Goal: Contribute content: Contribute content

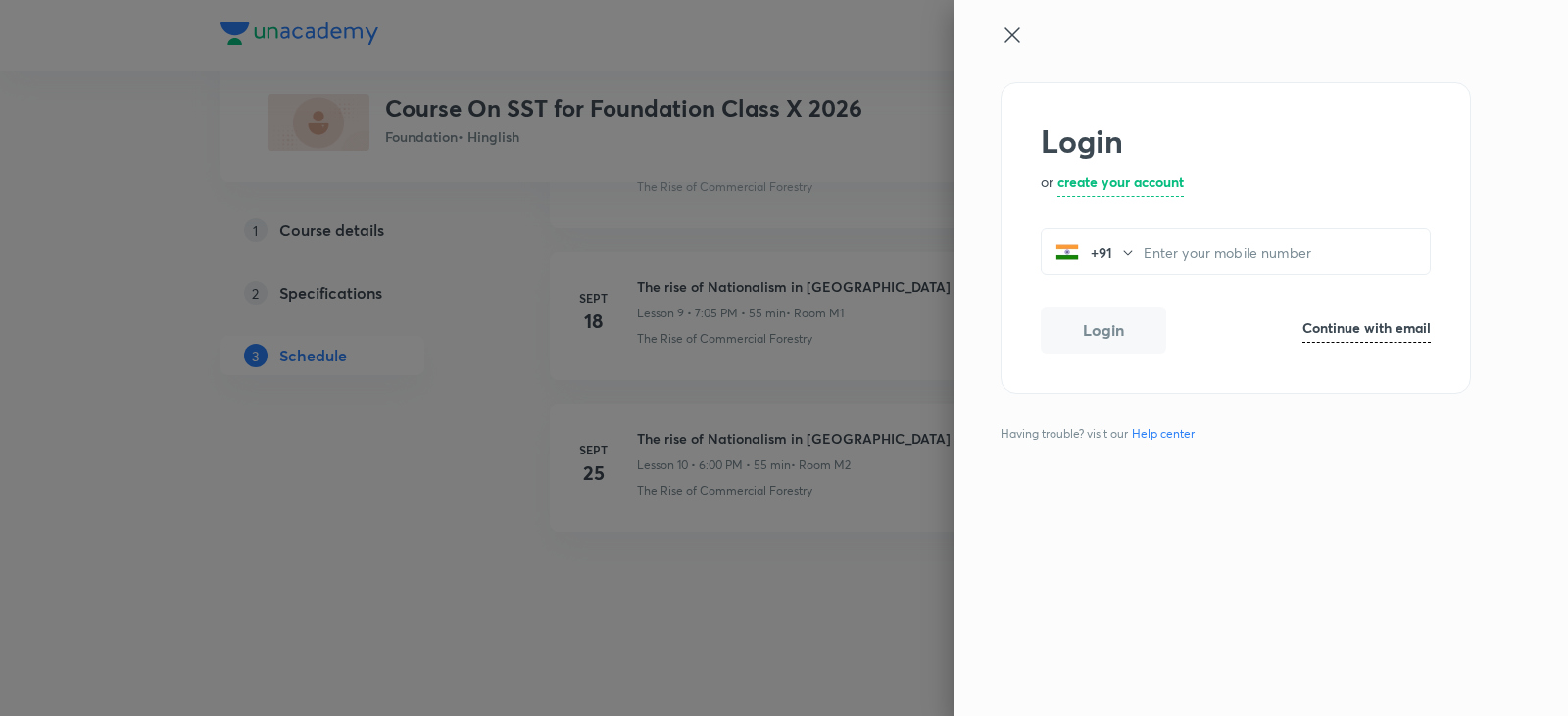
click at [1378, 332] on h6 "Continue with email" at bounding box center [1366, 327] width 128 height 21
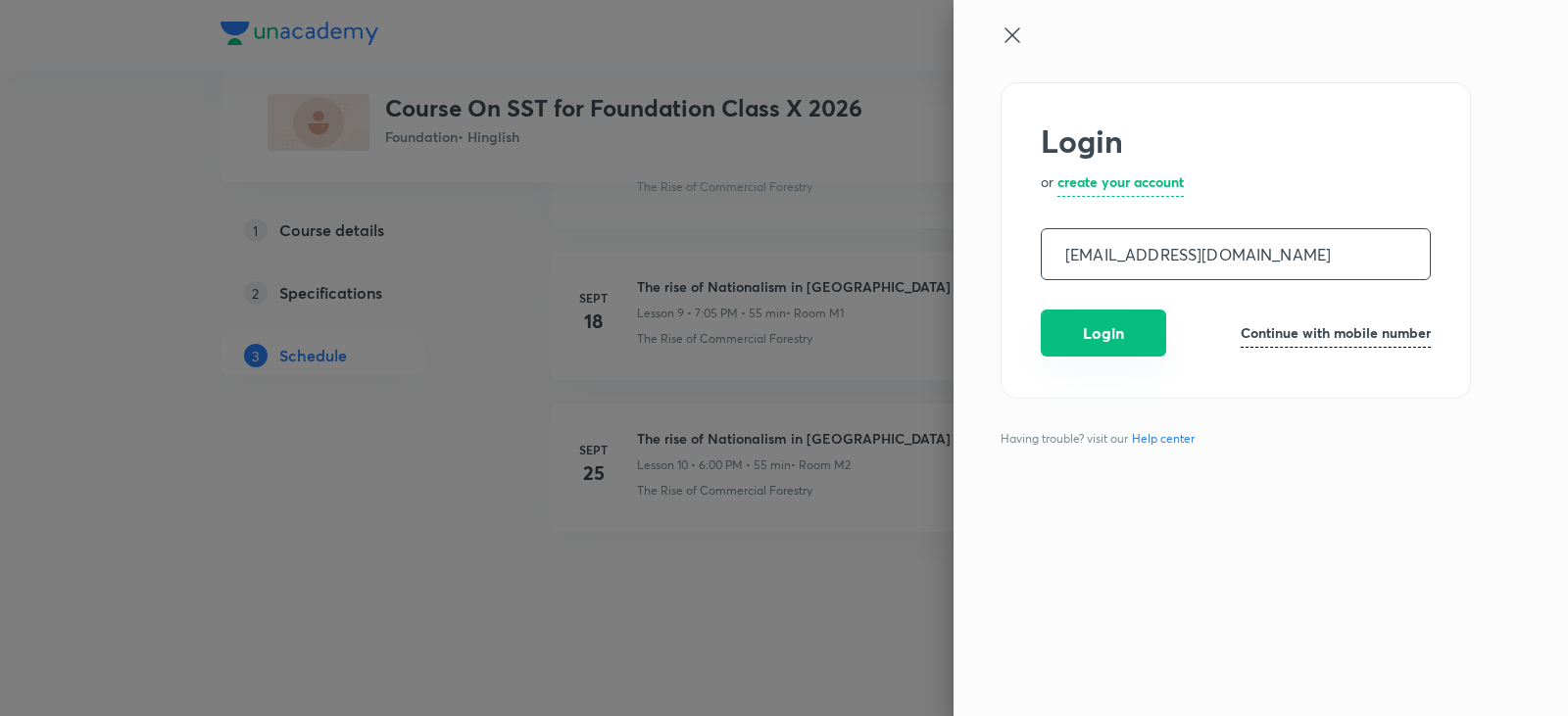
type input "operations.nashik@unacademy.com"
click at [1074, 324] on button "Login" at bounding box center [1103, 333] width 125 height 47
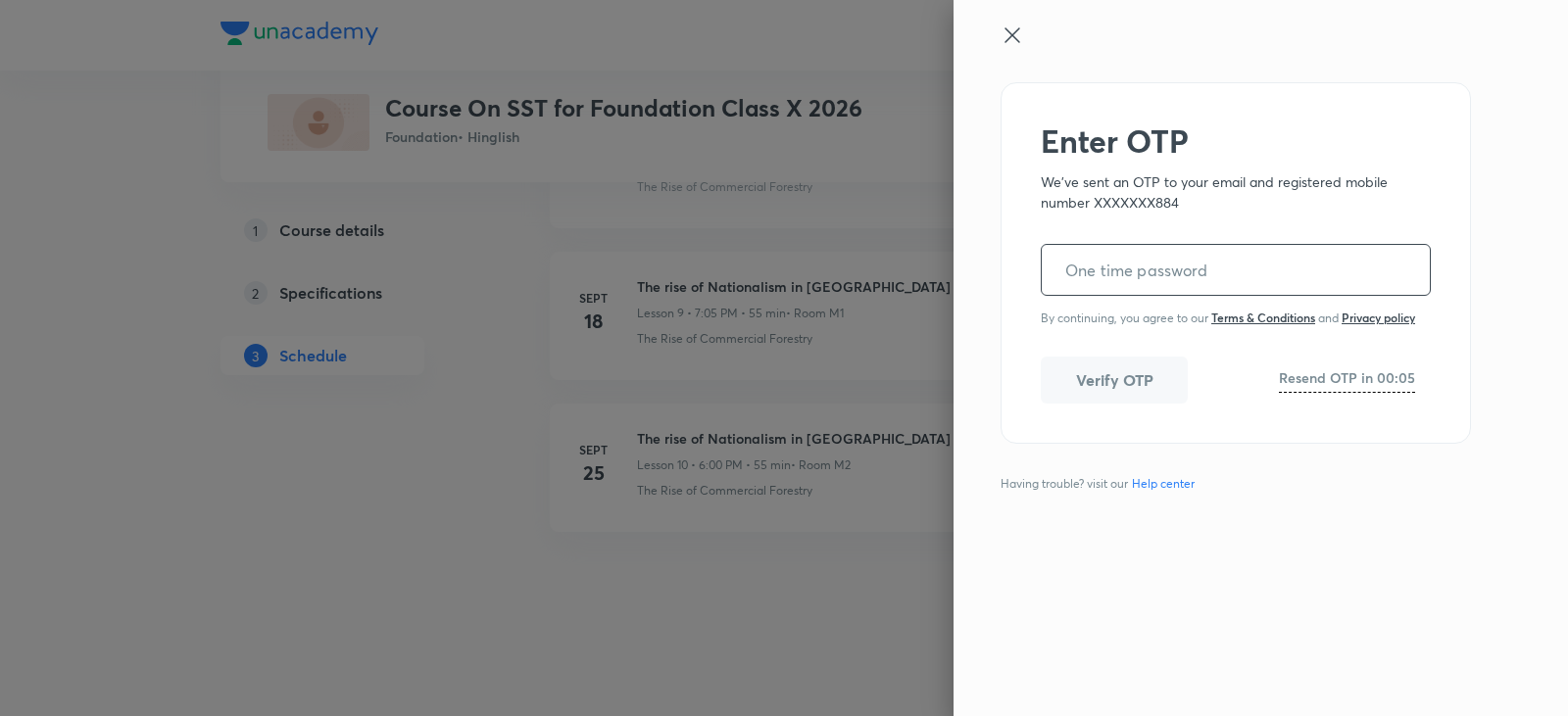
click at [1353, 297] on form "​ By continuing, you agree to our Terms & Conditions and Privacy policy" at bounding box center [1235, 277] width 390 height 97
click at [1349, 283] on input "tel" at bounding box center [1235, 270] width 388 height 50
paste input "150215"
type input "150215"
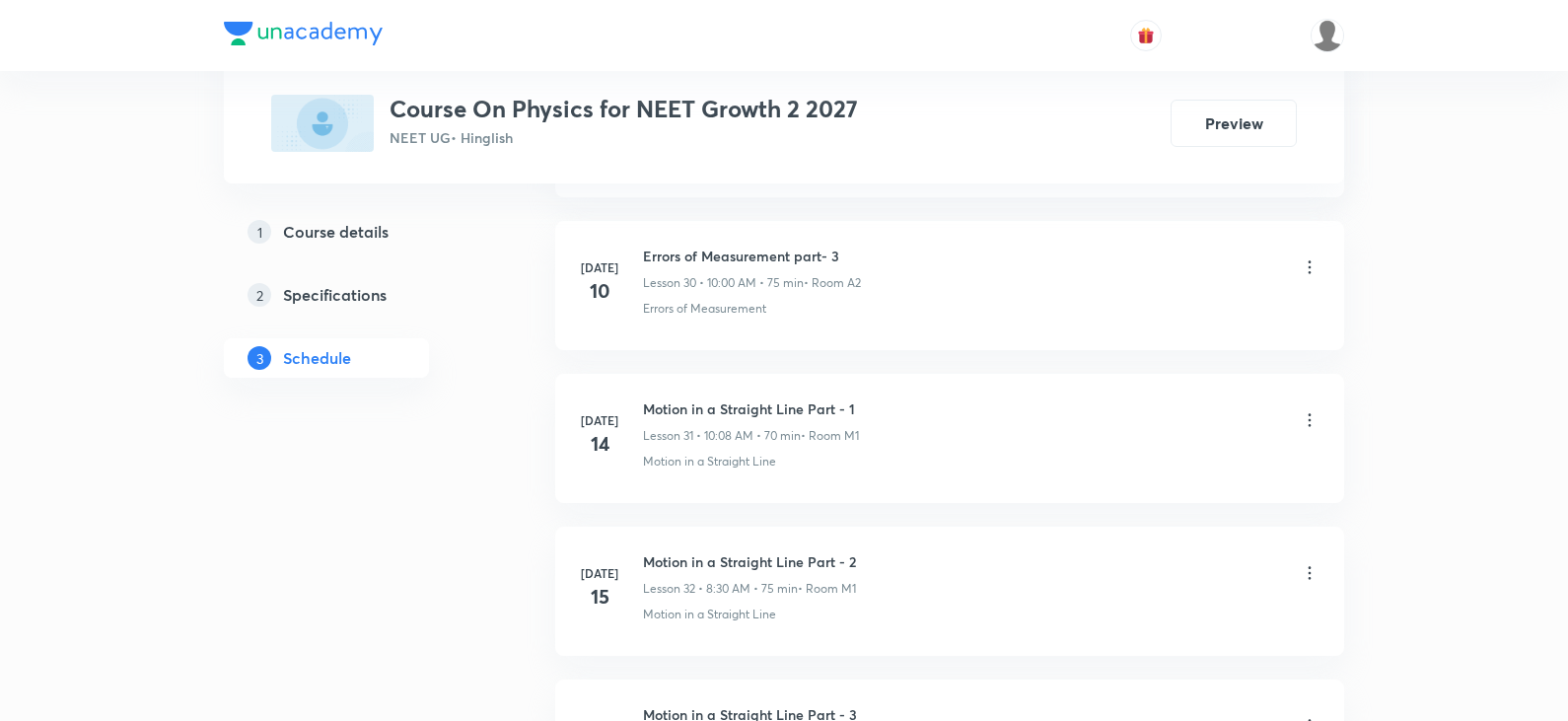
scroll to position [11866, 0]
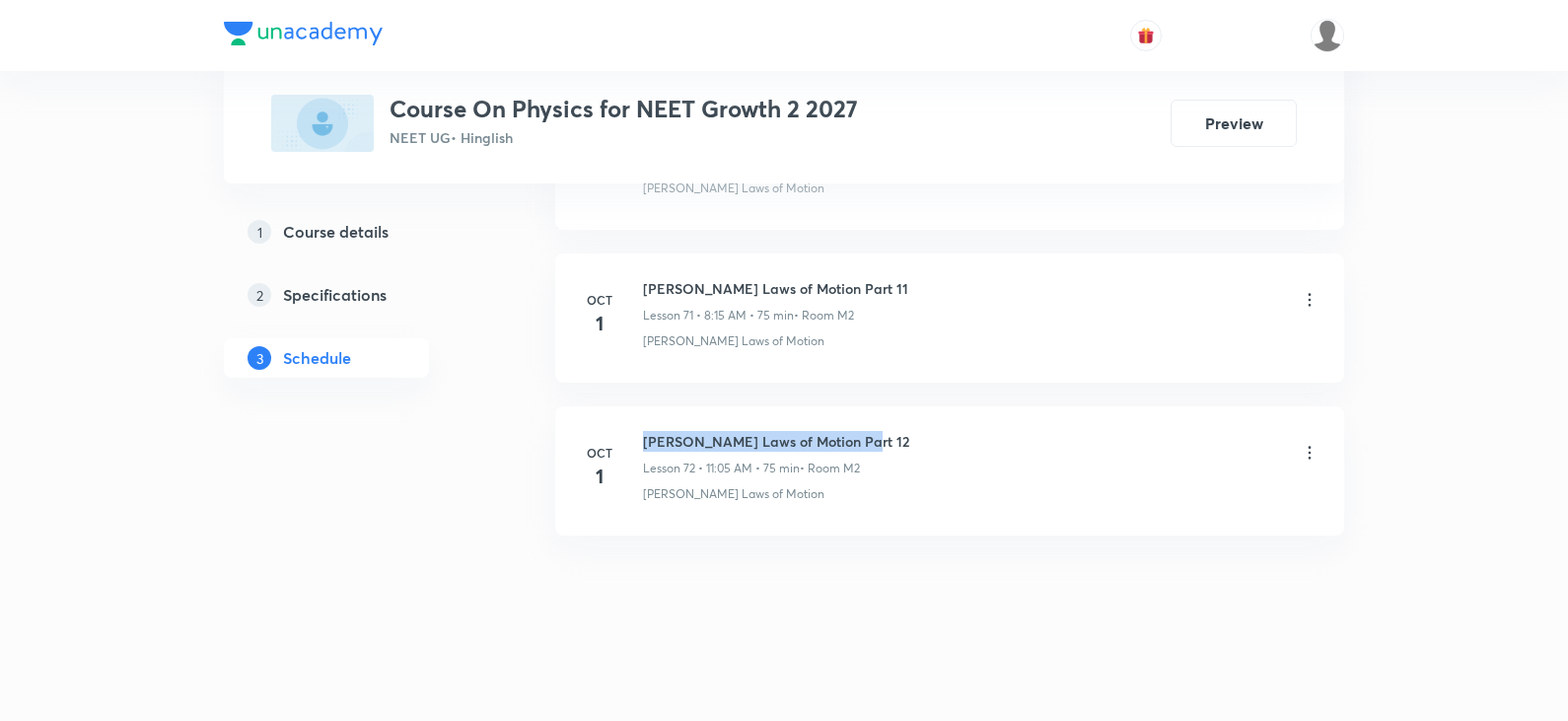
drag, startPoint x: 646, startPoint y: 442, endPoint x: 877, endPoint y: 428, distance: 231.4
click at [877, 428] on li "Oct 1 Newton's Laws of Motion Part 12 Lesson 72 • 11:05 AM • 75 min • Room M2 N…" at bounding box center [949, 471] width 788 height 129
copy h6 "Newton's Laws of Motion Part 12"
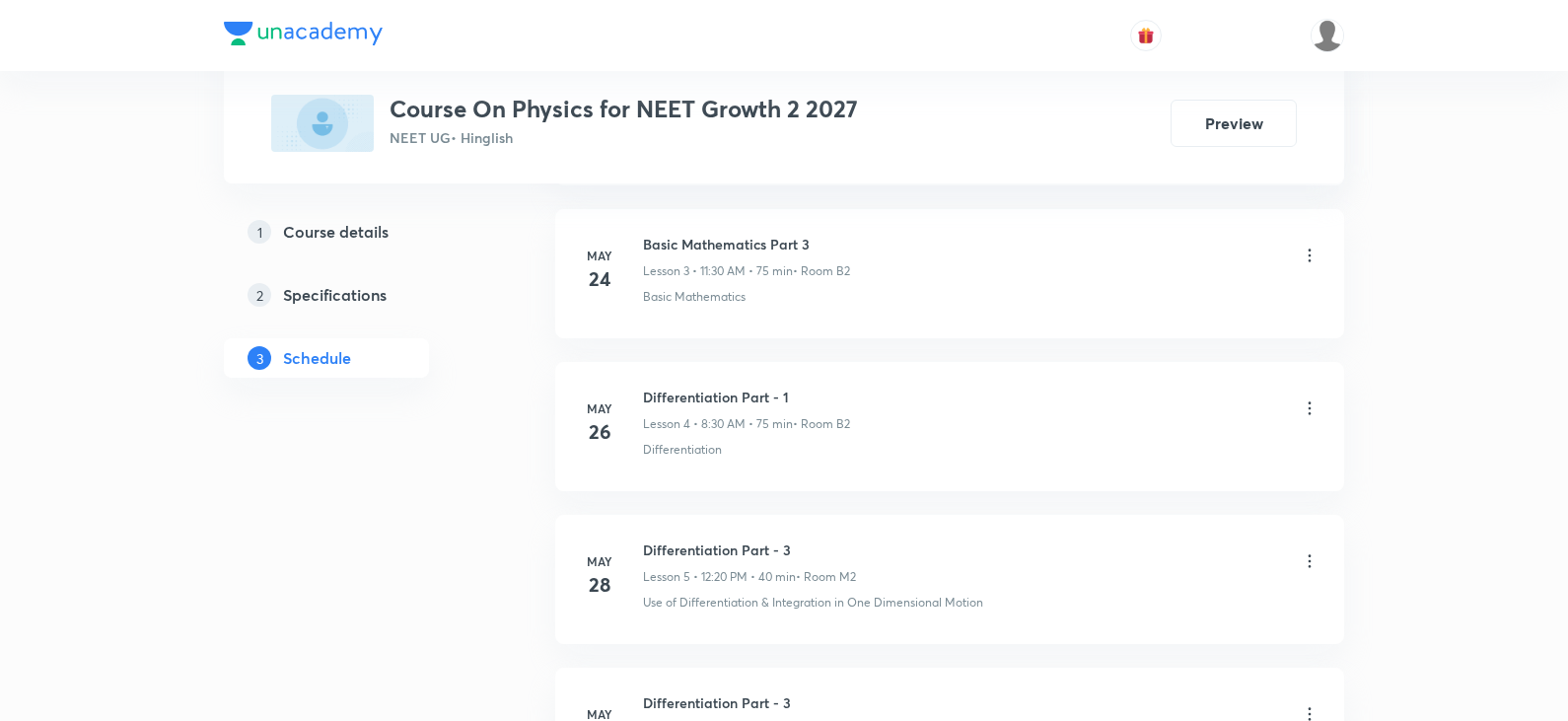
scroll to position [0, 0]
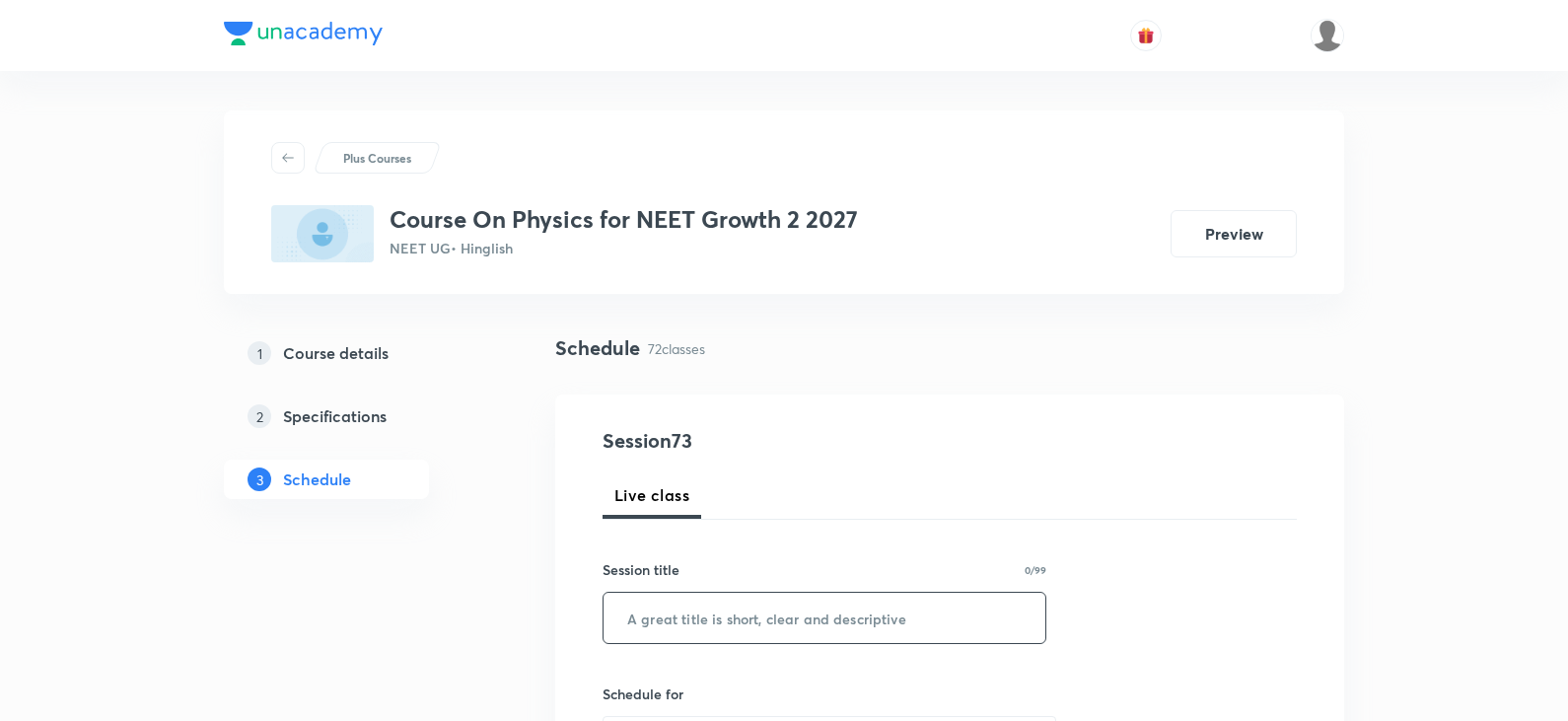
click at [828, 619] on input "text" at bounding box center [824, 618] width 441 height 51
paste input "Newton's Laws of Motion Part 12"
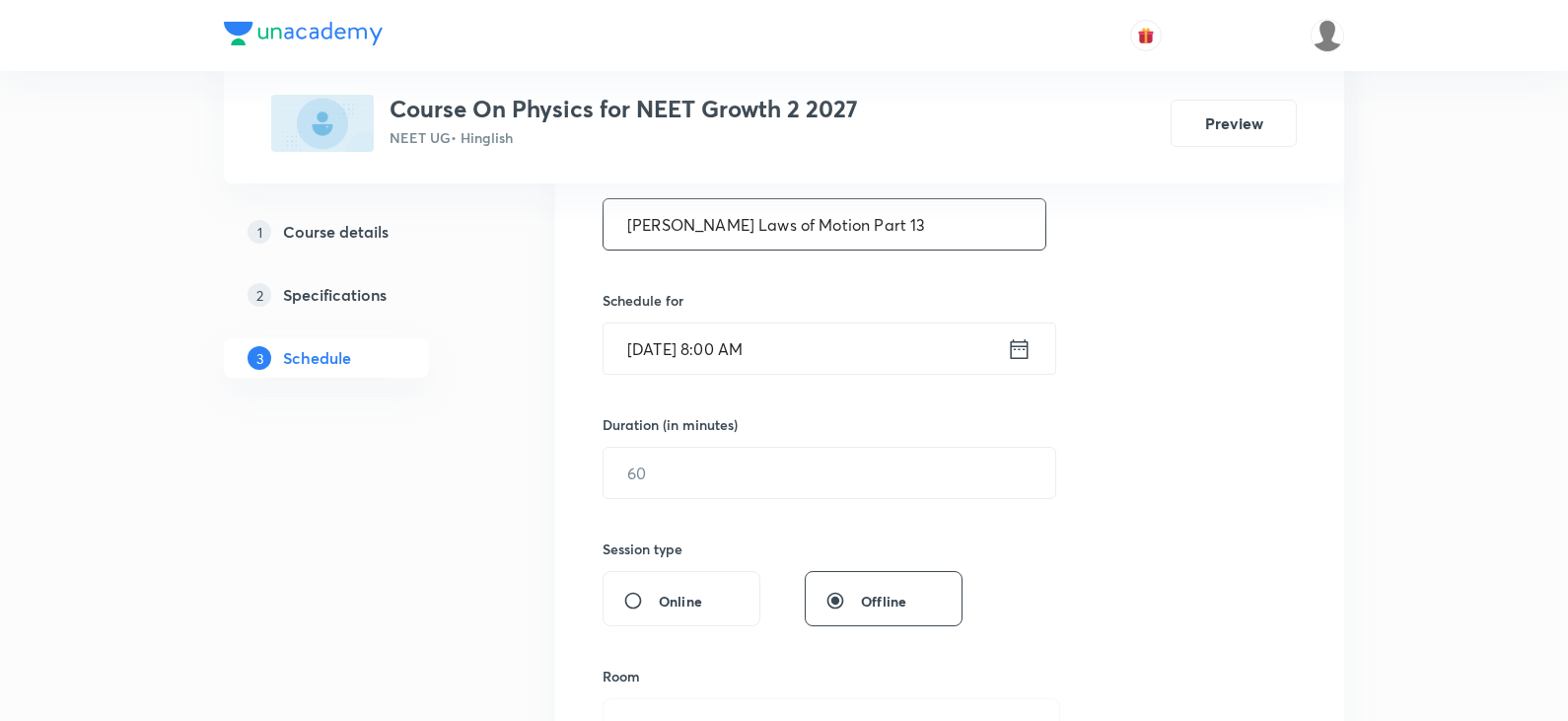
scroll to position [395, 0]
type input "Newton's Laws of Motion Part 13"
click at [662, 477] on input "text" at bounding box center [829, 471] width 451 height 51
click at [743, 348] on input "Oct 3, 2025, 8:00 AM" at bounding box center [805, 347] width 404 height 51
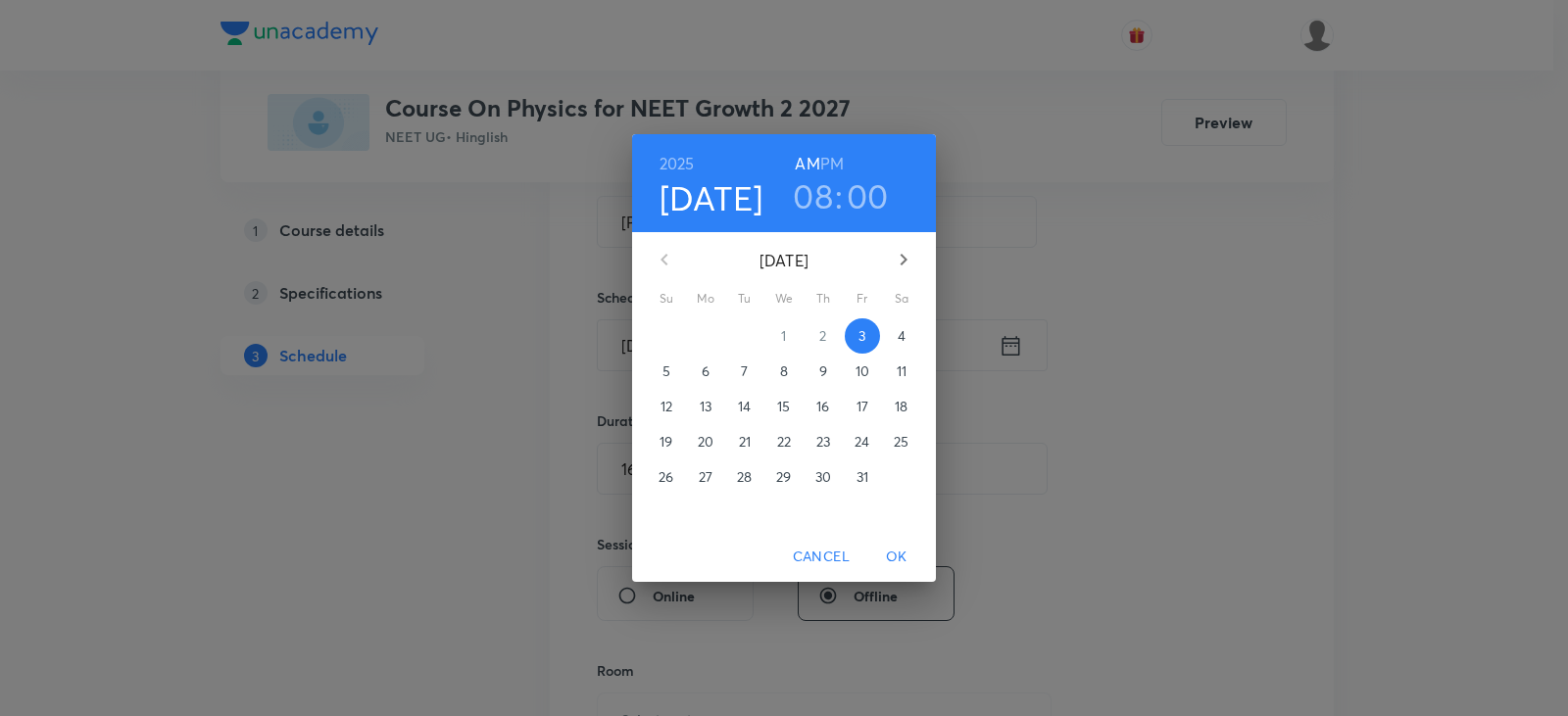
click at [831, 204] on h3 "08" at bounding box center [812, 197] width 41 height 41
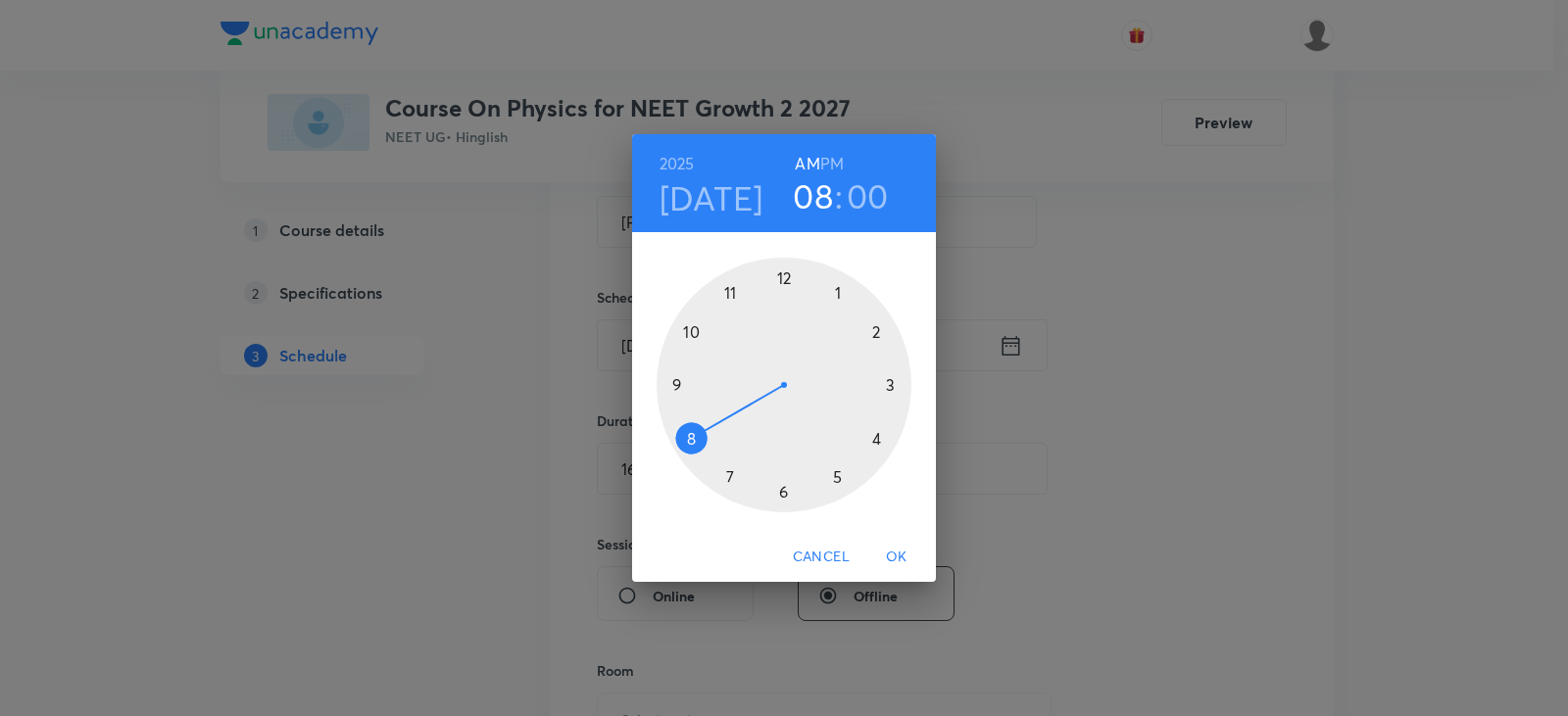
click at [871, 193] on h3 "00" at bounding box center [867, 197] width 42 height 41
click at [888, 386] on div at bounding box center [784, 385] width 255 height 255
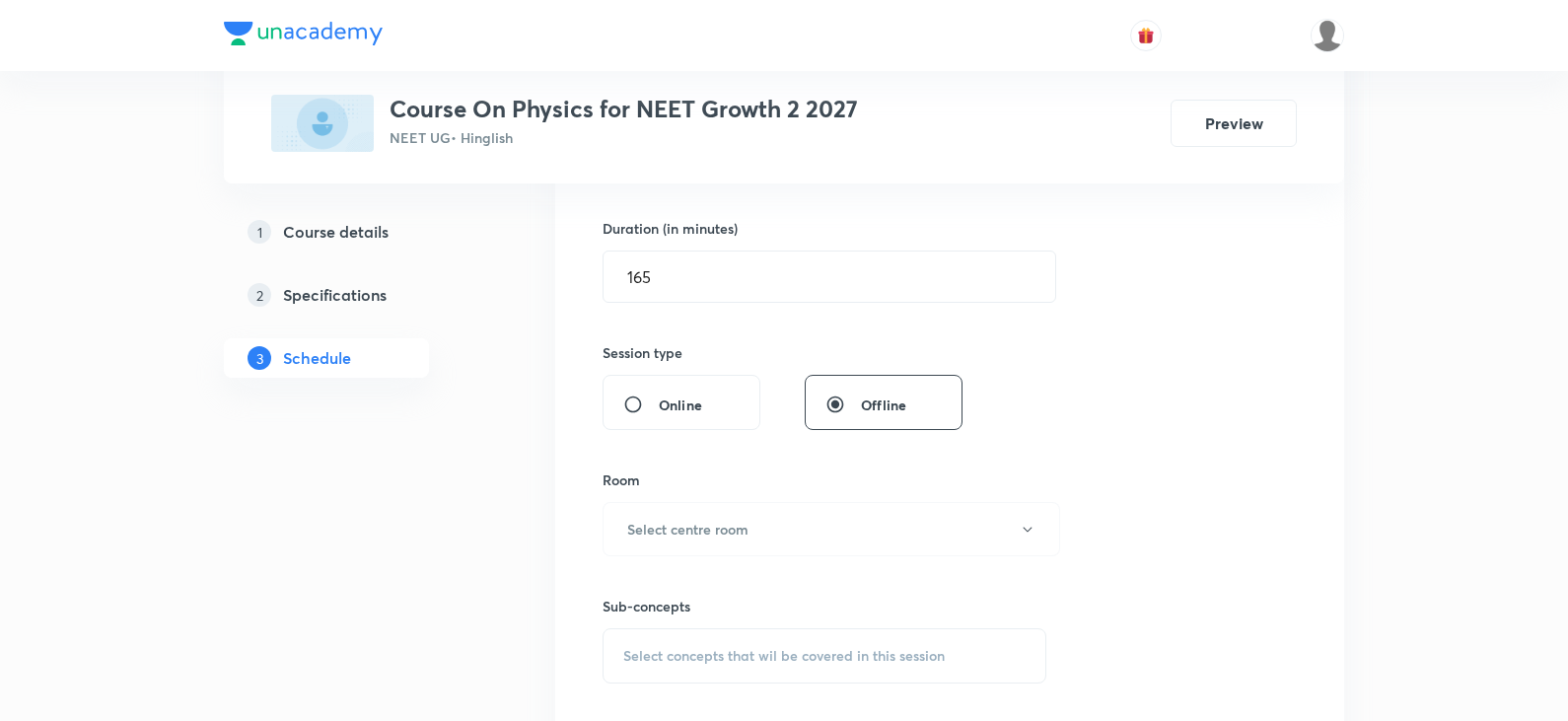
scroll to position [592, 0]
click at [697, 533] on h6 "Select centre room" at bounding box center [688, 527] width 121 height 21
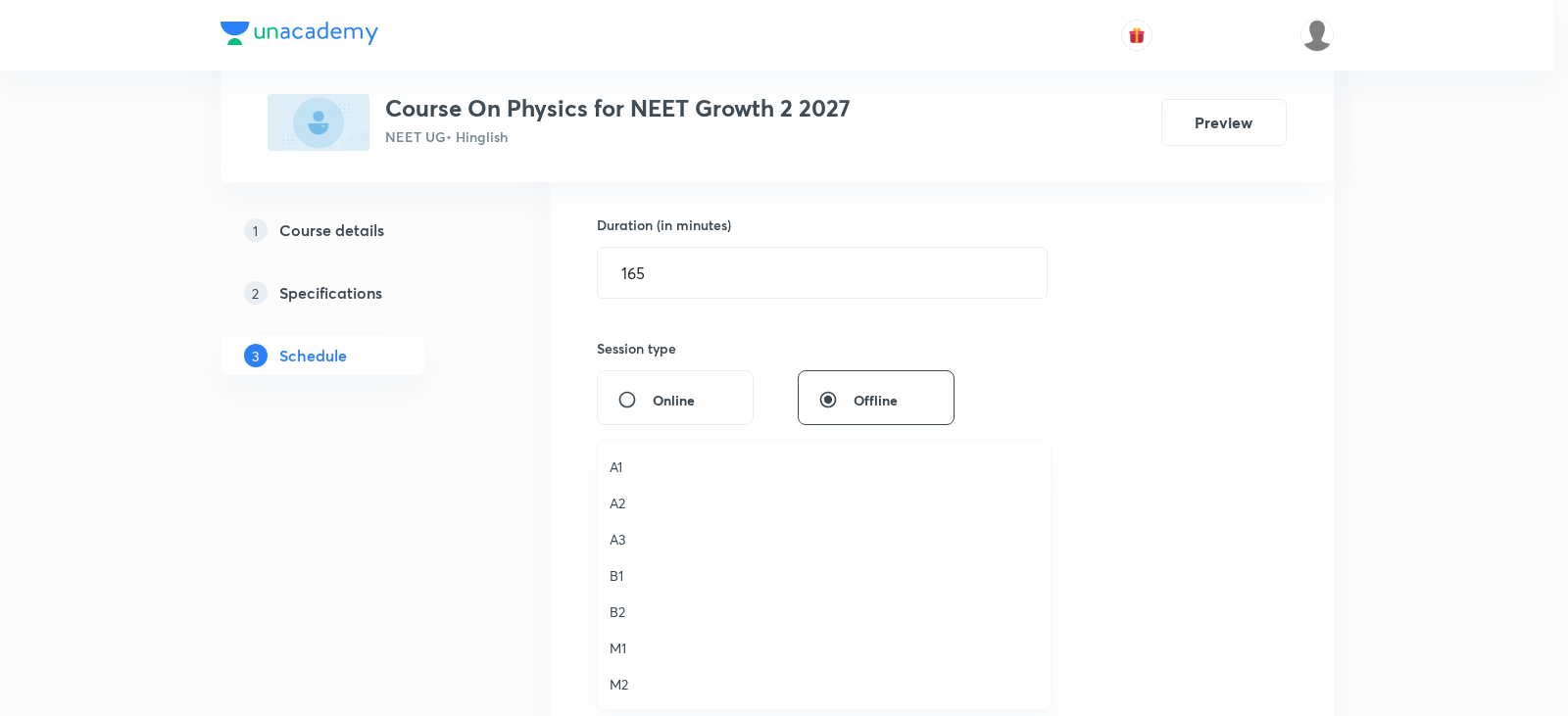
click at [679, 276] on div at bounding box center [784, 358] width 1568 height 716
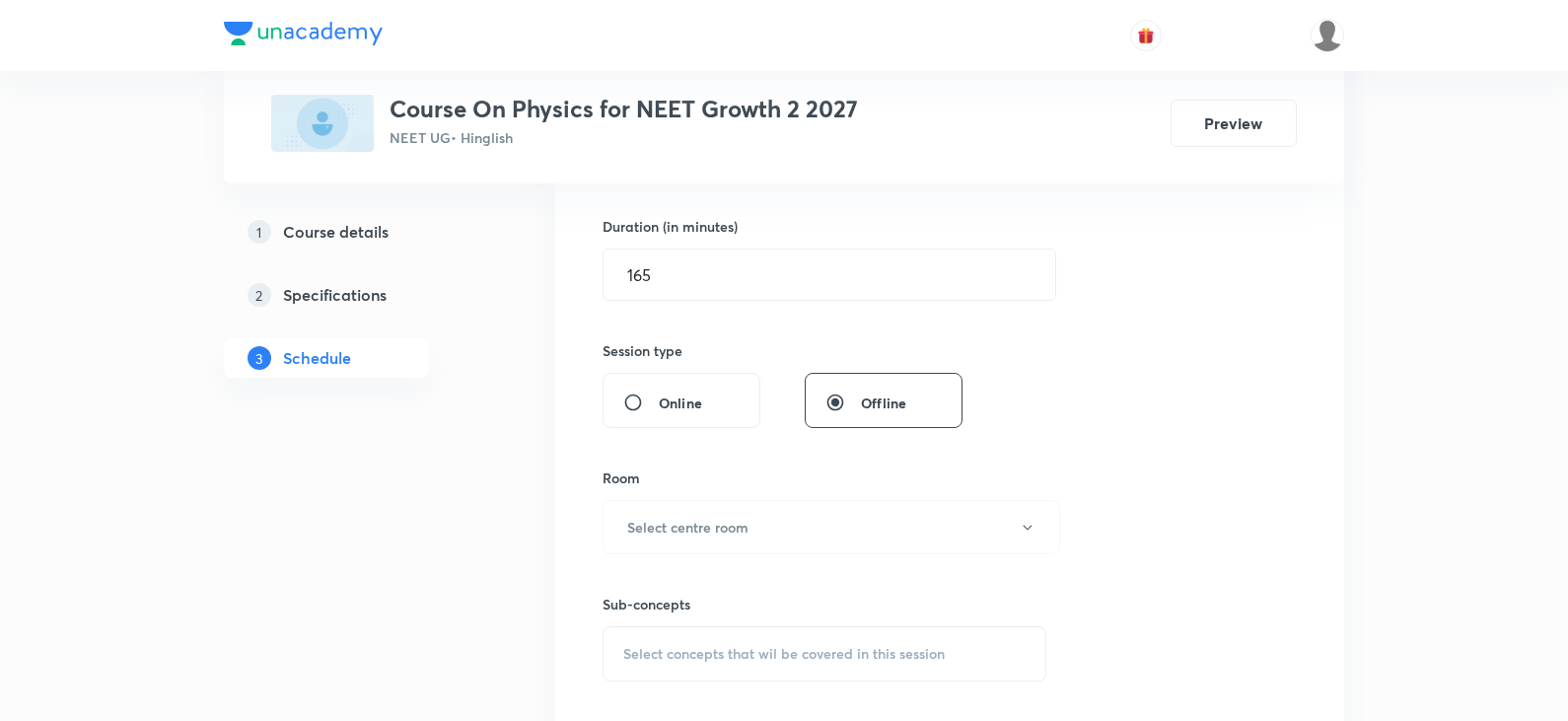
click at [683, 277] on input "165" at bounding box center [829, 274] width 451 height 51
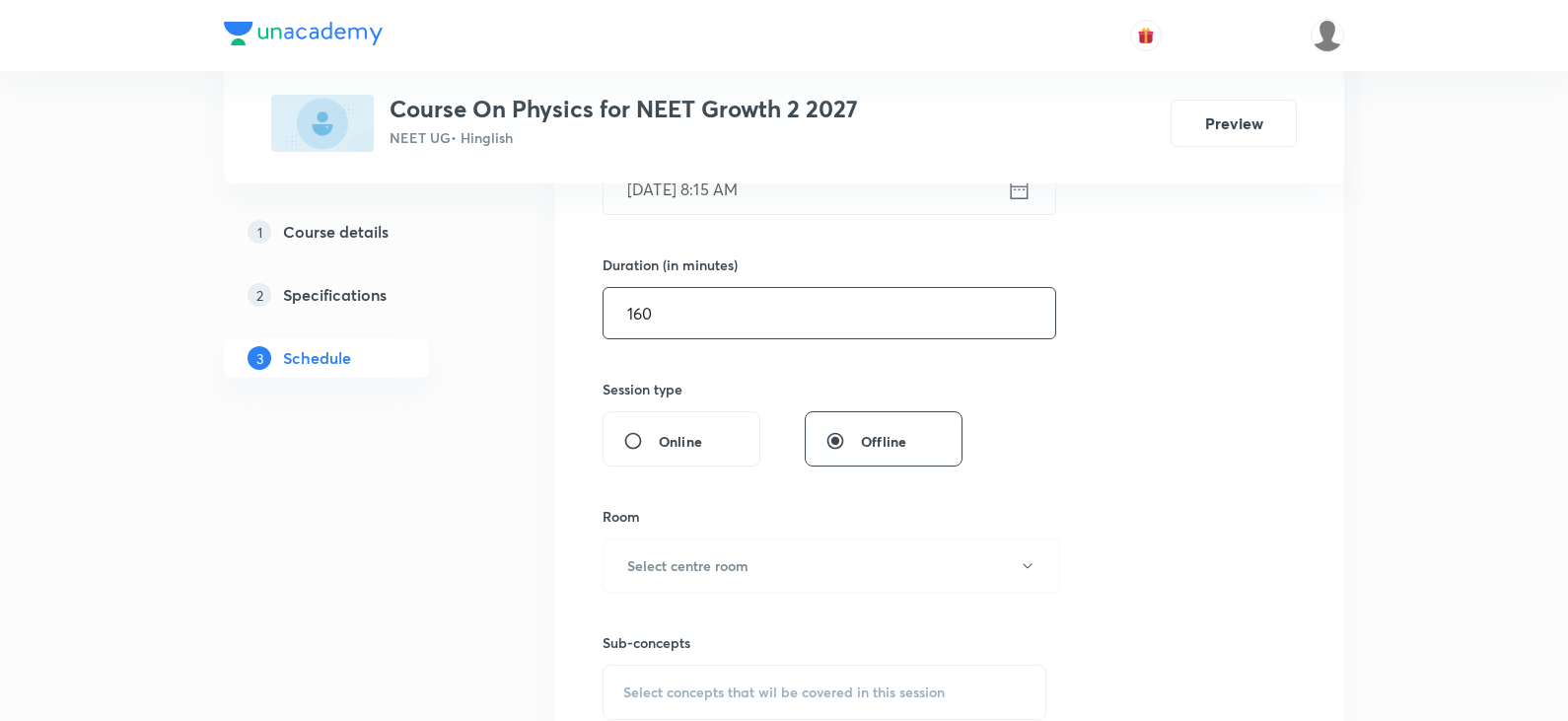
scroll to position [690, 0]
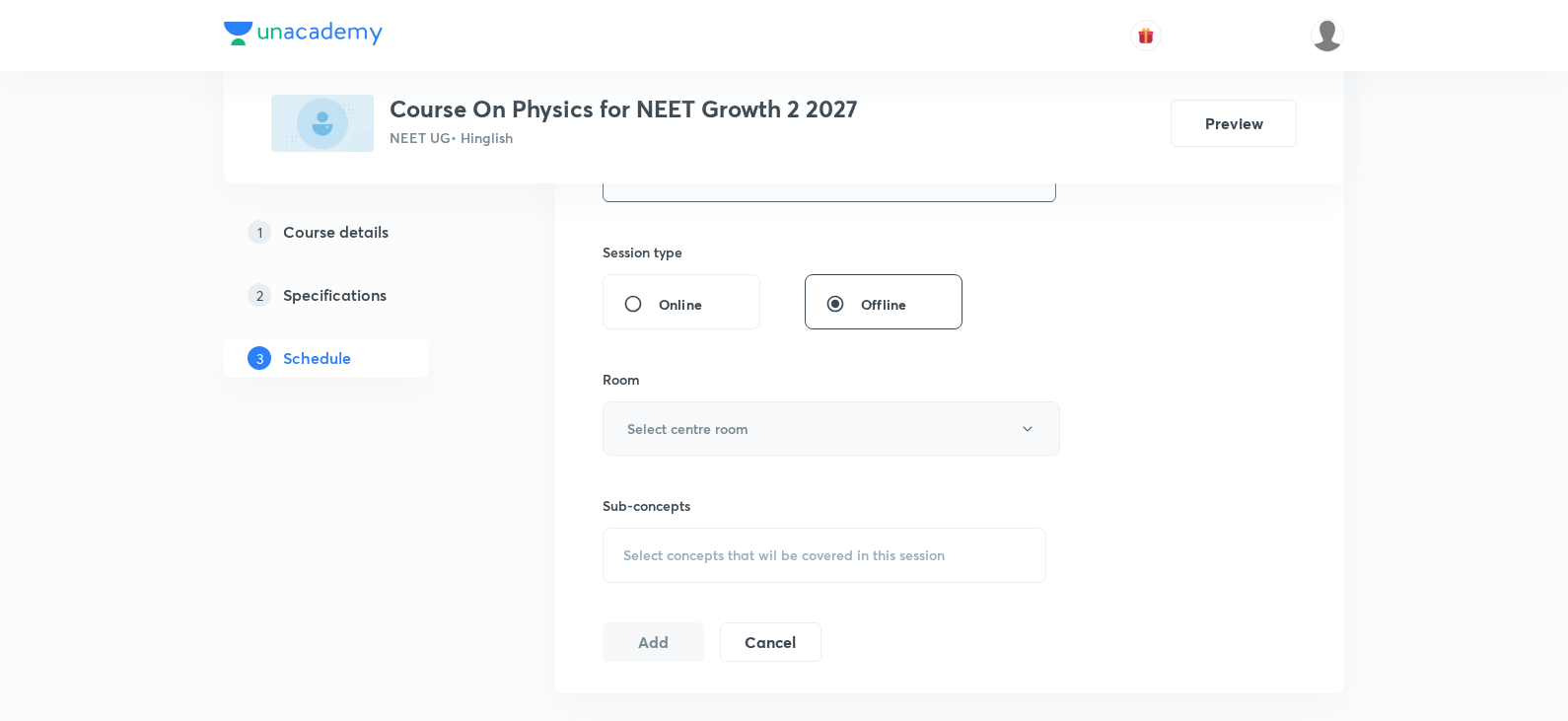
type input "160"
click at [742, 422] on h6 "Select centre room" at bounding box center [688, 428] width 121 height 21
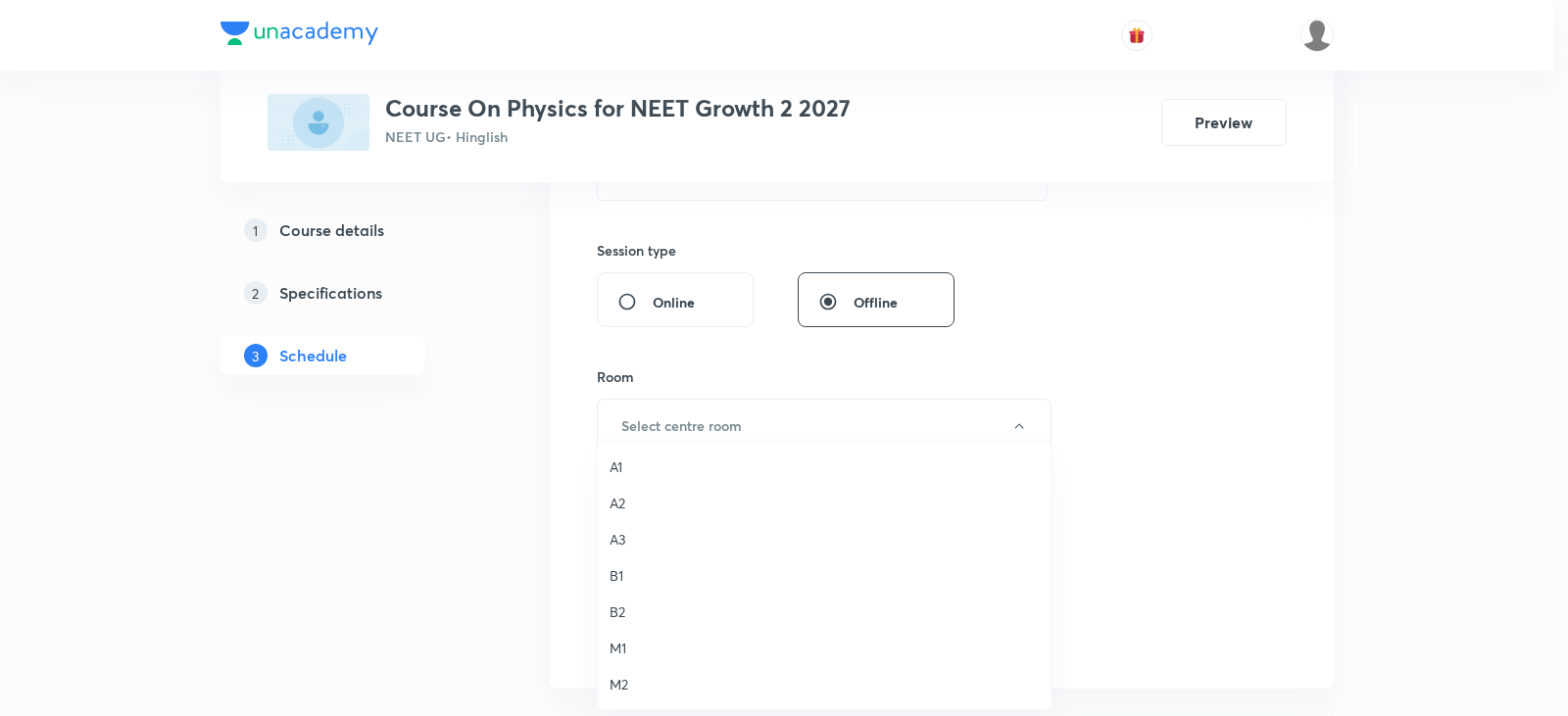
click at [619, 611] on span "B2" at bounding box center [824, 611] width 429 height 21
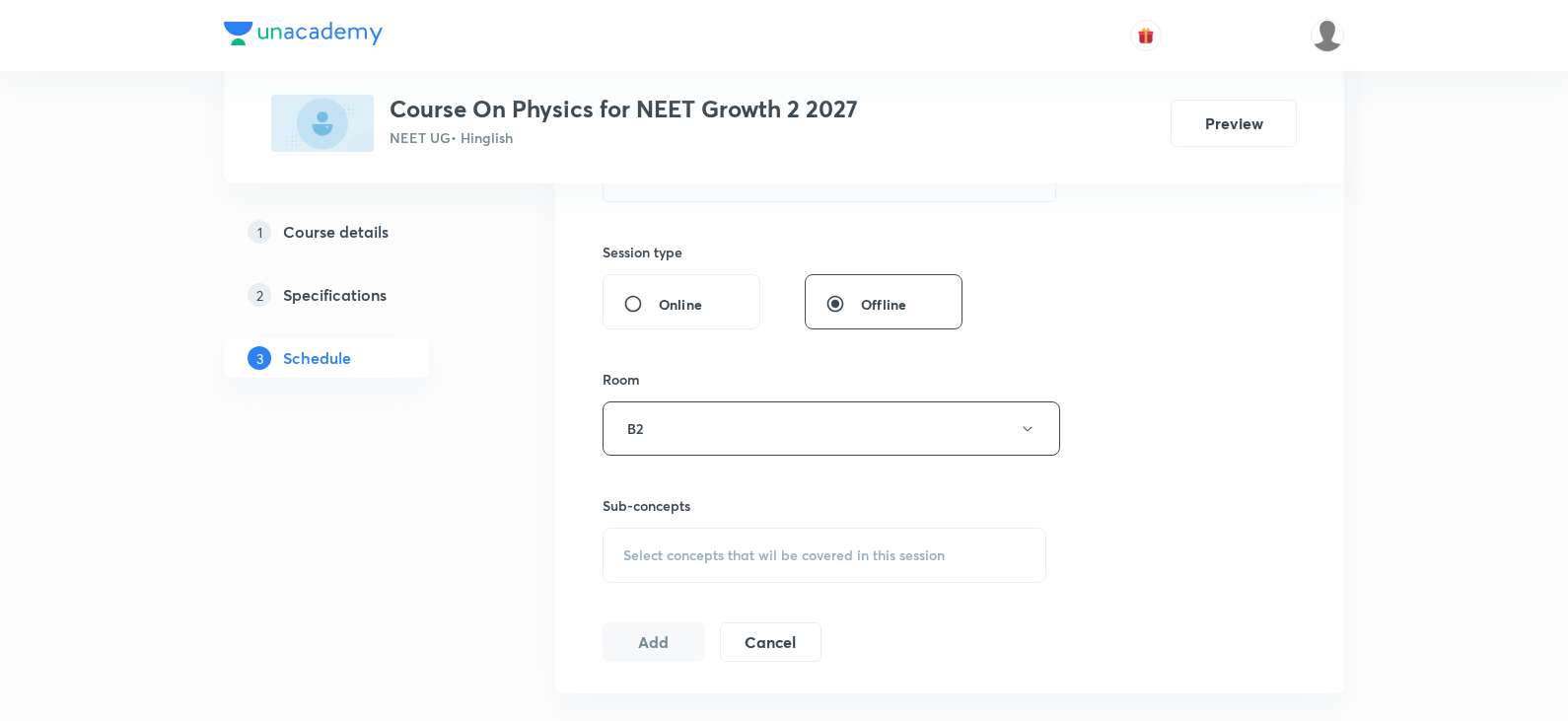
click at [689, 557] on span "Select concepts that wil be covered in this session" at bounding box center [784, 555] width 321 height 16
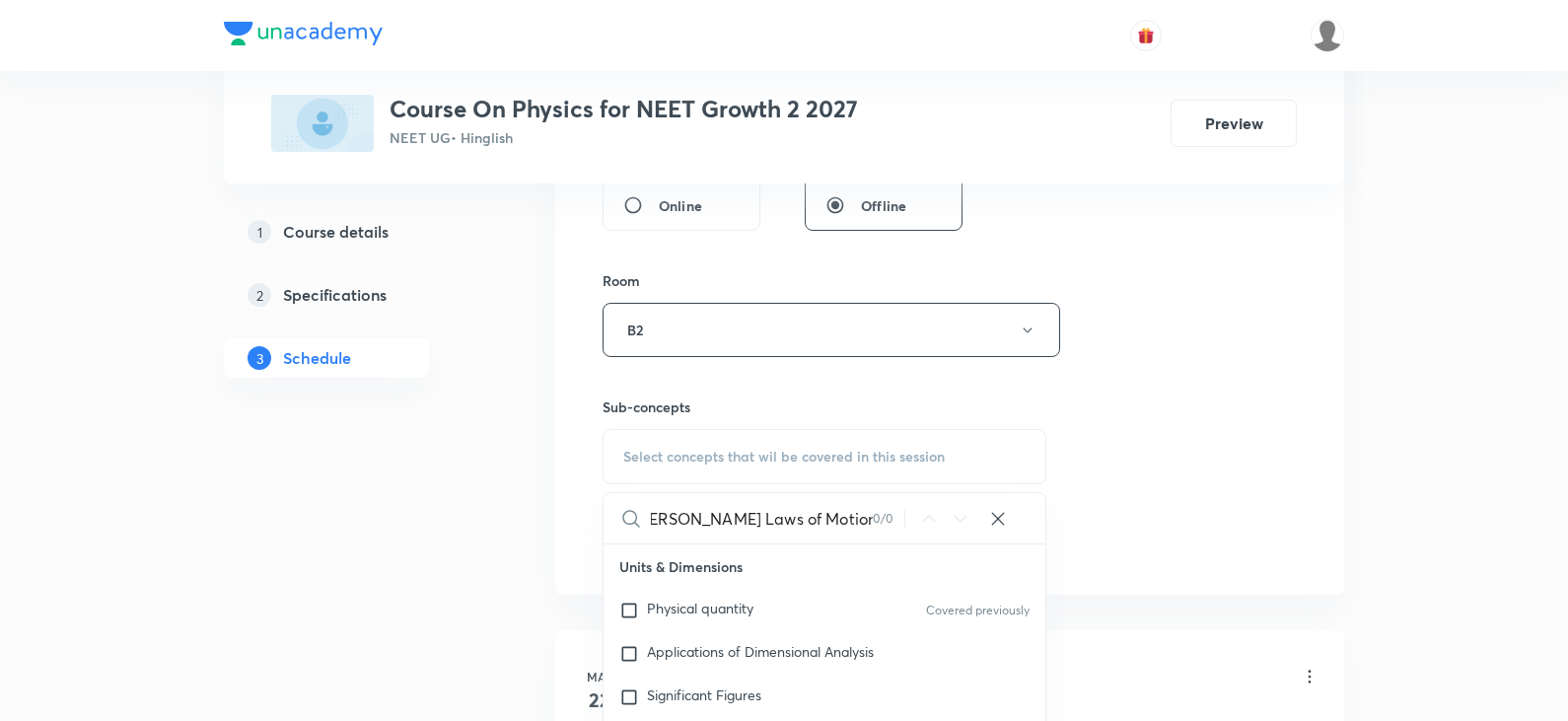
scroll to position [0, 18]
drag, startPoint x: 823, startPoint y: 511, endPoint x: 925, endPoint y: 513, distance: 102.0
click at [925, 513] on div "Newton's Laws of Motion Part 12 0 / 0 ​" at bounding box center [824, 518] width 441 height 51
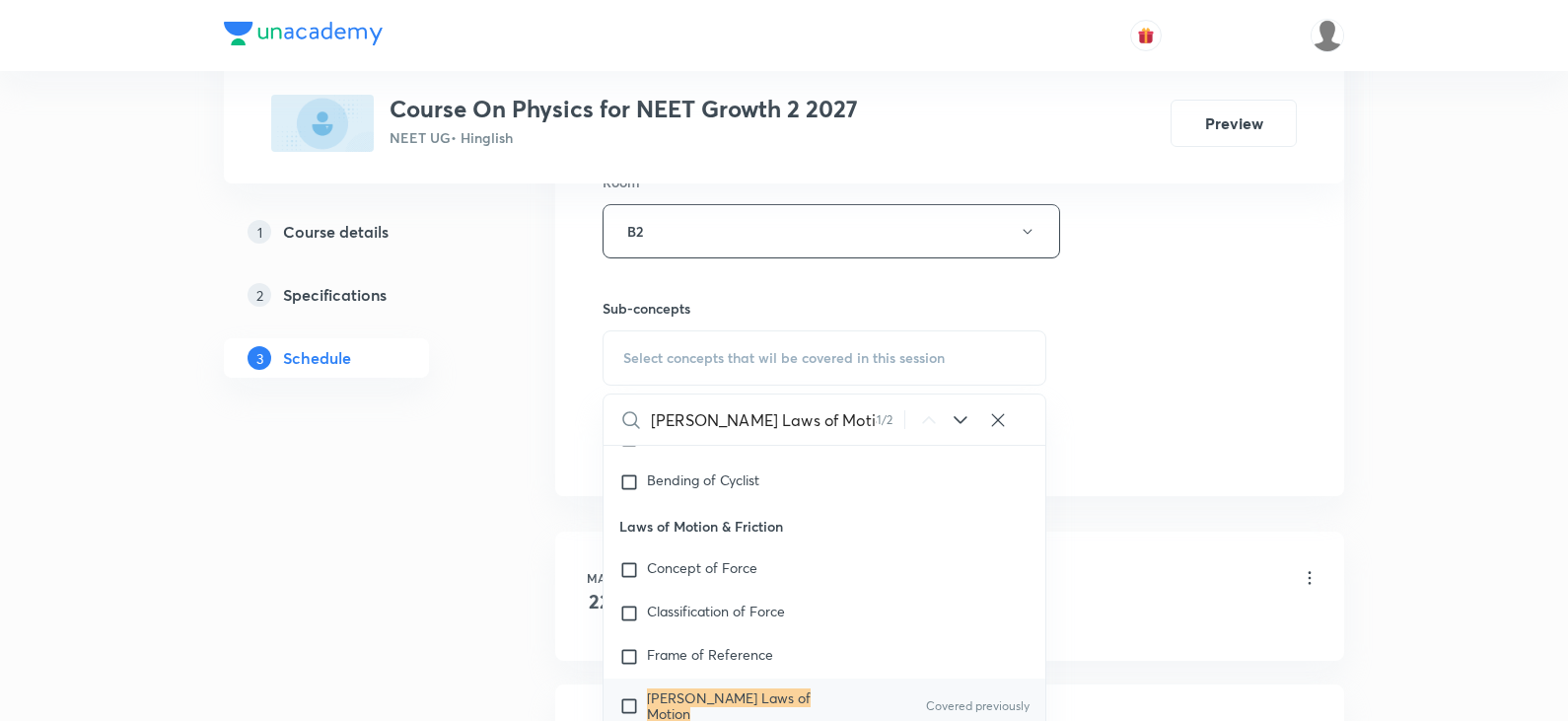
scroll to position [987, 0]
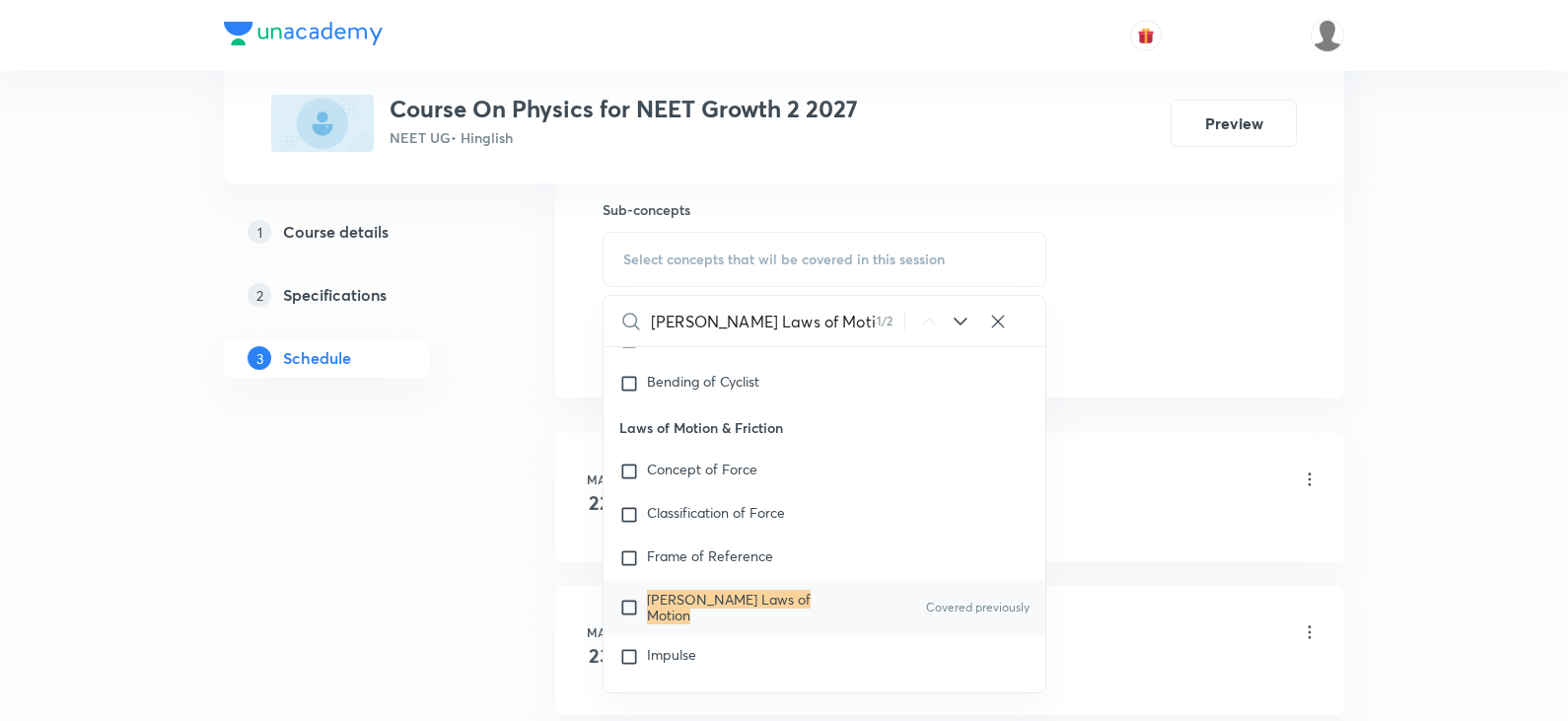
type input "Newton's Laws of Motion"
click at [634, 600] on input "checkbox" at bounding box center [633, 608] width 28 height 32
checkbox input "true"
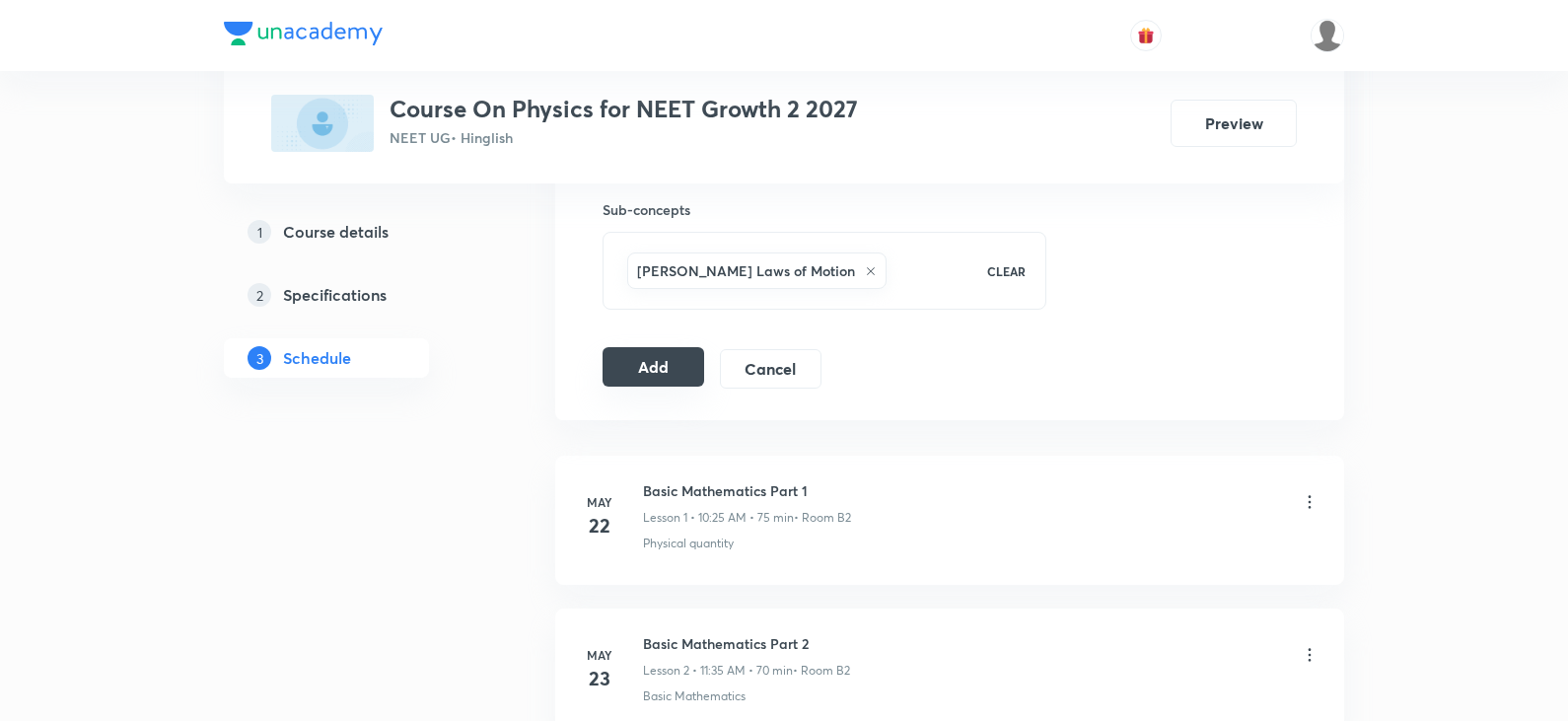
click at [641, 360] on button "Add" at bounding box center [653, 367] width 101 height 40
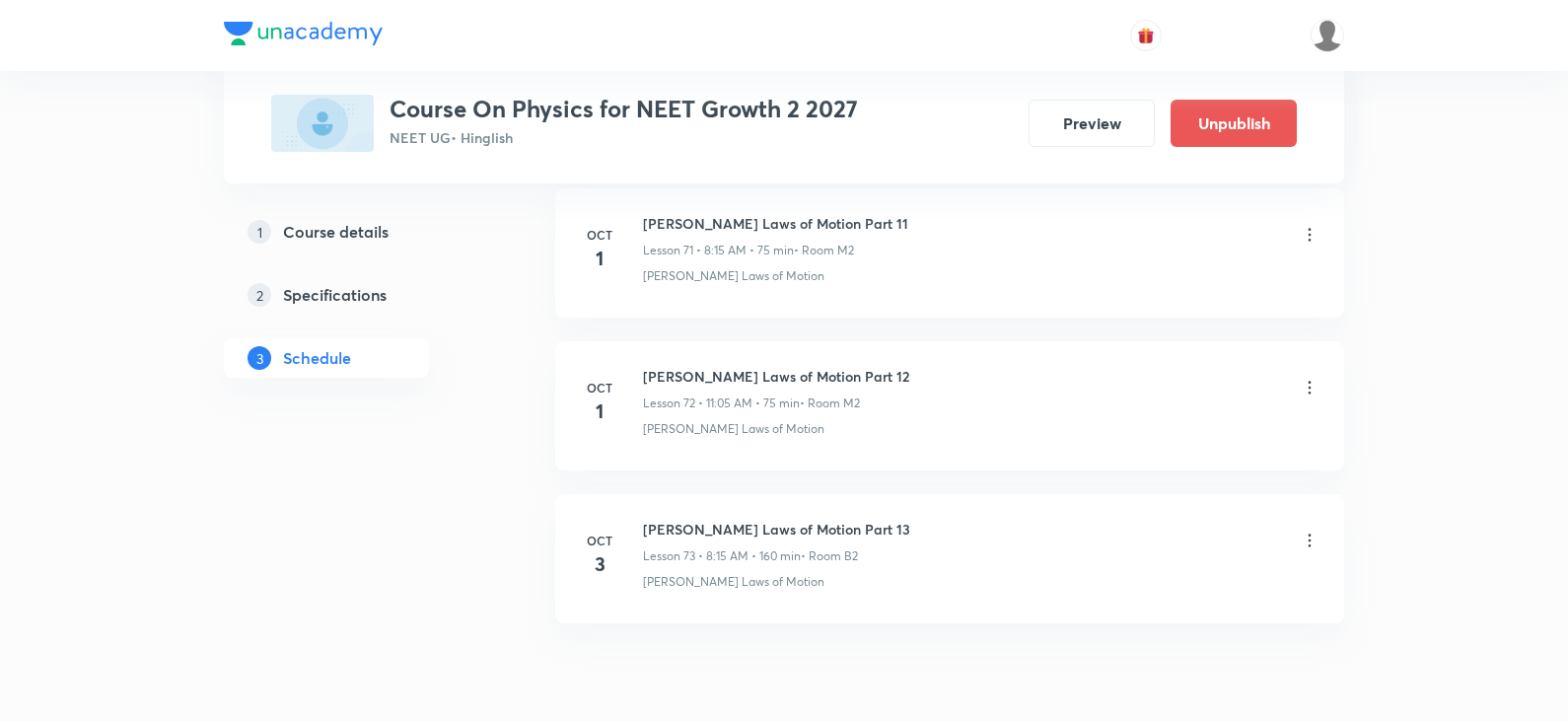
scroll to position [11112, 0]
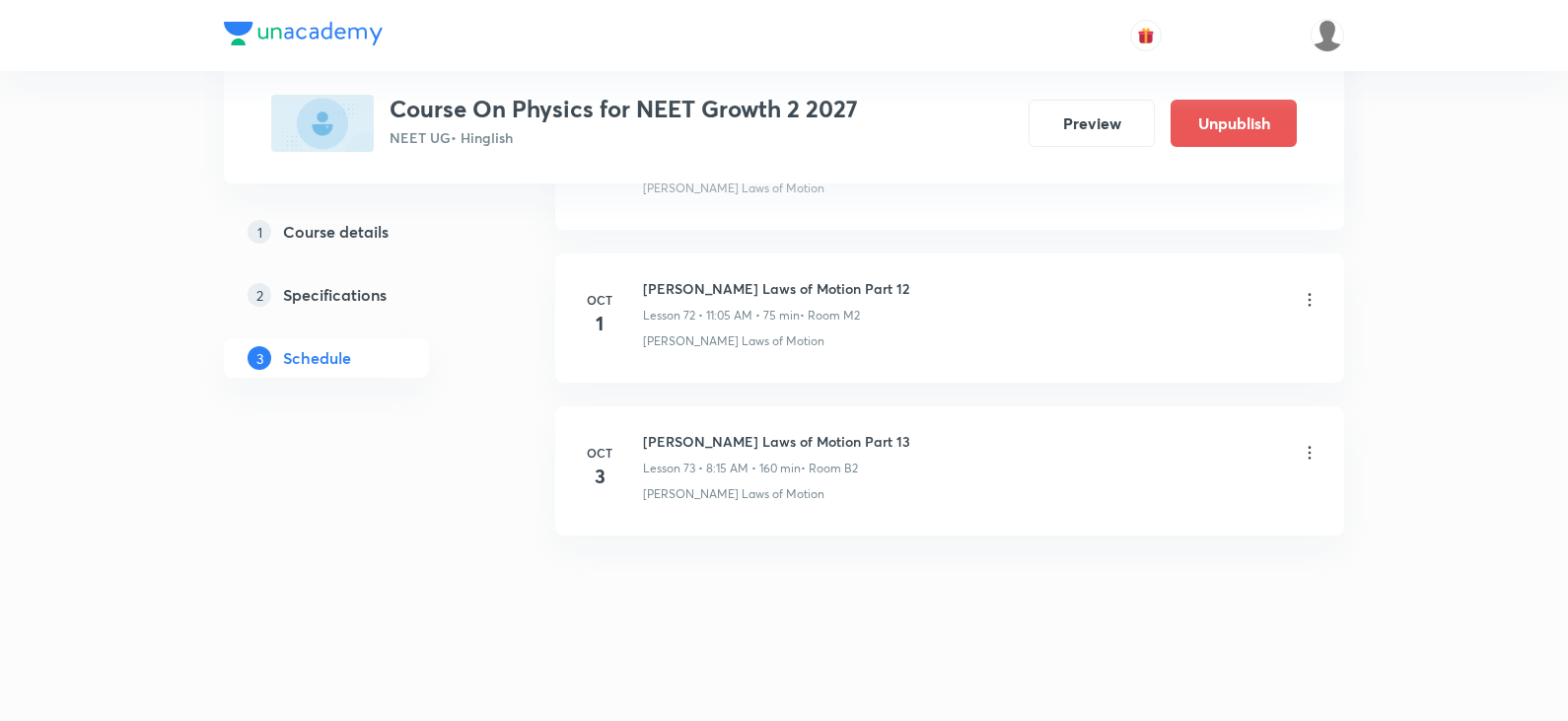
click at [1306, 456] on icon at bounding box center [1309, 452] width 20 height 20
click at [1134, 500] on p "Edit" at bounding box center [1129, 502] width 25 height 21
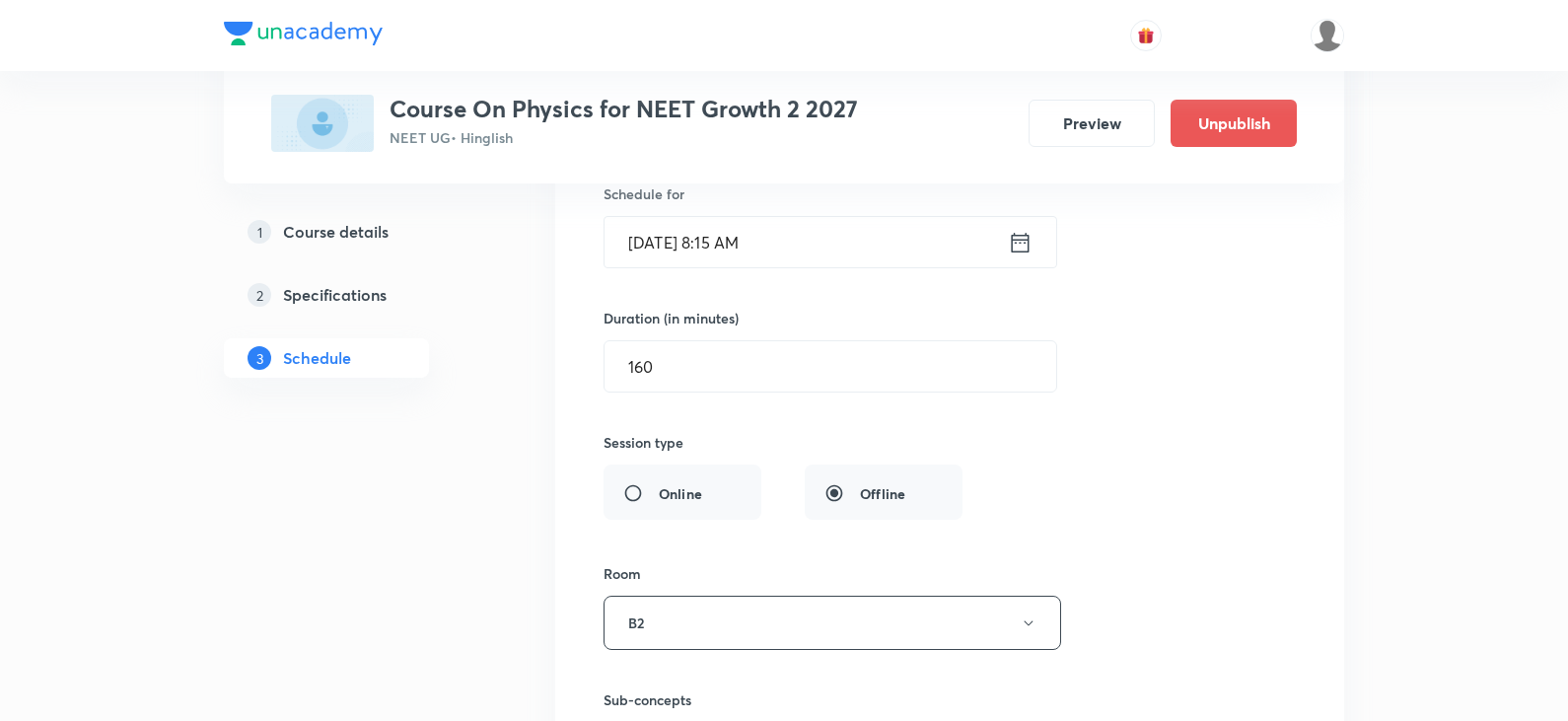
scroll to position [11507, 0]
click at [685, 360] on input "160" at bounding box center [830, 362] width 451 height 51
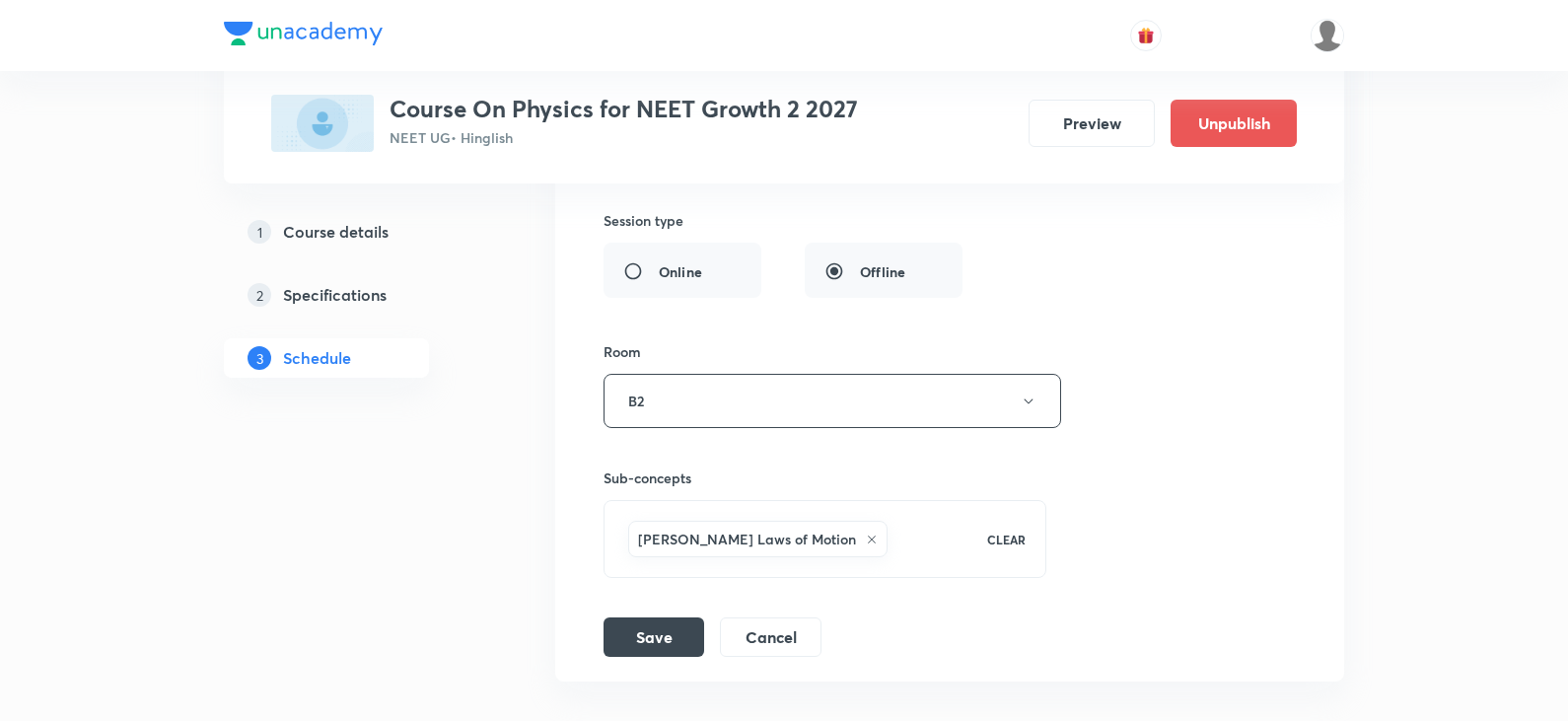
scroll to position [11871, 0]
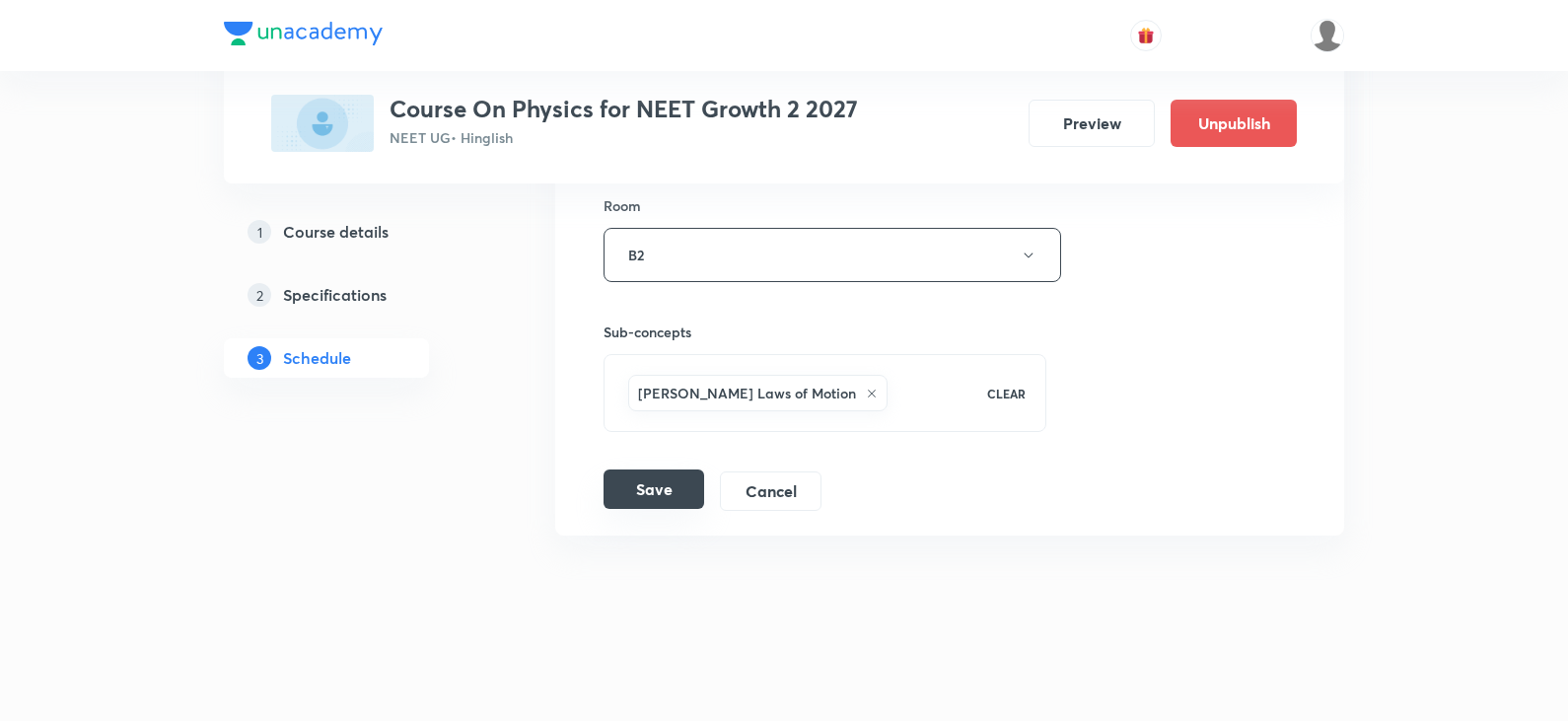
type input "165"
click at [683, 506] on button "Save" at bounding box center [653, 489] width 100 height 40
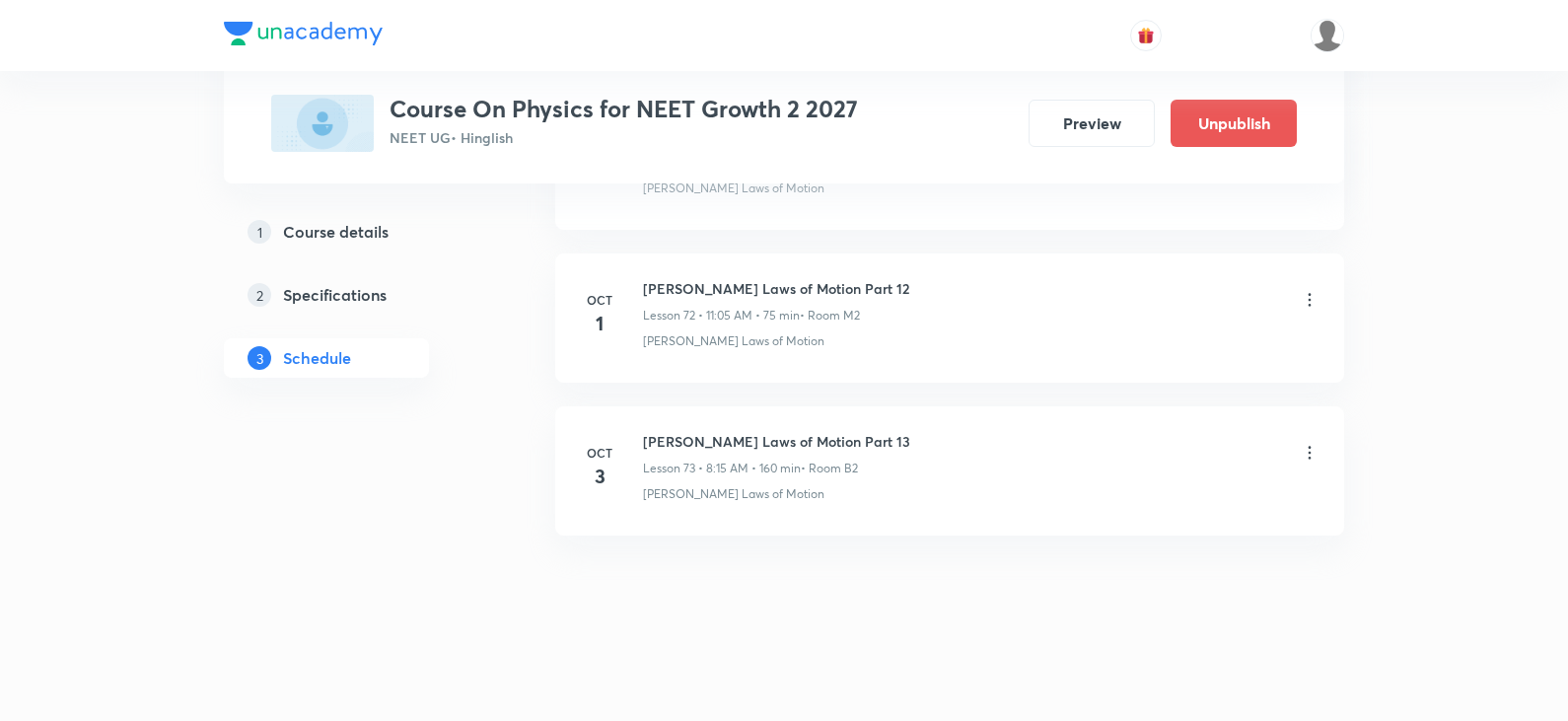
scroll to position [11112, 0]
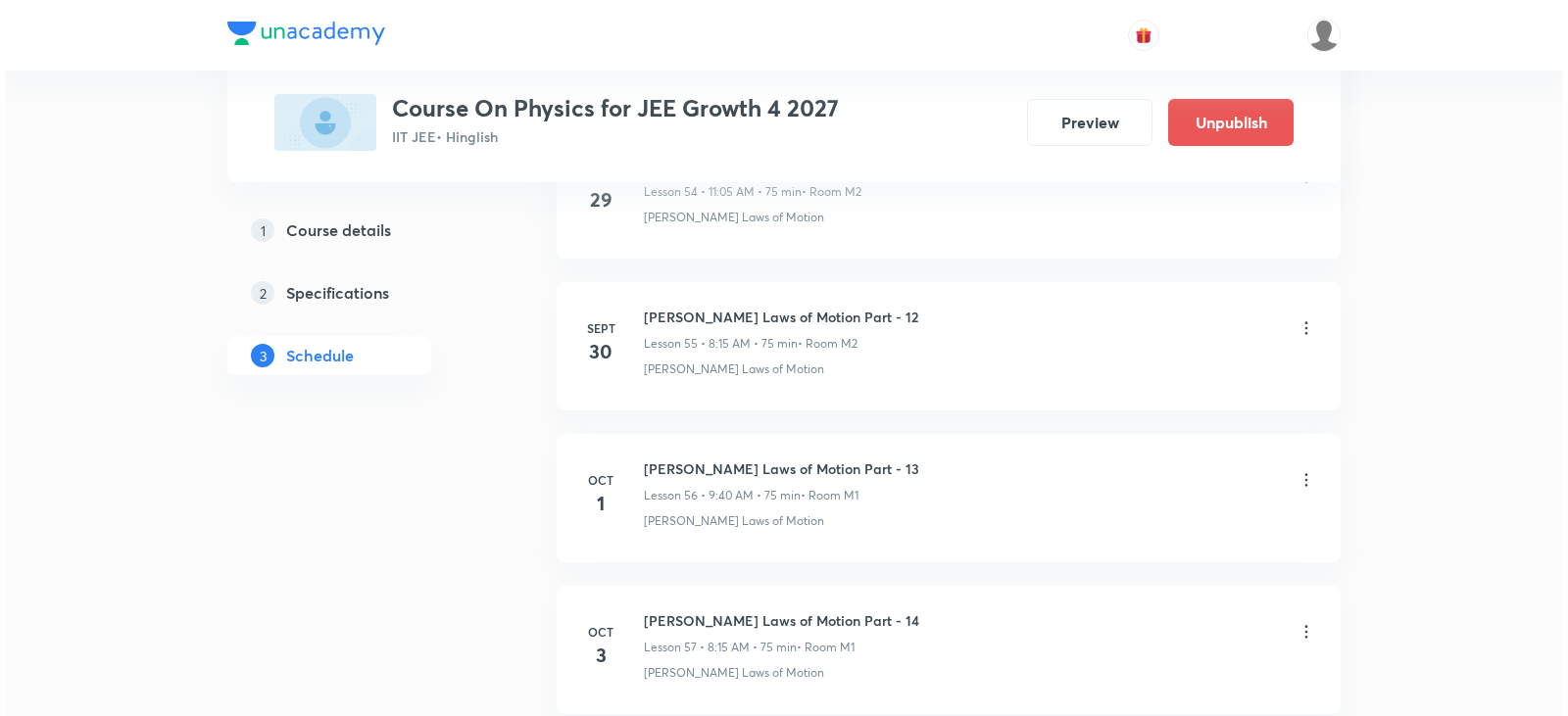
scroll to position [9507, 0]
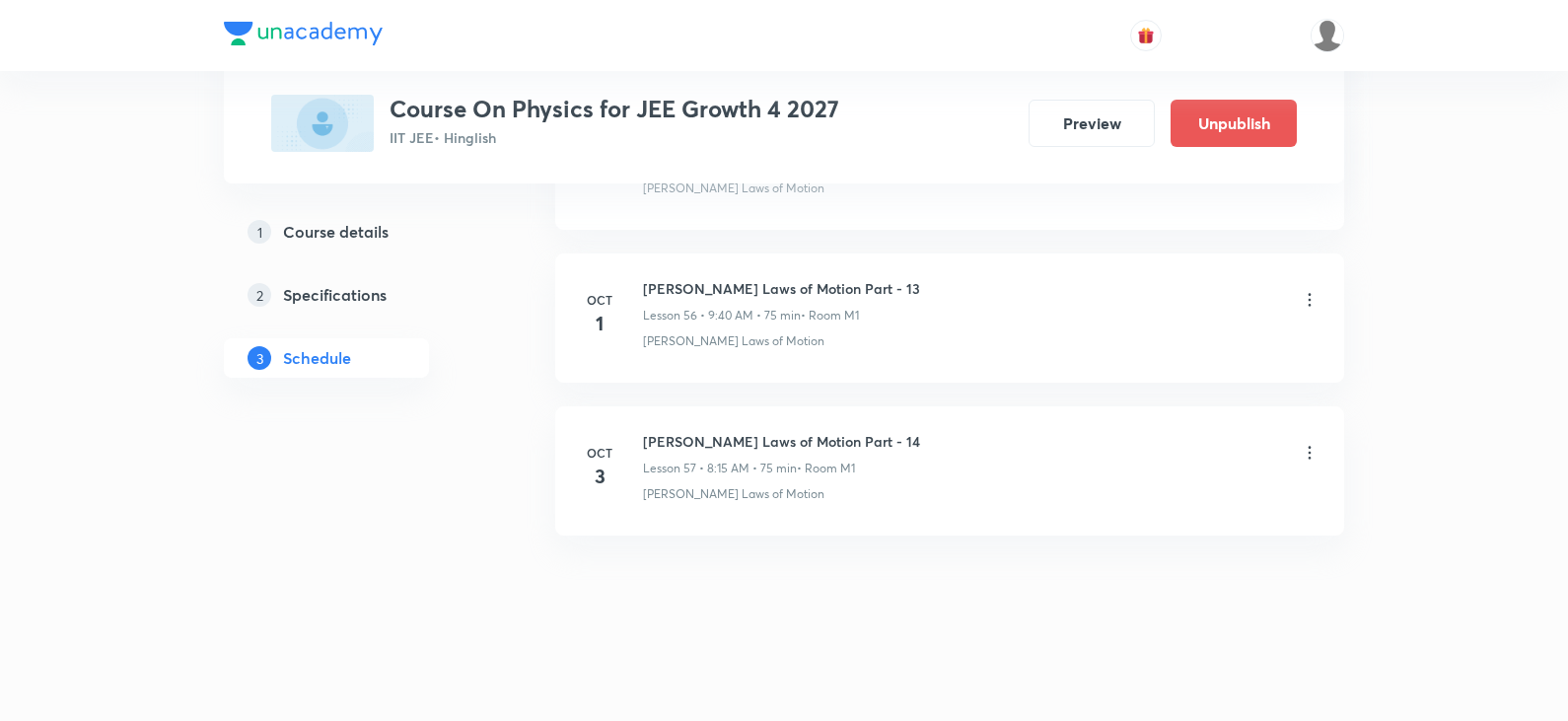
click at [1311, 455] on icon at bounding box center [1309, 452] width 20 height 20
click at [1144, 507] on li "Edit" at bounding box center [1208, 502] width 216 height 37
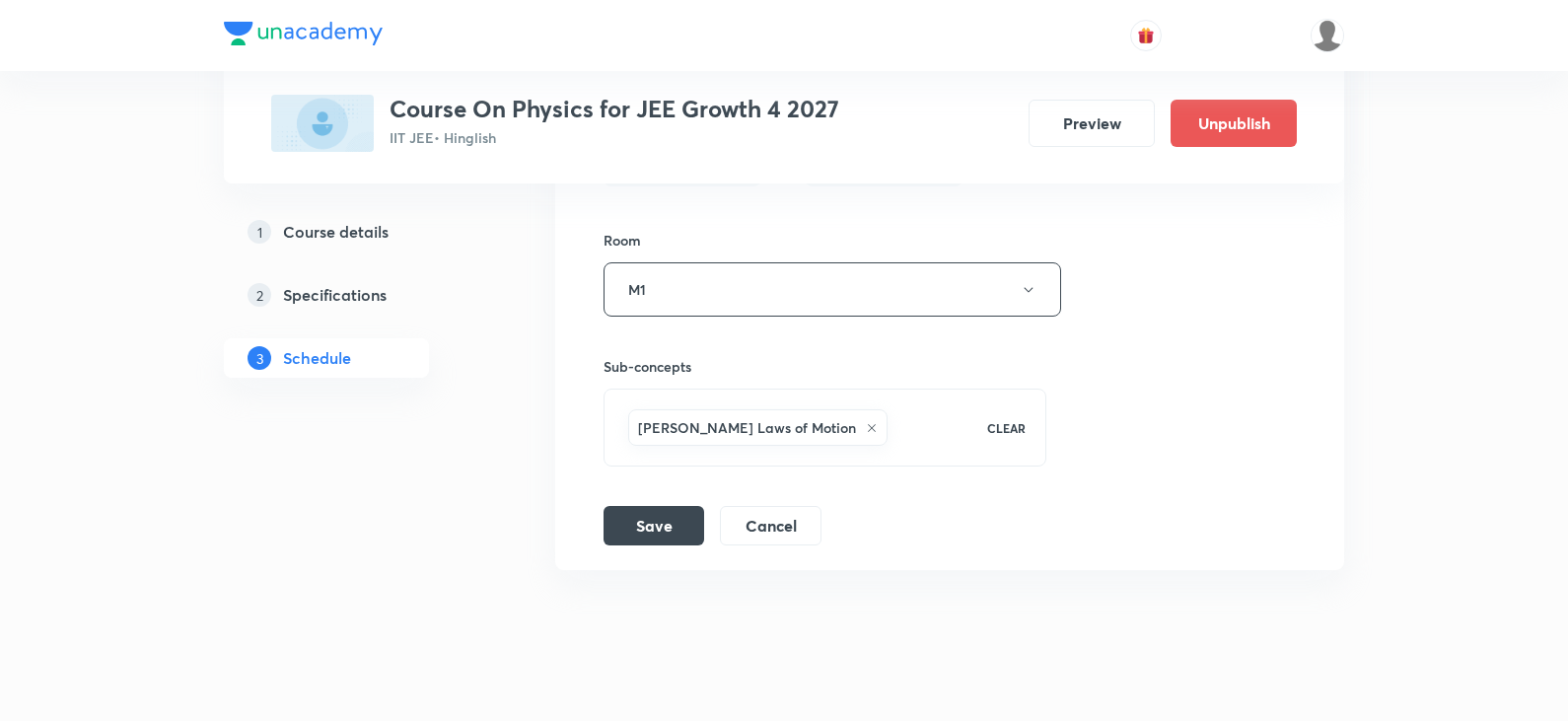
scroll to position [9426, 0]
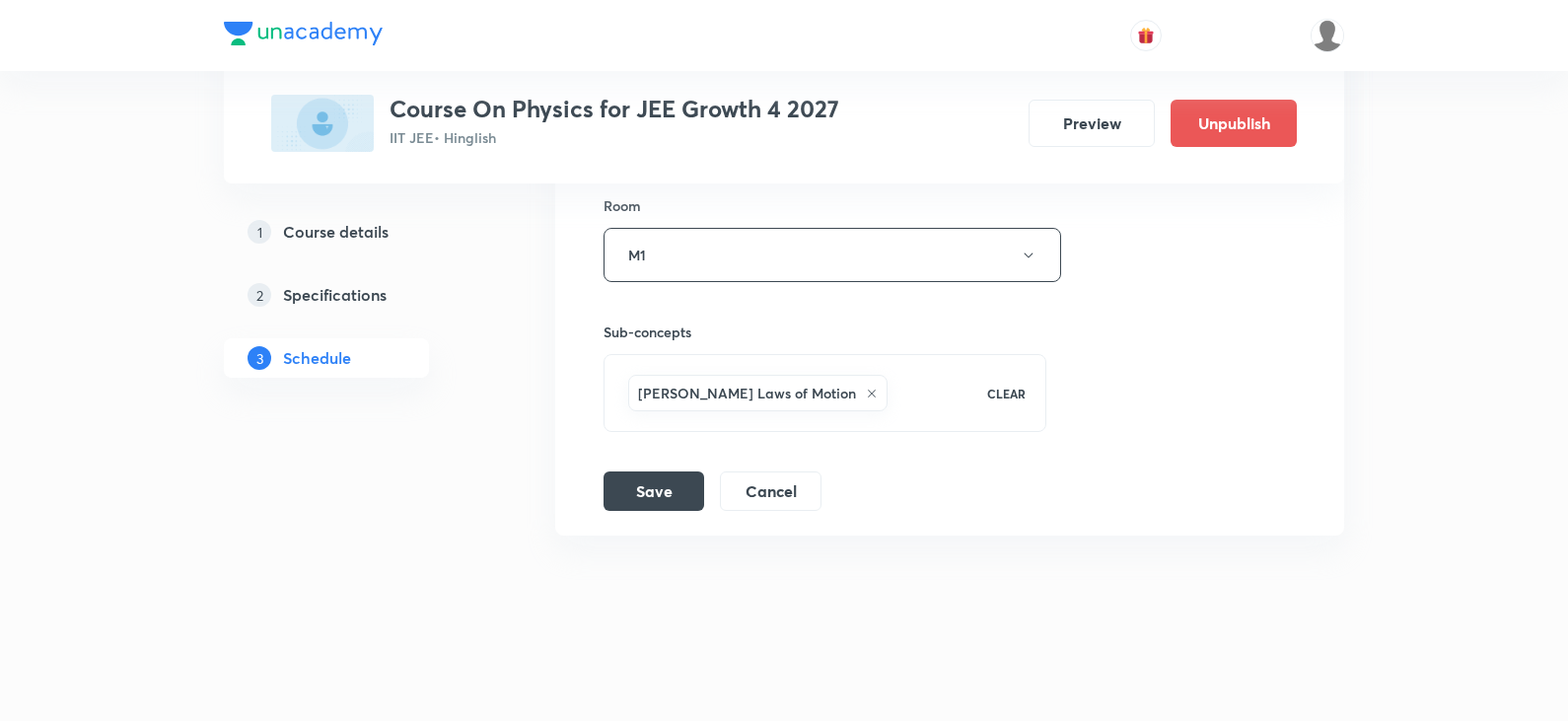
click at [866, 393] on icon at bounding box center [872, 394] width 12 height 12
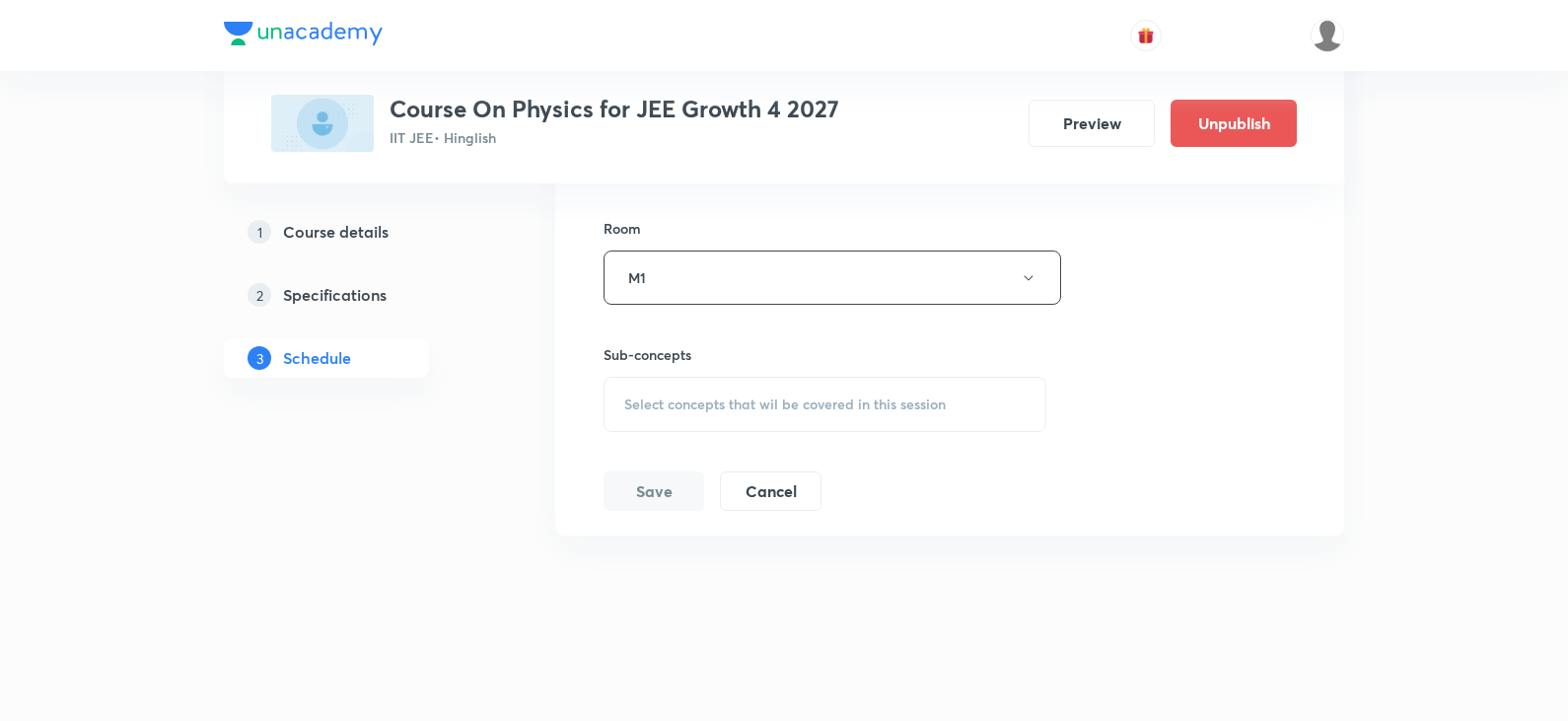
click at [719, 398] on span "Select concepts that wil be covered in this session" at bounding box center [784, 405] width 321 height 16
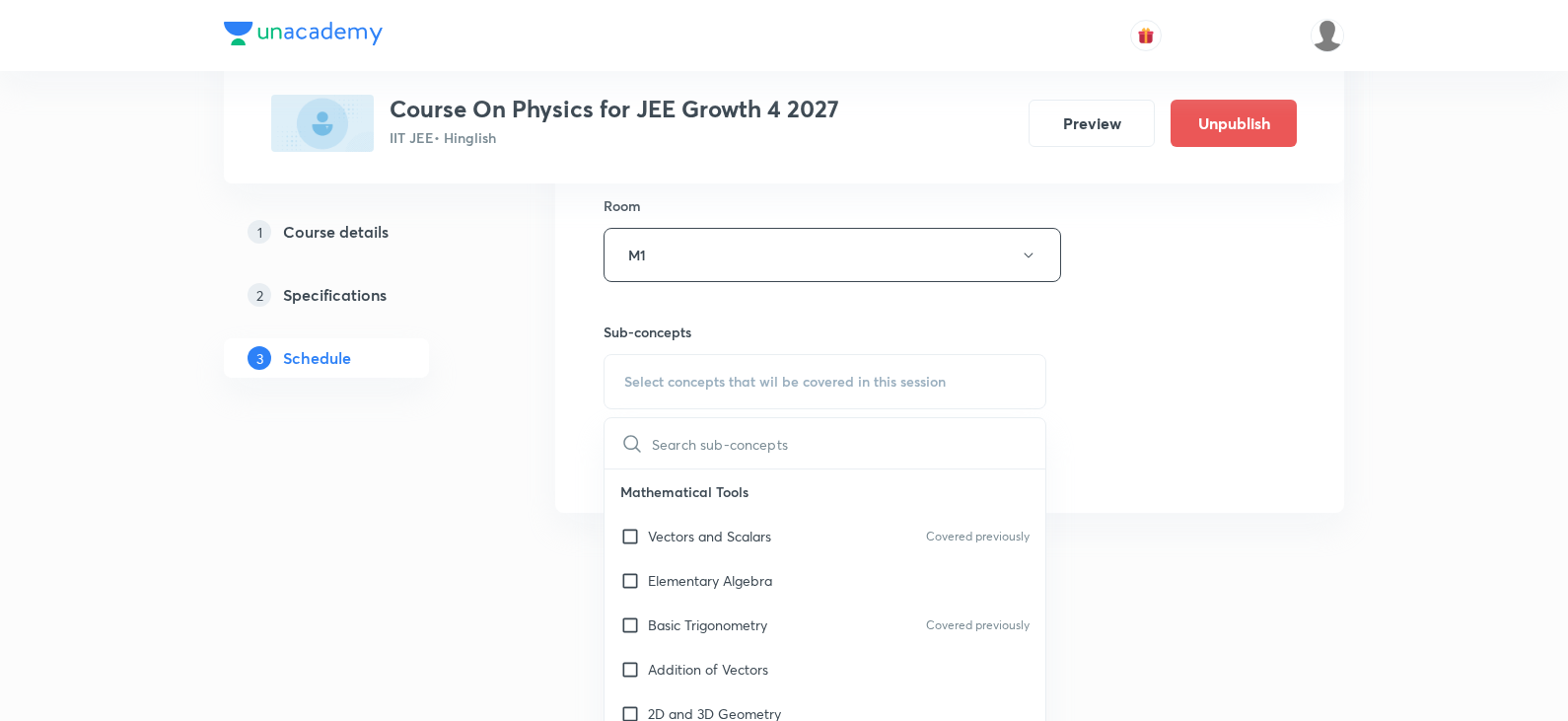
type input "OUONPNF7"
drag, startPoint x: 757, startPoint y: 452, endPoint x: 620, endPoint y: 447, distance: 137.1
click at [620, 447] on div "OUONPNF7 0 / 0 ​" at bounding box center [824, 443] width 440 height 51
paste input "Work energy power"
drag, startPoint x: 813, startPoint y: 452, endPoint x: 694, endPoint y: 445, distance: 119.2
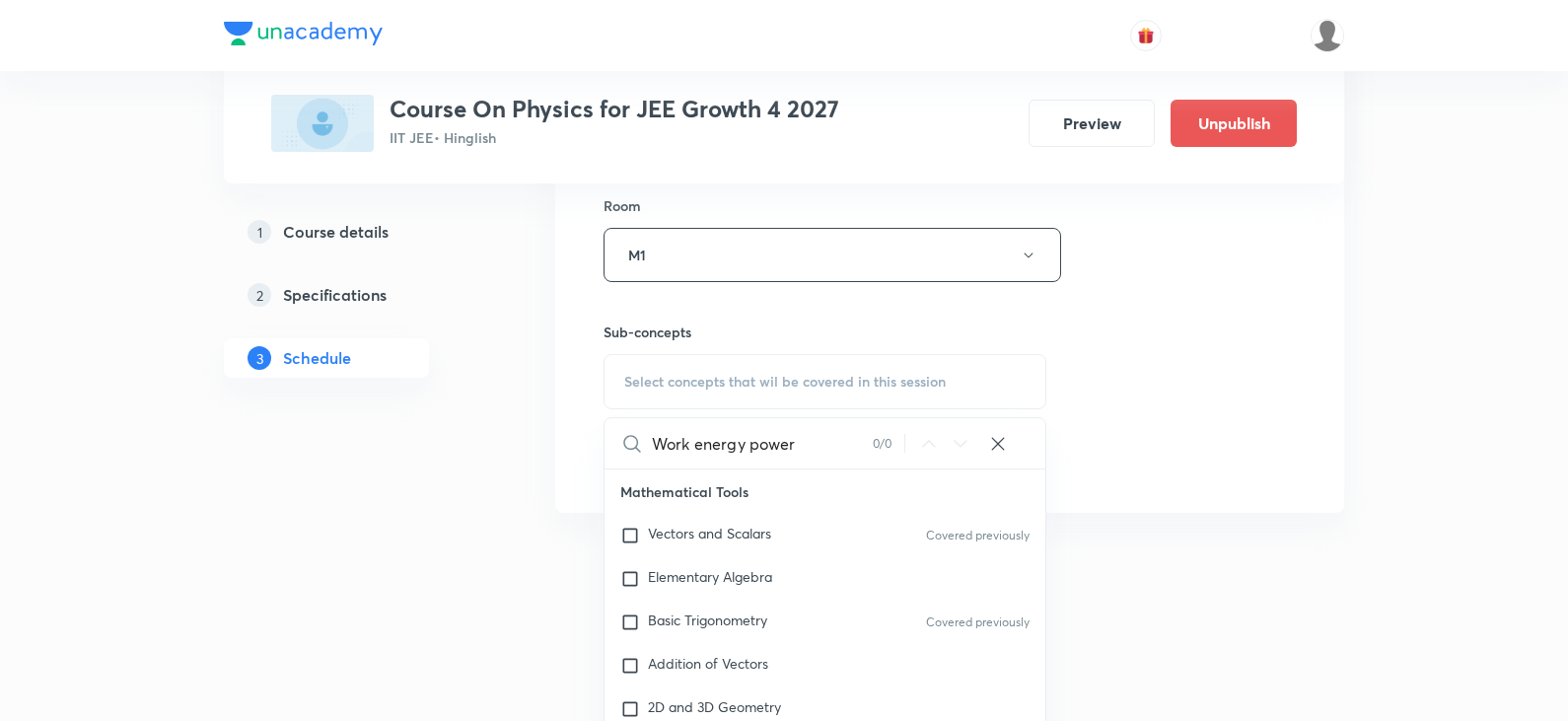
click at [694, 445] on input "Work energy power" at bounding box center [763, 443] width 221 height 51
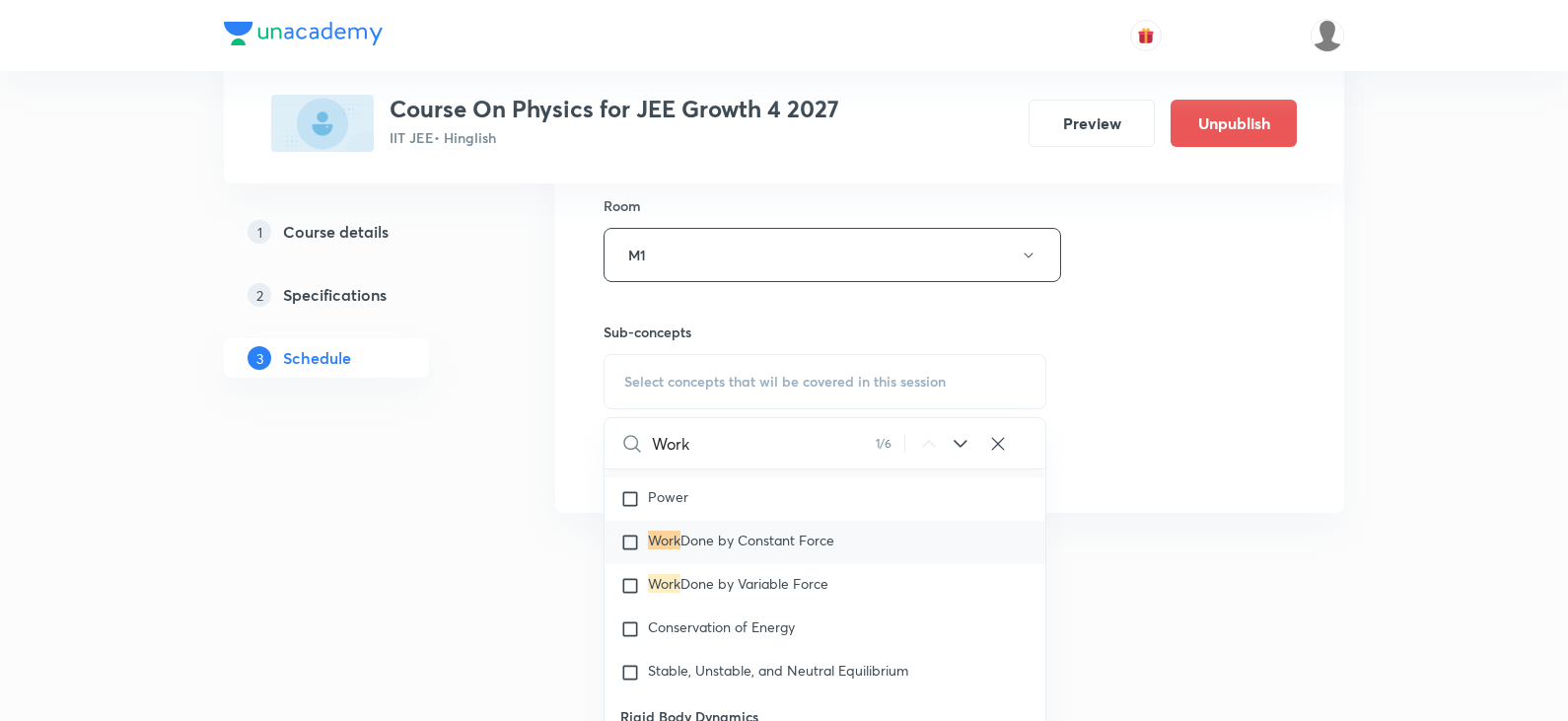
scroll to position [5271, 0]
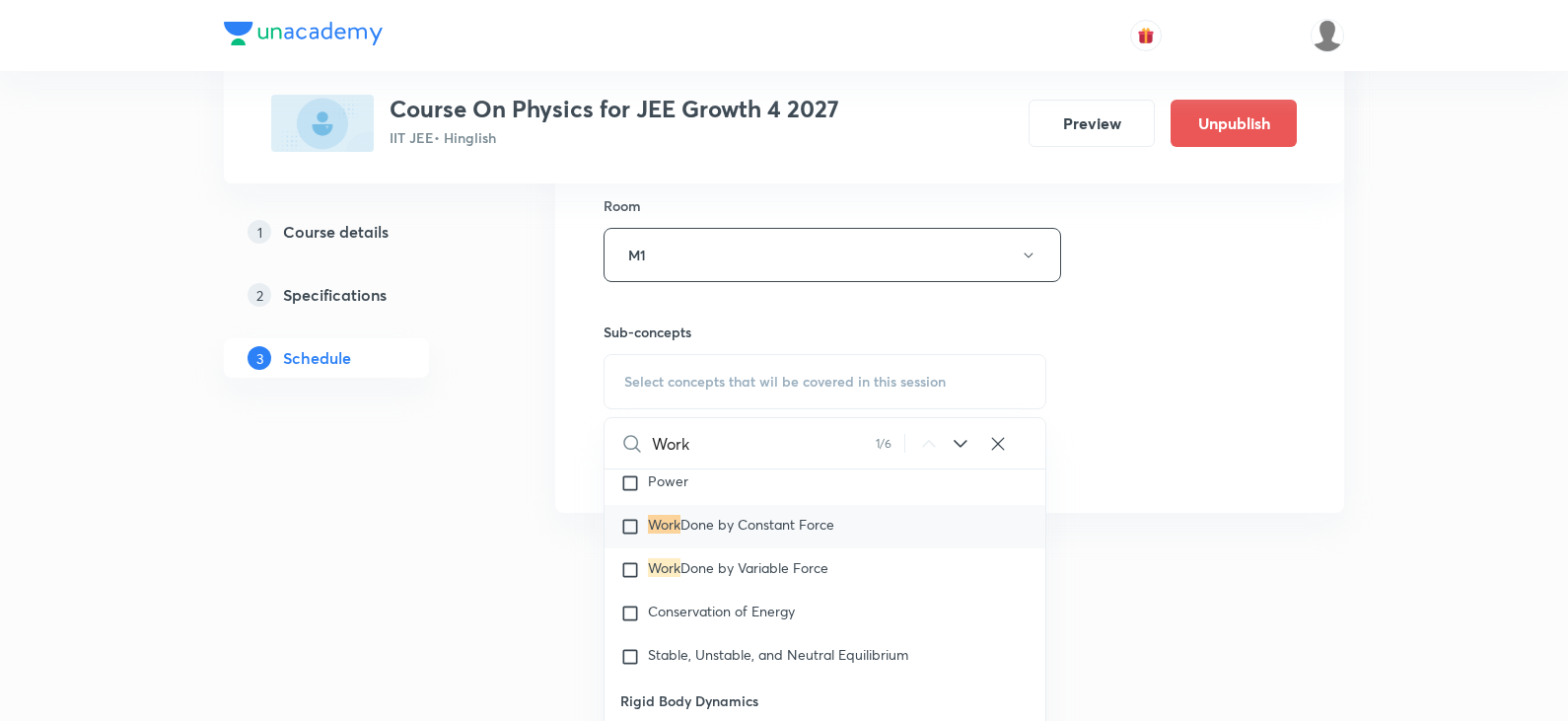
type input "Work"
click at [639, 514] on div "Work Done by Constant Force" at bounding box center [824, 527] width 440 height 44
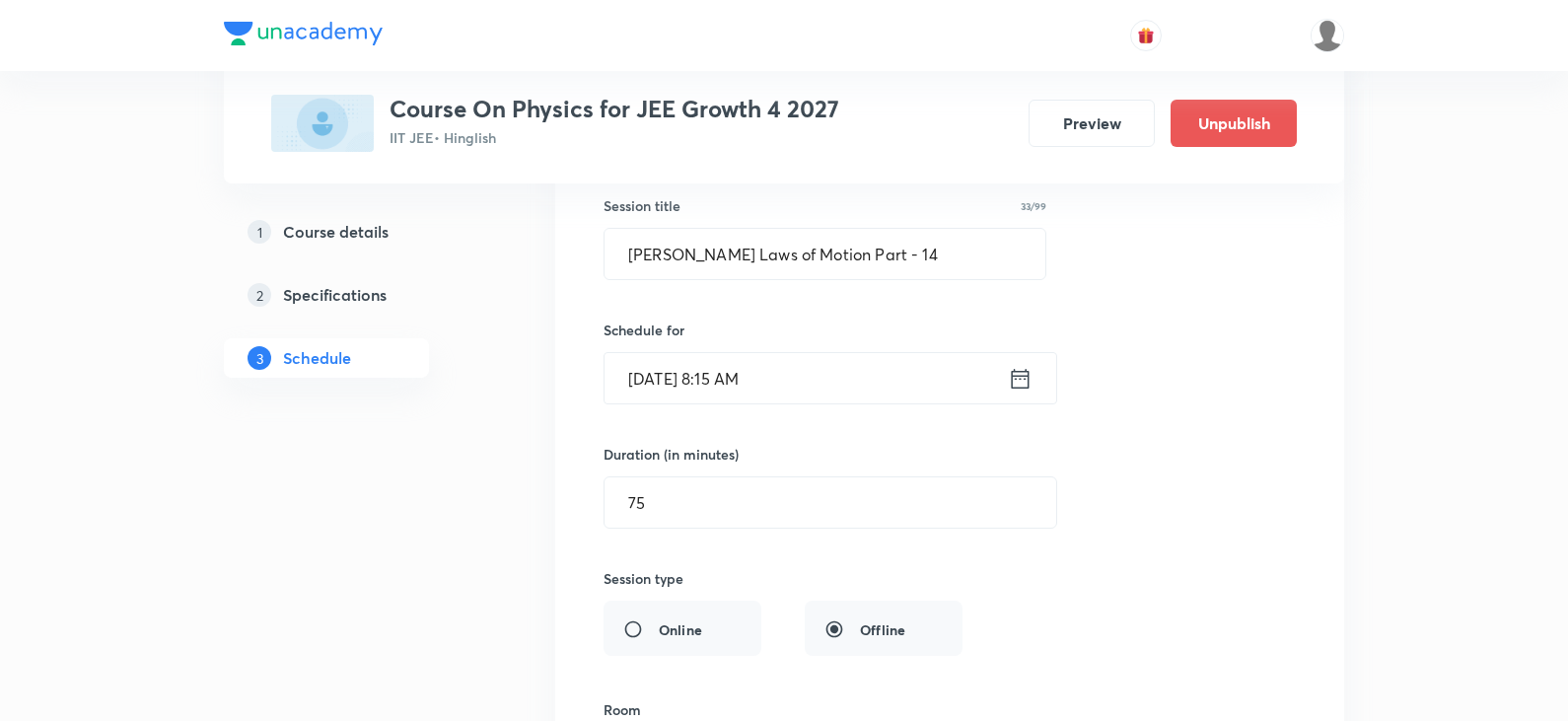
scroll to position [8735, 0]
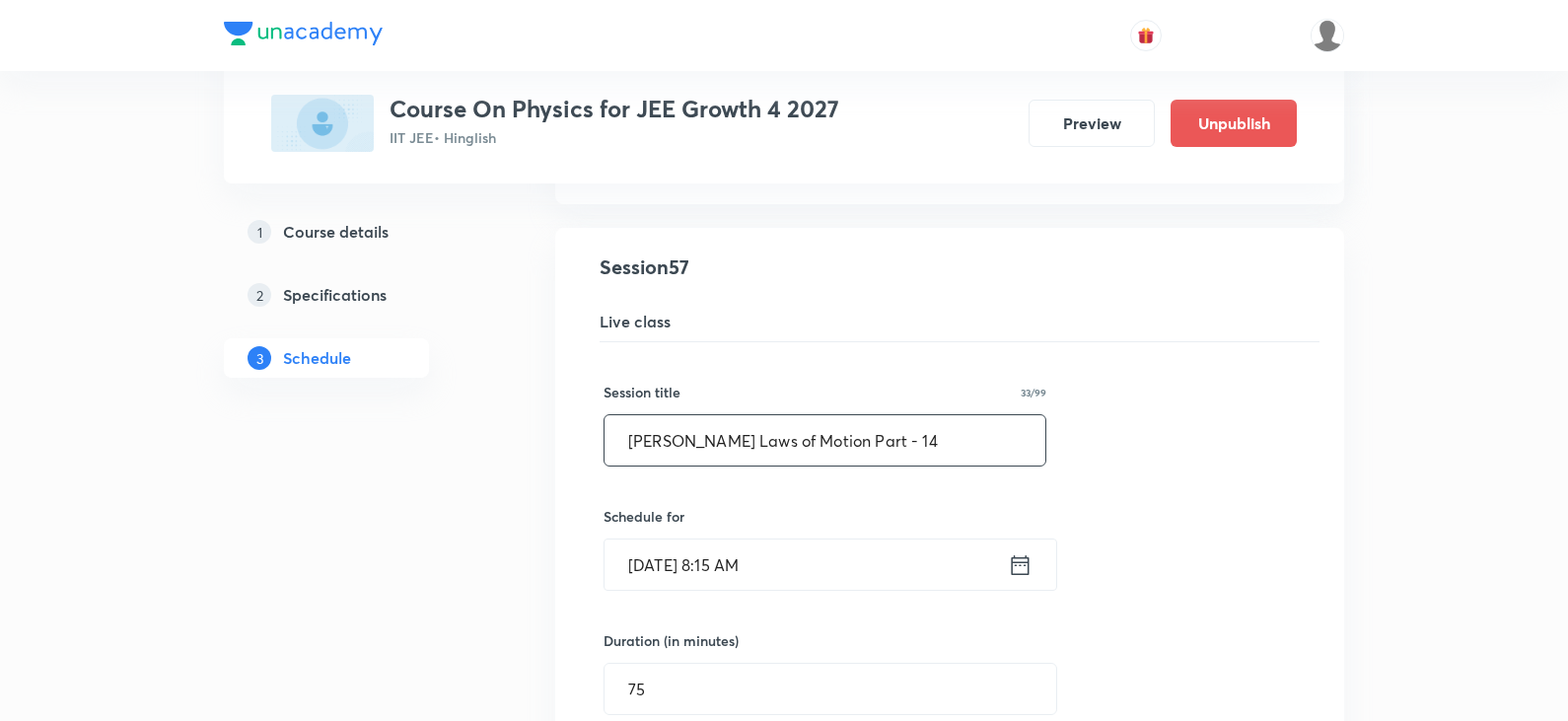
drag, startPoint x: 623, startPoint y: 446, endPoint x: 815, endPoint y: 445, distance: 192.0
click at [815, 445] on input "Newton's Laws of Motion Part - 14" at bounding box center [824, 440] width 440 height 51
paste input "Work energy power"
click at [858, 441] on input "Work energy power Part - 14" at bounding box center [824, 440] width 440 height 51
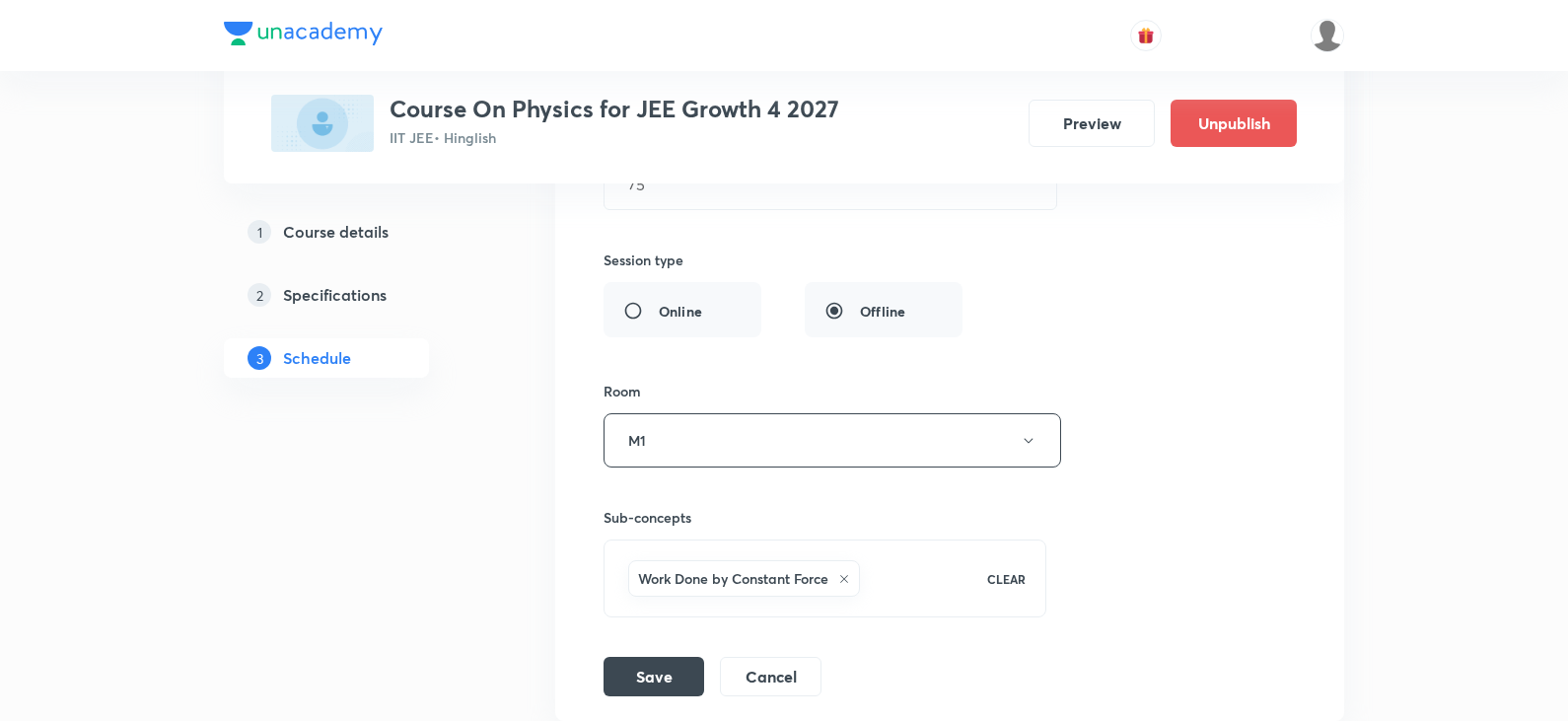
scroll to position [9426, 0]
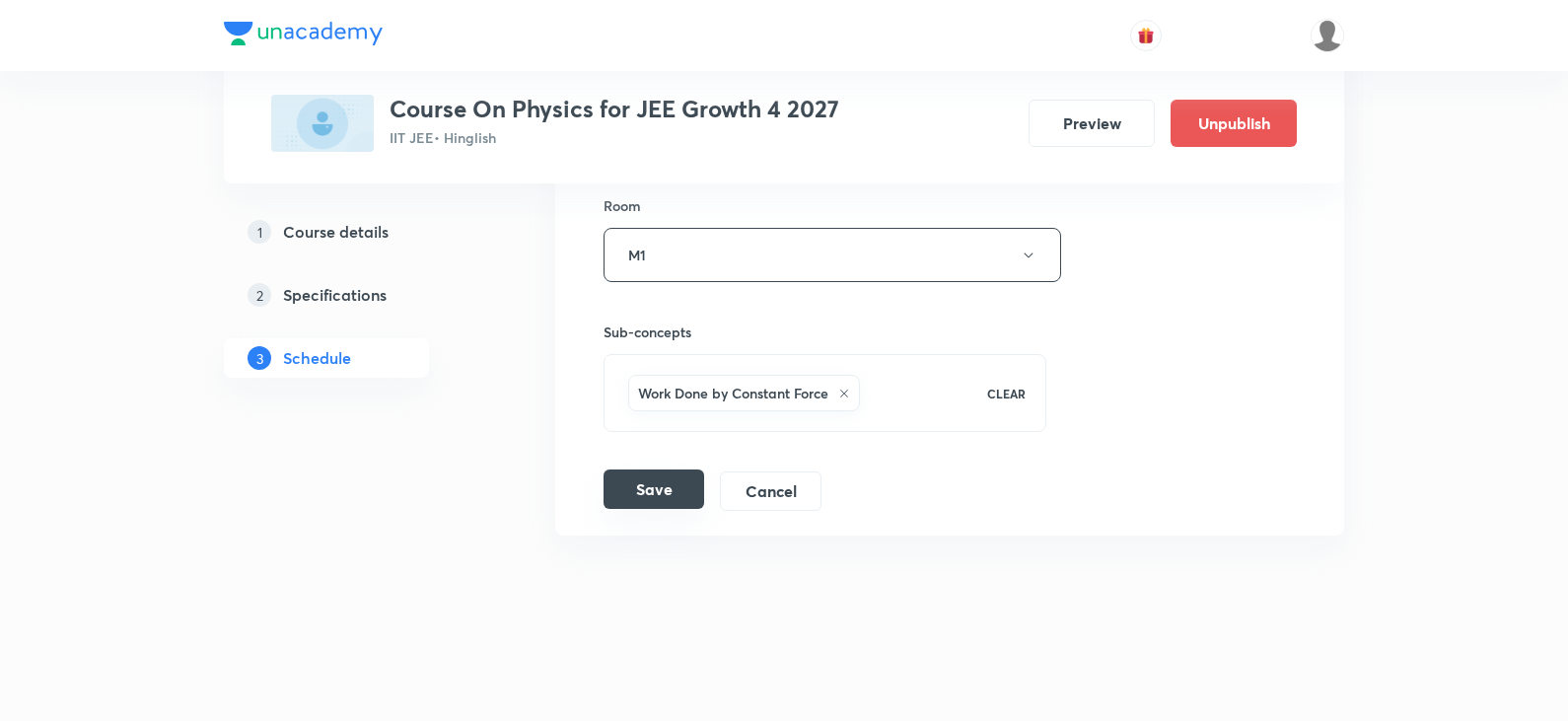
type input "Work energy power Part - 1"
click at [657, 490] on button "Save" at bounding box center [653, 489] width 100 height 40
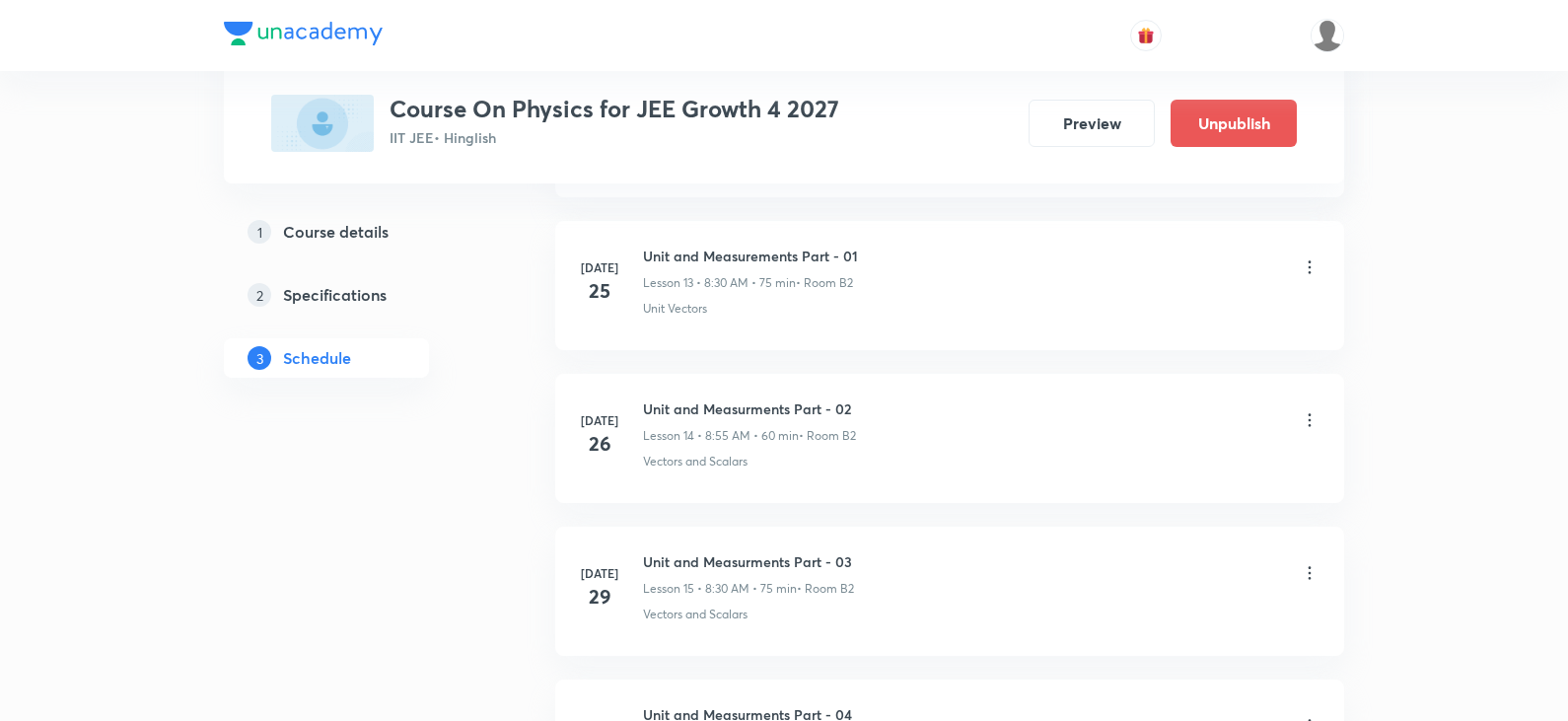
scroll to position [1960, 0]
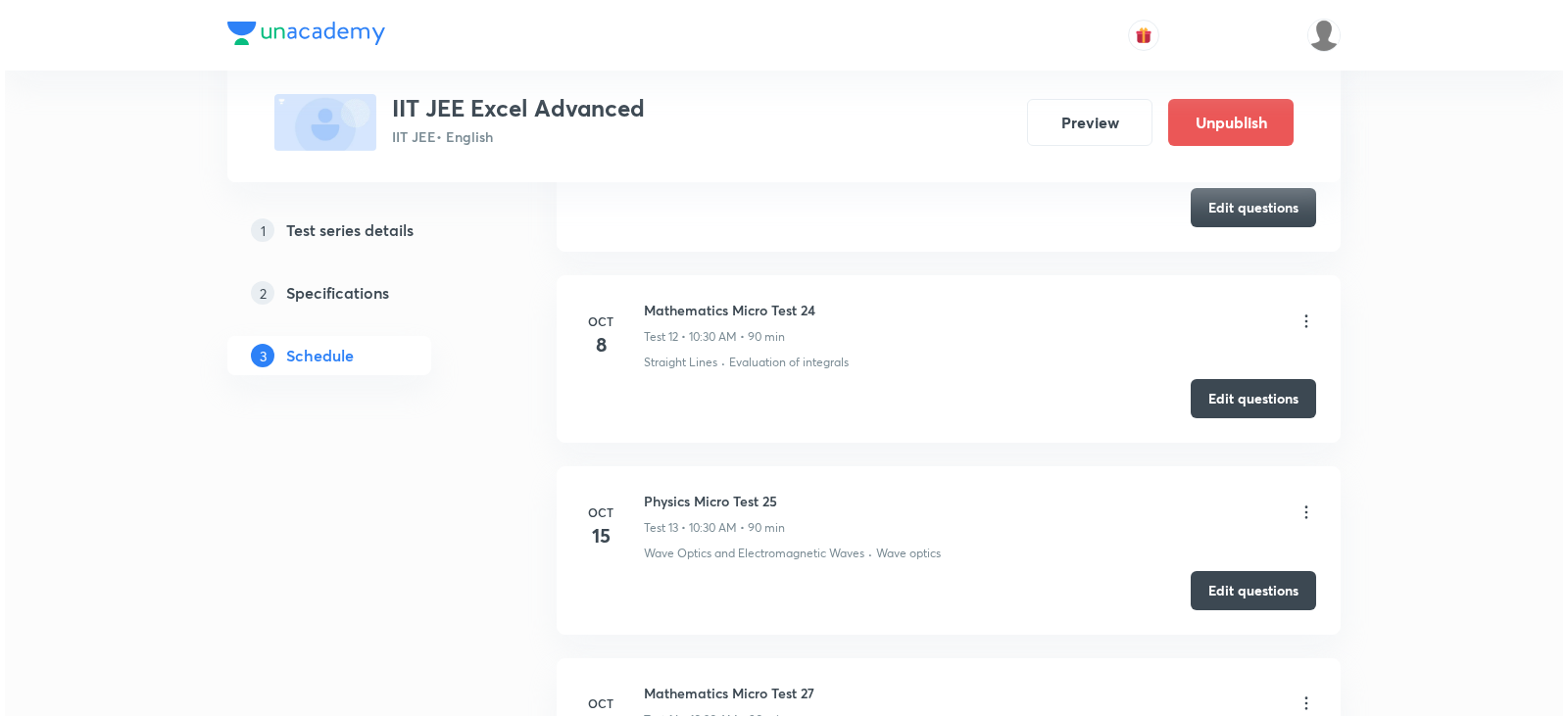
scroll to position [3799, 0]
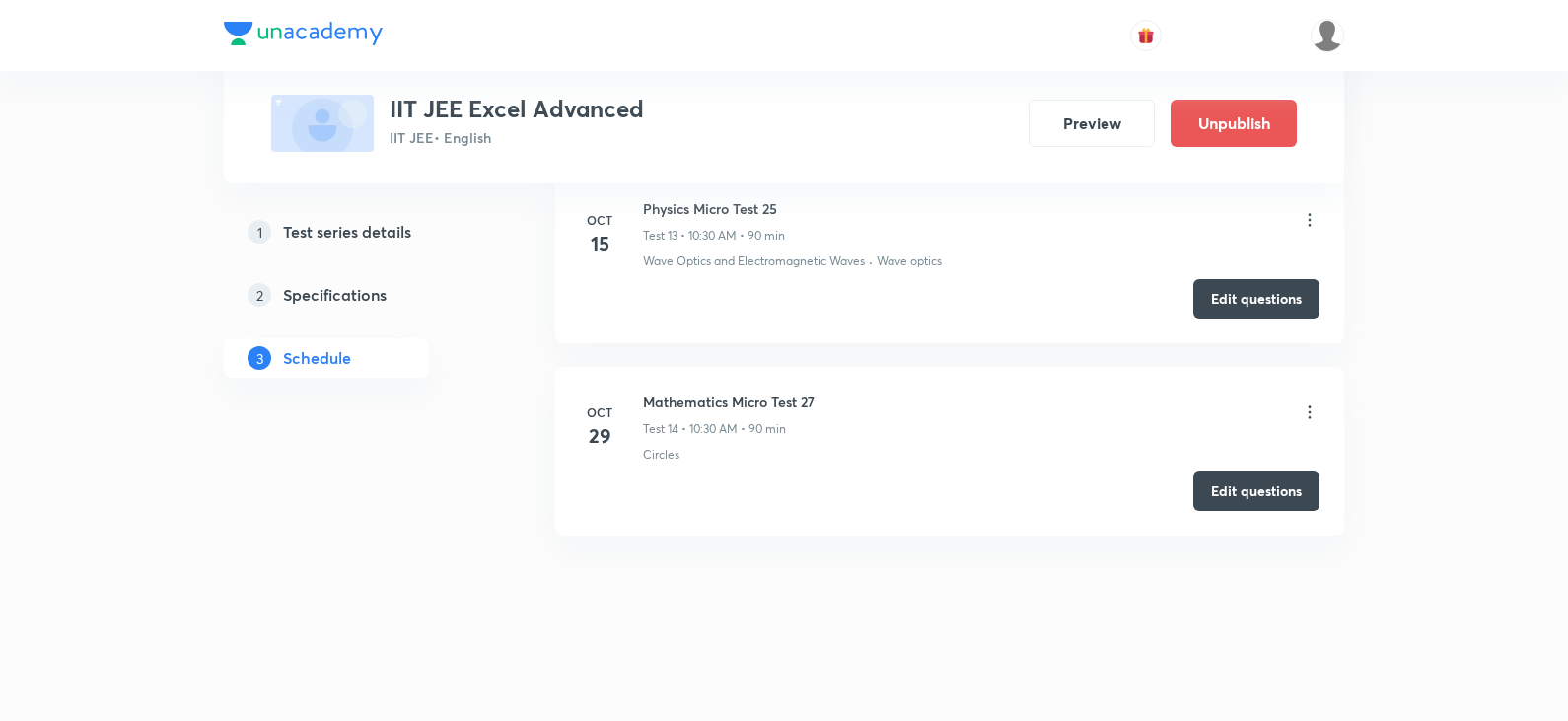
click at [1307, 412] on icon at bounding box center [1309, 413] width 20 height 20
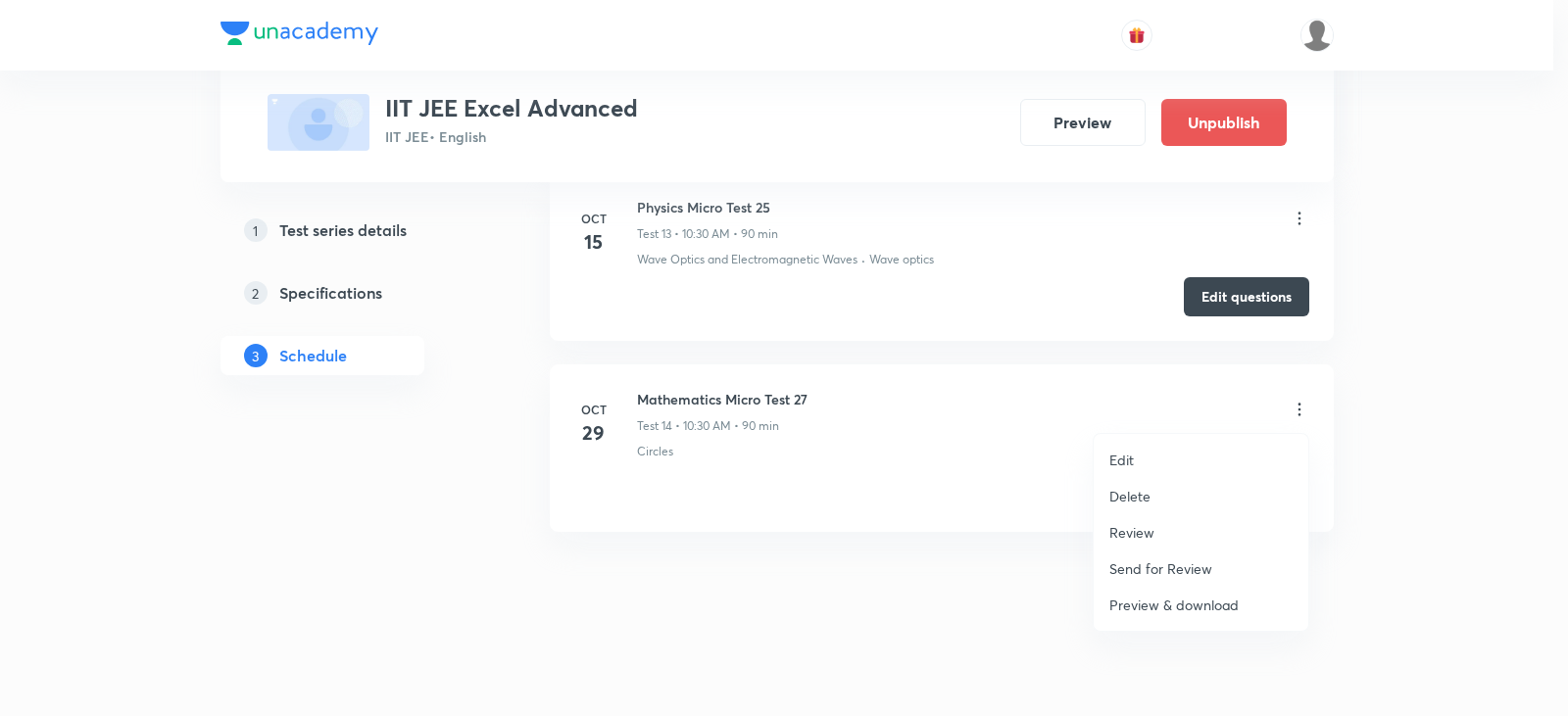
click at [1158, 465] on li "Edit" at bounding box center [1200, 459] width 214 height 37
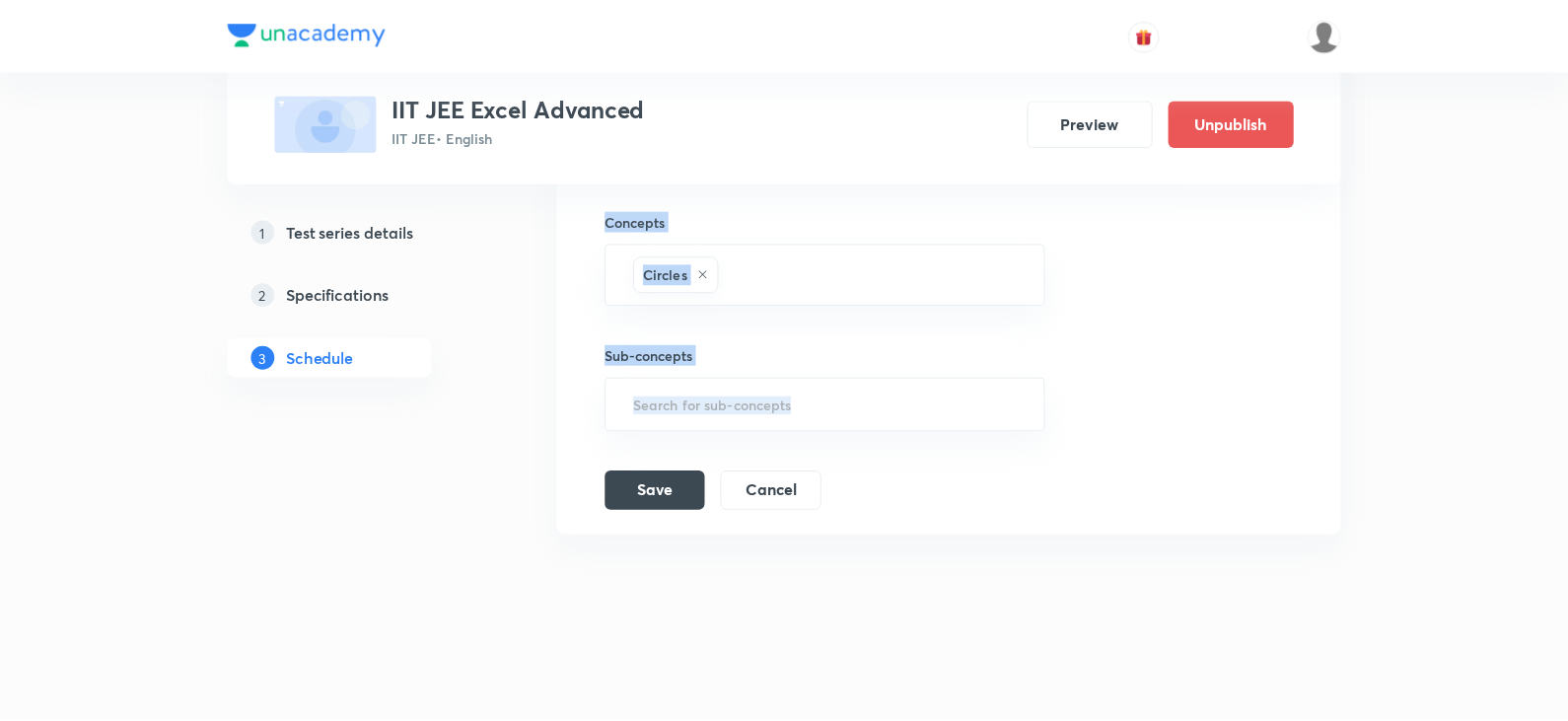
scroll to position [3627, 0]
click at [754, 497] on button "Cancel" at bounding box center [771, 489] width 101 height 40
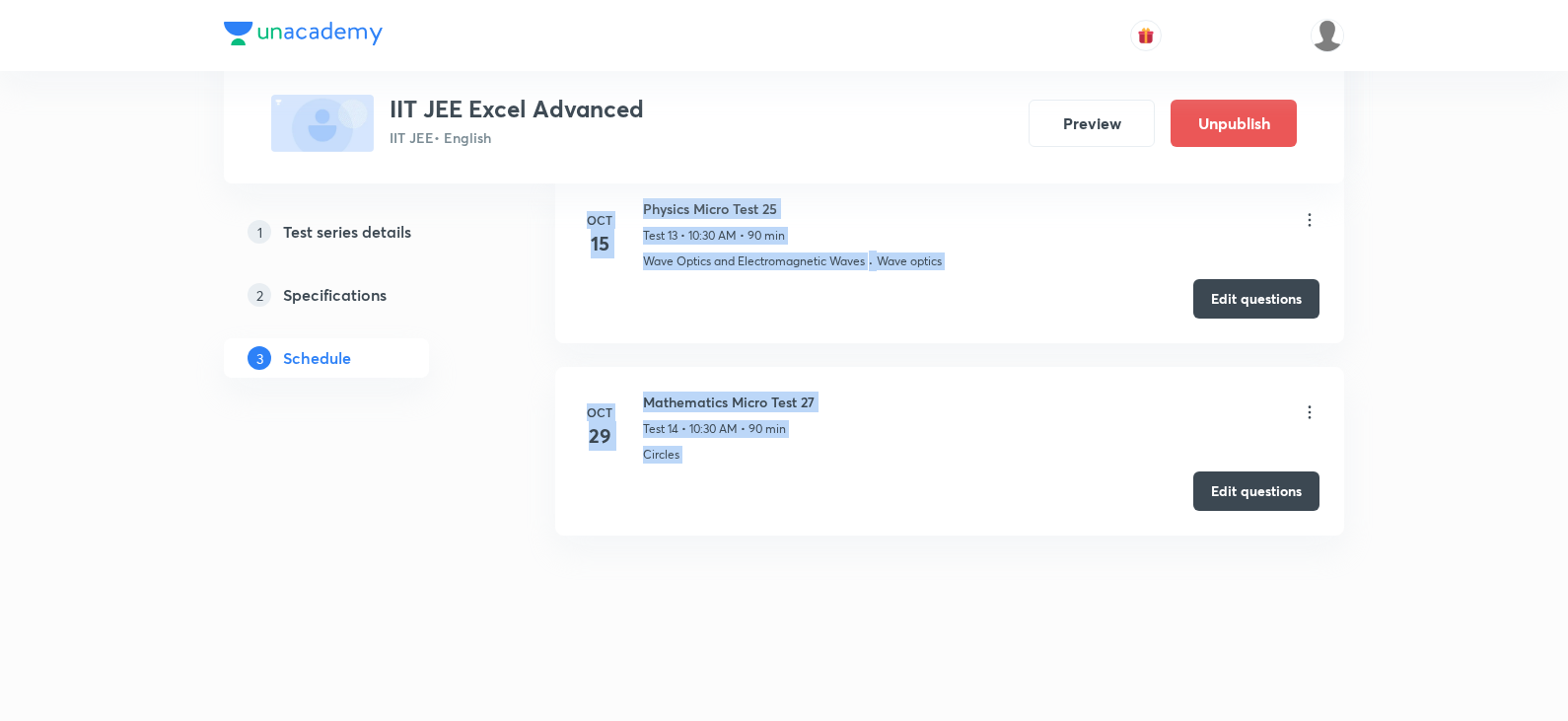
scroll to position [2668, 0]
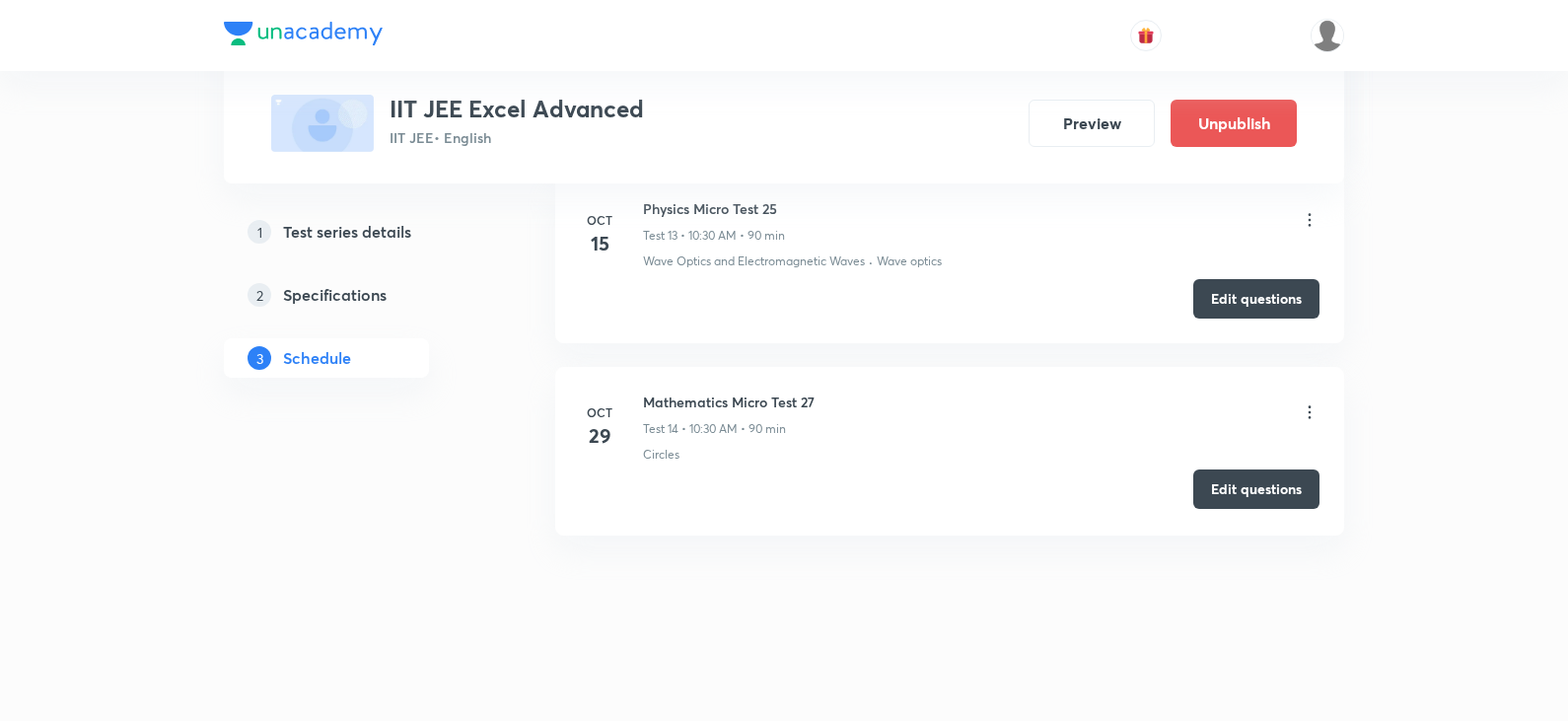
click at [1214, 495] on button "Edit questions" at bounding box center [1256, 489] width 126 height 40
click at [1304, 412] on icon at bounding box center [1309, 413] width 20 height 20
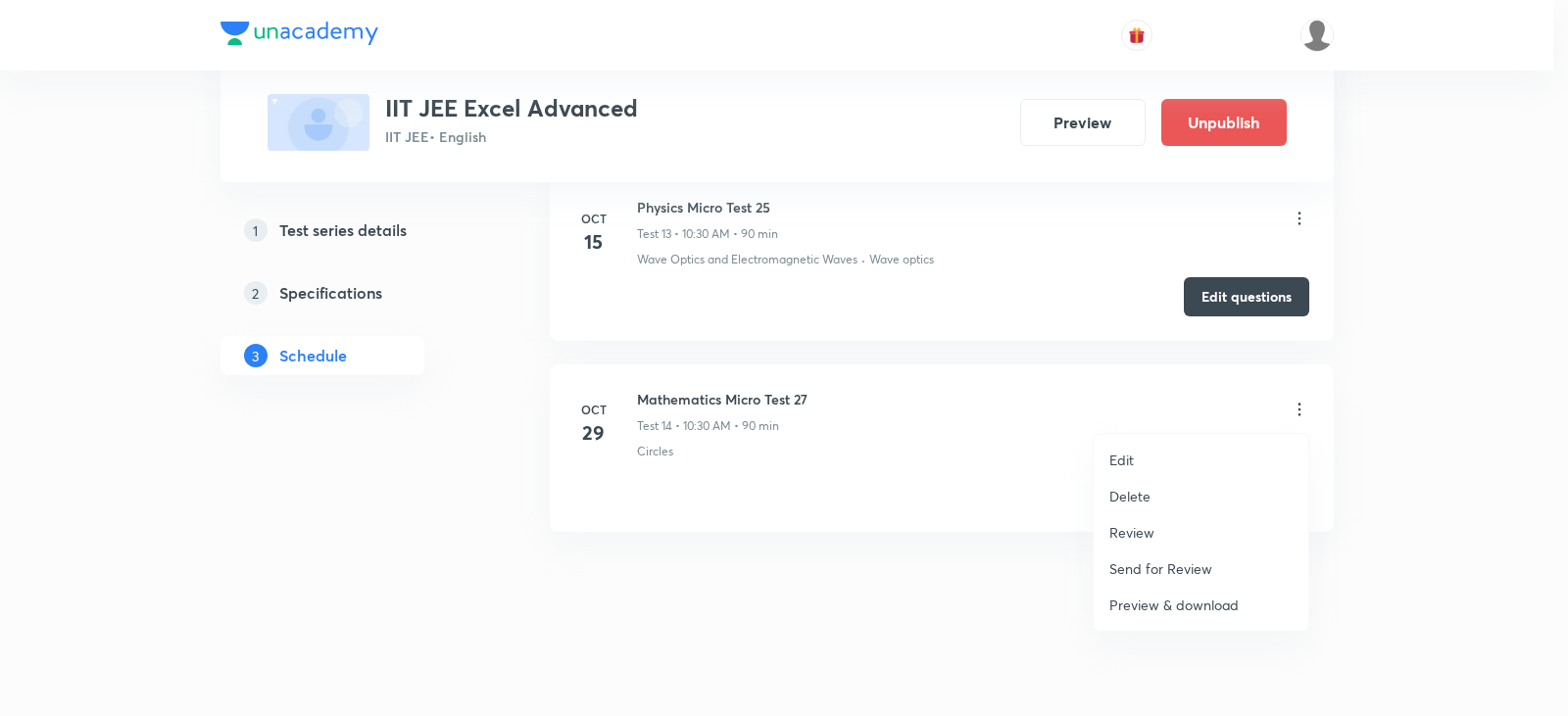
click at [788, 466] on div at bounding box center [784, 358] width 1568 height 716
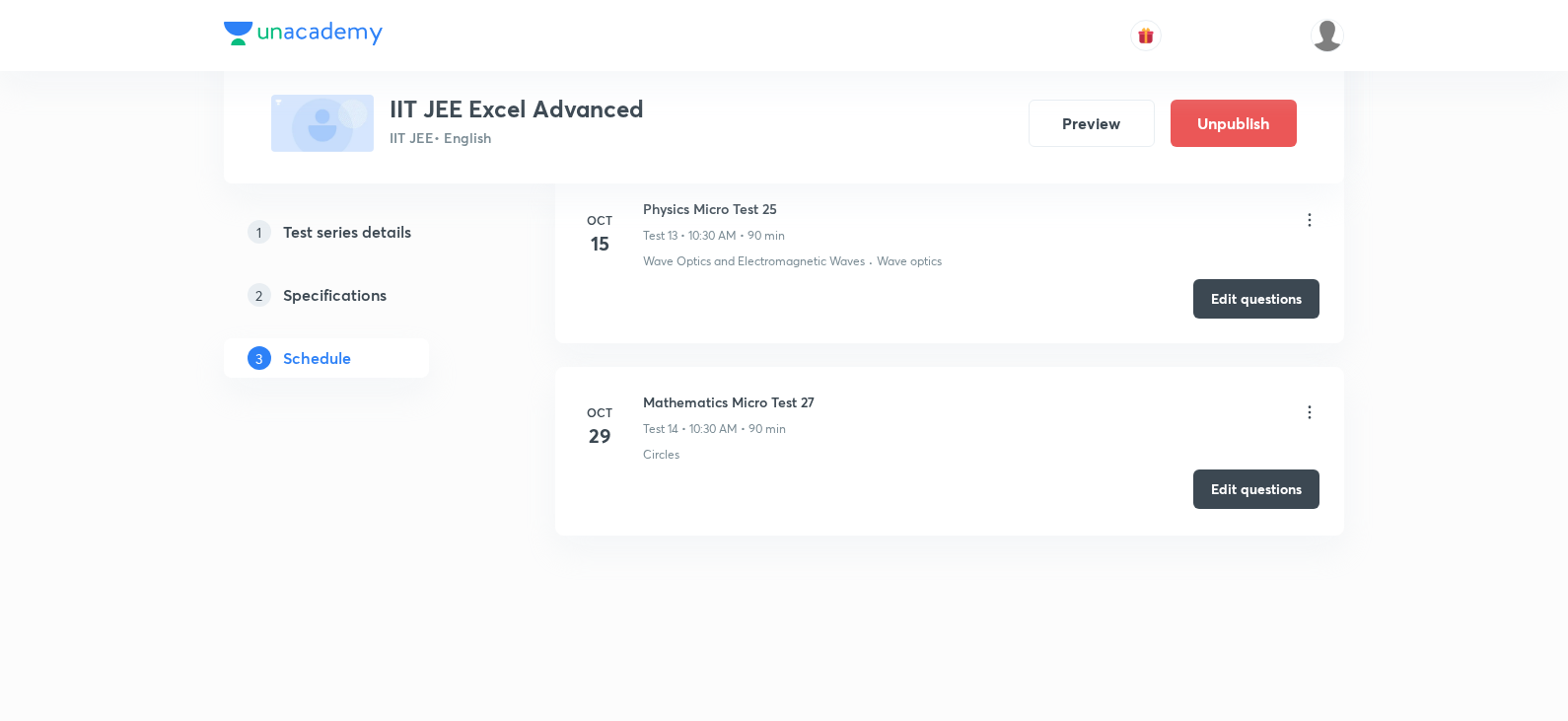
click at [1234, 486] on button "Edit questions" at bounding box center [1256, 489] width 126 height 40
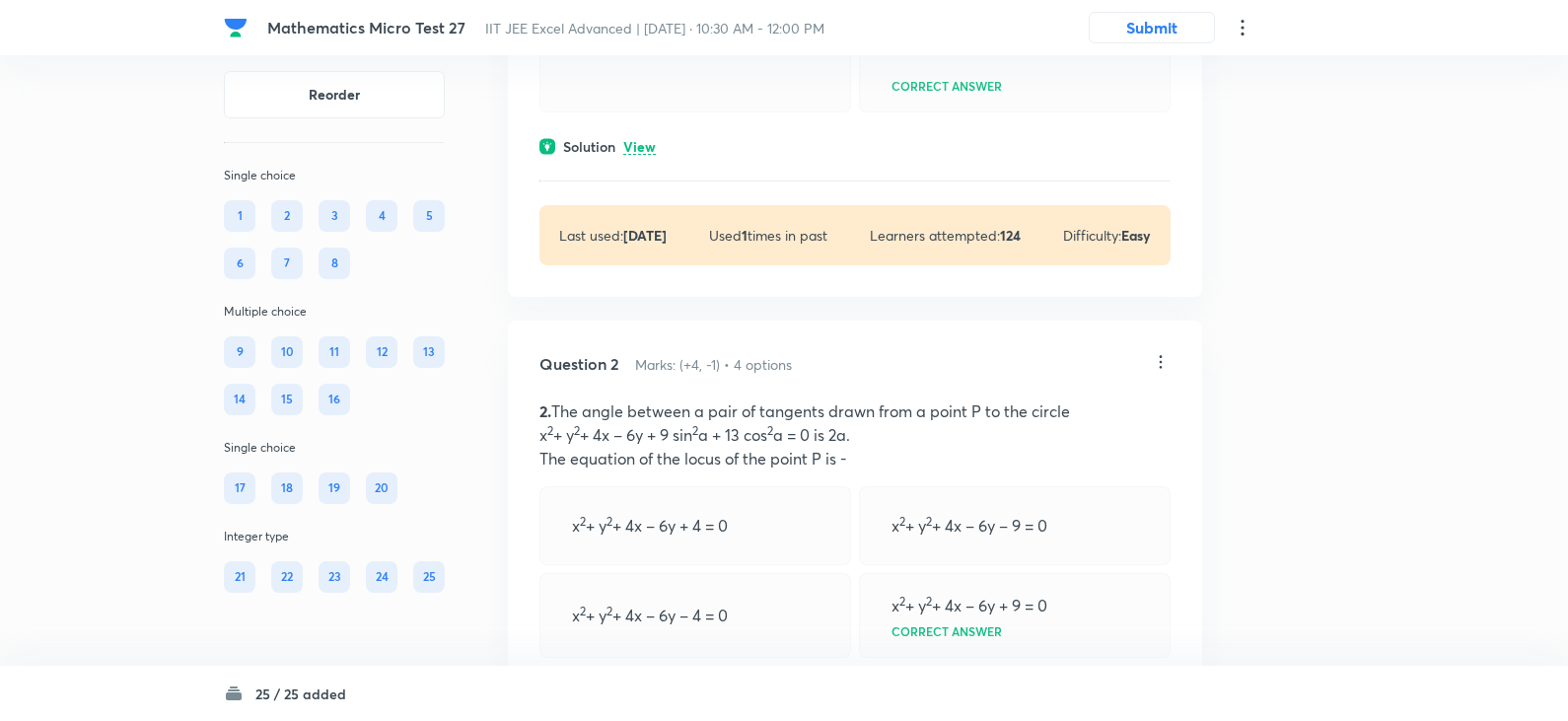
scroll to position [493, 0]
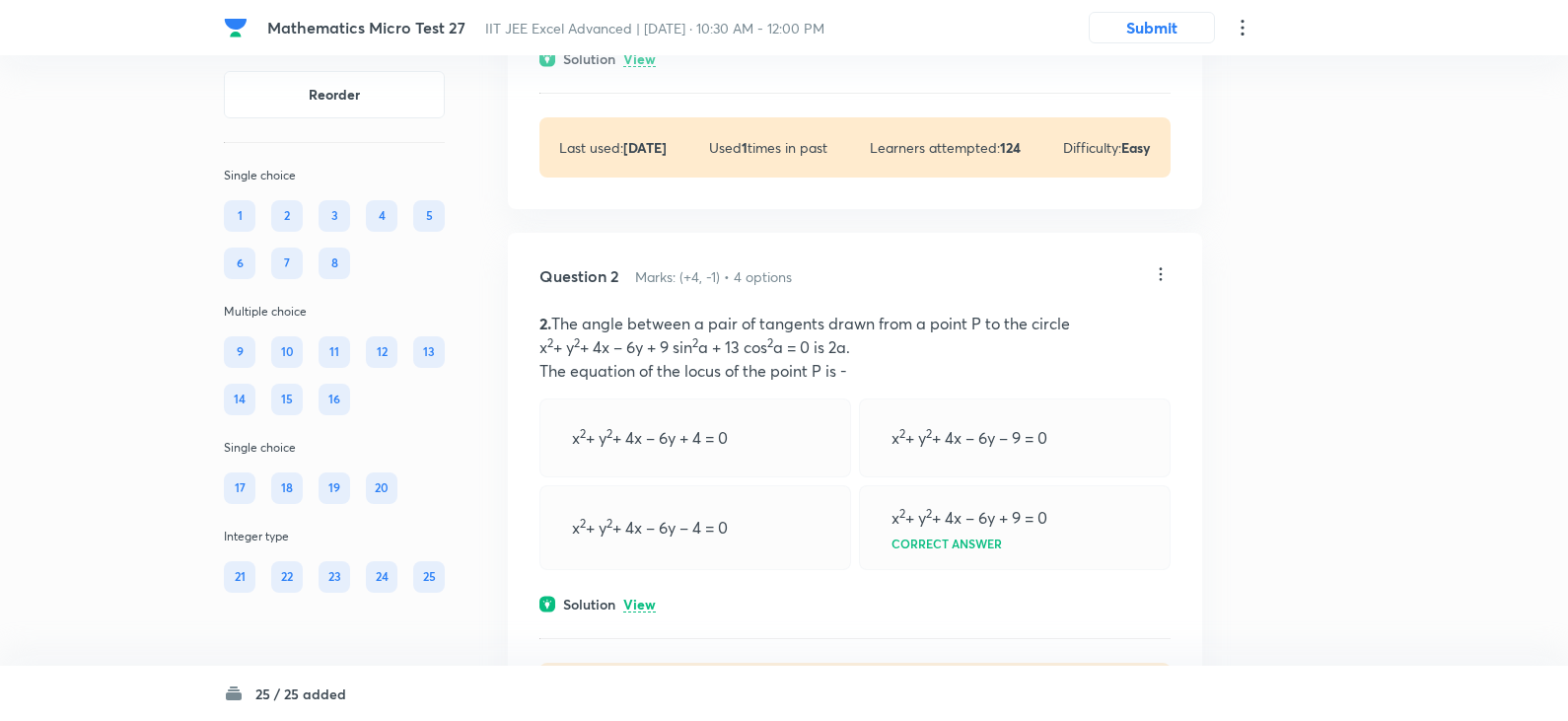
click at [333, 404] on div "16" at bounding box center [334, 400] width 32 height 32
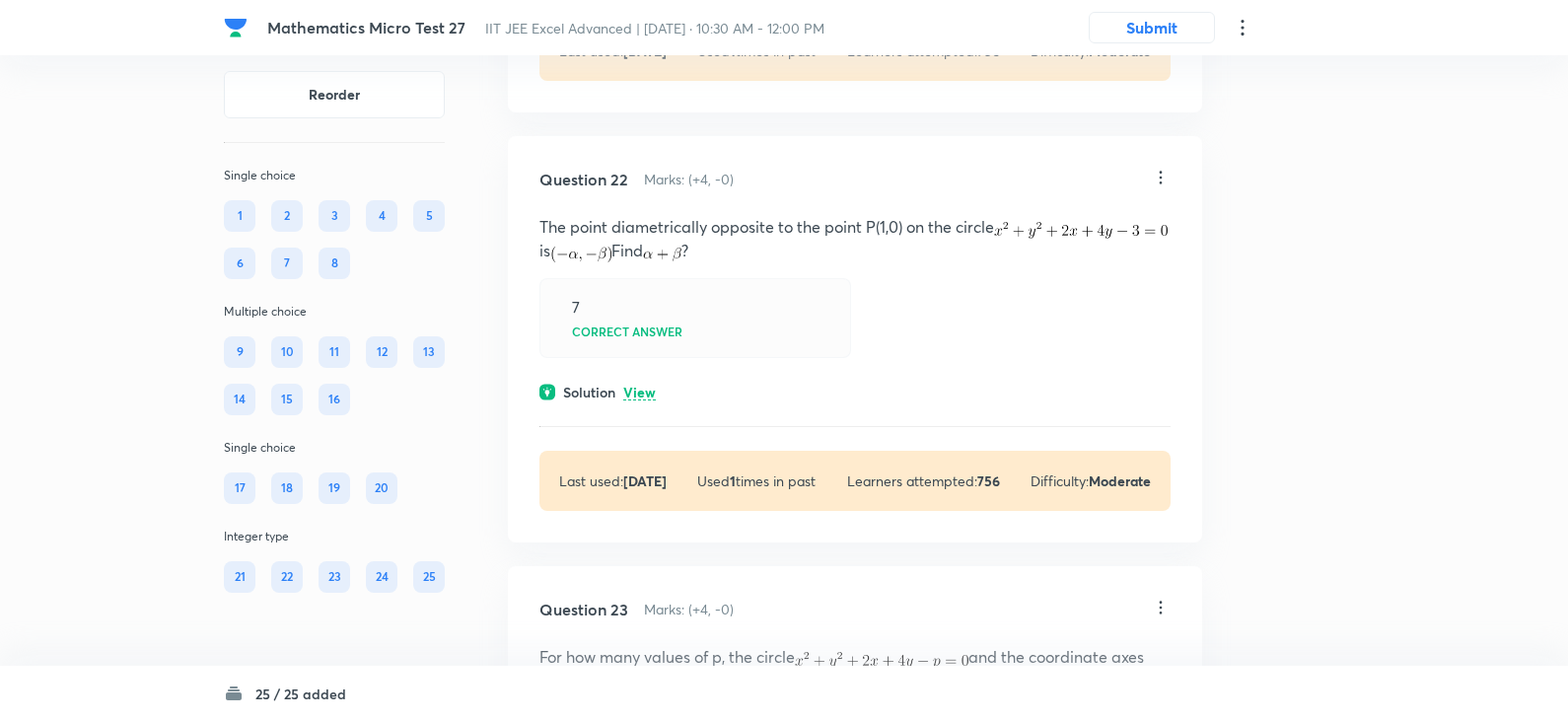
scroll to position [11921, 0]
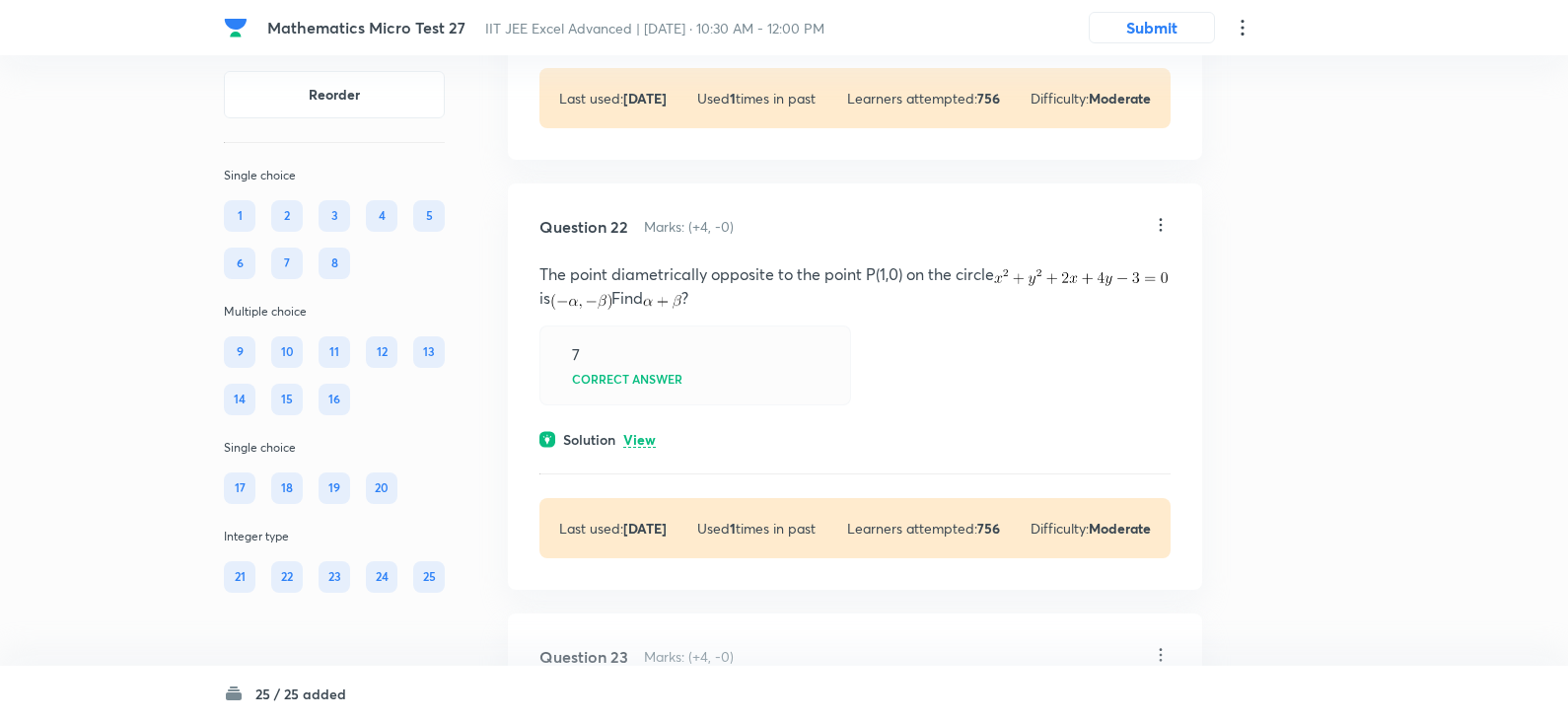
click at [1047, 208] on li "Edit" at bounding box center [1085, 206] width 166 height 37
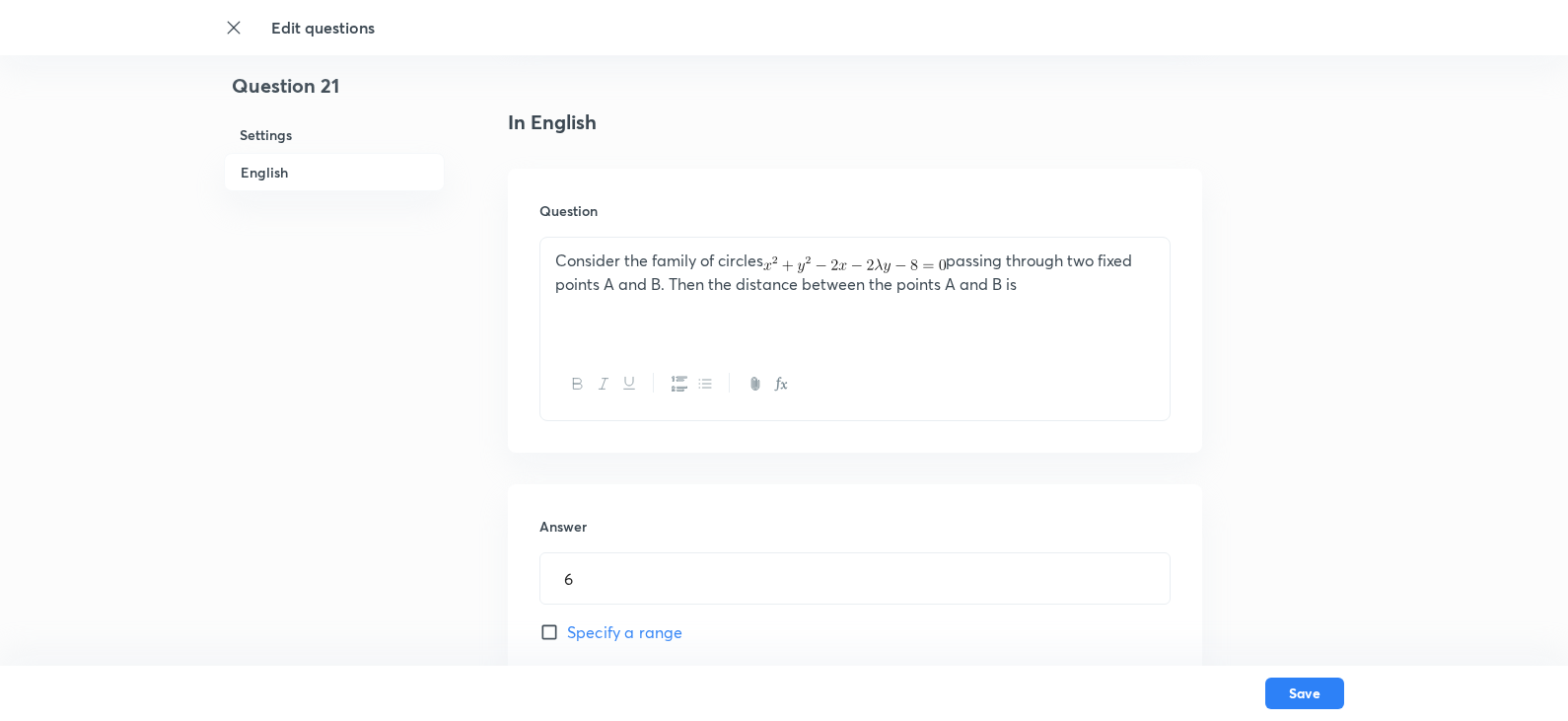
scroll to position [493, 0]
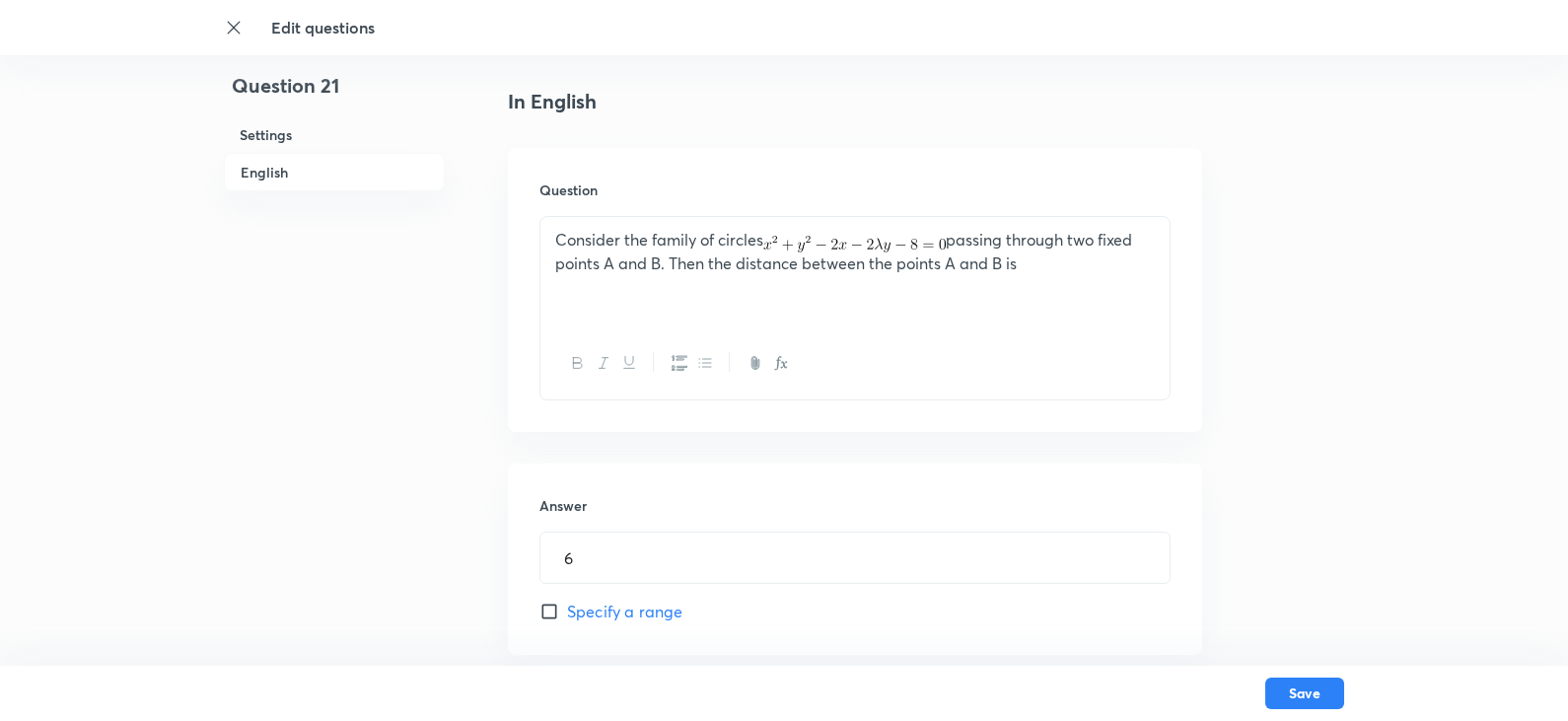
drag, startPoint x: 551, startPoint y: 246, endPoint x: 1152, endPoint y: 295, distance: 603.0
click at [1152, 295] on div "Consider the family of circles passing through two fixed points A and B. Then t…" at bounding box center [854, 271] width 629 height 110
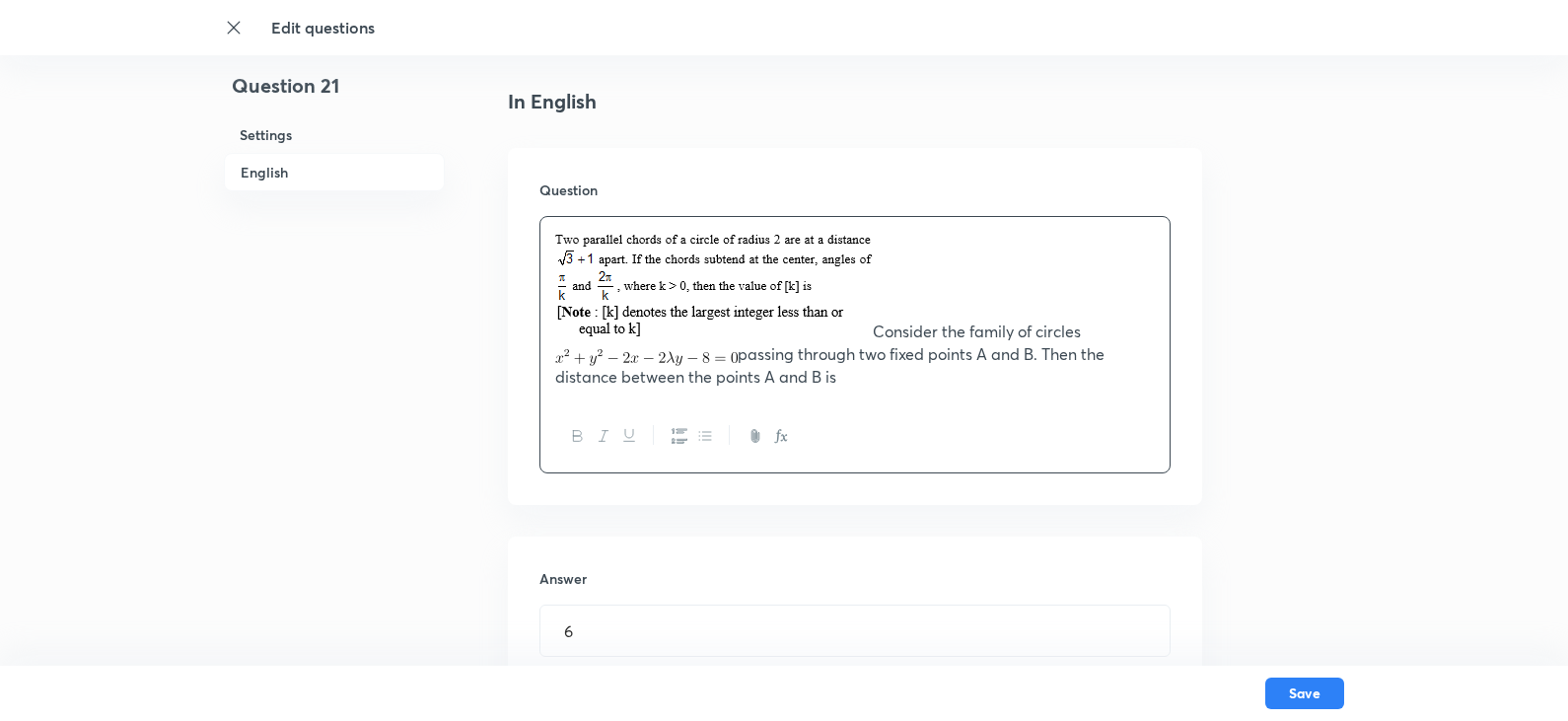
drag, startPoint x: 874, startPoint y: 338, endPoint x: 888, endPoint y: 403, distance: 66.5
click at [888, 403] on div "Consider the family of circles passing through two fixed points A and B. Then t…" at bounding box center [854, 344] width 631 height 258
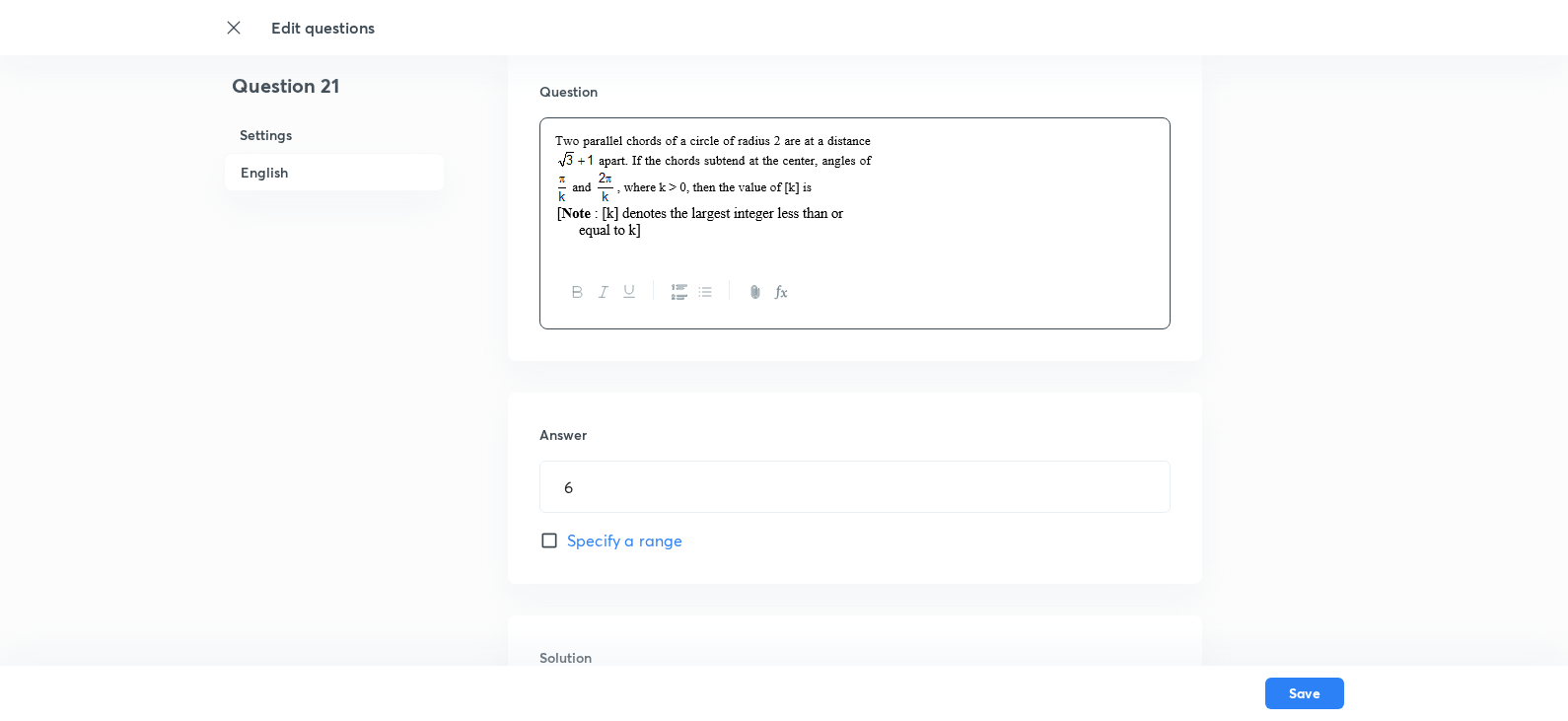
scroll to position [690, 0]
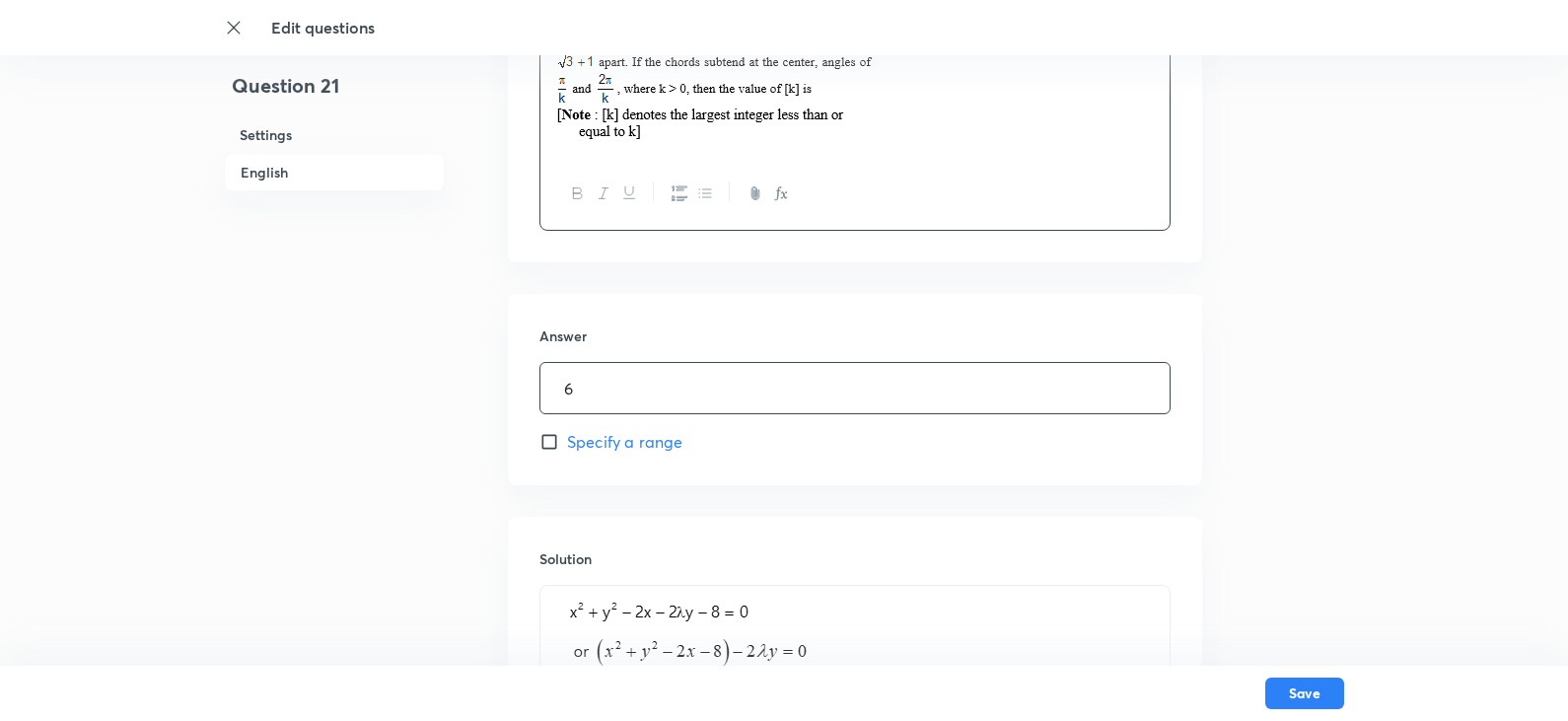
drag, startPoint x: 571, startPoint y: 391, endPoint x: 466, endPoint y: 385, distance: 105.2
click at [466, 385] on div "Question 21 Settings English Settings Type Integer + 4 marks - 0 marks Edit Con…" at bounding box center [784, 295] width 1121 height 1783
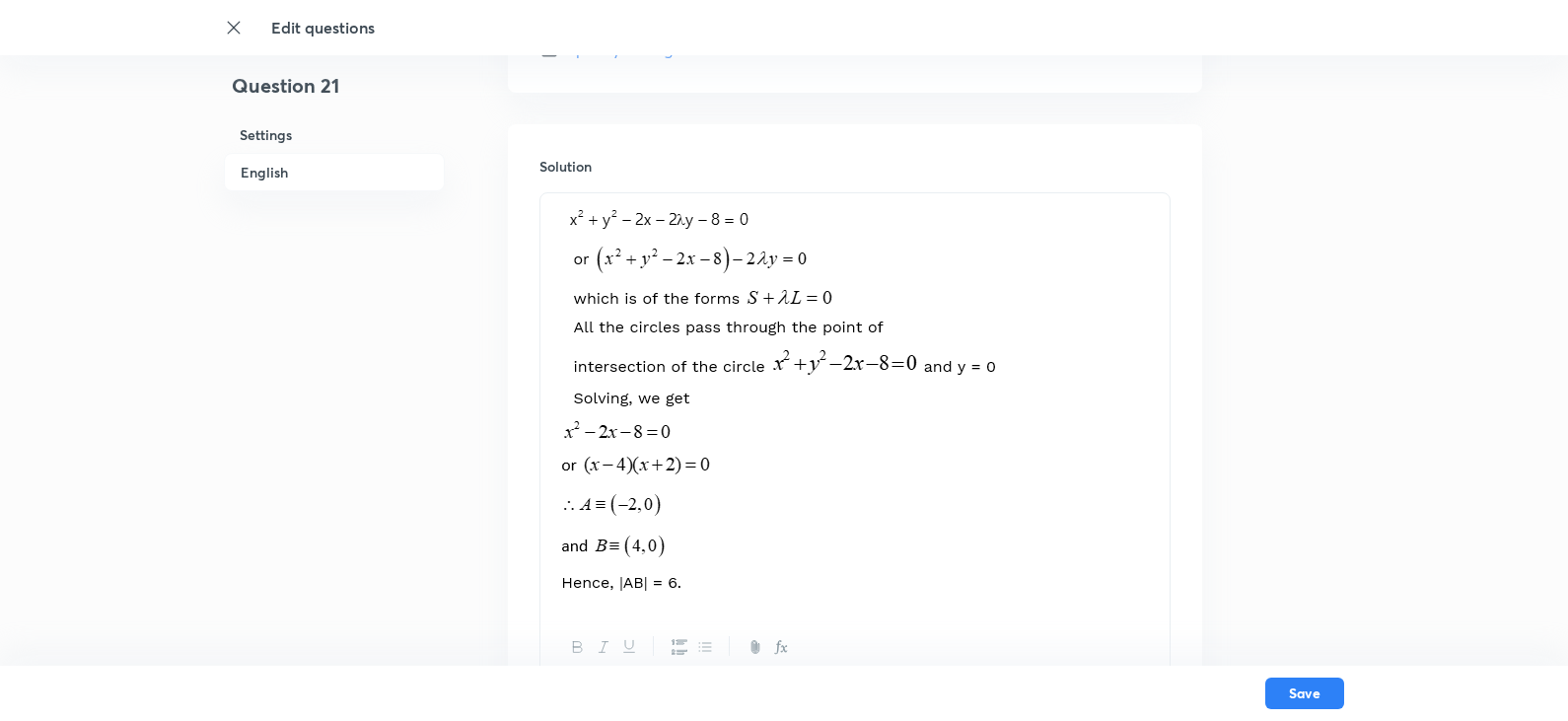
scroll to position [1085, 0]
type input "3"
drag, startPoint x: 571, startPoint y: 211, endPoint x: 652, endPoint y: 561, distance: 359.3
click at [652, 561] on img at bounding box center [779, 397] width 448 height 389
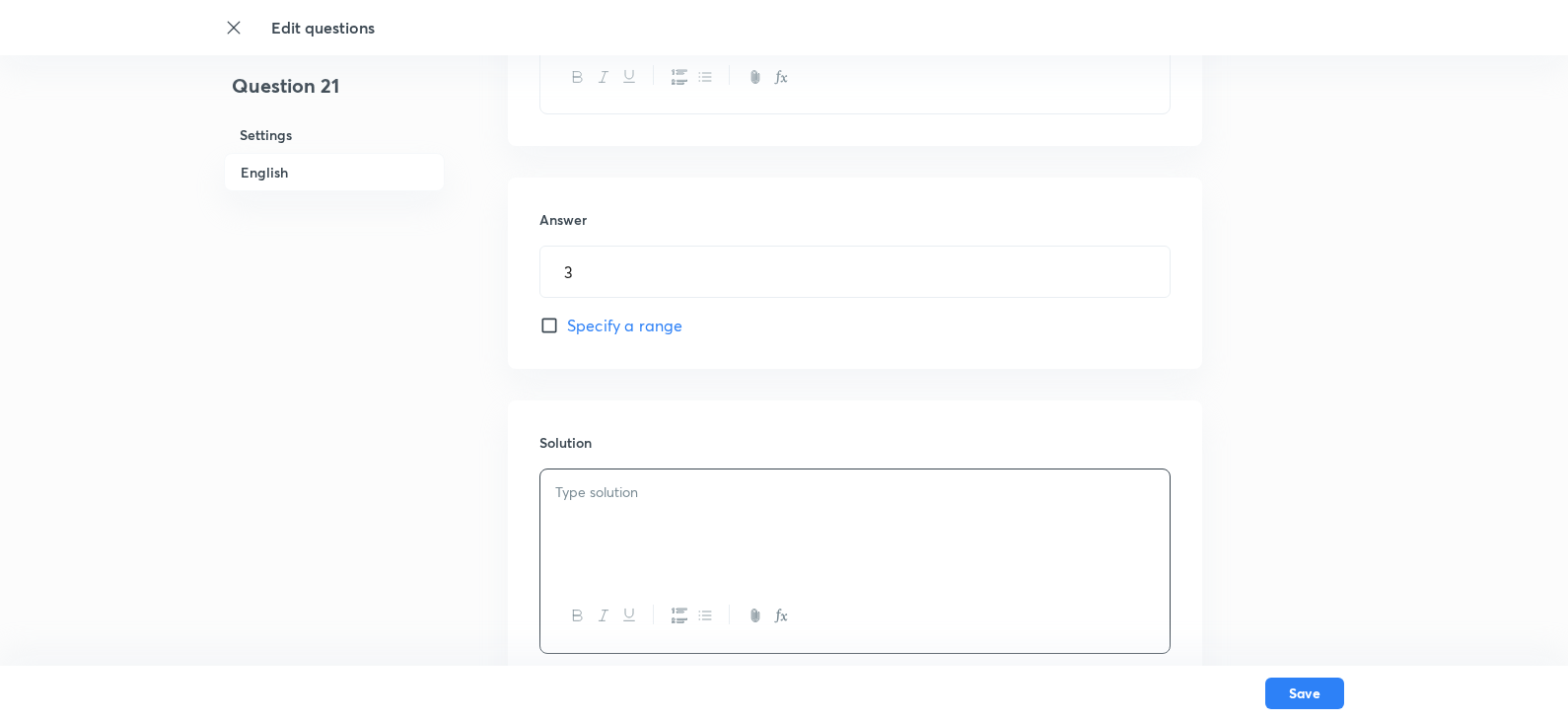
scroll to position [945, 0]
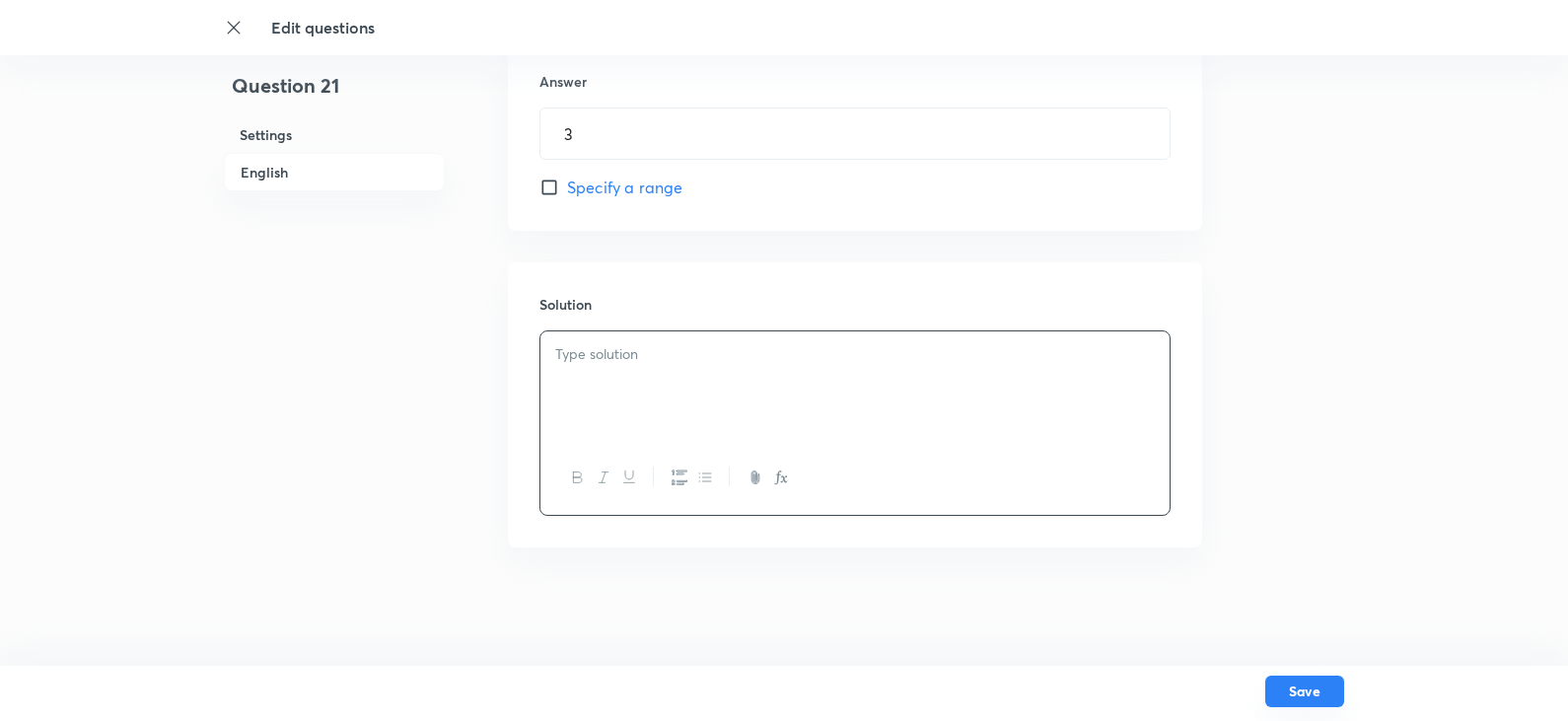
click at [1317, 705] on button "Save" at bounding box center [1304, 691] width 79 height 32
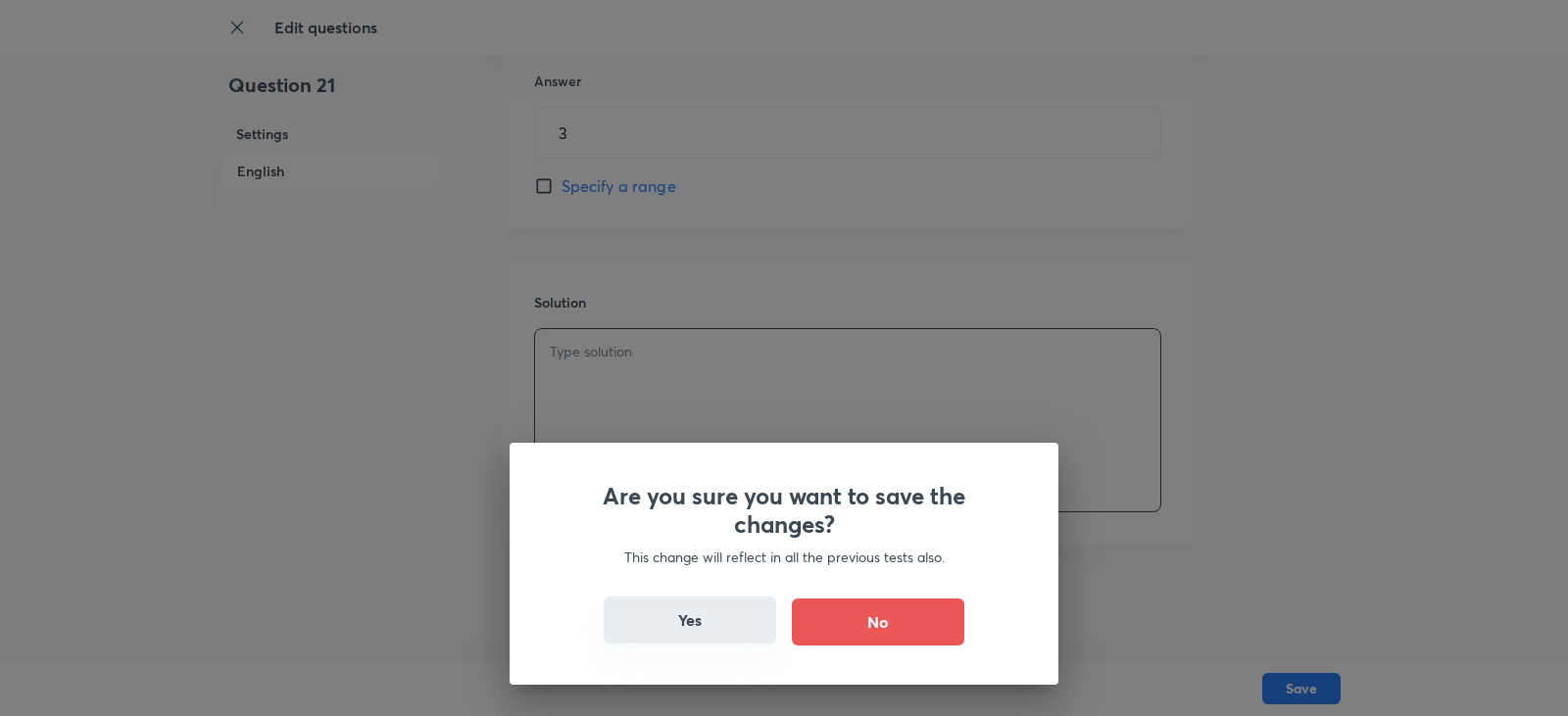
click at [700, 614] on button "Yes" at bounding box center [690, 620] width 173 height 47
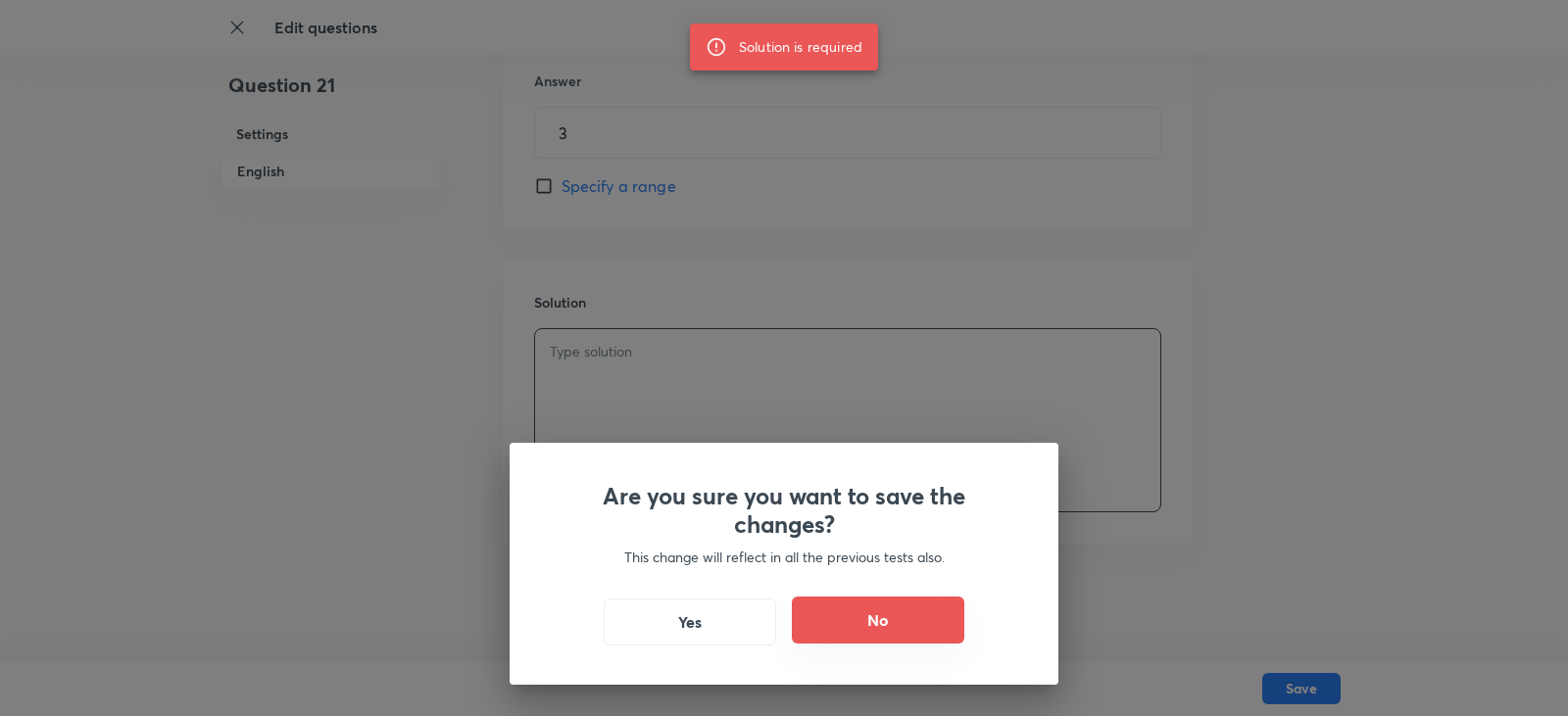
click at [863, 628] on button "No" at bounding box center [877, 620] width 173 height 47
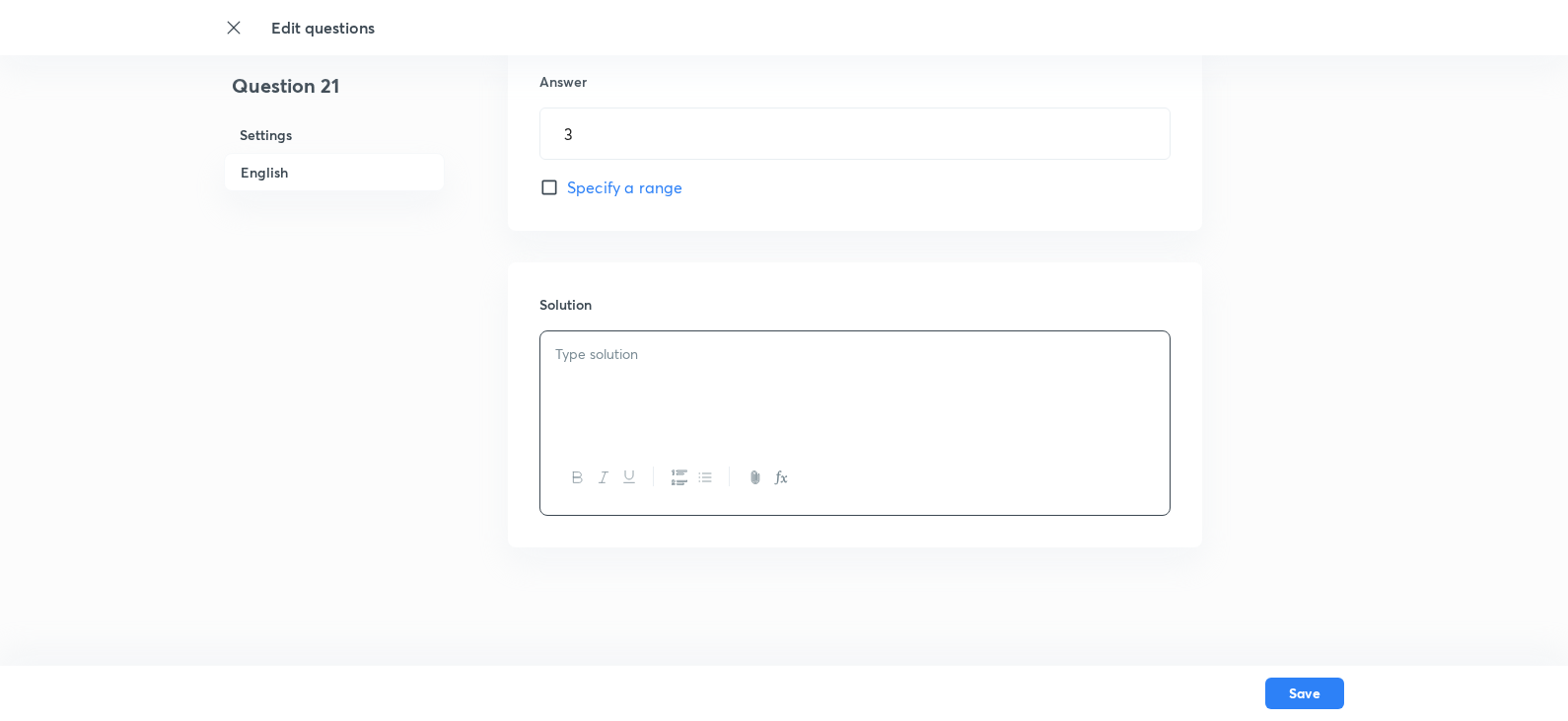
click at [1260, 693] on div "Save" at bounding box center [784, 693] width 1121 height 56
click at [1276, 694] on button "Save" at bounding box center [1304, 691] width 79 height 32
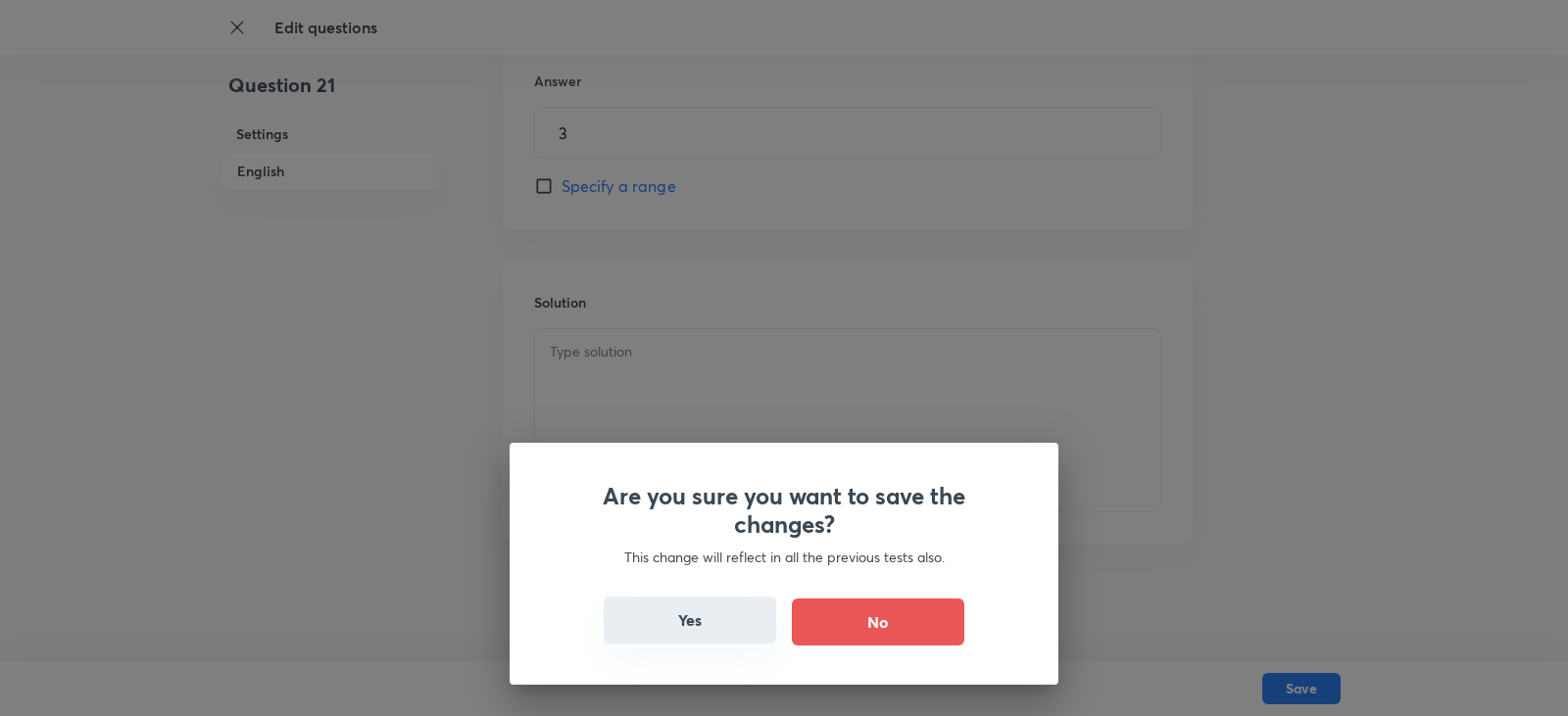
click at [705, 627] on button "Yes" at bounding box center [690, 620] width 173 height 47
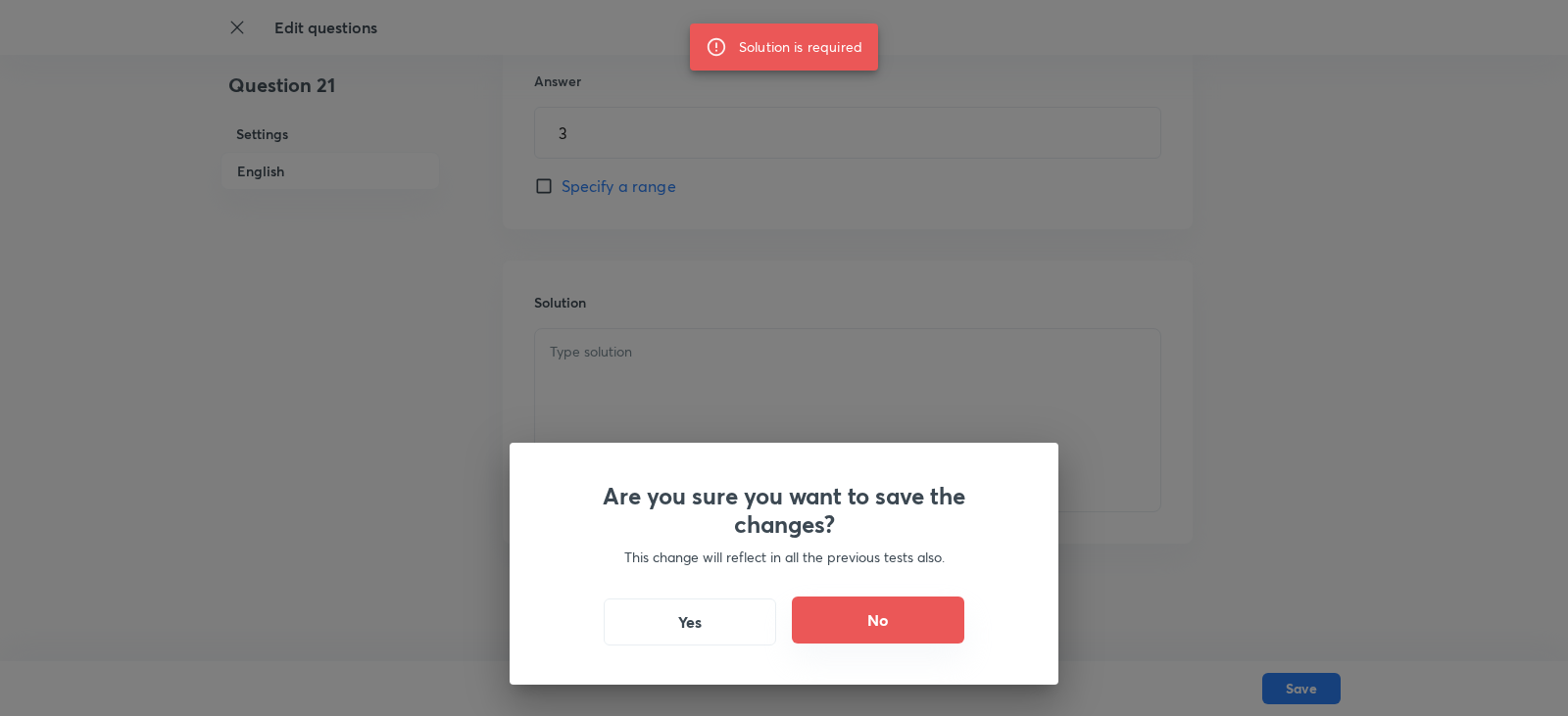
click at [819, 614] on button "No" at bounding box center [877, 620] width 173 height 47
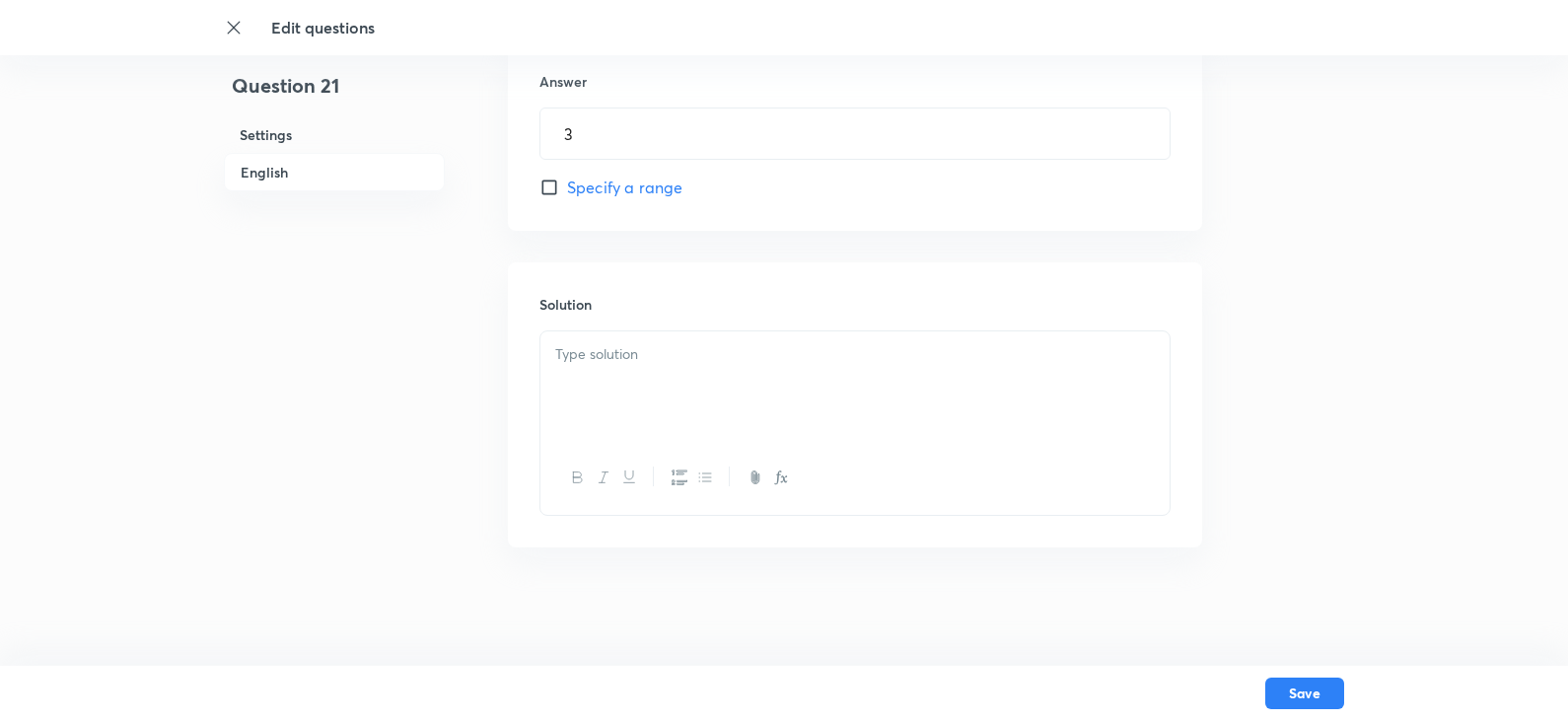
click at [610, 369] on div at bounding box center [854, 386] width 629 height 110
click at [1286, 685] on button "Save" at bounding box center [1304, 691] width 79 height 32
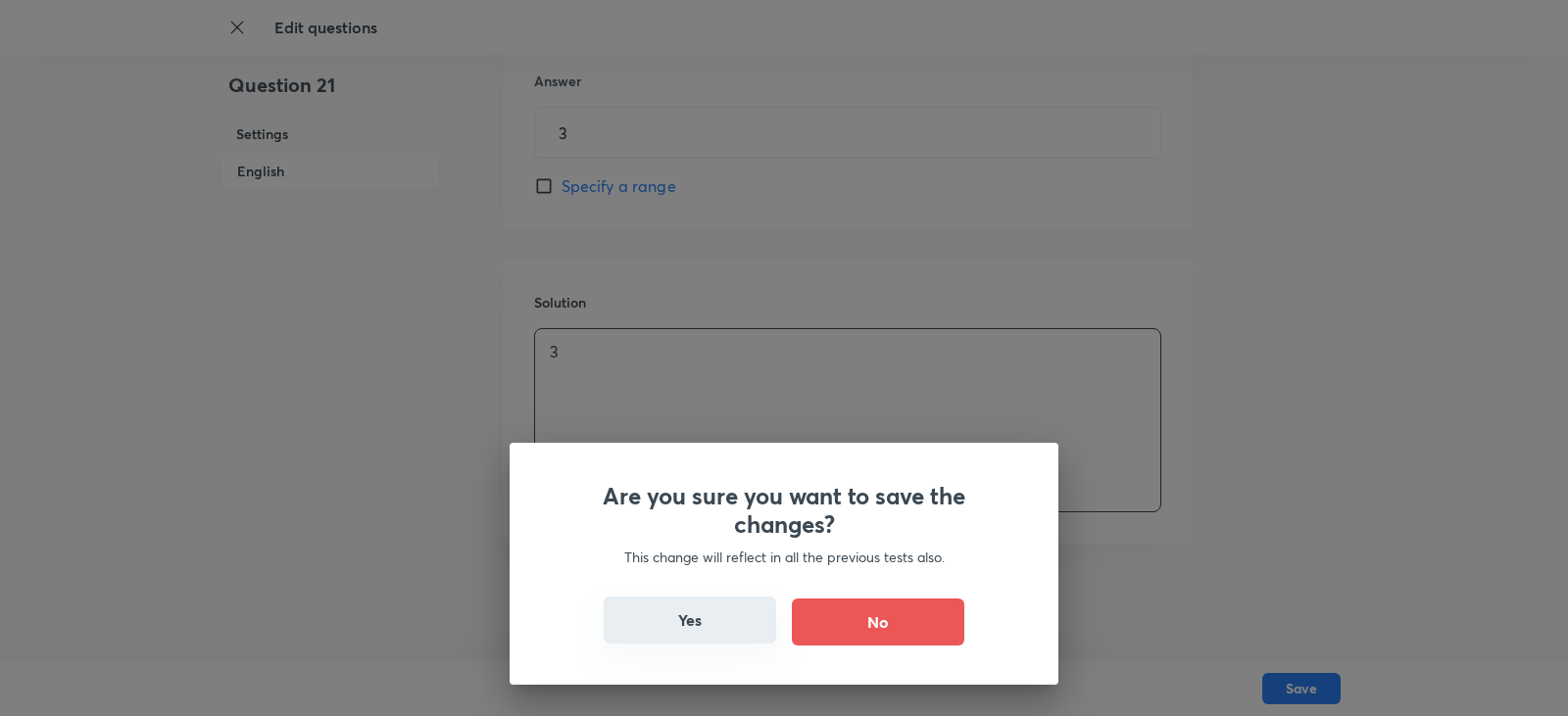
click at [662, 617] on button "Yes" at bounding box center [690, 620] width 173 height 47
click at [708, 630] on button "Yes" at bounding box center [690, 620] width 173 height 47
click at [840, 630] on button "No" at bounding box center [877, 620] width 173 height 47
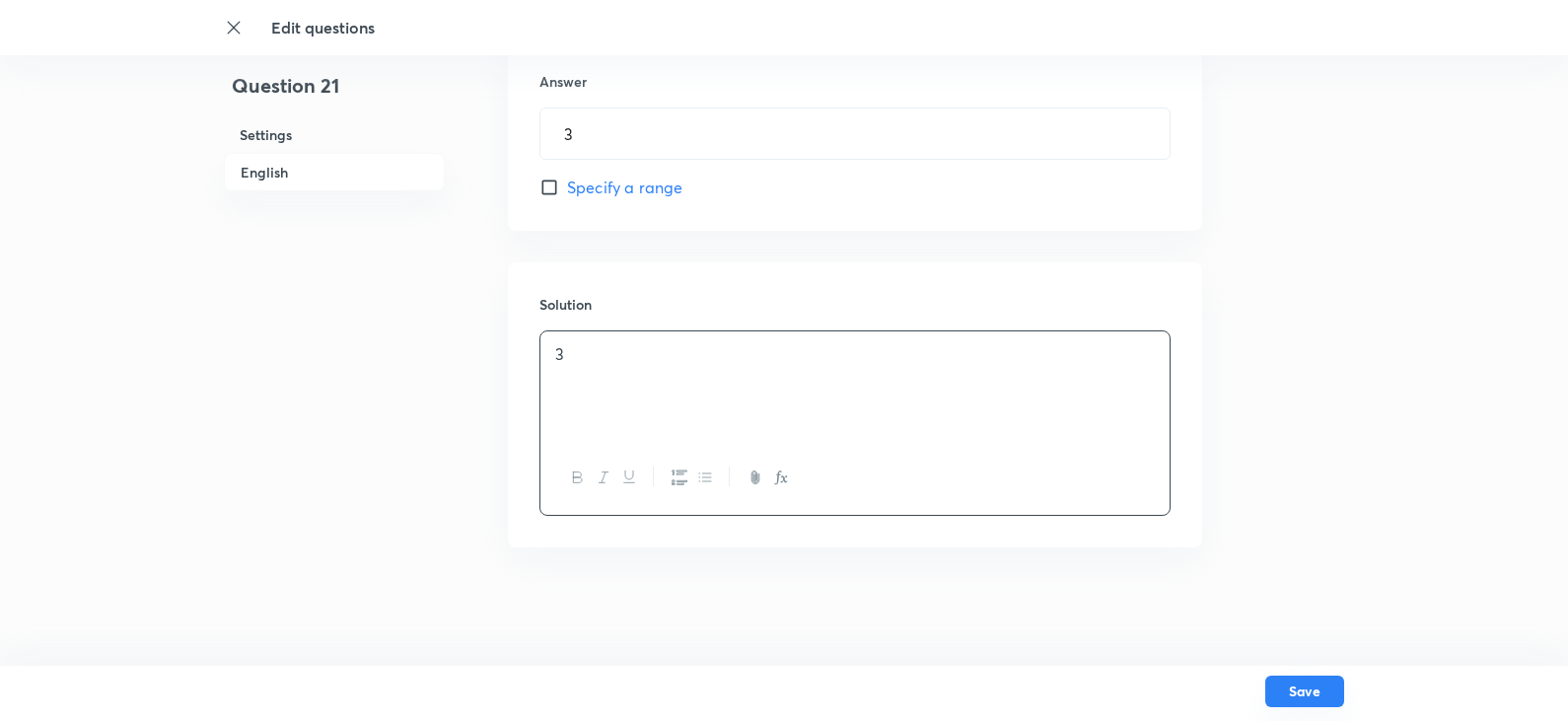
click at [1310, 693] on button "Save" at bounding box center [1304, 691] width 79 height 32
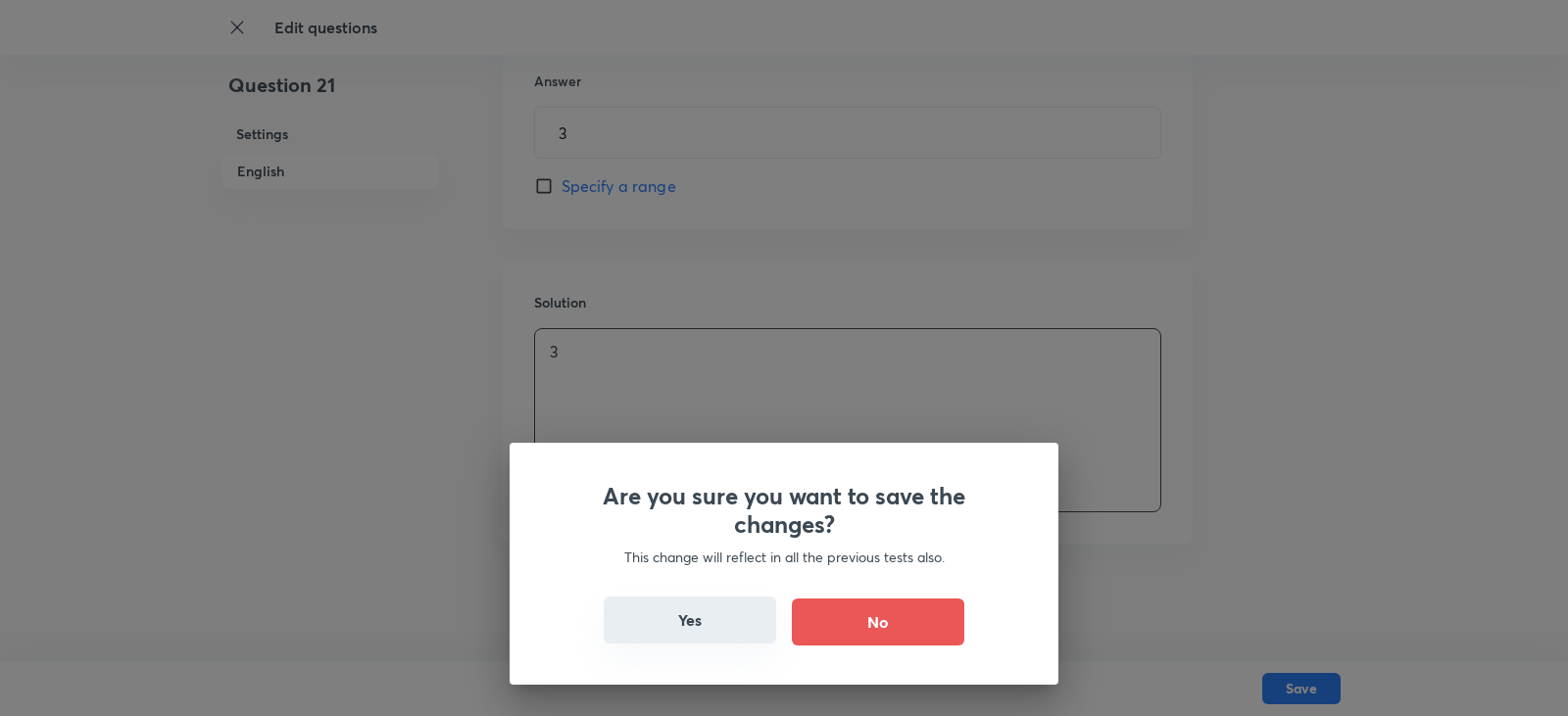
drag, startPoint x: 640, startPoint y: 625, endPoint x: 672, endPoint y: 601, distance: 40.0
click at [641, 625] on button "Yes" at bounding box center [690, 620] width 173 height 47
click at [679, 631] on button "Yes" at bounding box center [690, 620] width 173 height 47
click at [686, 634] on button "Yes" at bounding box center [690, 620] width 173 height 47
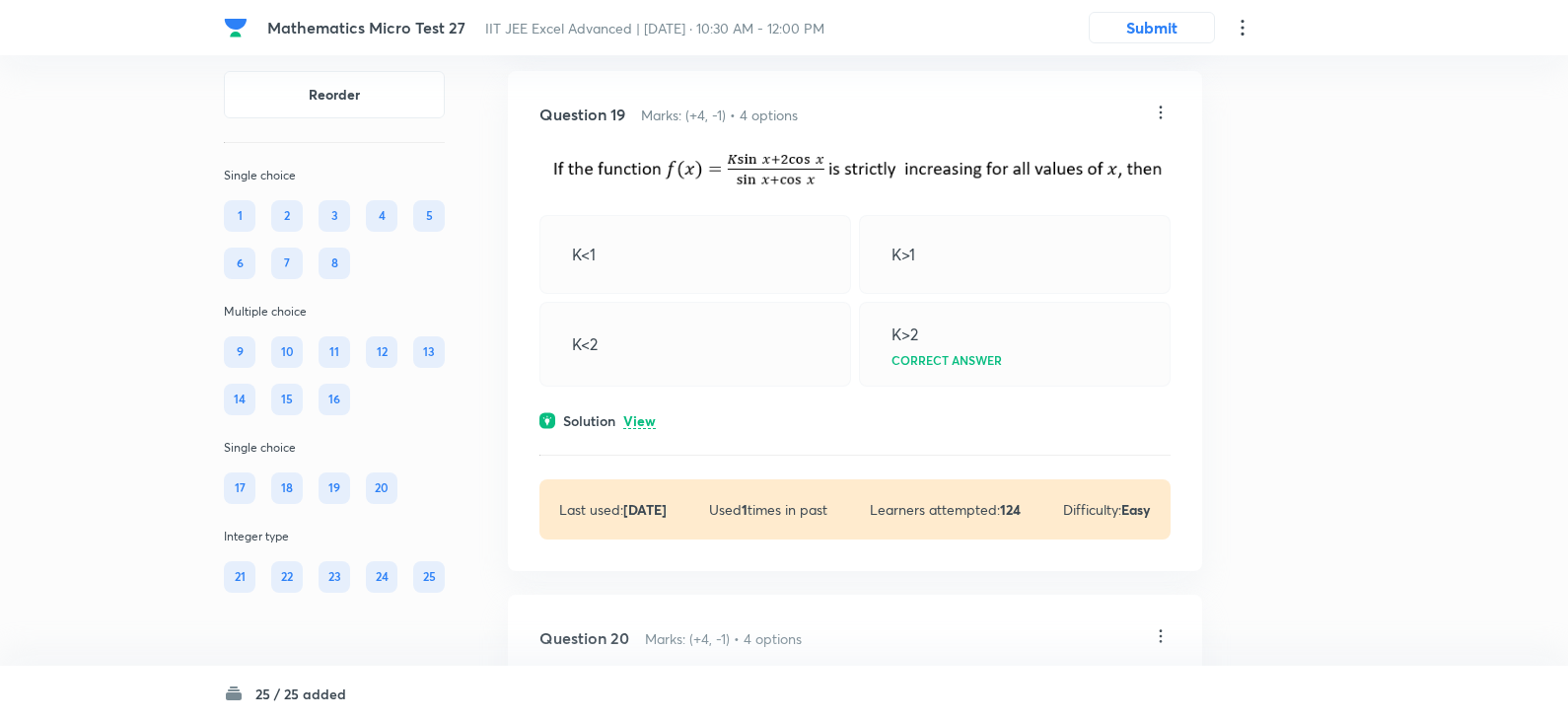
scroll to position [10549, 0]
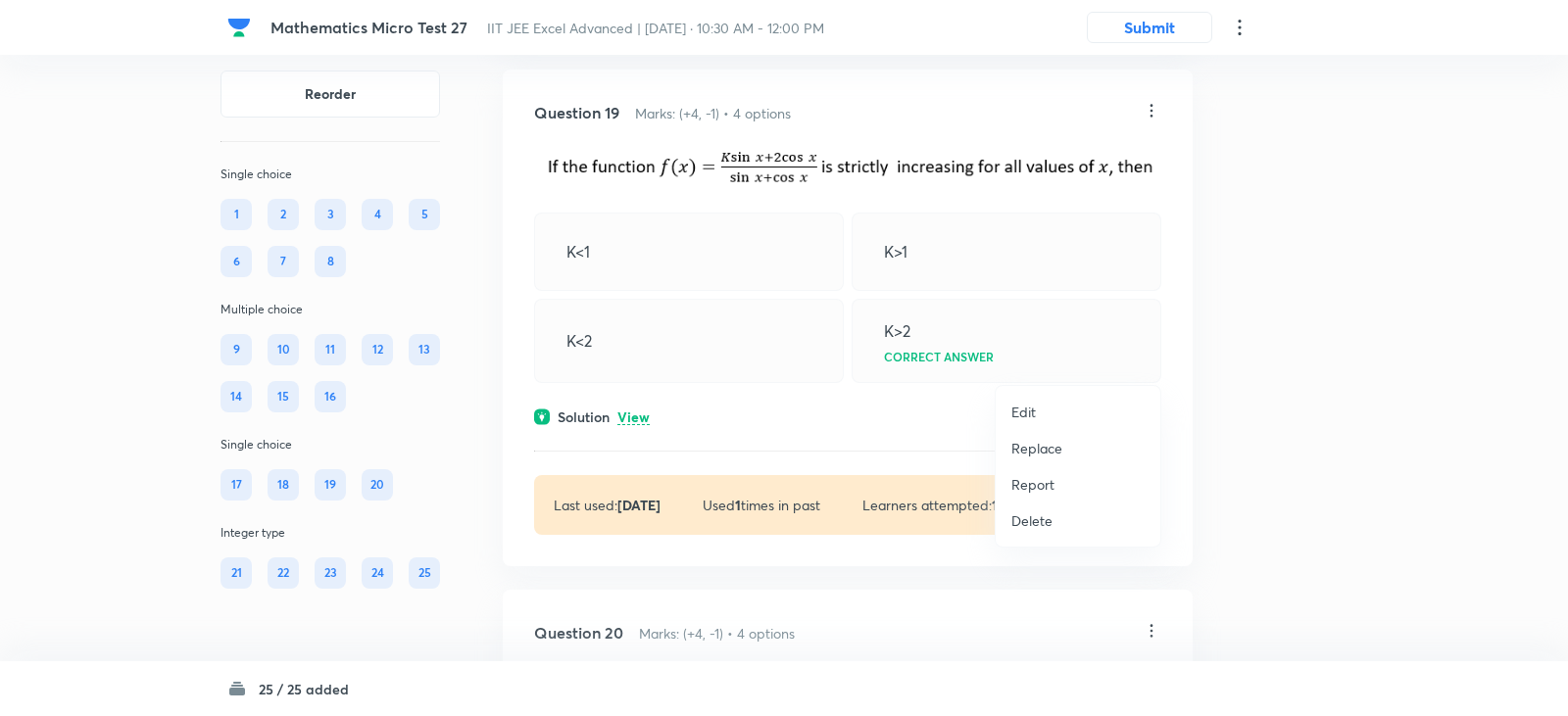
click at [1023, 413] on p "Edit" at bounding box center [1023, 412] width 25 height 21
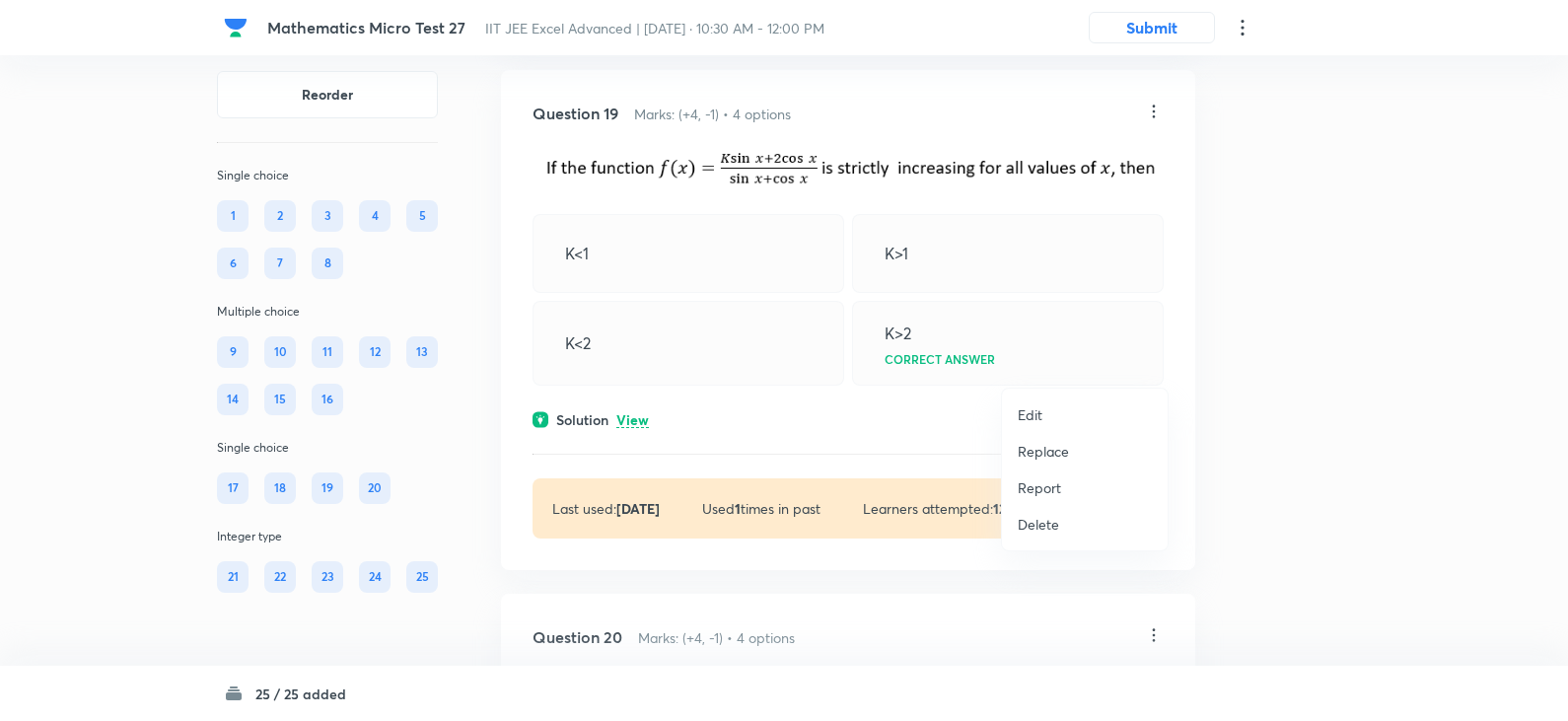
click at [1155, 370] on div at bounding box center [784, 360] width 1568 height 721
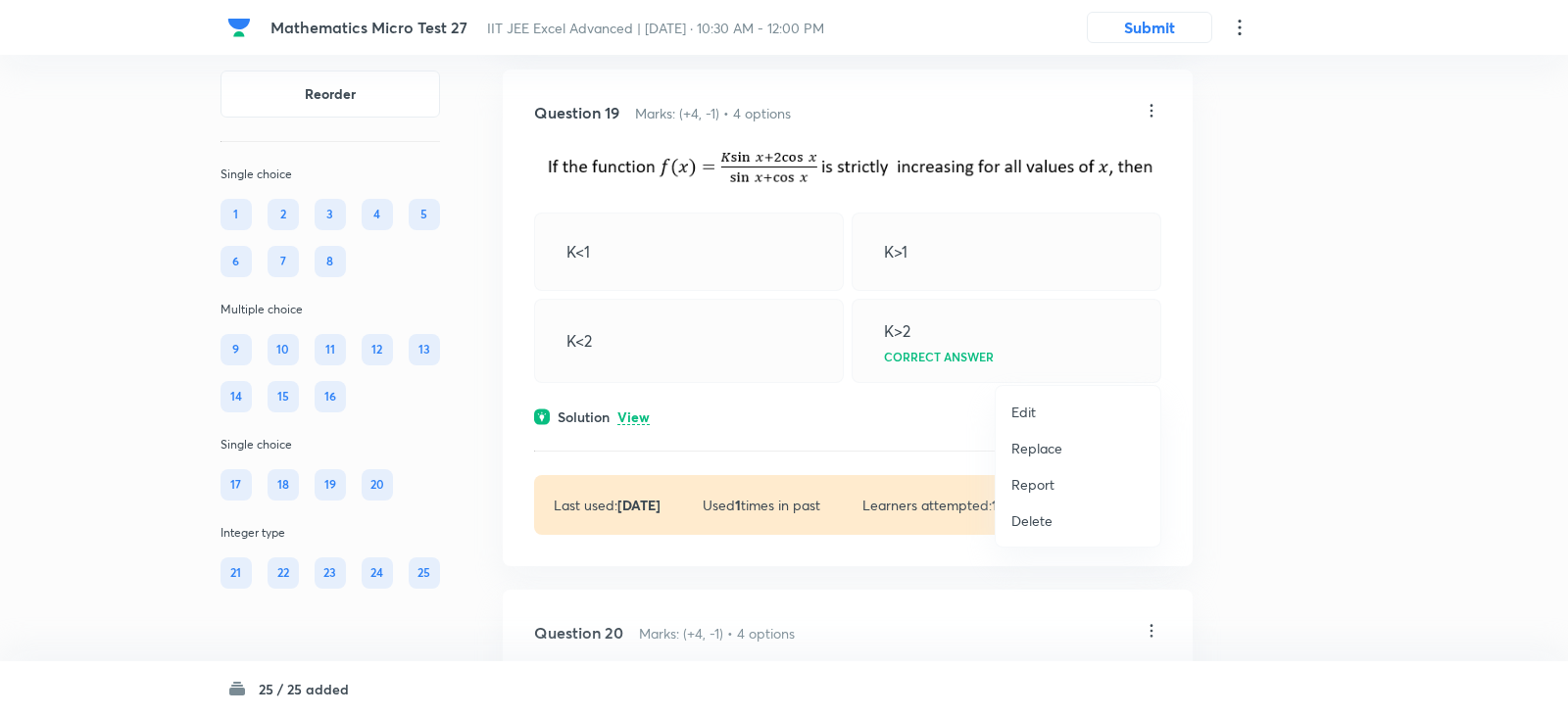
click at [1025, 416] on p "Edit" at bounding box center [1023, 412] width 25 height 21
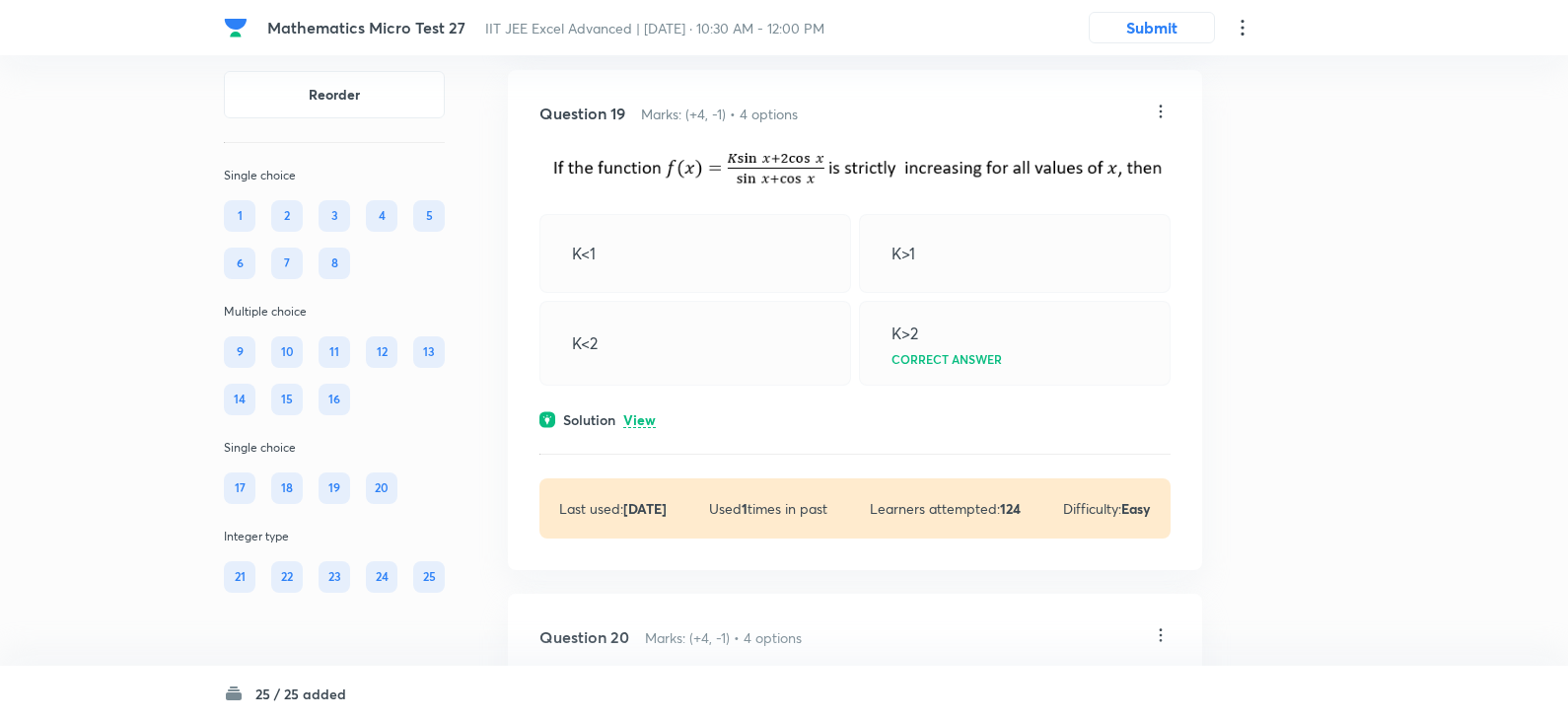
scroll to position [0, 0]
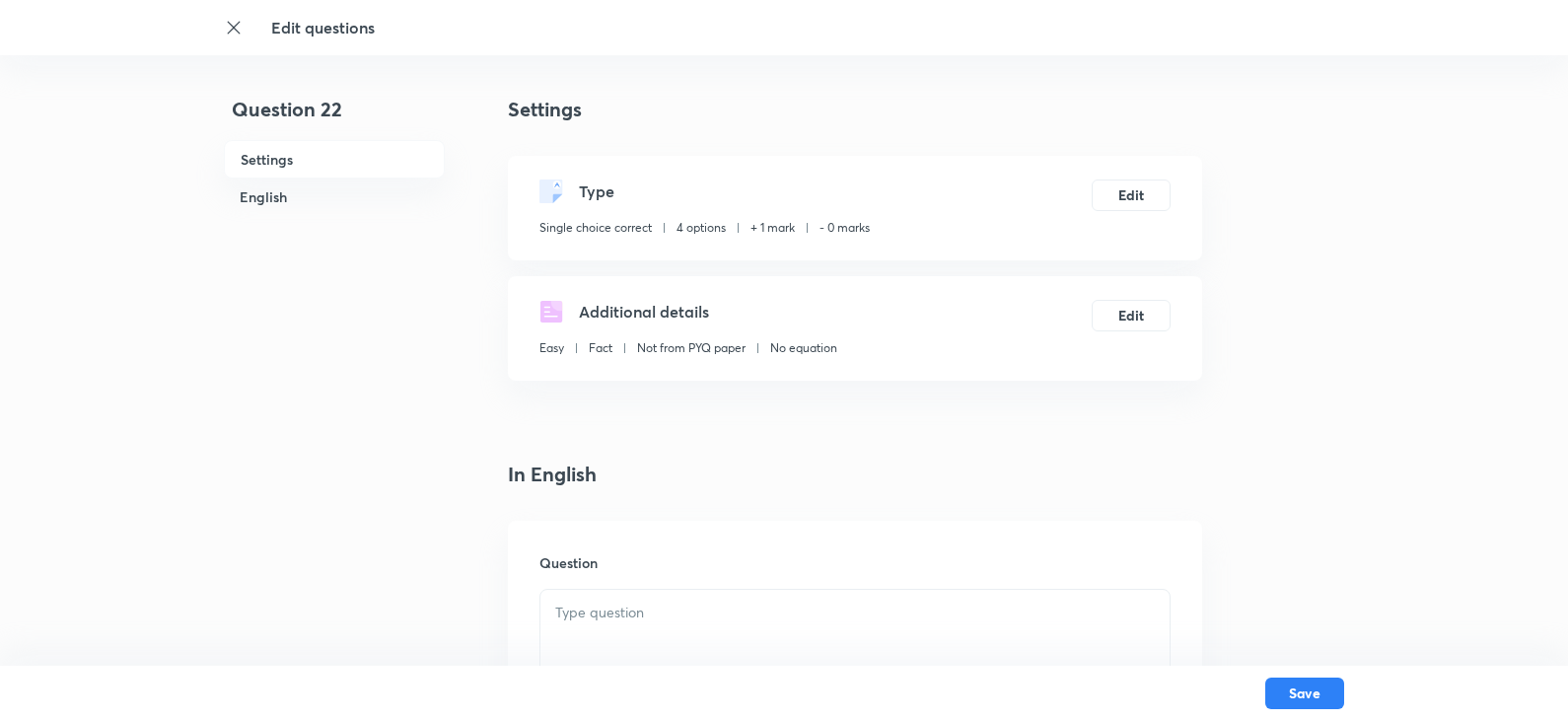
scroll to position [296, 0]
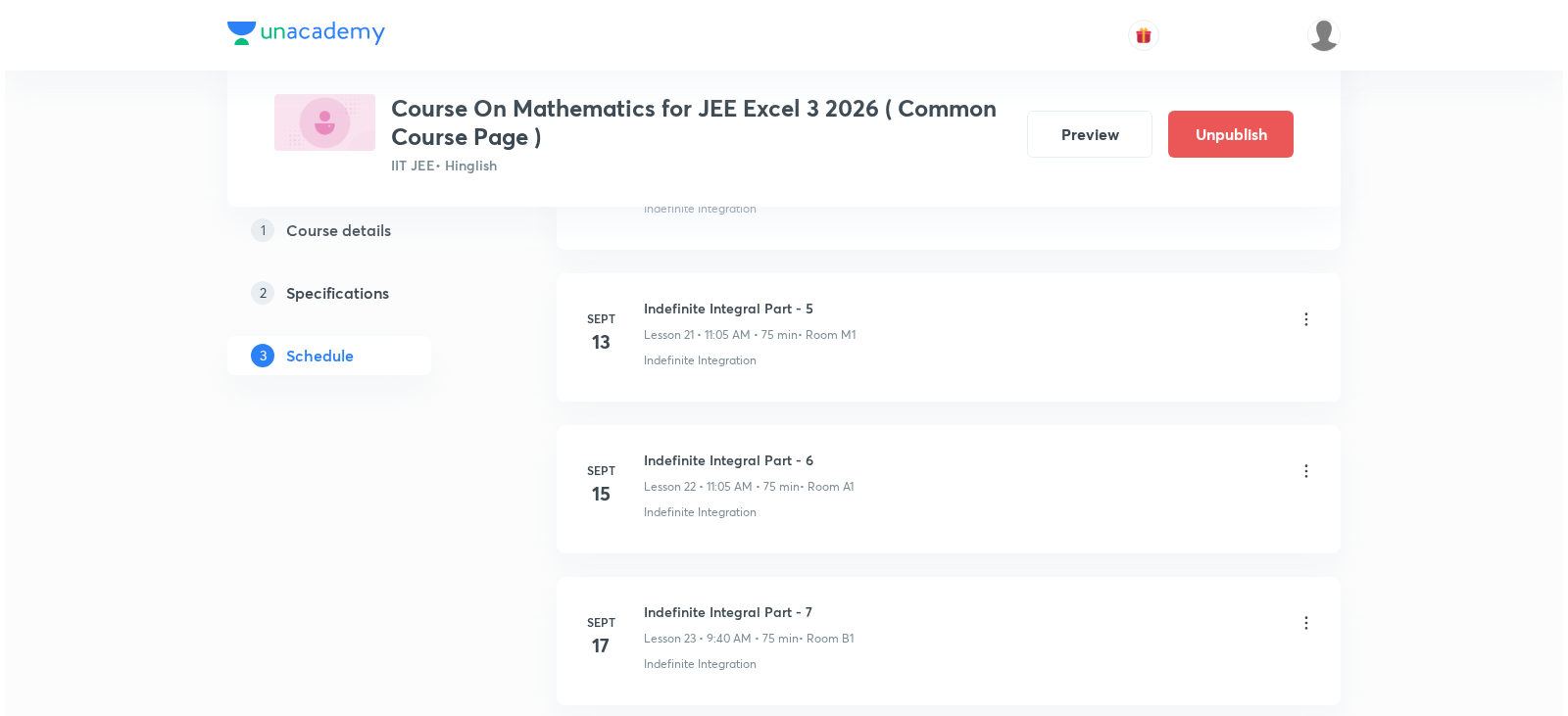
scroll to position [5586, 0]
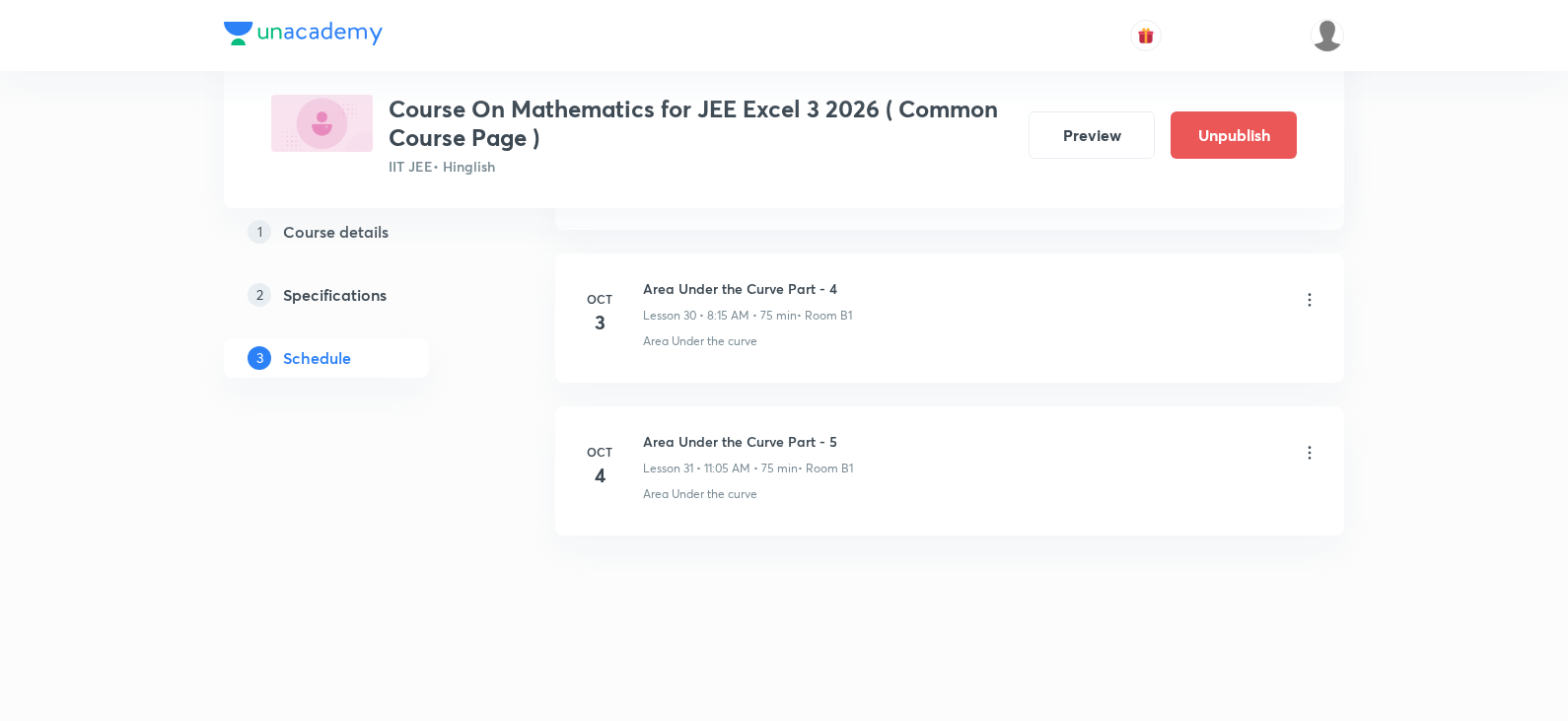
click at [1312, 301] on icon at bounding box center [1309, 300] width 20 height 20
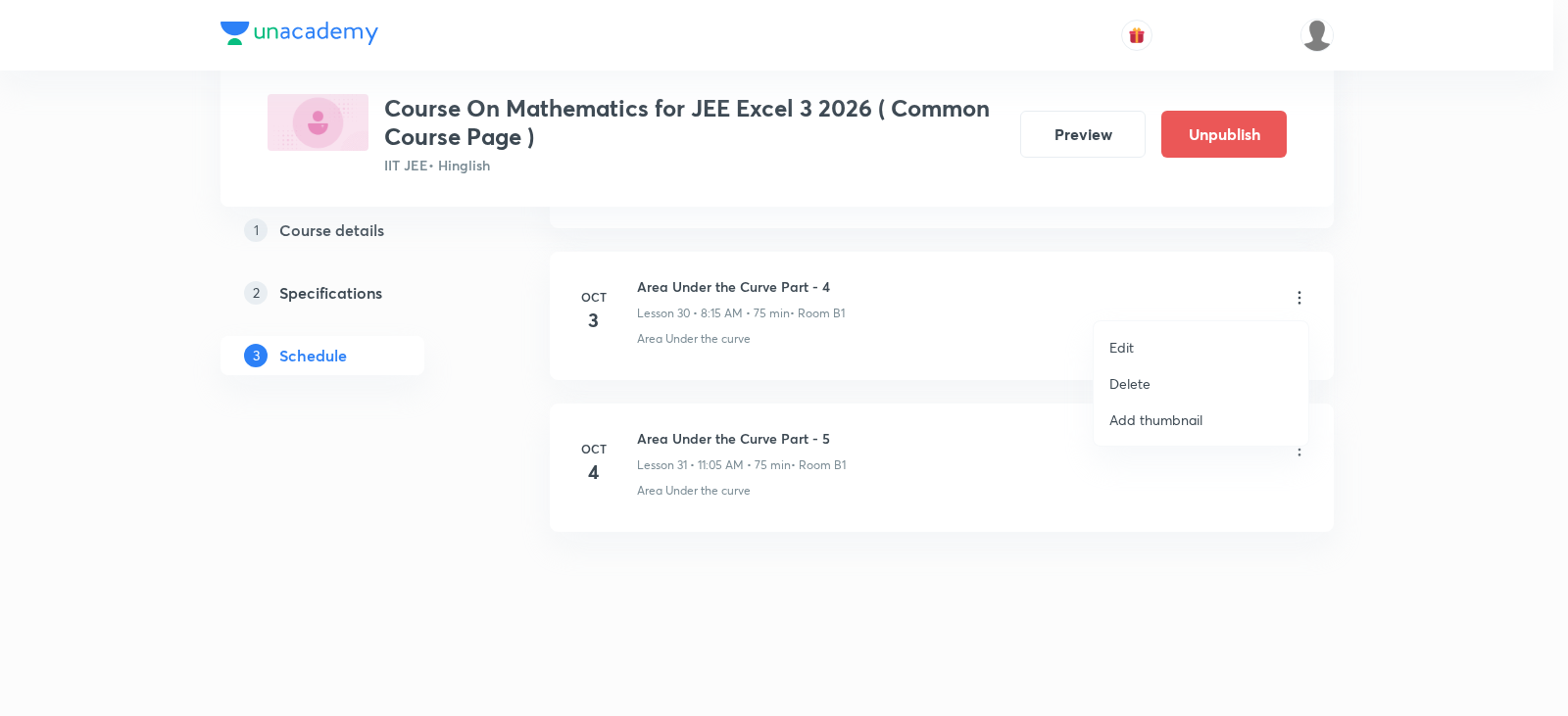
click at [1128, 351] on p "Edit" at bounding box center [1121, 347] width 25 height 21
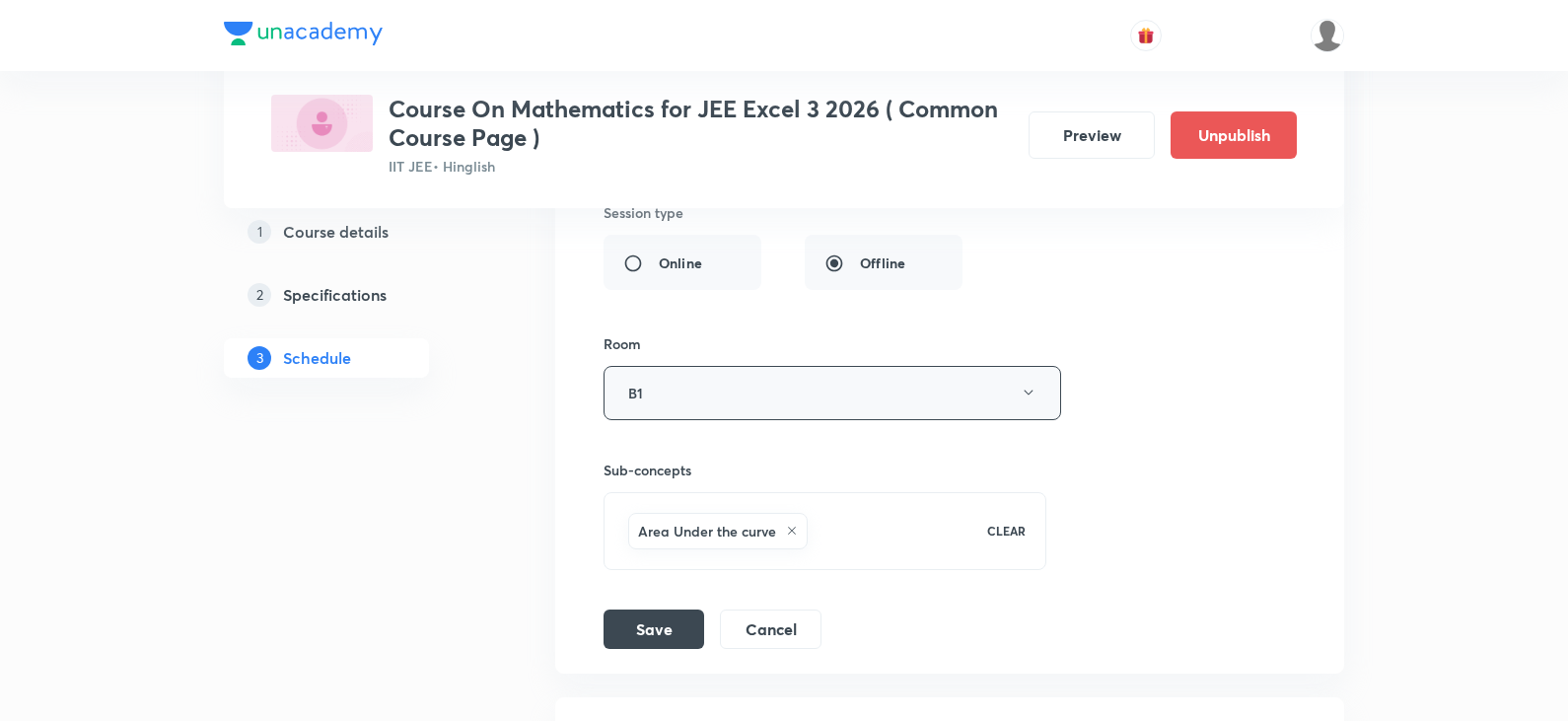
scroll to position [5180, 0]
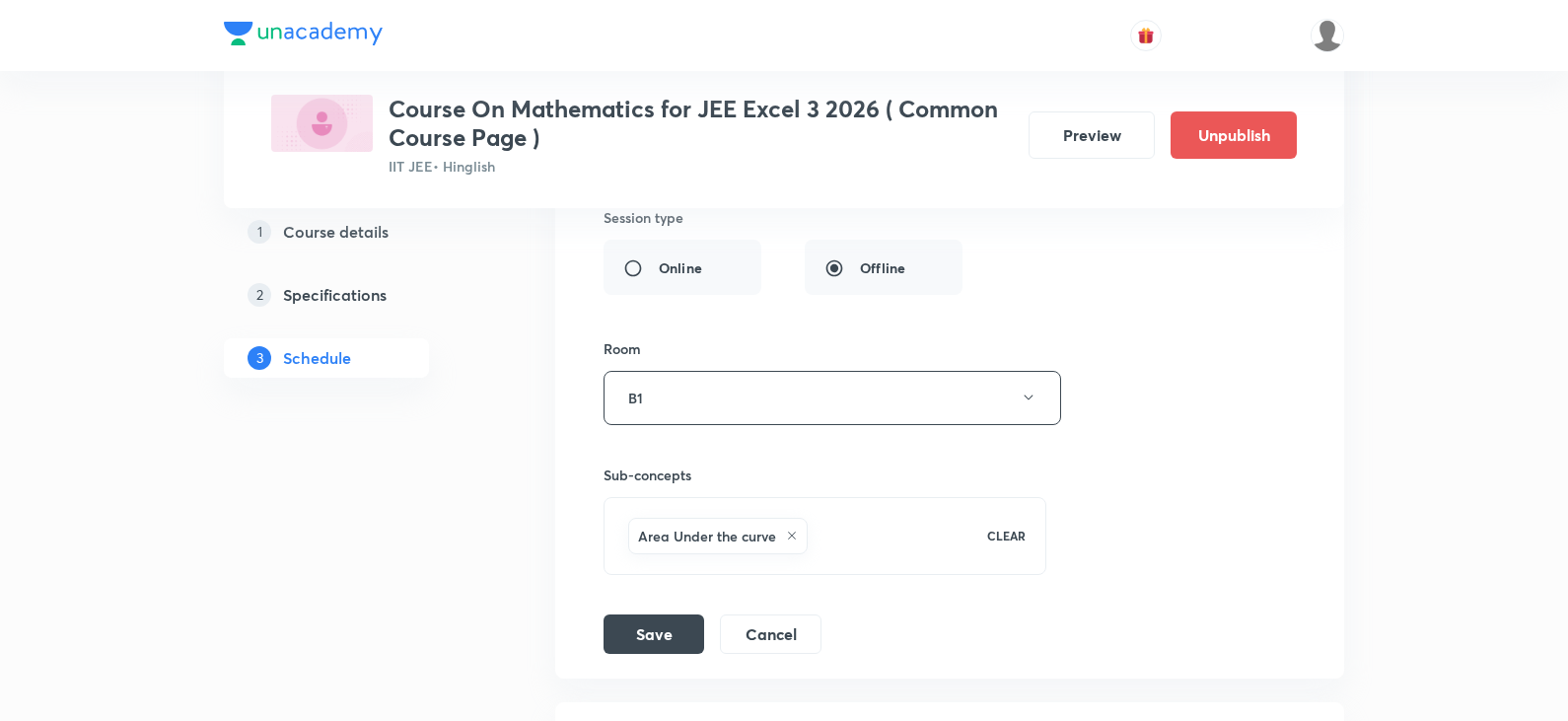
click at [794, 531] on icon at bounding box center [791, 536] width 12 height 12
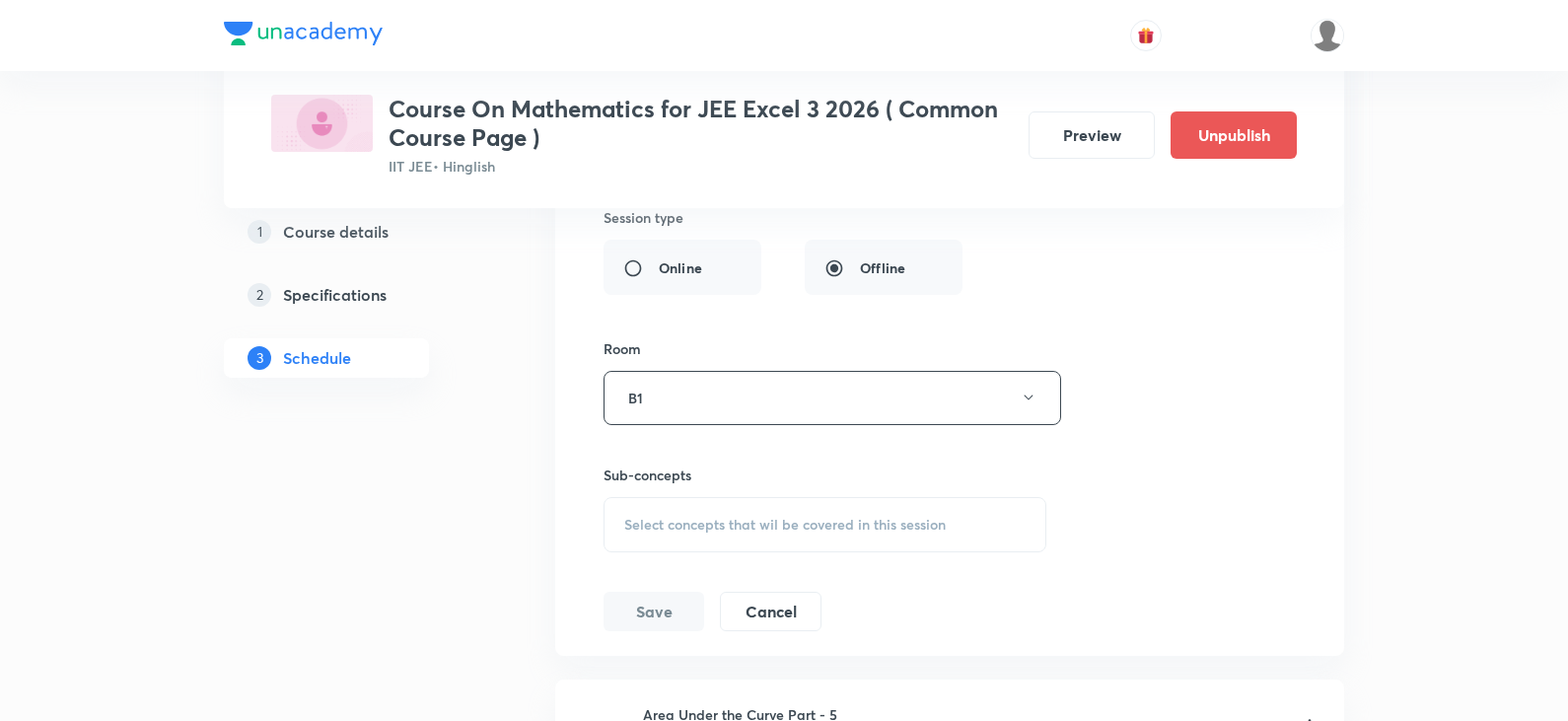
click at [760, 537] on div "Select concepts that wil be covered in this session" at bounding box center [824, 525] width 442 height 56
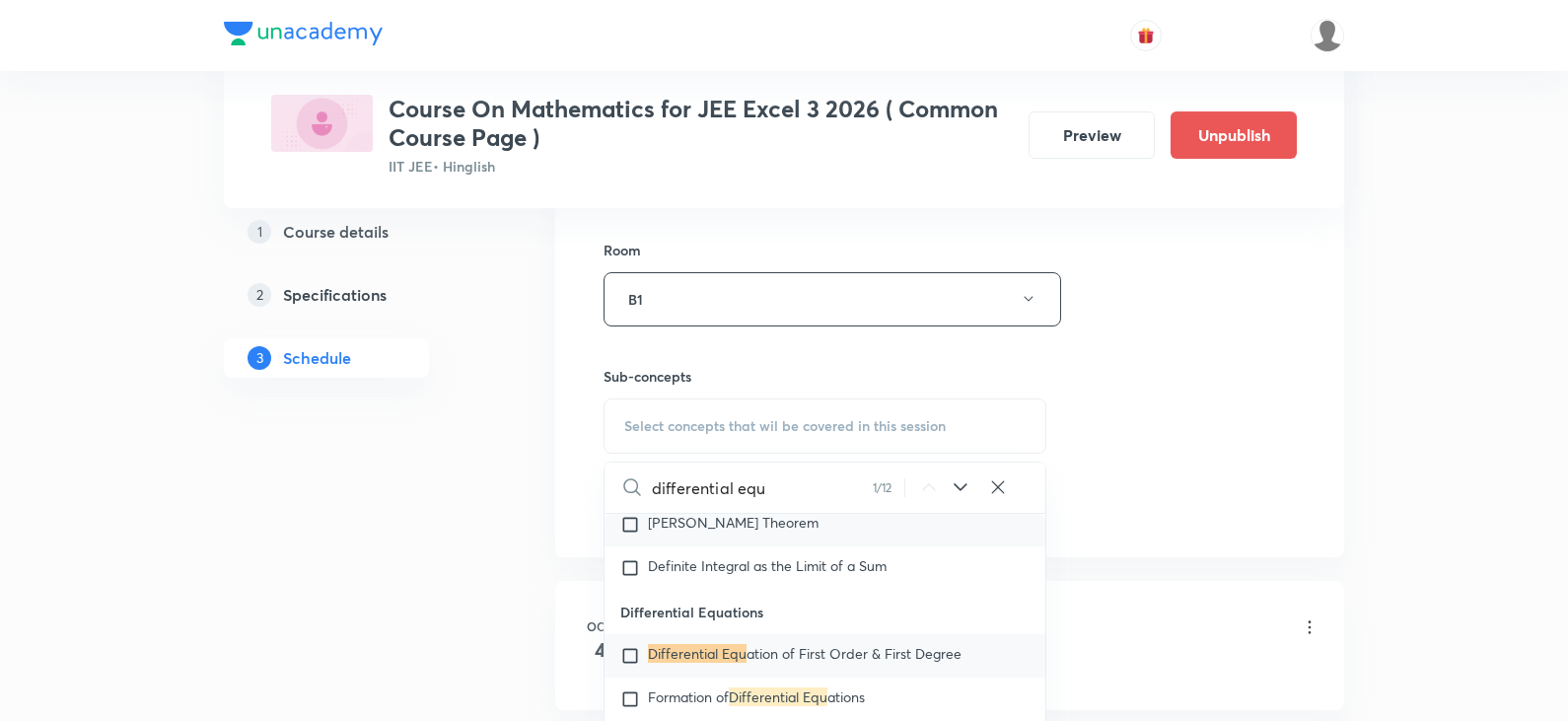
scroll to position [17419, 0]
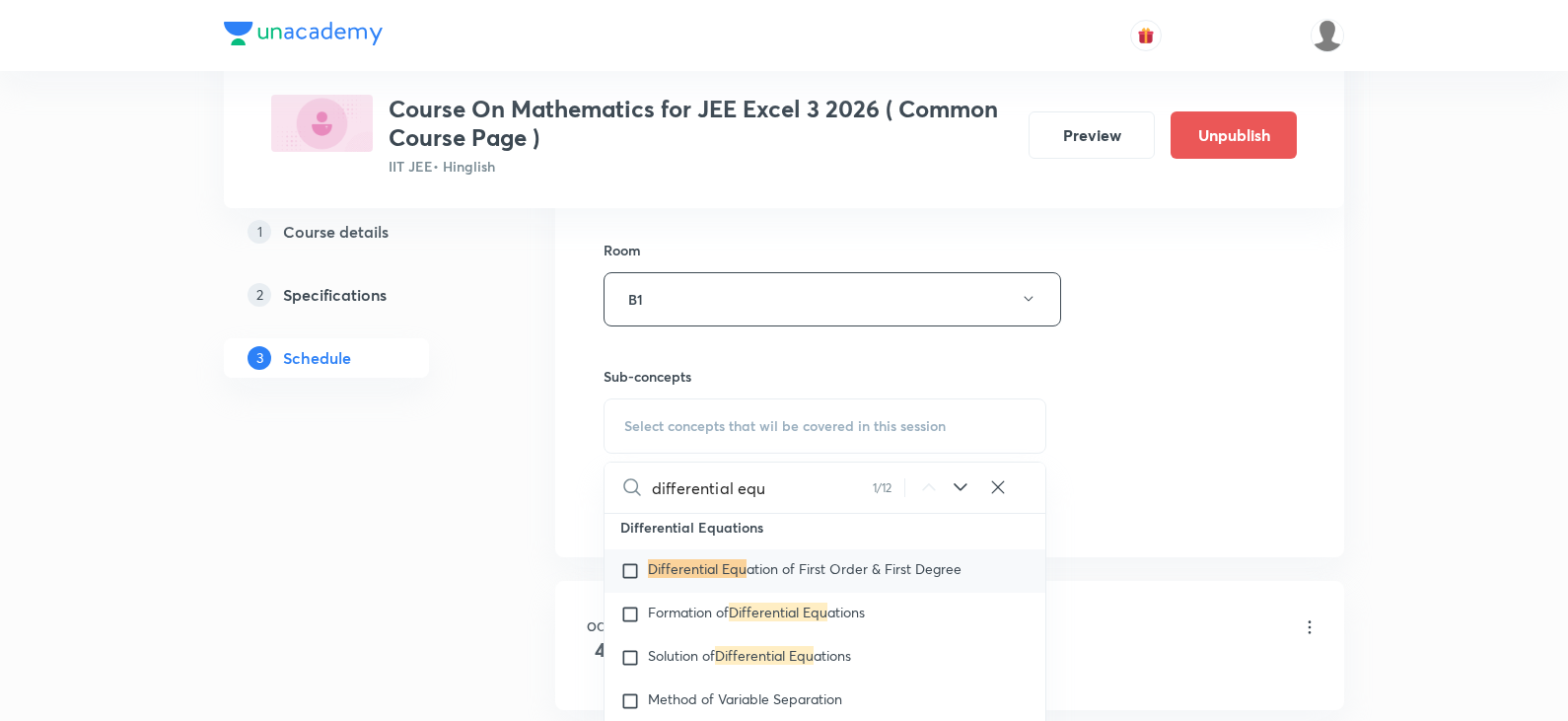
type input "differential equ"
click at [630, 573] on input "checkbox" at bounding box center [634, 571] width 28 height 20
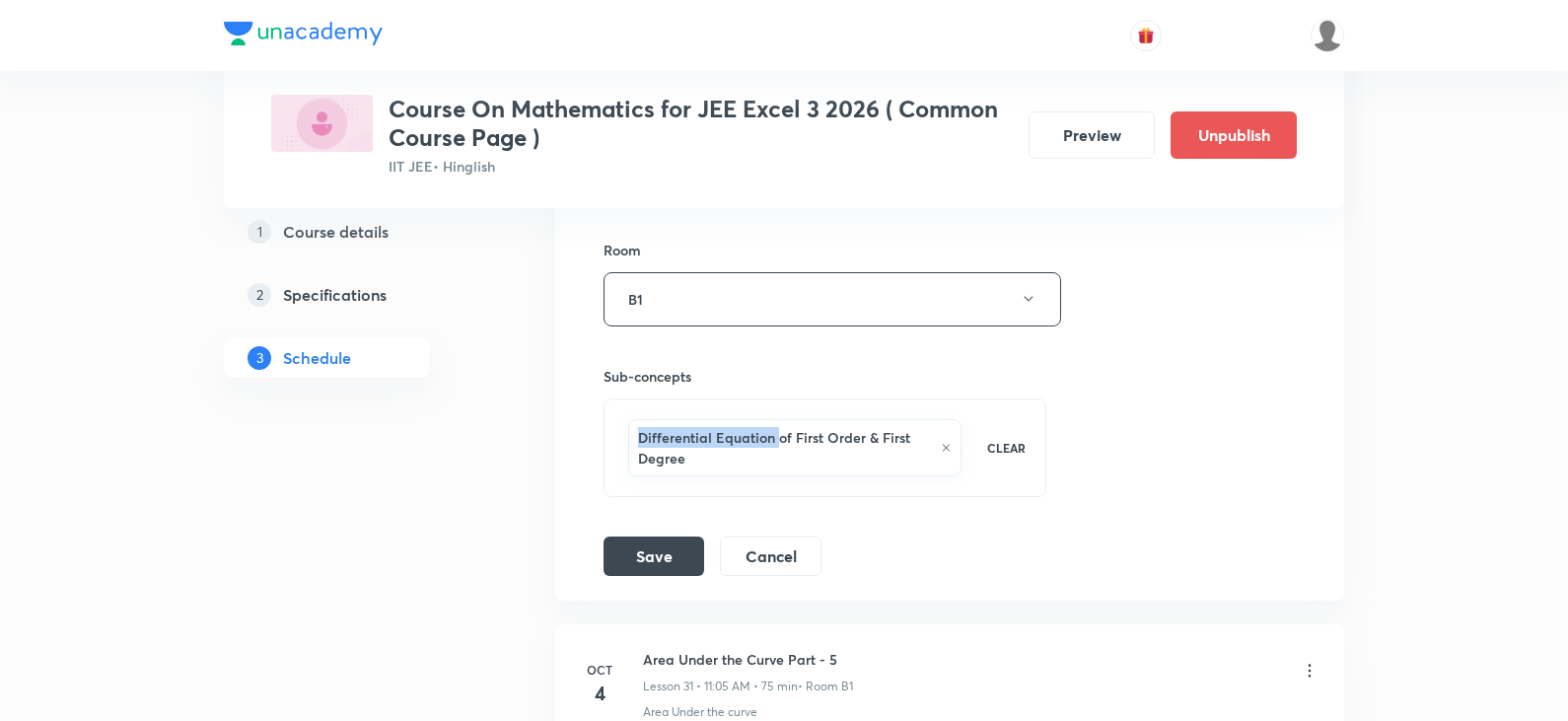
drag, startPoint x: 641, startPoint y: 430, endPoint x: 775, endPoint y: 445, distance: 134.8
click at [775, 445] on h6 "Differential Equation of First Order & First Degree" at bounding box center [784, 448] width 293 height 42
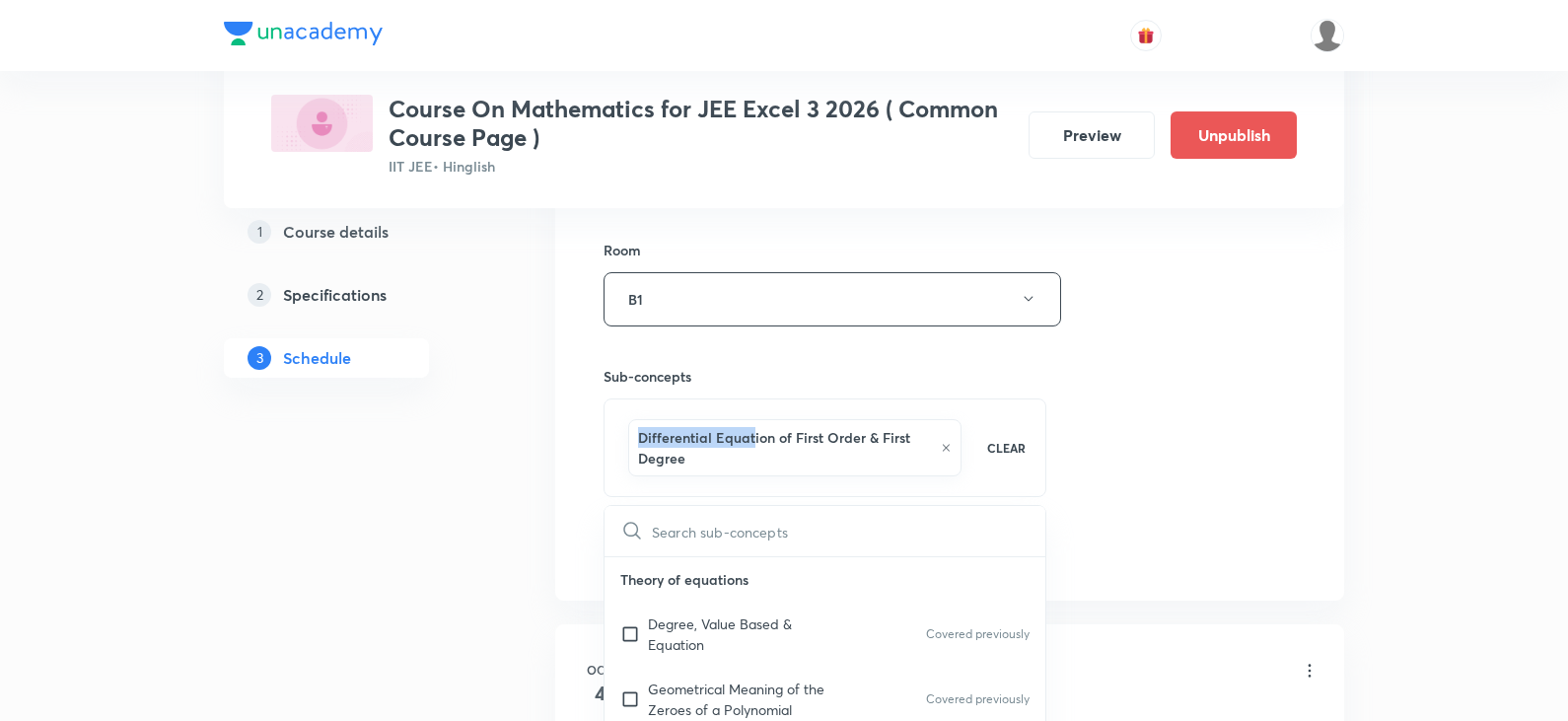
checkbox input "true"
drag, startPoint x: 637, startPoint y: 438, endPoint x: 775, endPoint y: 440, distance: 138.0
click at [775, 440] on div "Differential Equation of First Order & First Degree" at bounding box center [794, 448] width 333 height 58
click at [775, 440] on h6 "Differential Equation of First Order & First Degree" at bounding box center [784, 448] width 293 height 42
click at [771, 366] on h6 "Sub-concepts" at bounding box center [824, 376] width 442 height 21
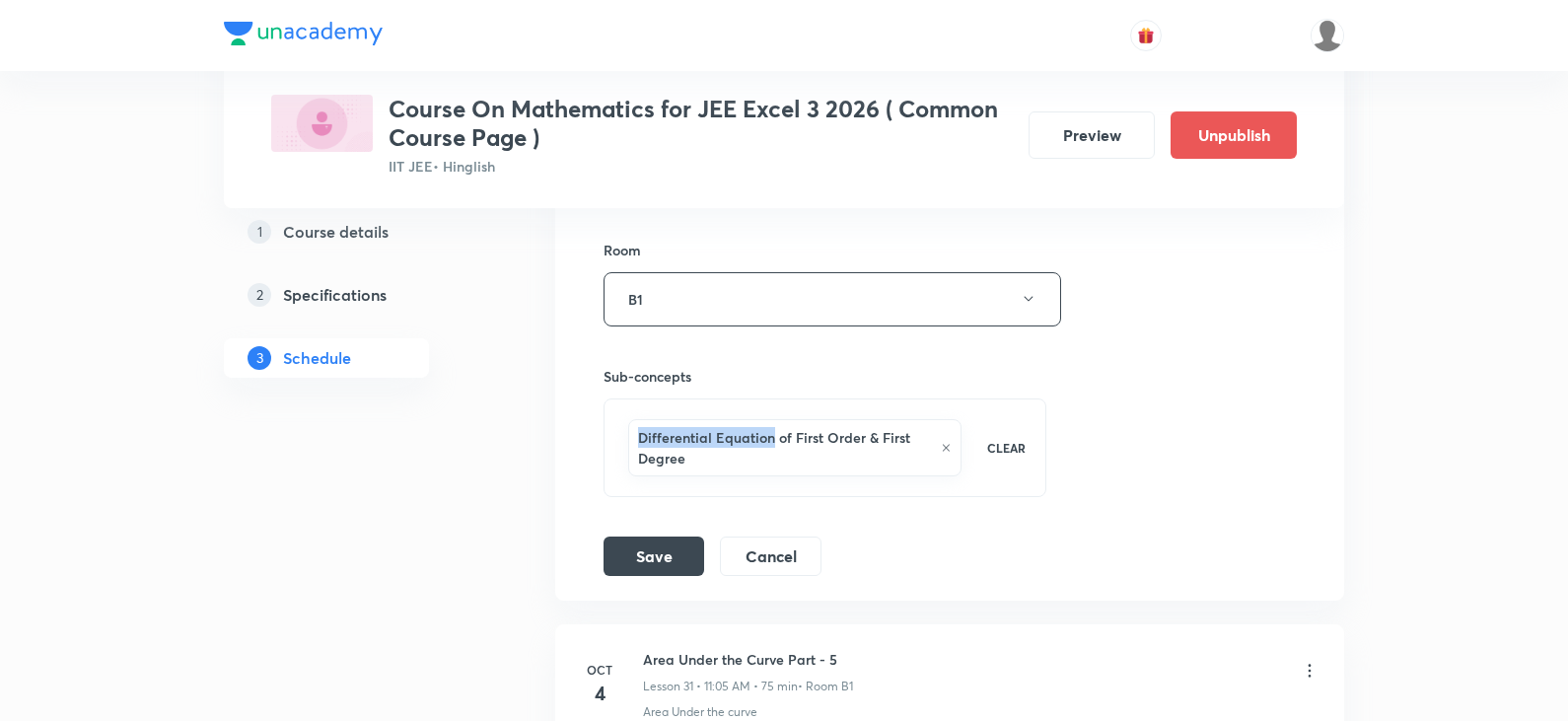
drag, startPoint x: 641, startPoint y: 430, endPoint x: 771, endPoint y: 432, distance: 130.0
click at [771, 432] on h6 "Differential Equation of First Order & First Degree" at bounding box center [784, 448] width 293 height 42
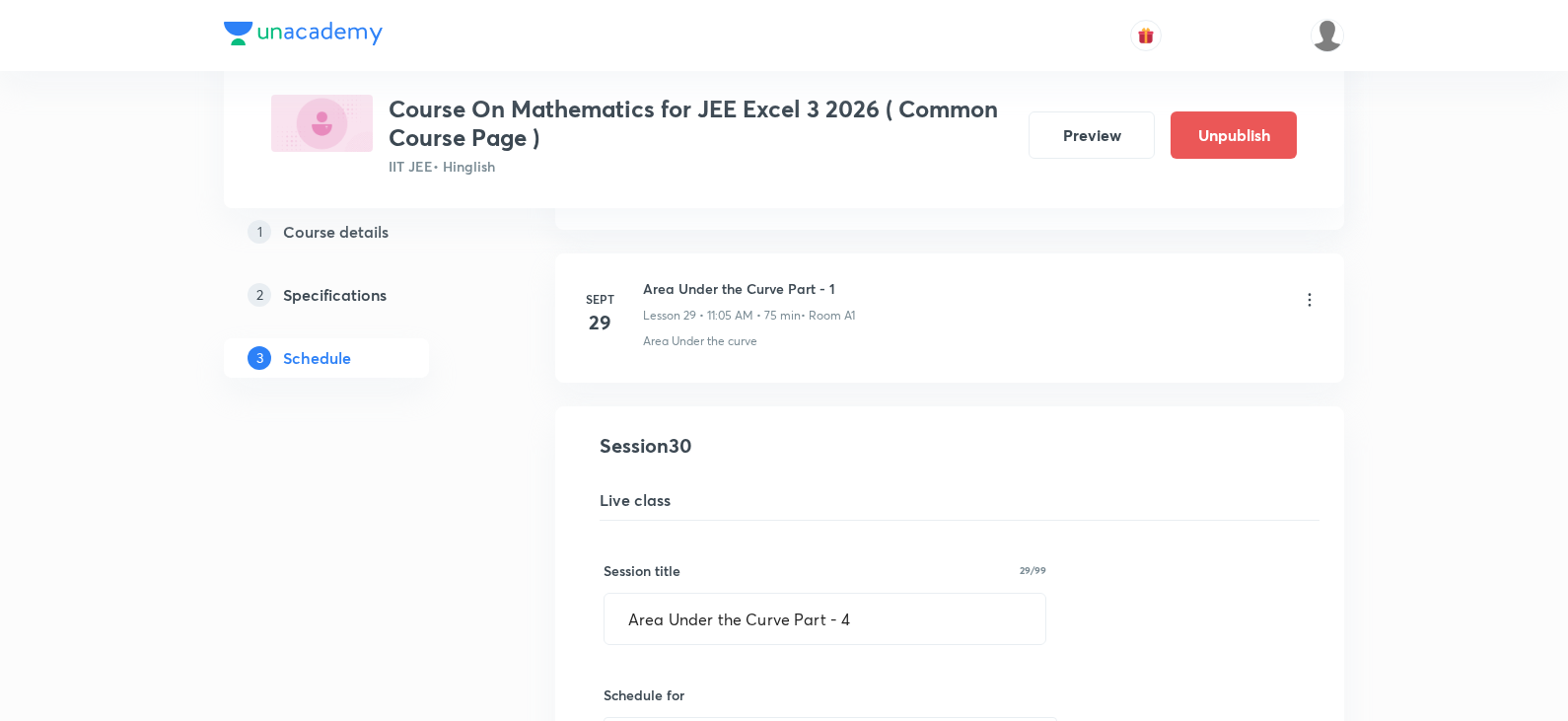
scroll to position [4490, 0]
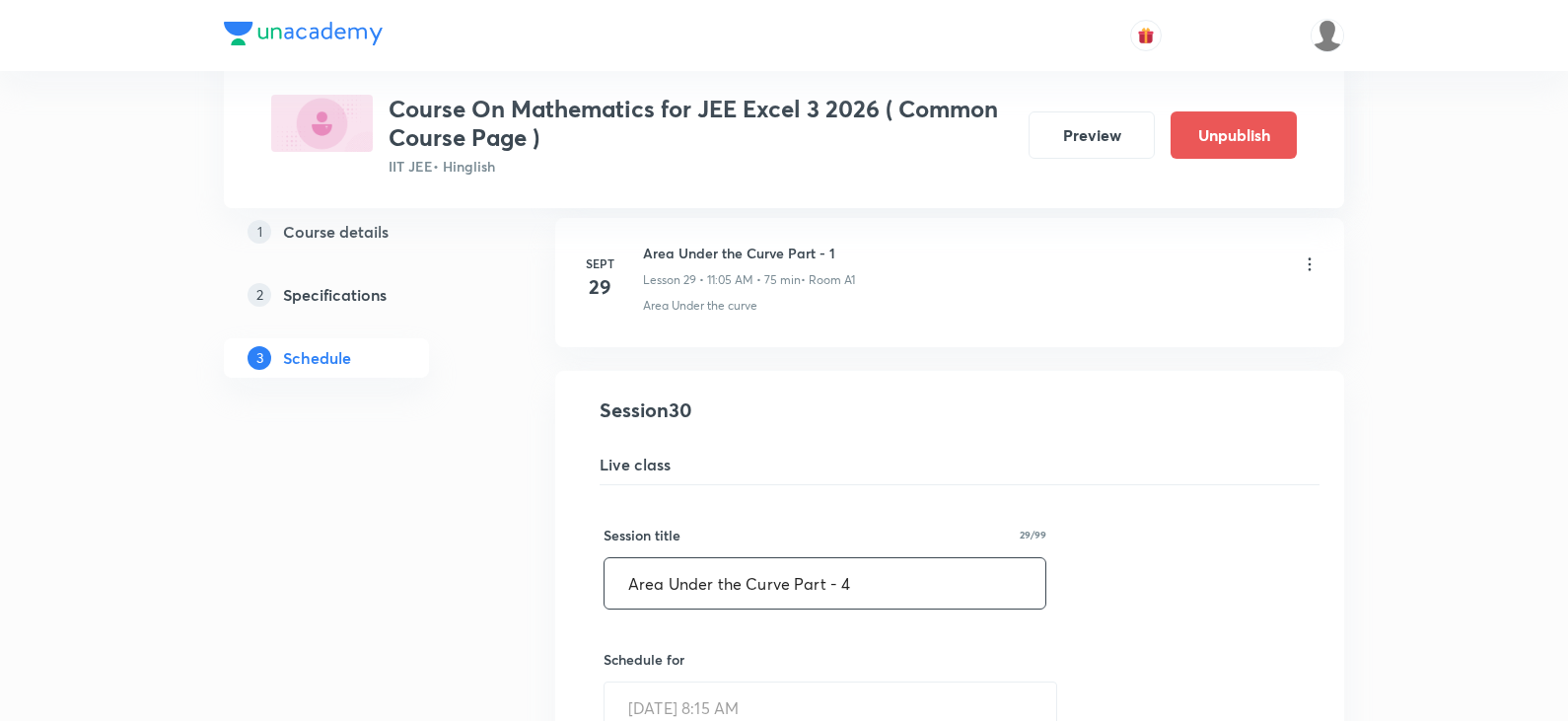
drag, startPoint x: 633, startPoint y: 586, endPoint x: 784, endPoint y: 587, distance: 151.0
click at [784, 587] on input "Area Under the Curve Part - 4" at bounding box center [824, 583] width 440 height 51
paste input "R9ZZYSF0"
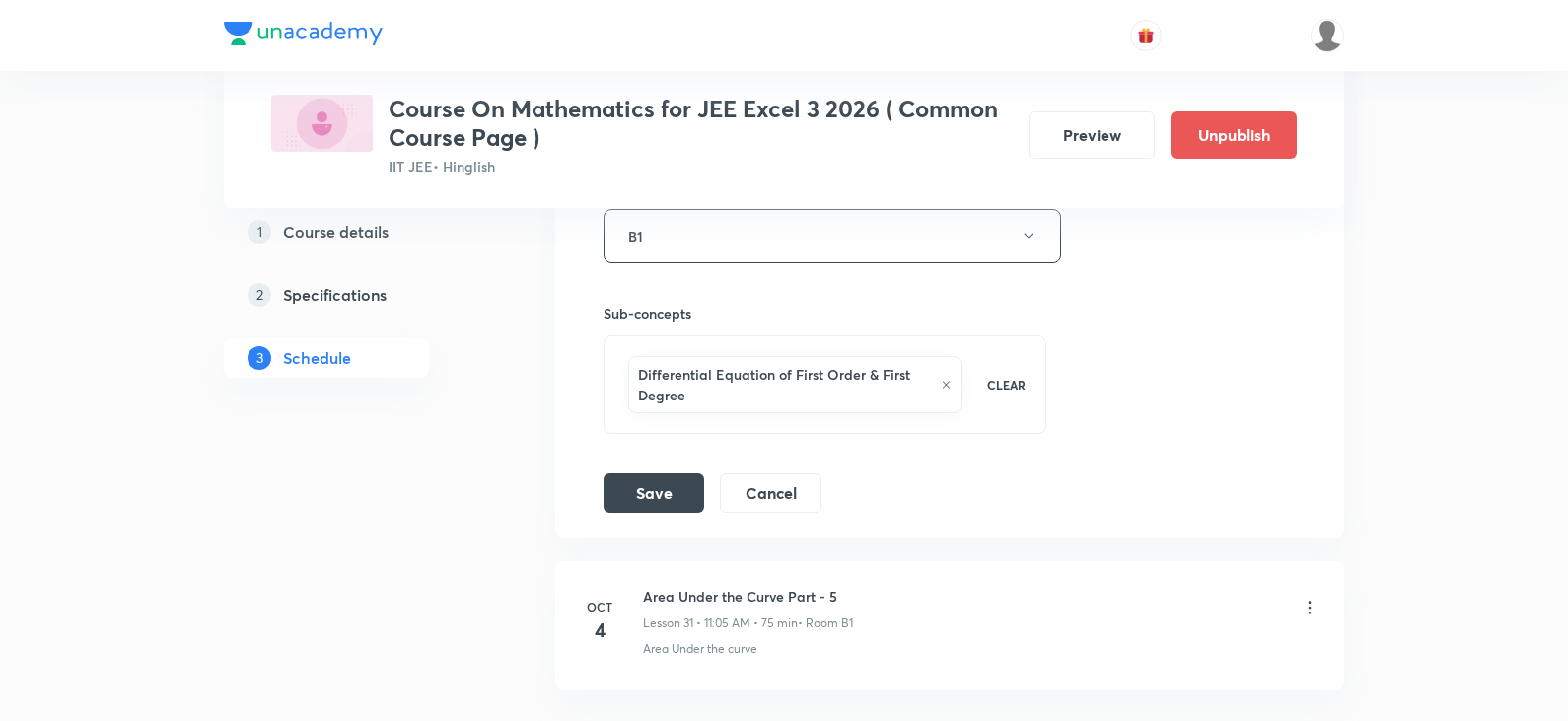
scroll to position [5378, 0]
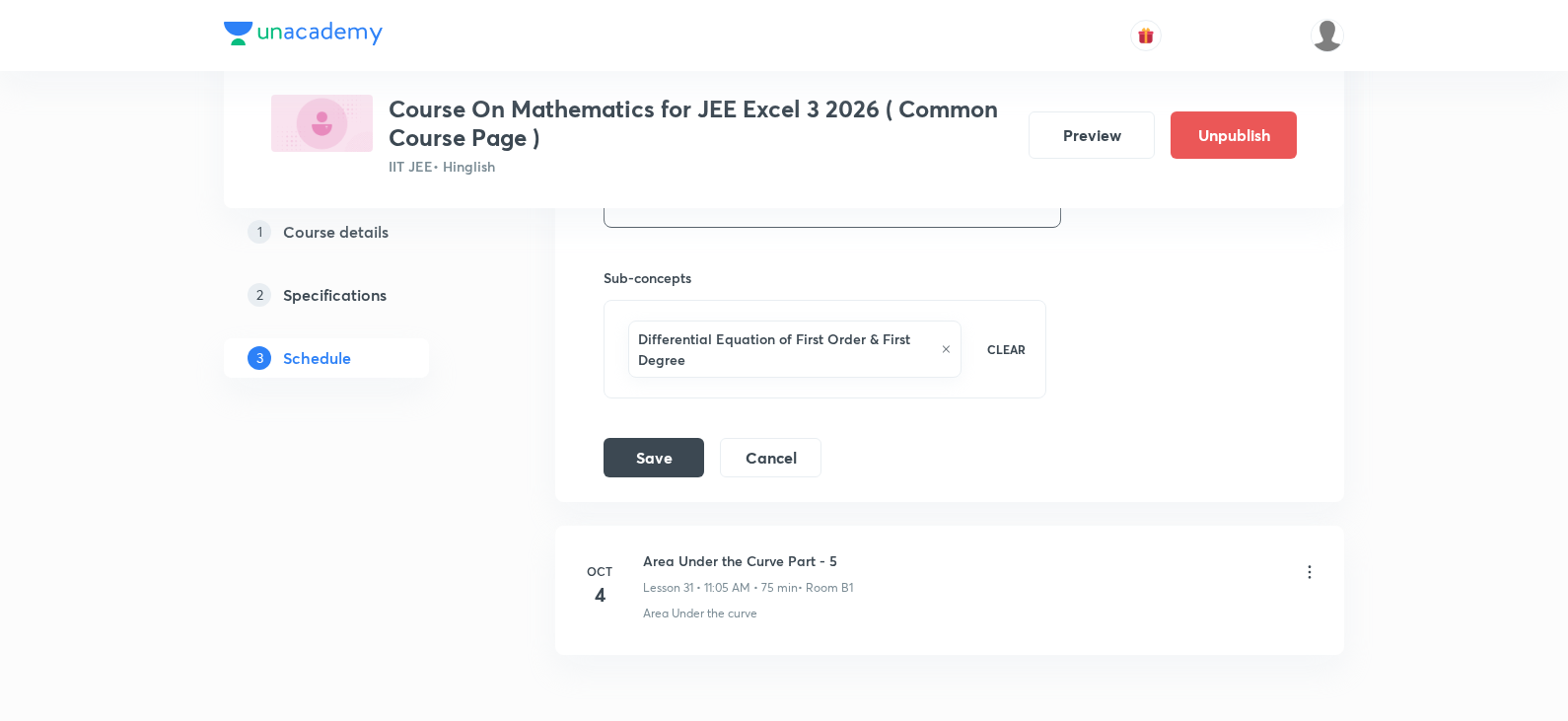
type input "R9ZZYSF0 Part - 4"
drag, startPoint x: 641, startPoint y: 335, endPoint x: 775, endPoint y: 339, distance: 134.1
click at [775, 339] on h6 "Differential Equation of First Order & First Degree" at bounding box center [784, 349] width 293 height 42
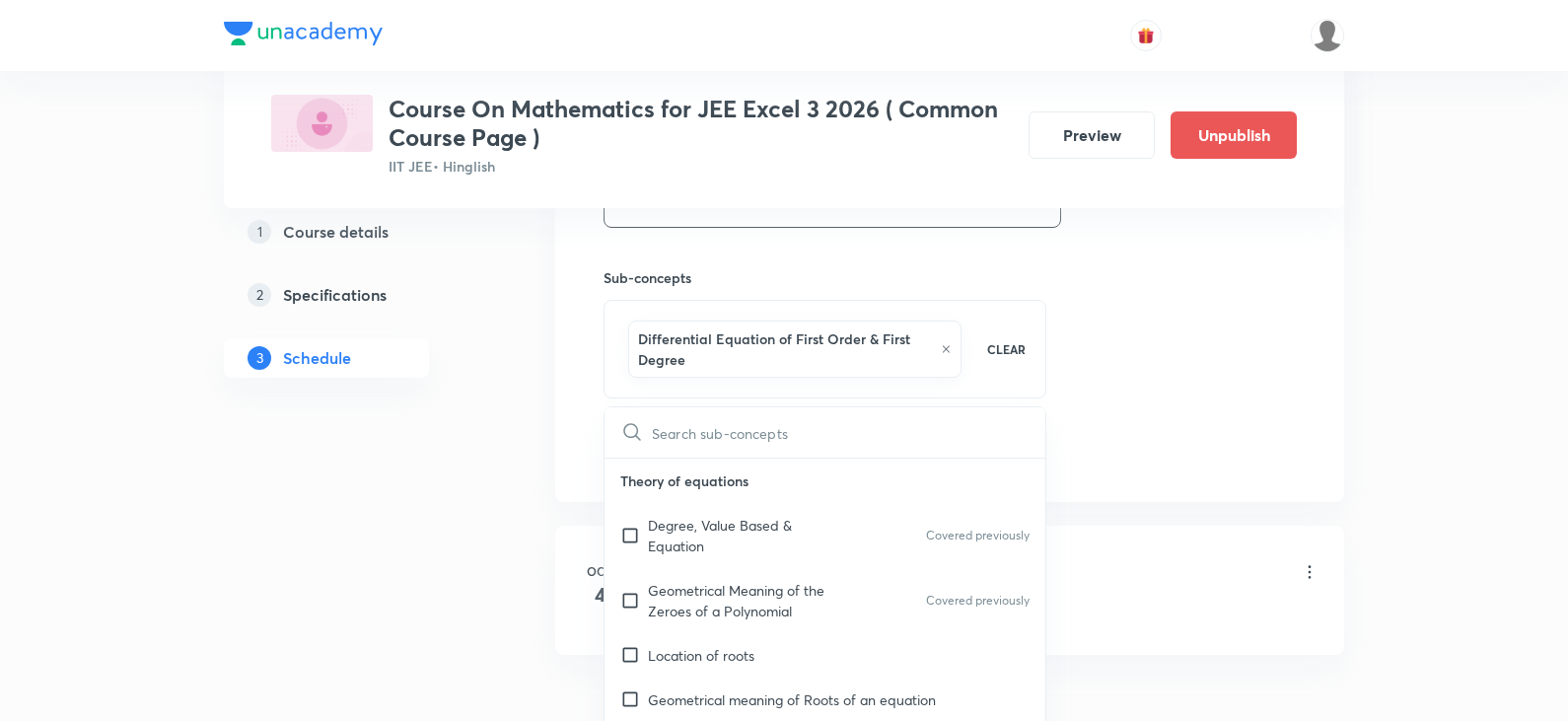
checkbox input "true"
type input "di"
checkbox input "true"
type input "diff"
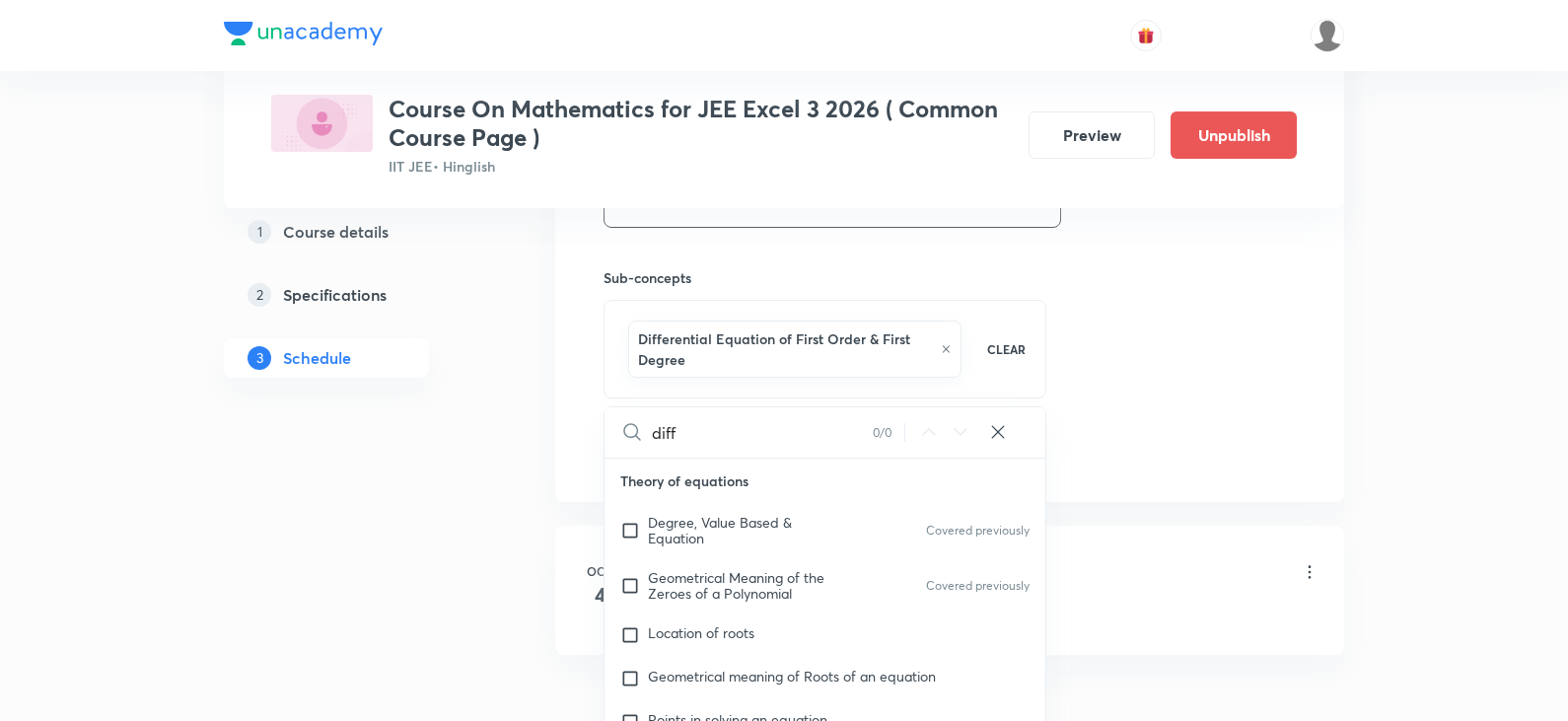
checkbox input "true"
type input "diffe"
checkbox input "true"
type input "differ"
checkbox input "true"
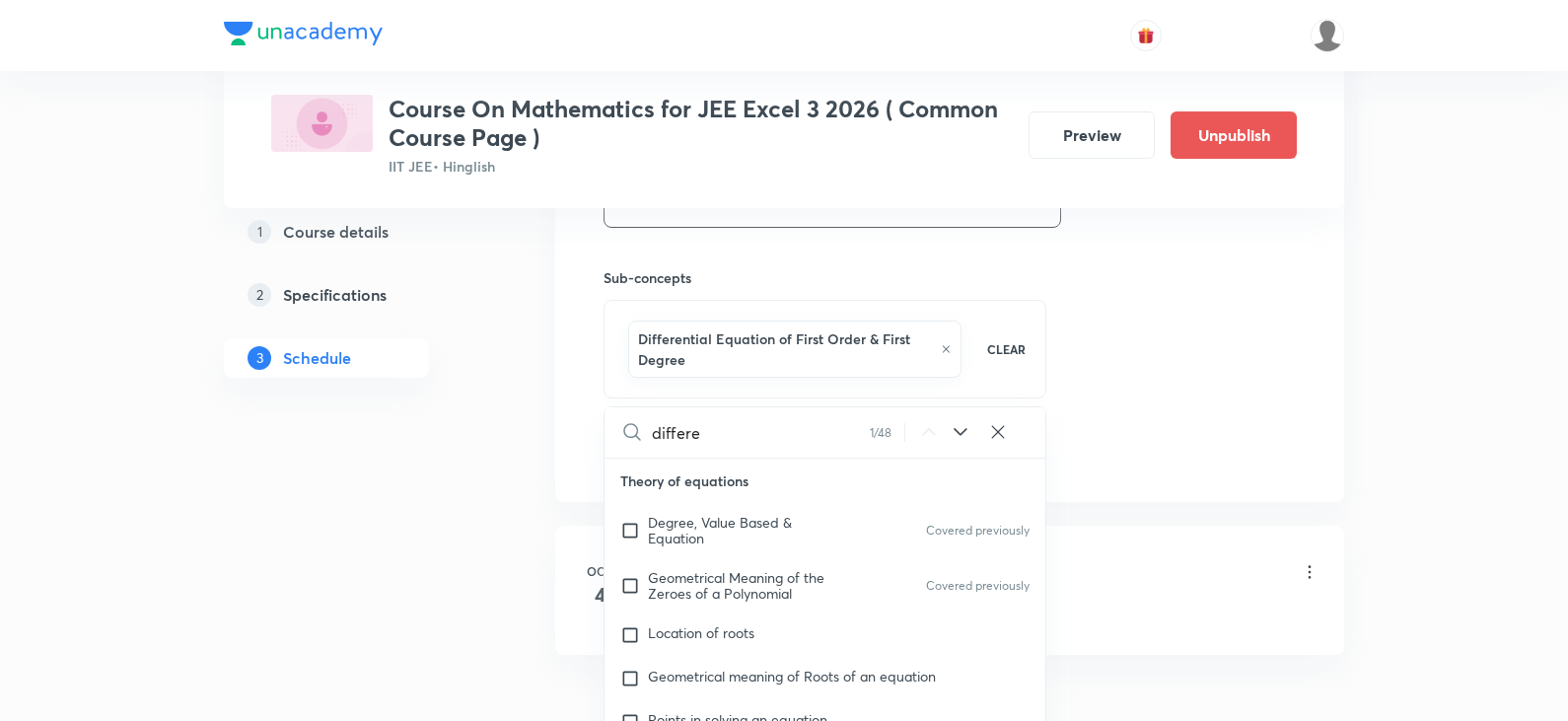
type input "differen"
checkbox input "true"
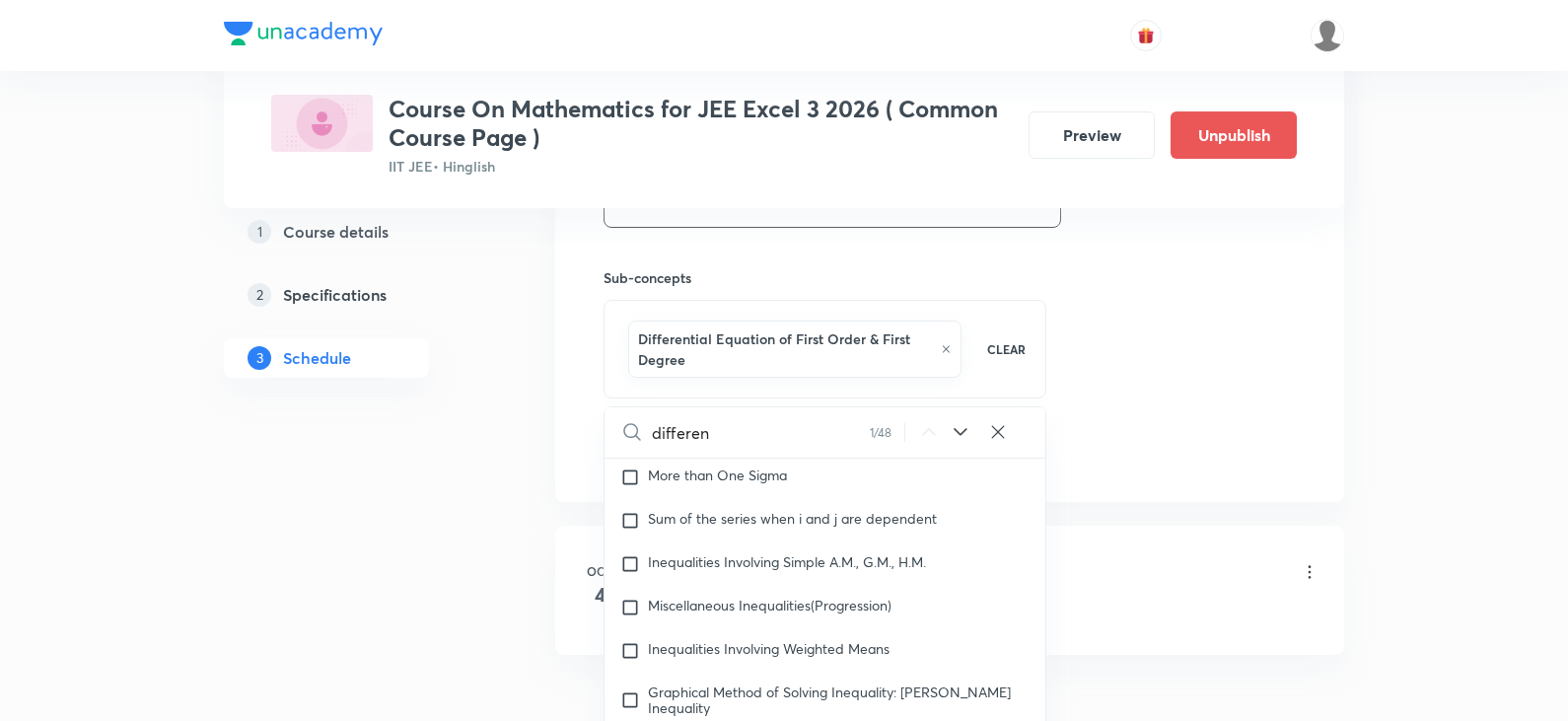
scroll to position [2837, 0]
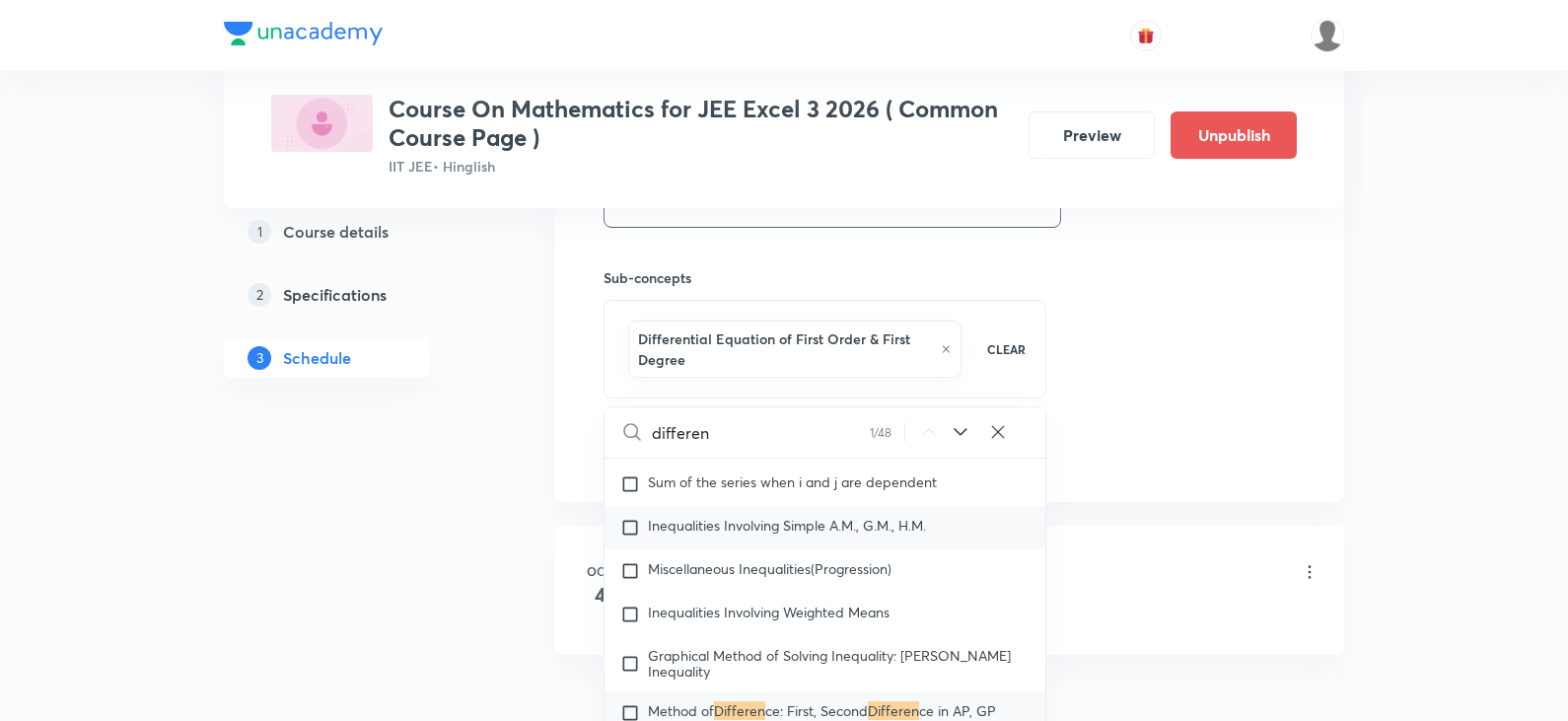
type input "different"
checkbox input "true"
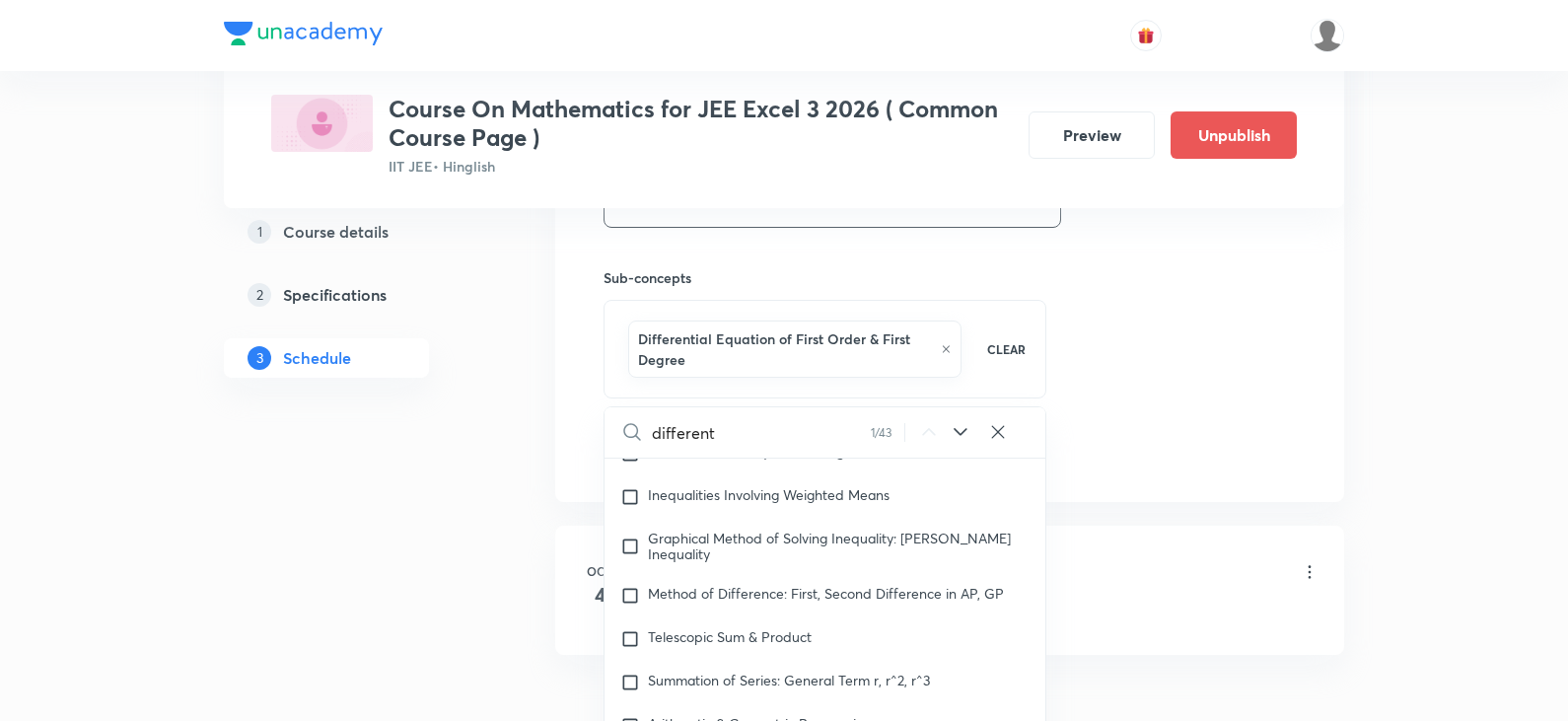
type input "differenta"
checkbox input "true"
type input "differentai"
checkbox input "true"
type input "differentail"
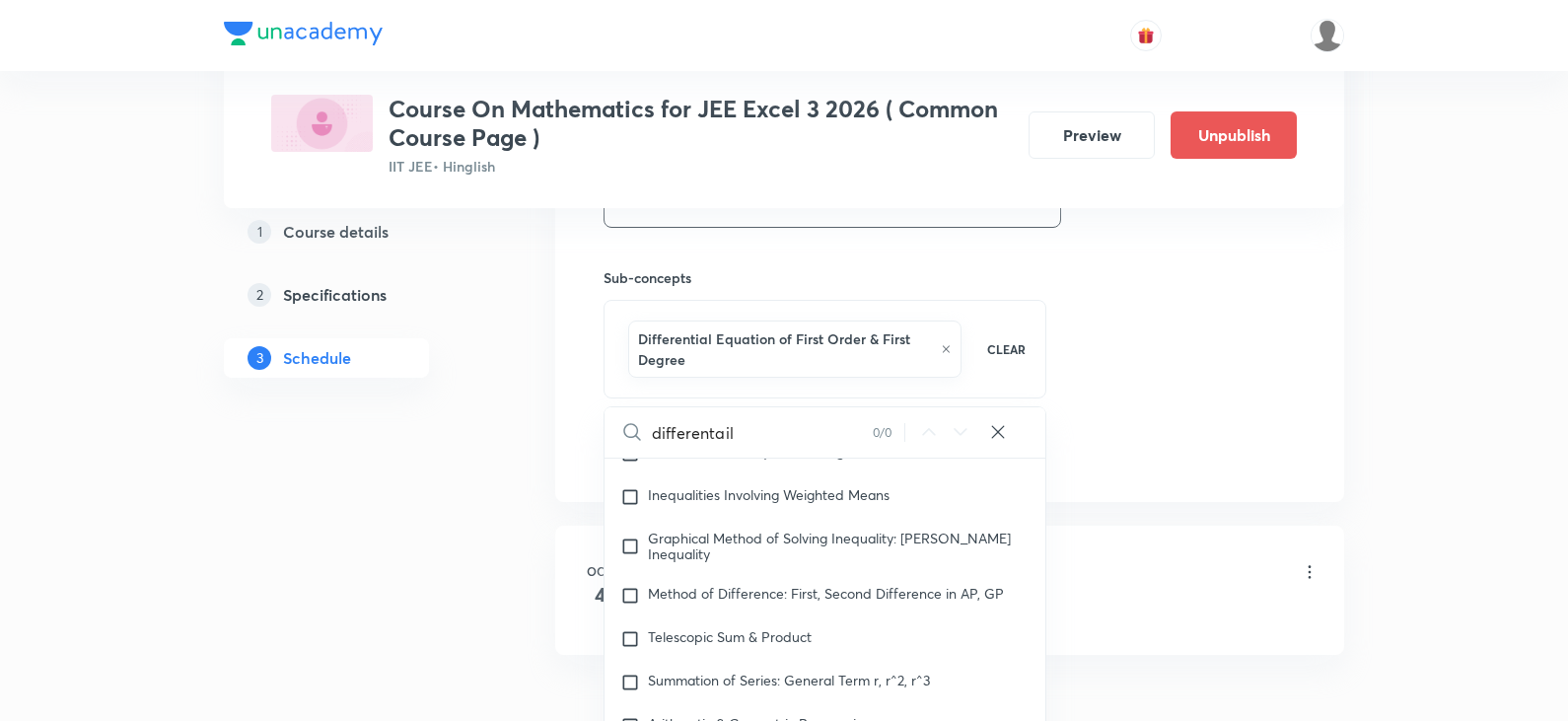
checkbox input "true"
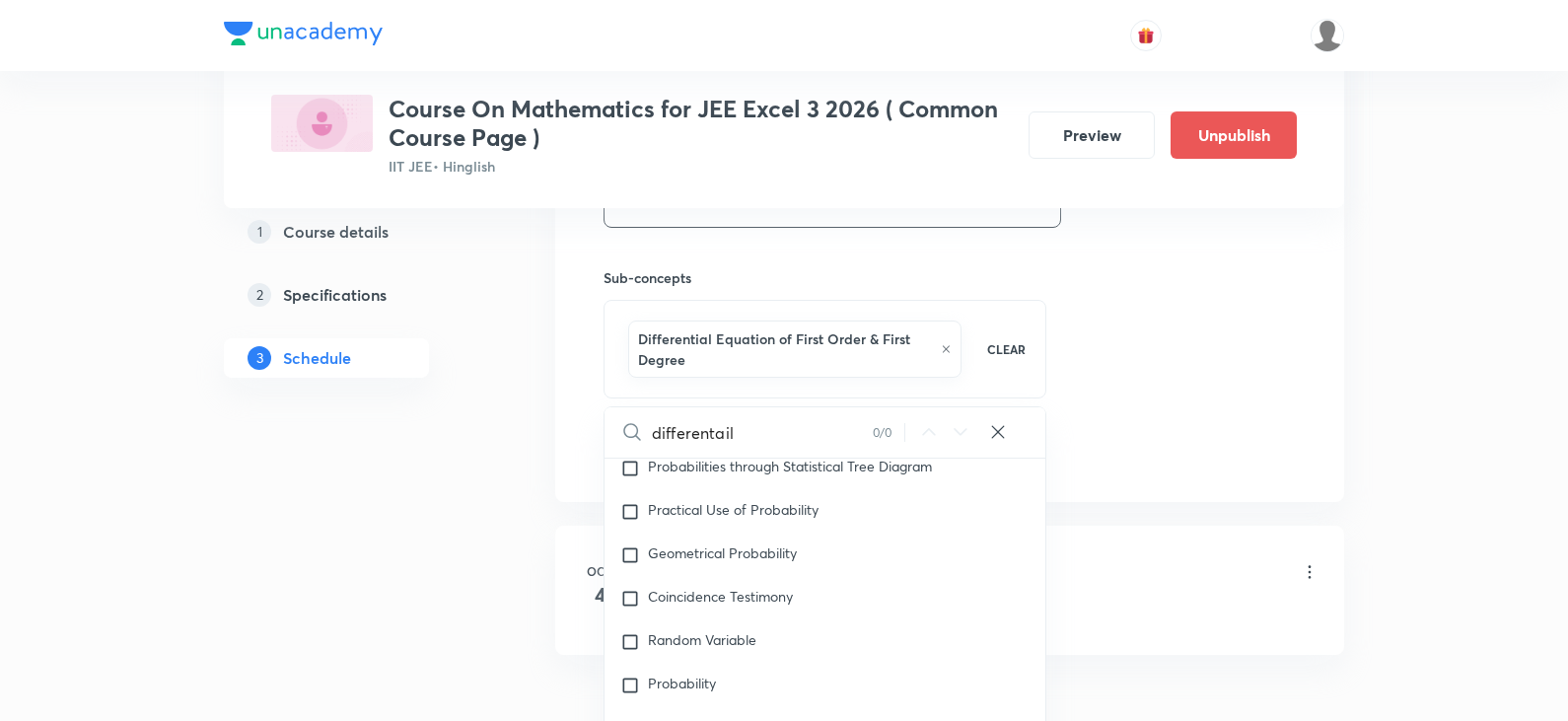
scroll to position [5595, 0]
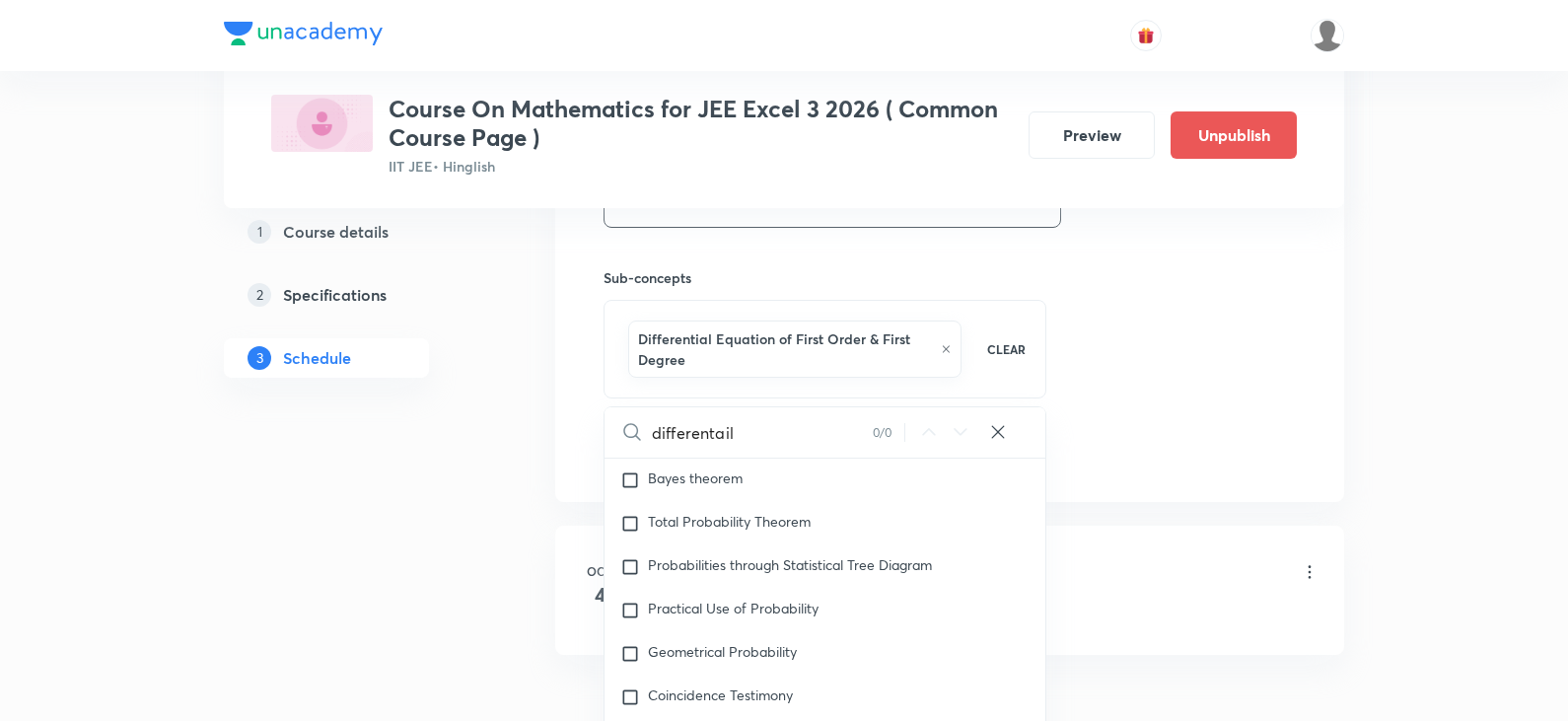
type input "differentai"
checkbox input "true"
type input "different"
checkbox input "true"
type input "differen"
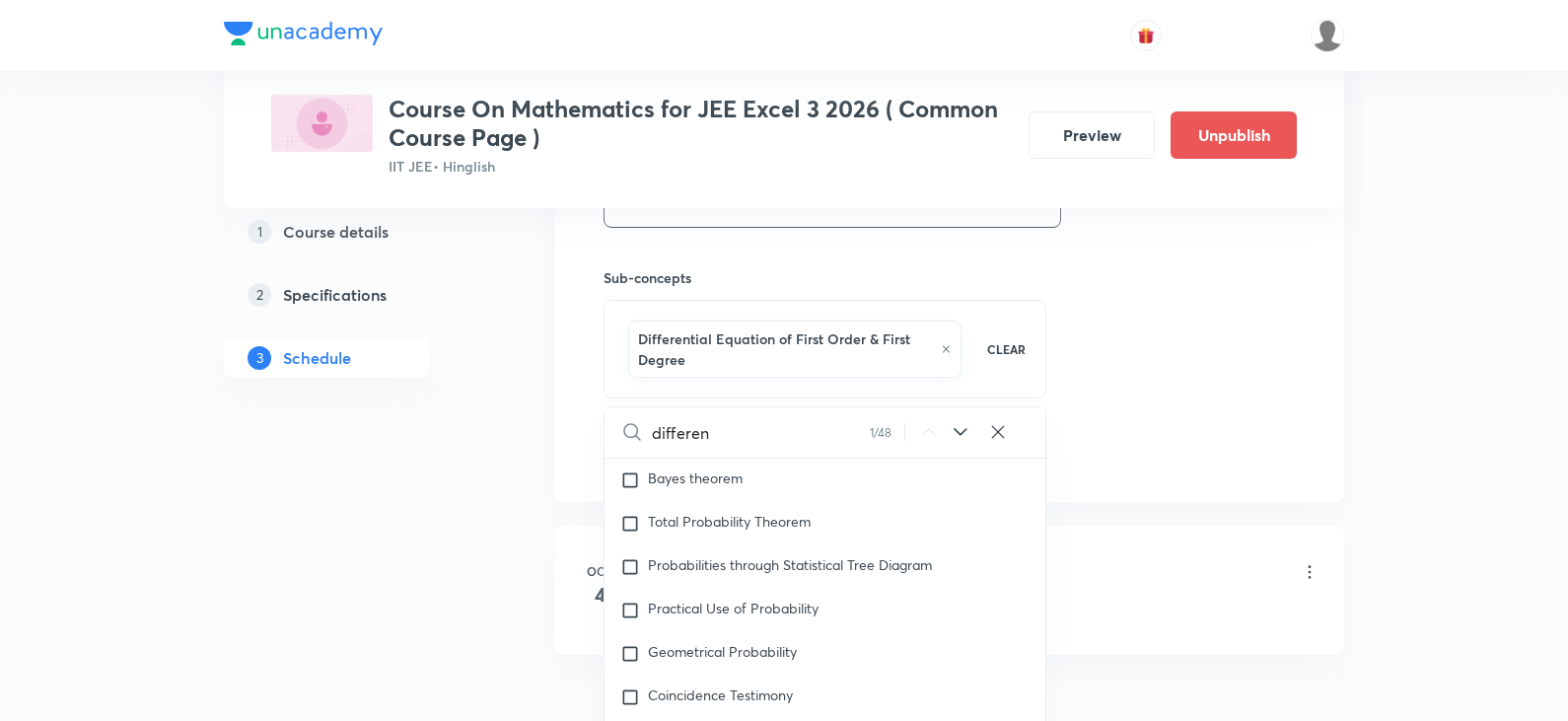
checkbox input "true"
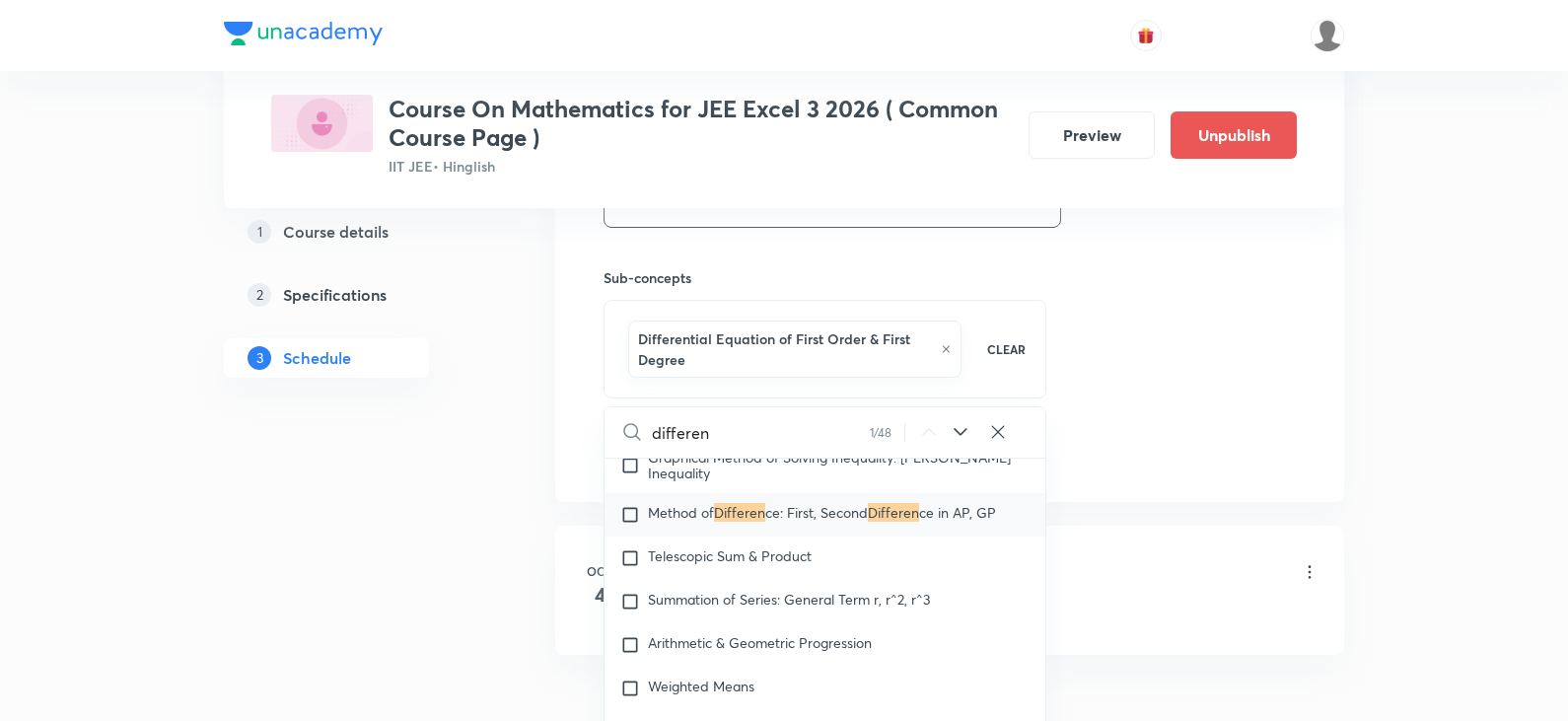
scroll to position [2909, 0]
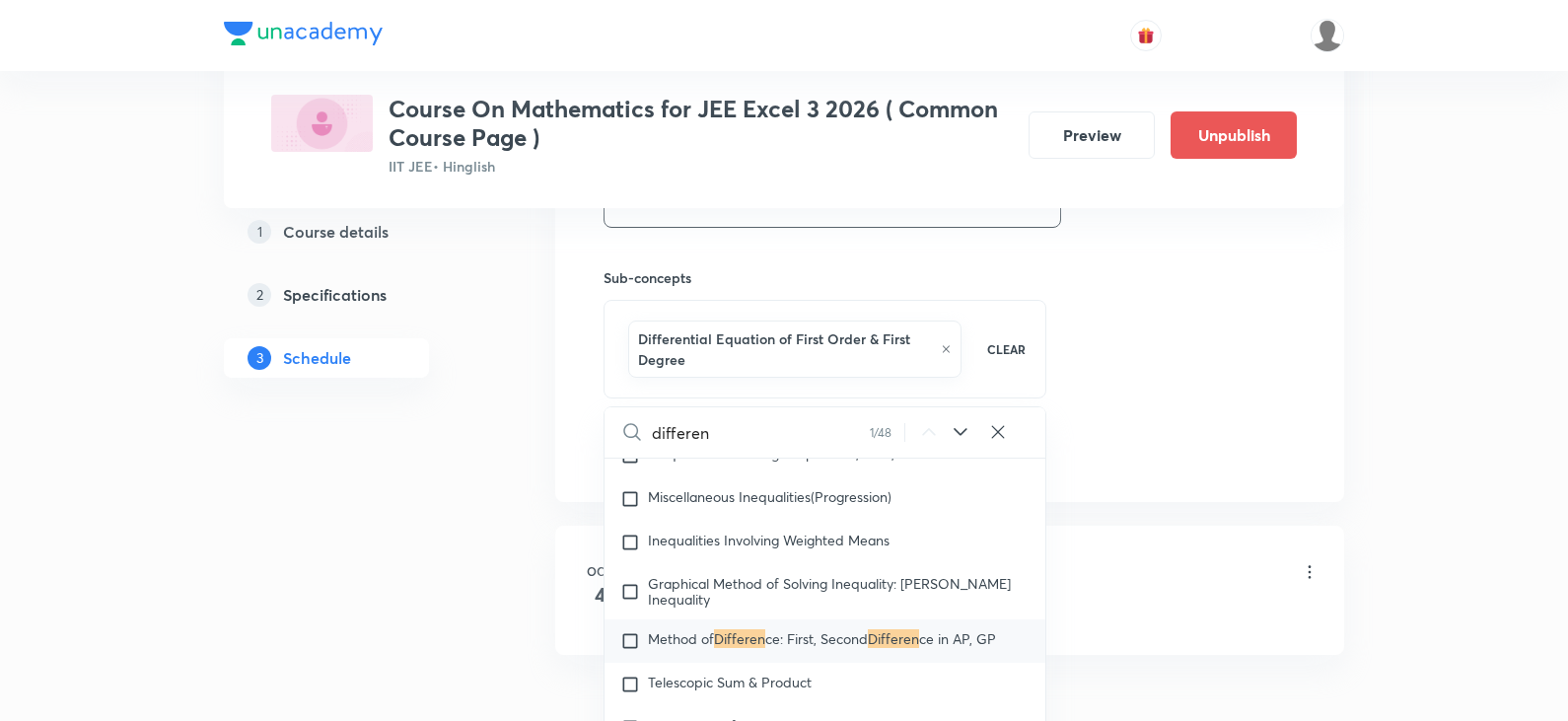
type input "different"
checkbox input "true"
type input "differential"
checkbox input "true"
type input "differential"
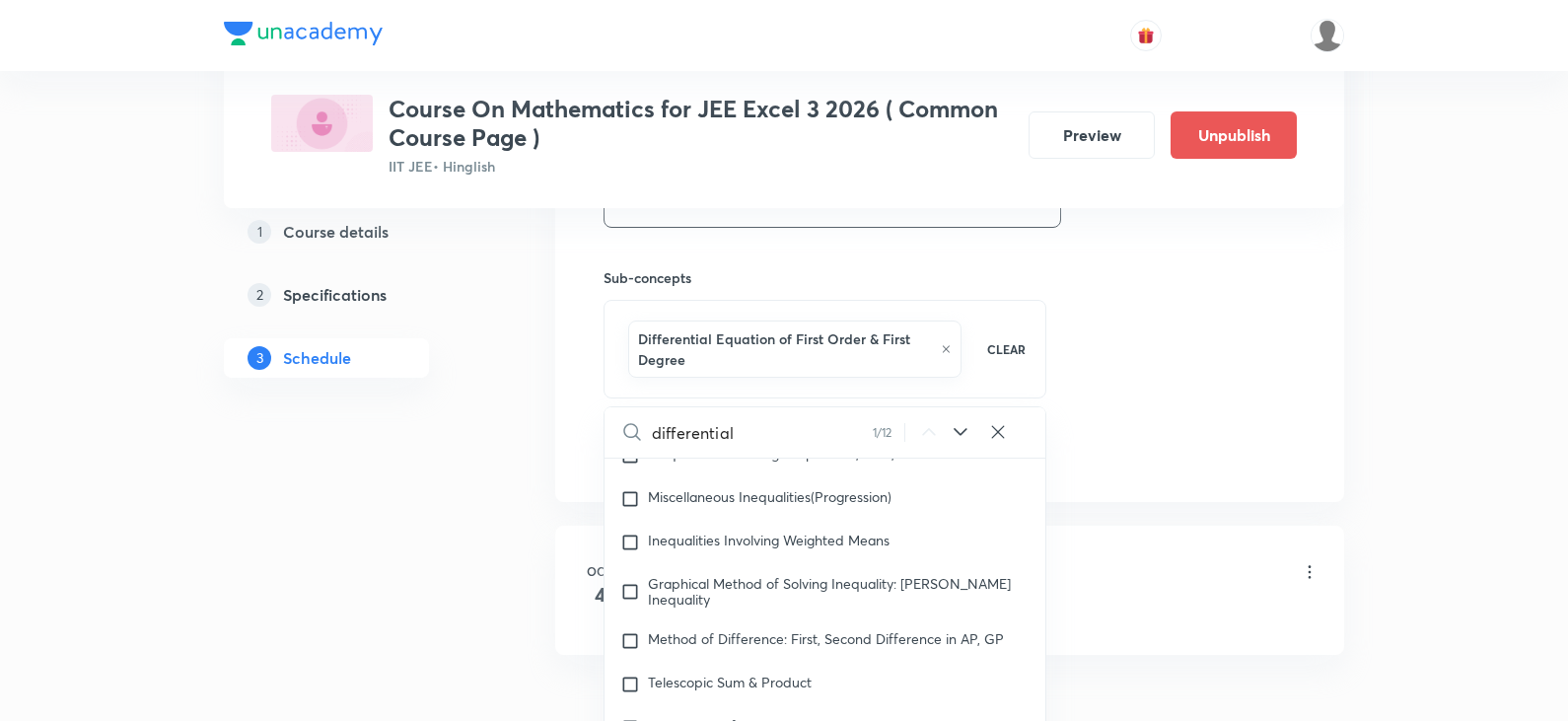
checkbox input "true"
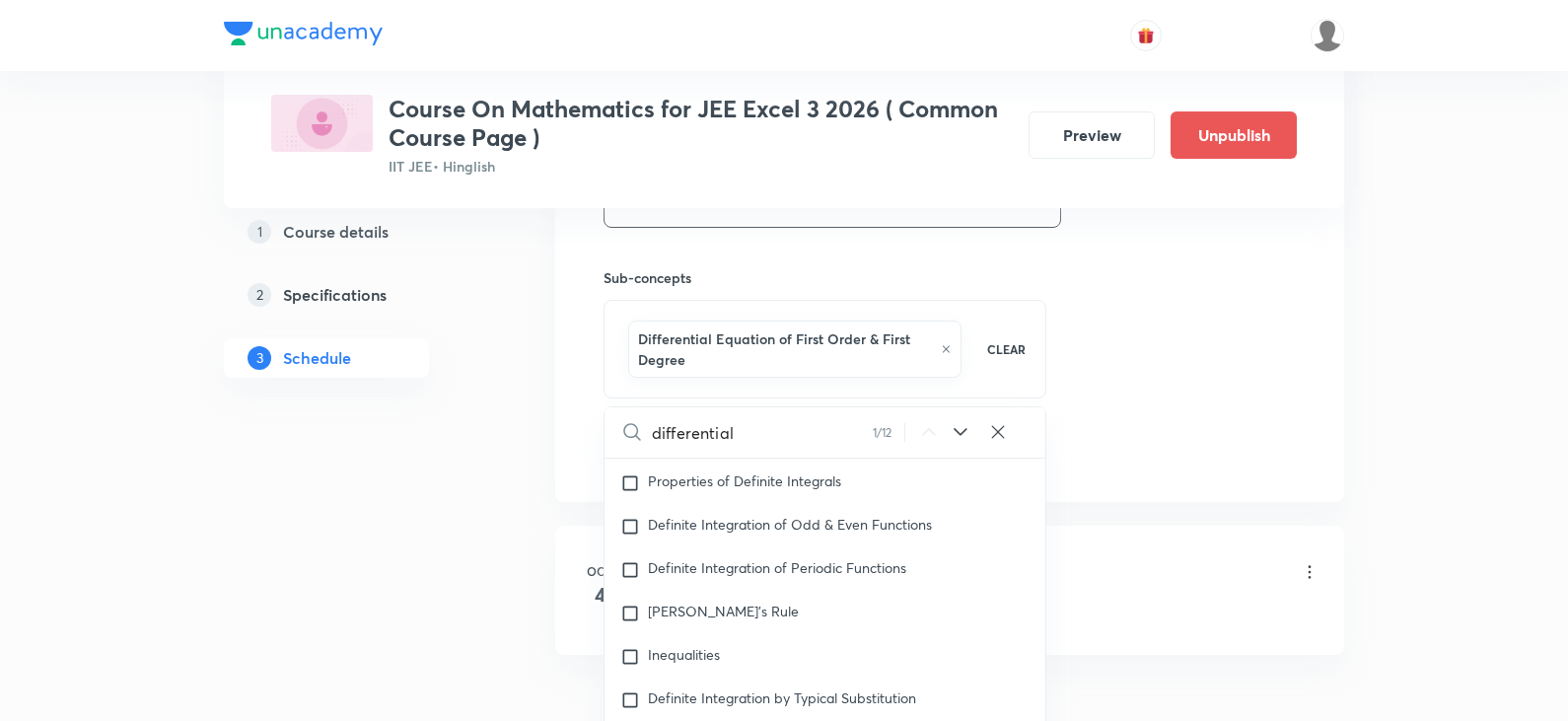
type input "differential e"
checkbox input "true"
type input "differential equ"
checkbox input "true"
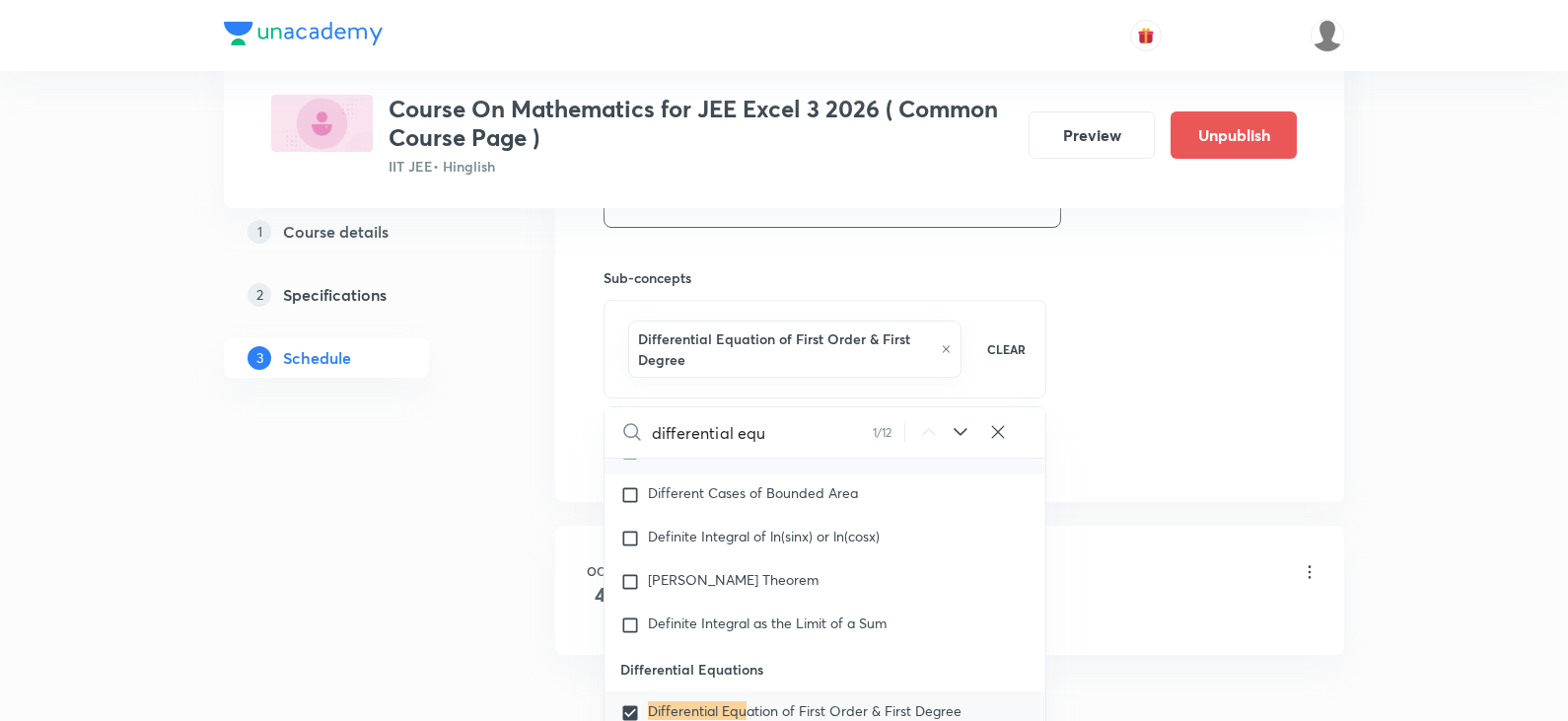
type input "differential equa"
checkbox input "true"
type input "differential equat"
checkbox input "true"
type input "differential equatioin"
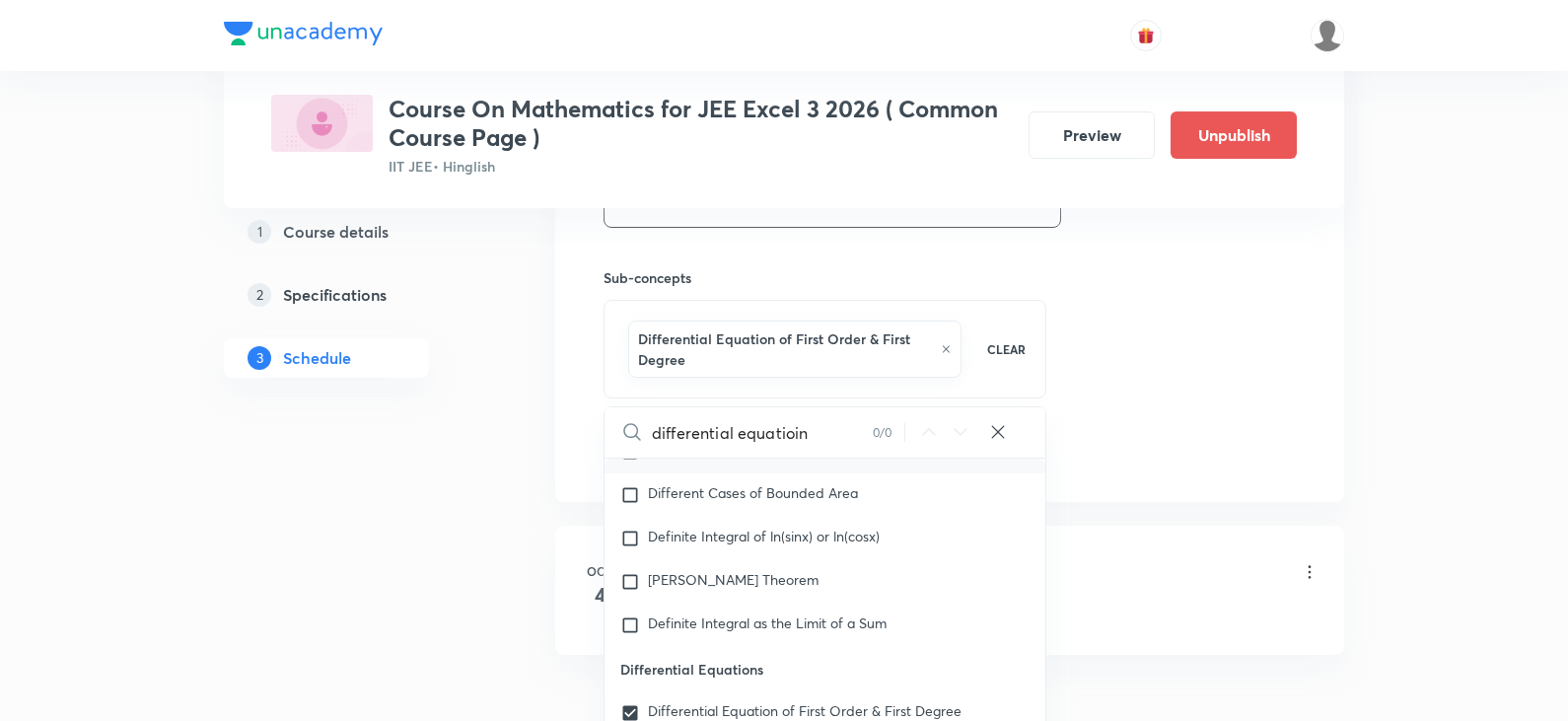
checkbox input "true"
type input "differential equatioi"
checkbox input "true"
type input "d"
click at [873, 438] on input "text" at bounding box center [763, 433] width 221 height 51
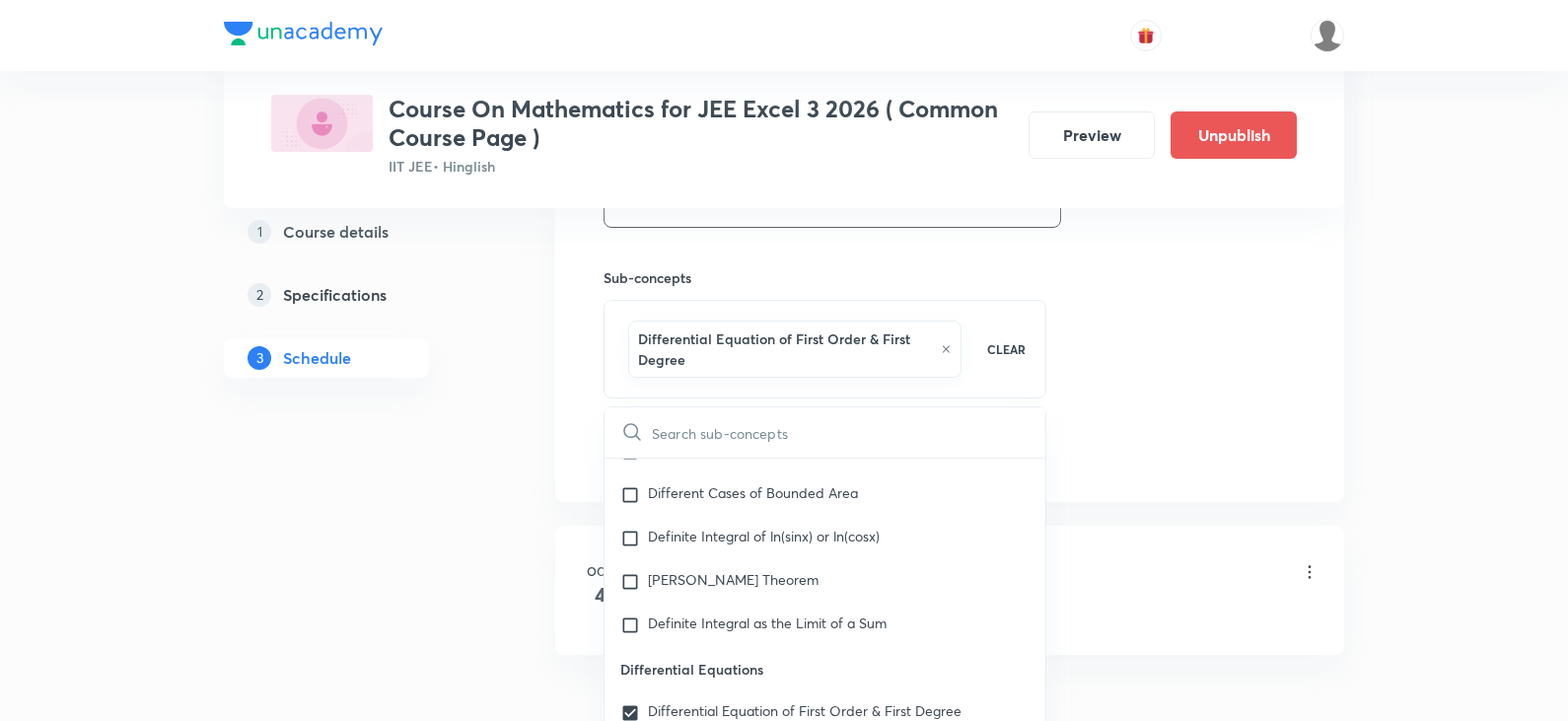
checkbox input "true"
drag, startPoint x: 632, startPoint y: 336, endPoint x: 919, endPoint y: 363, distance: 288.3
click at [919, 363] on div "Differential Equation of First Order & First Degree" at bounding box center [794, 349] width 333 height 58
copy h6 "Differential Equation of First Order & First Degree"
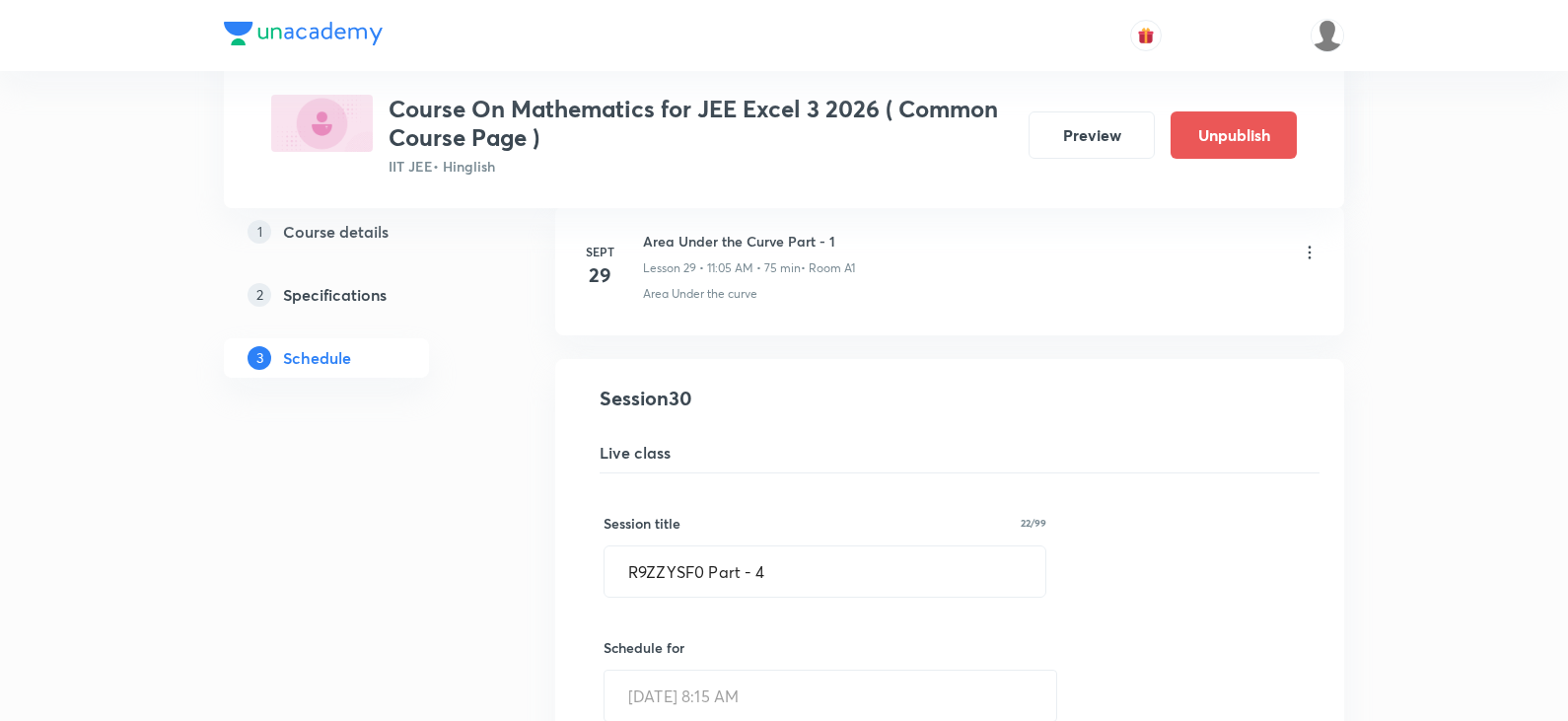
scroll to position [4589, 0]
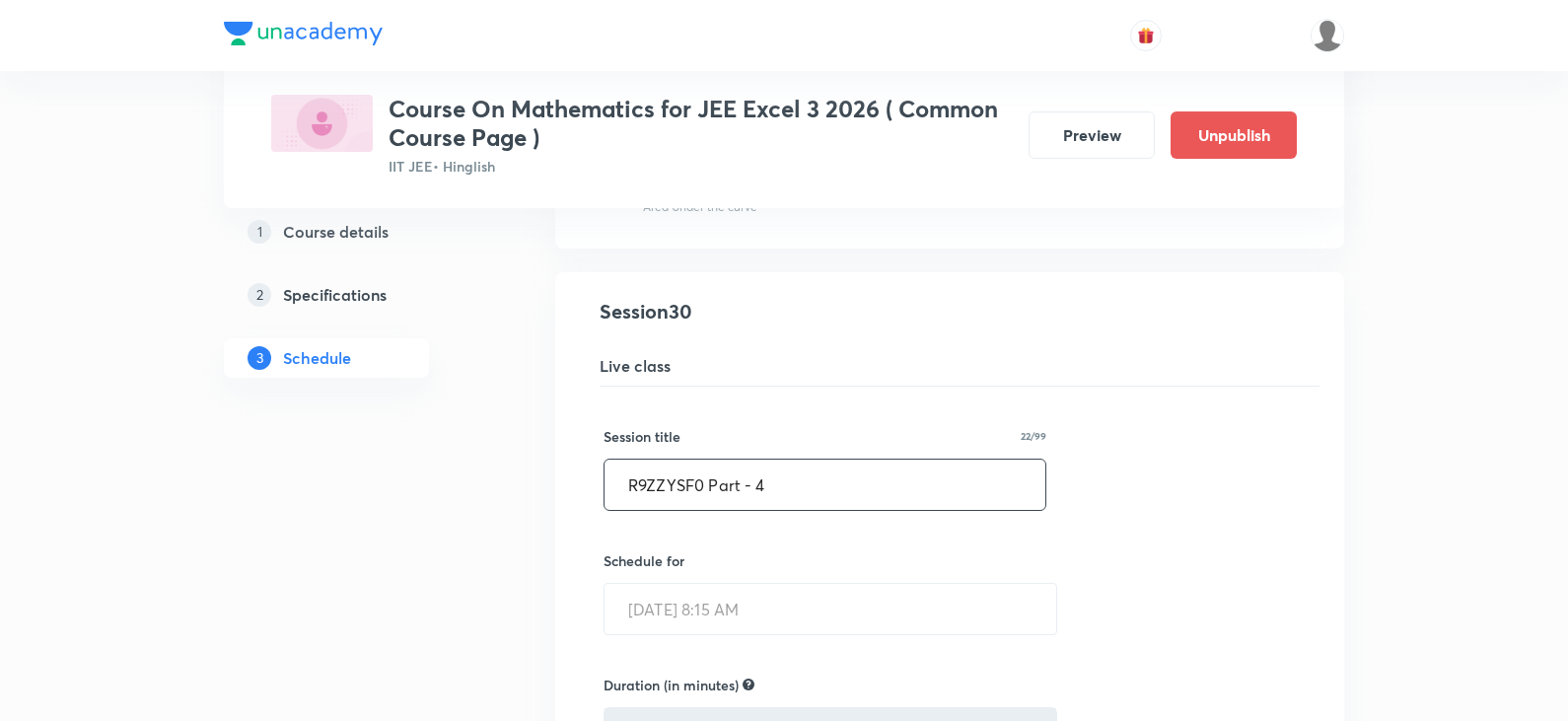
drag, startPoint x: 668, startPoint y: 483, endPoint x: 744, endPoint y: 491, distance: 76.4
click at [744, 491] on input "R9ZZYSF0 Part - 4" at bounding box center [824, 484] width 440 height 51
paste input "Differential Equation of First Order & First Degree"
click at [963, 483] on input "Differential Equation Part - 4" at bounding box center [824, 484] width 440 height 51
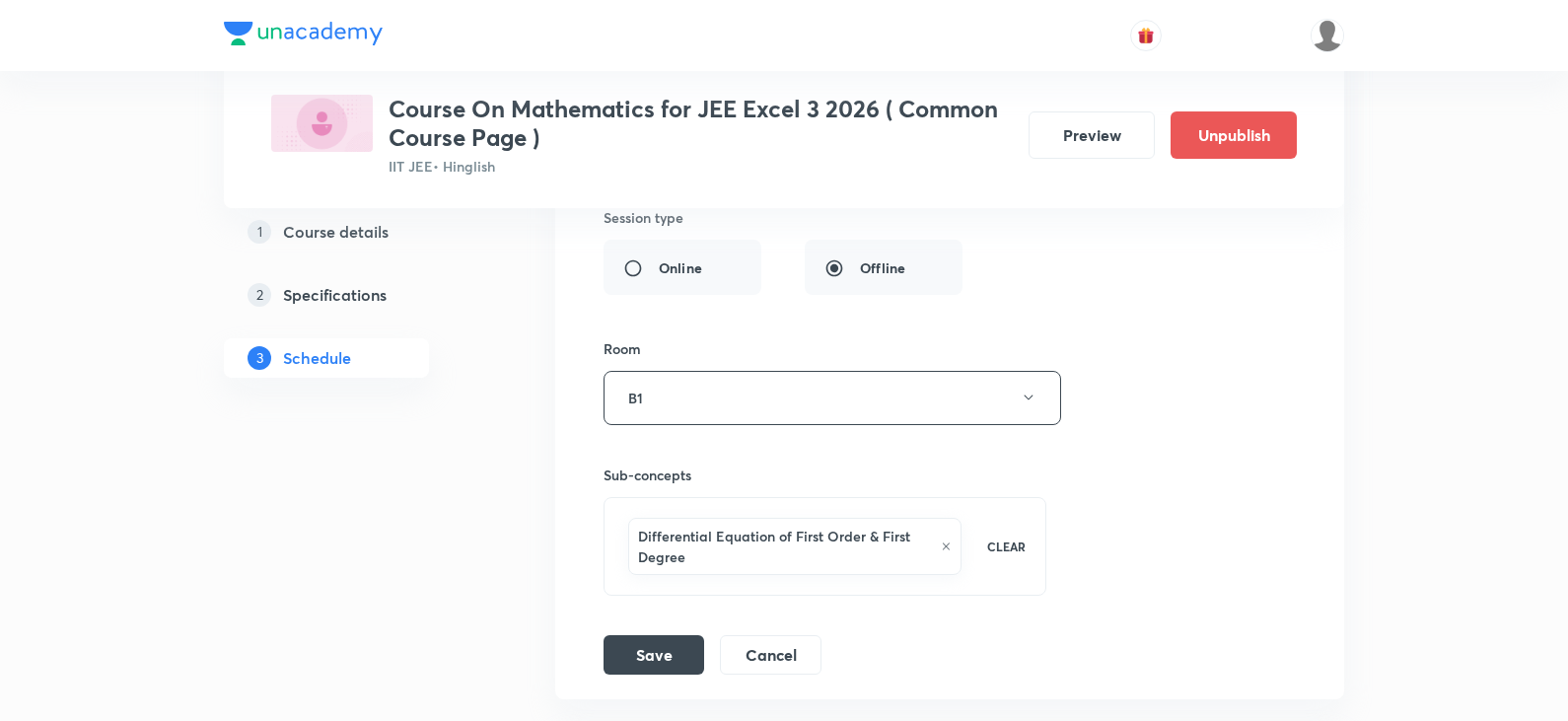
scroll to position [5279, 0]
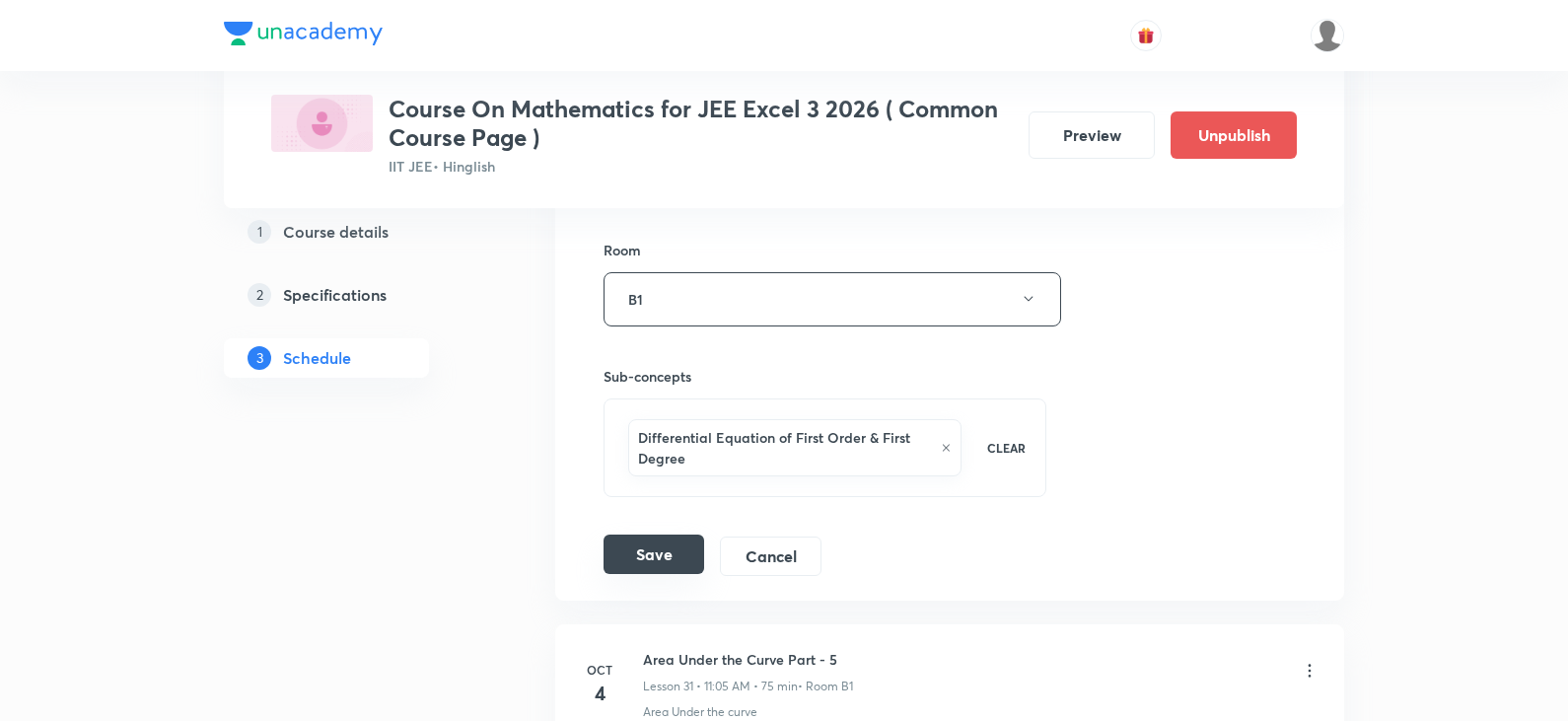
type input "Differential Equation Part - 1"
click at [677, 560] on button "Save" at bounding box center [653, 554] width 100 height 40
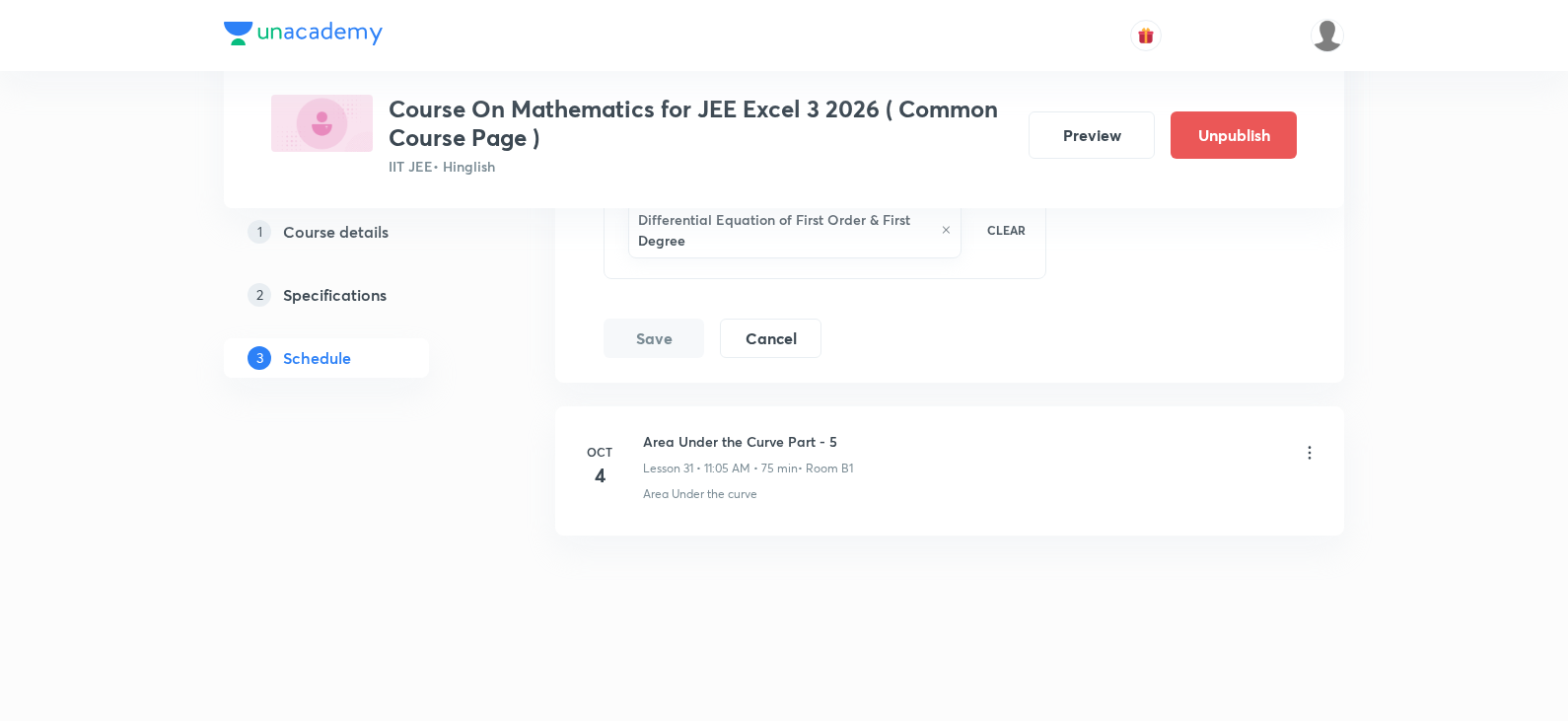
scroll to position [4718, 0]
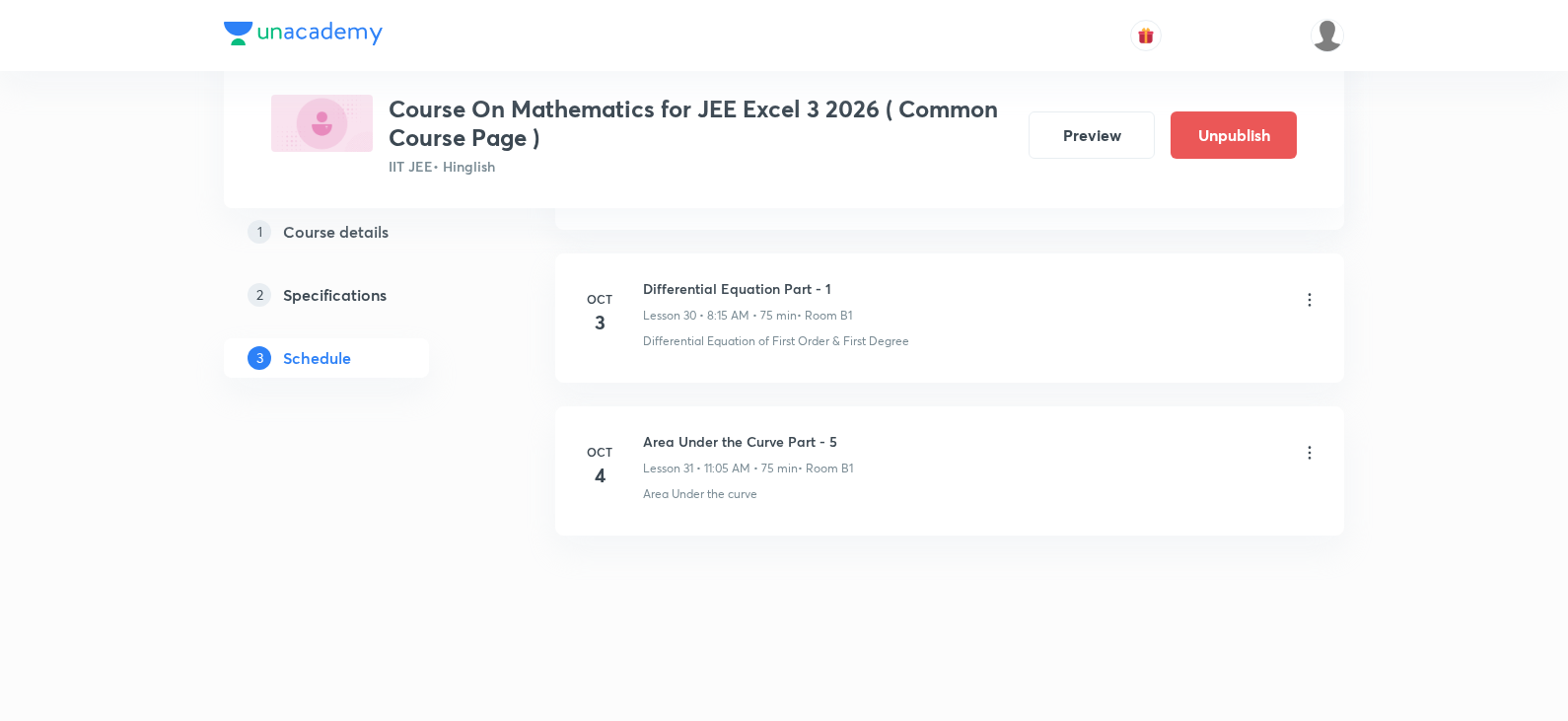
click at [1312, 295] on icon at bounding box center [1309, 300] width 20 height 20
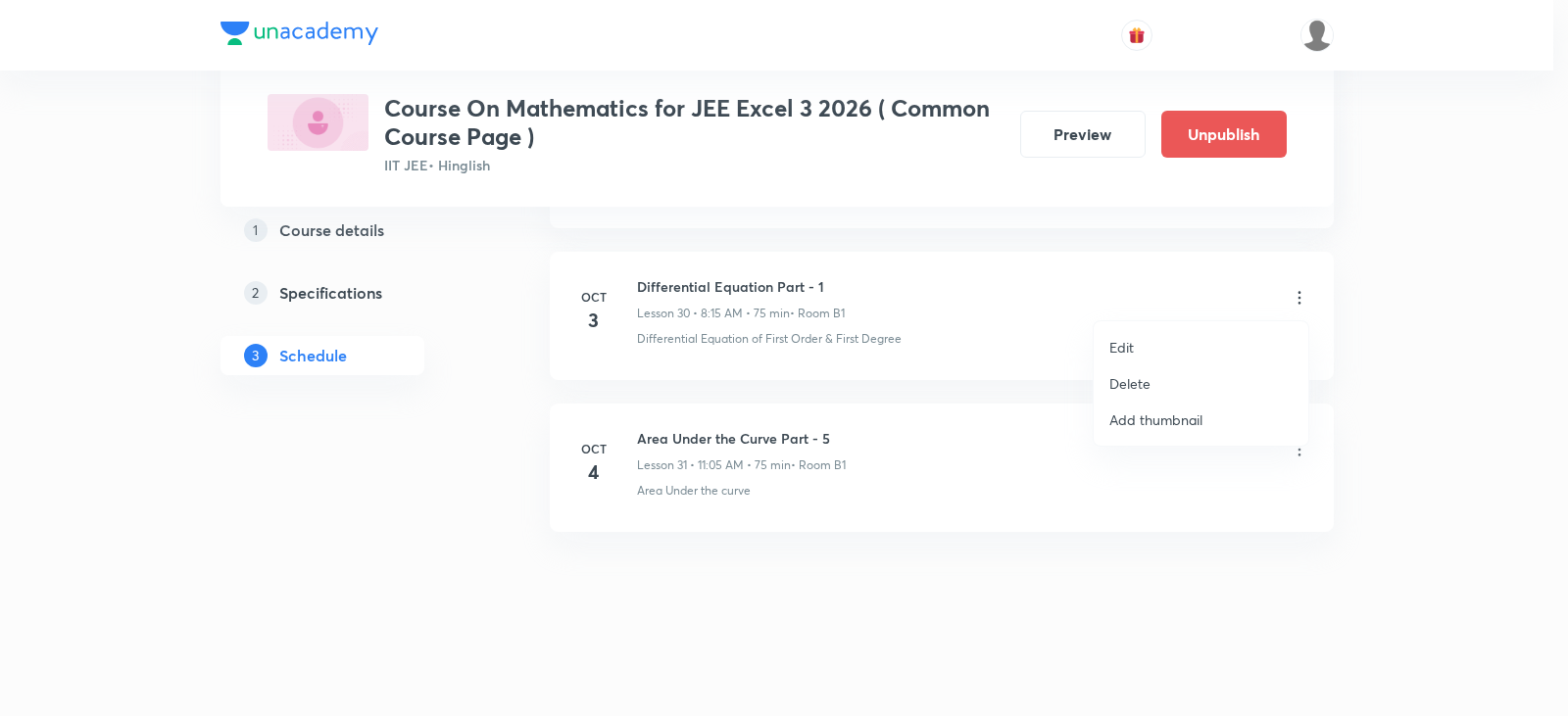
click at [1147, 346] on li "Edit" at bounding box center [1200, 347] width 214 height 37
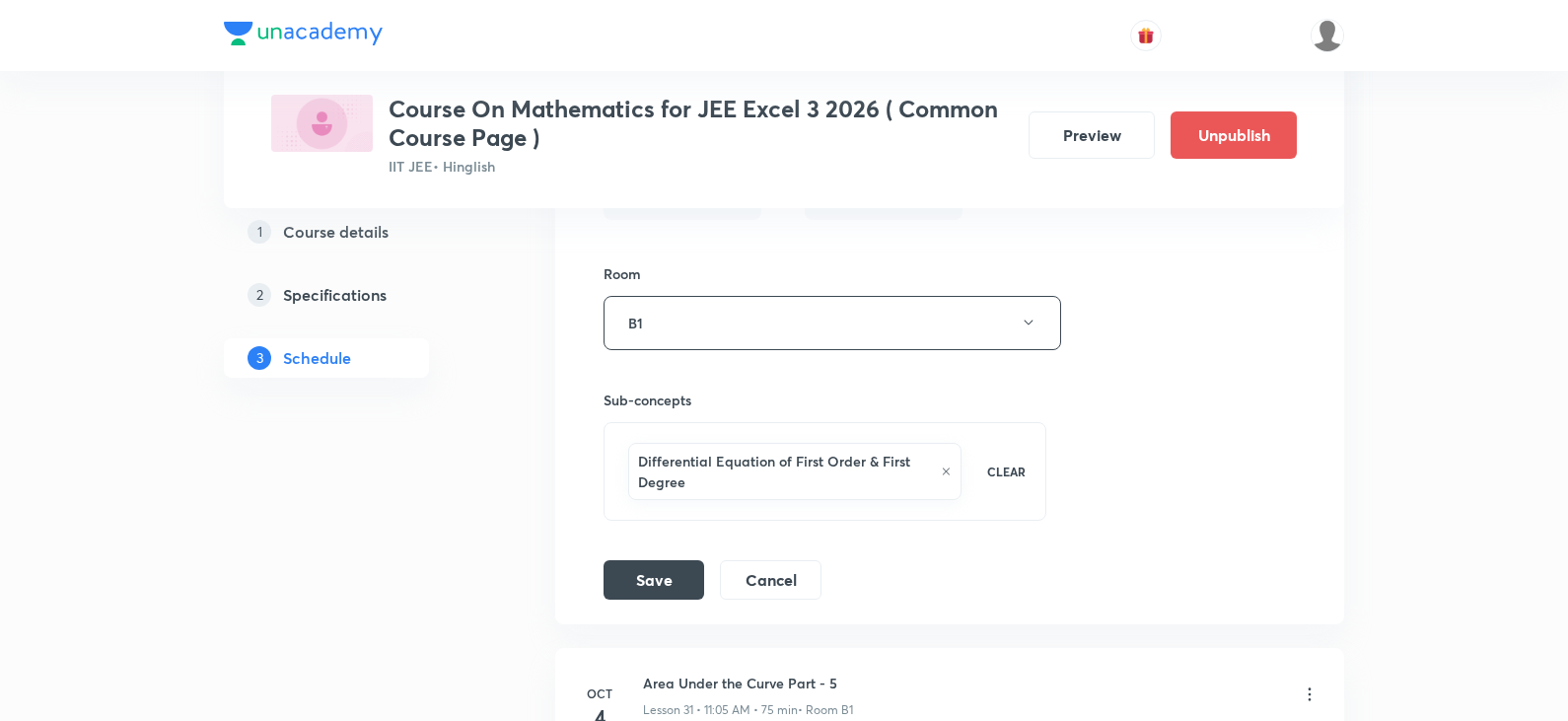
scroll to position [5498, 0]
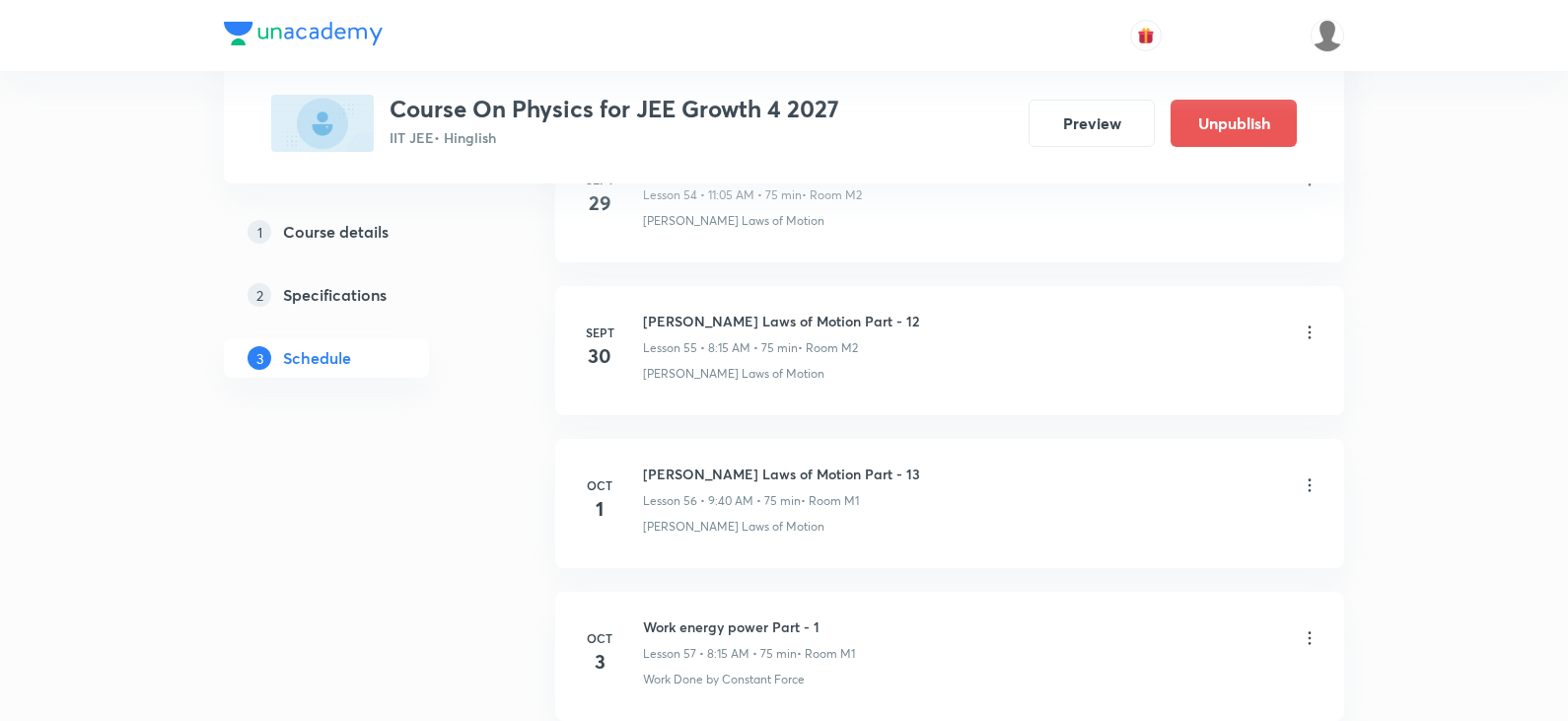
scroll to position [9376, 0]
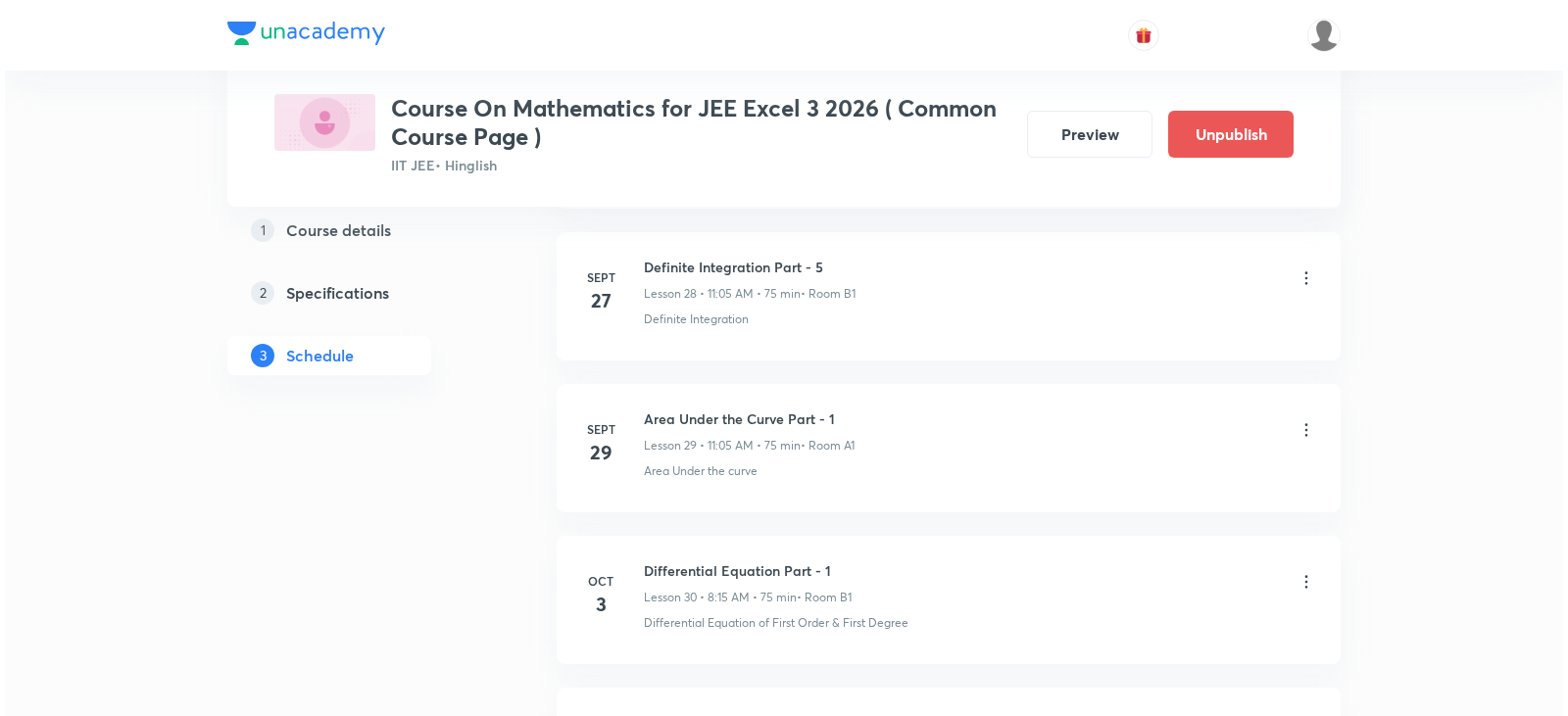
scroll to position [5586, 0]
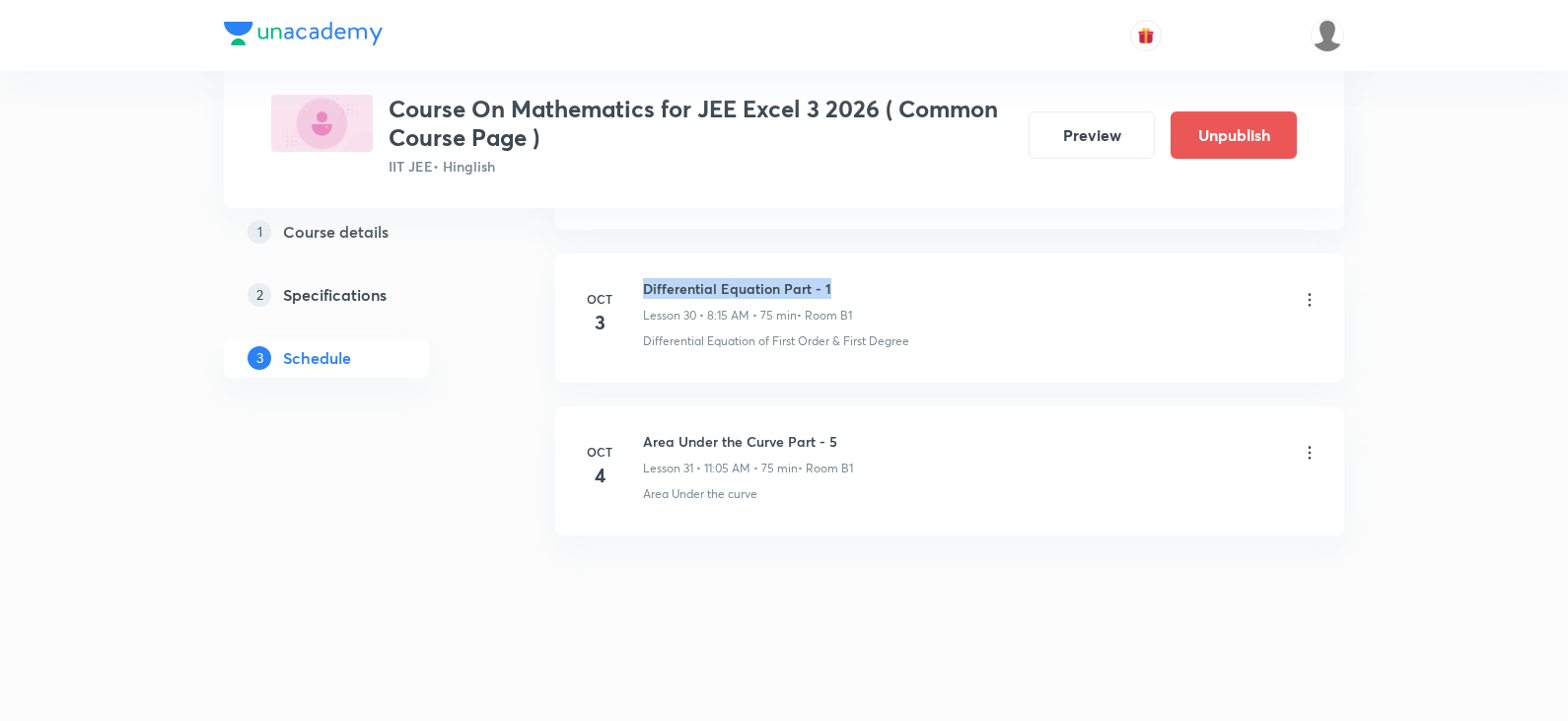
drag, startPoint x: 642, startPoint y: 287, endPoint x: 828, endPoint y: 297, distance: 186.3
click at [828, 297] on div "[DATE] Differential Equation Part - 1 Lesson 30 • 8:15 AM • 75 min • Room B1 Di…" at bounding box center [950, 314] width 740 height 72
copy h6 "Differential Equation Part - 1"
click at [1310, 458] on icon at bounding box center [1309, 452] width 20 height 20
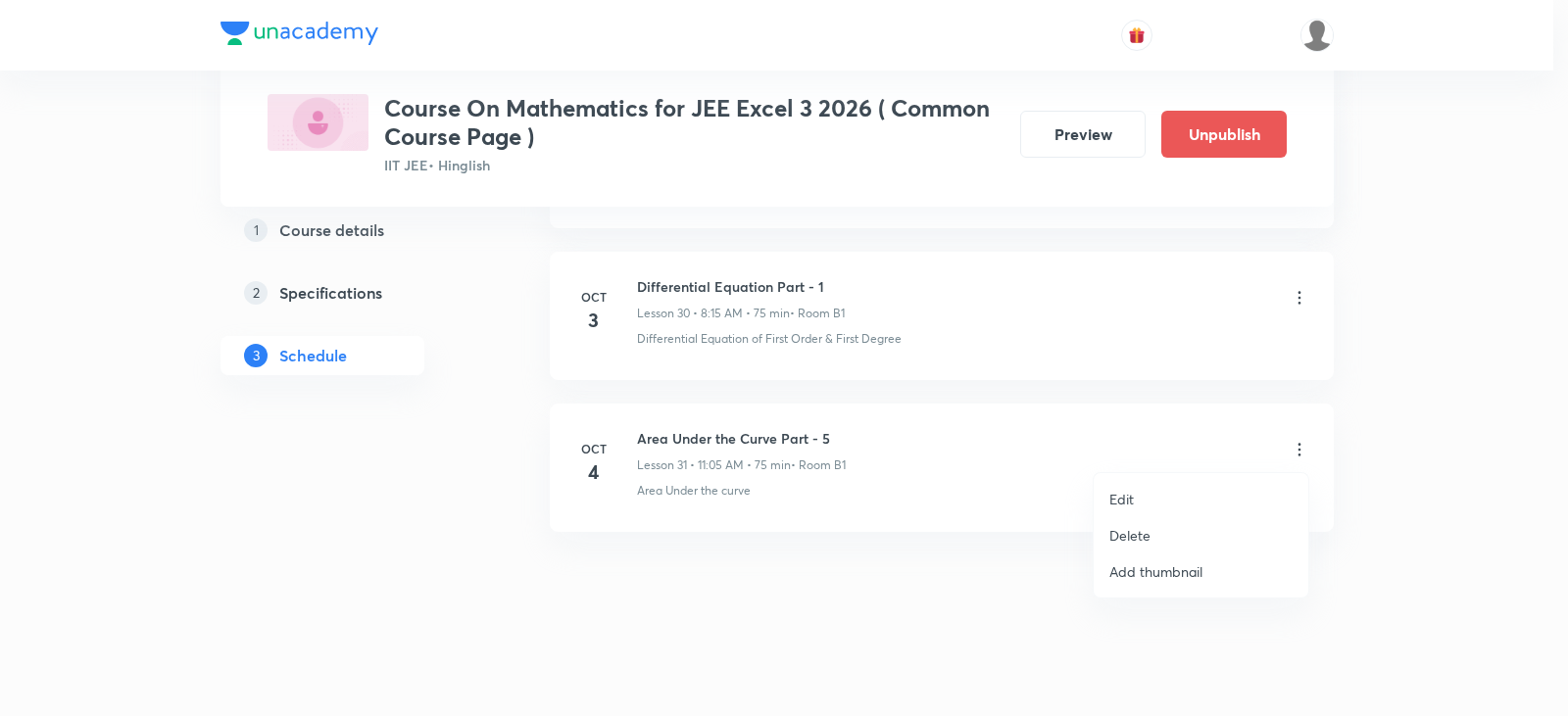
click at [1135, 498] on li "Edit" at bounding box center [1200, 499] width 214 height 37
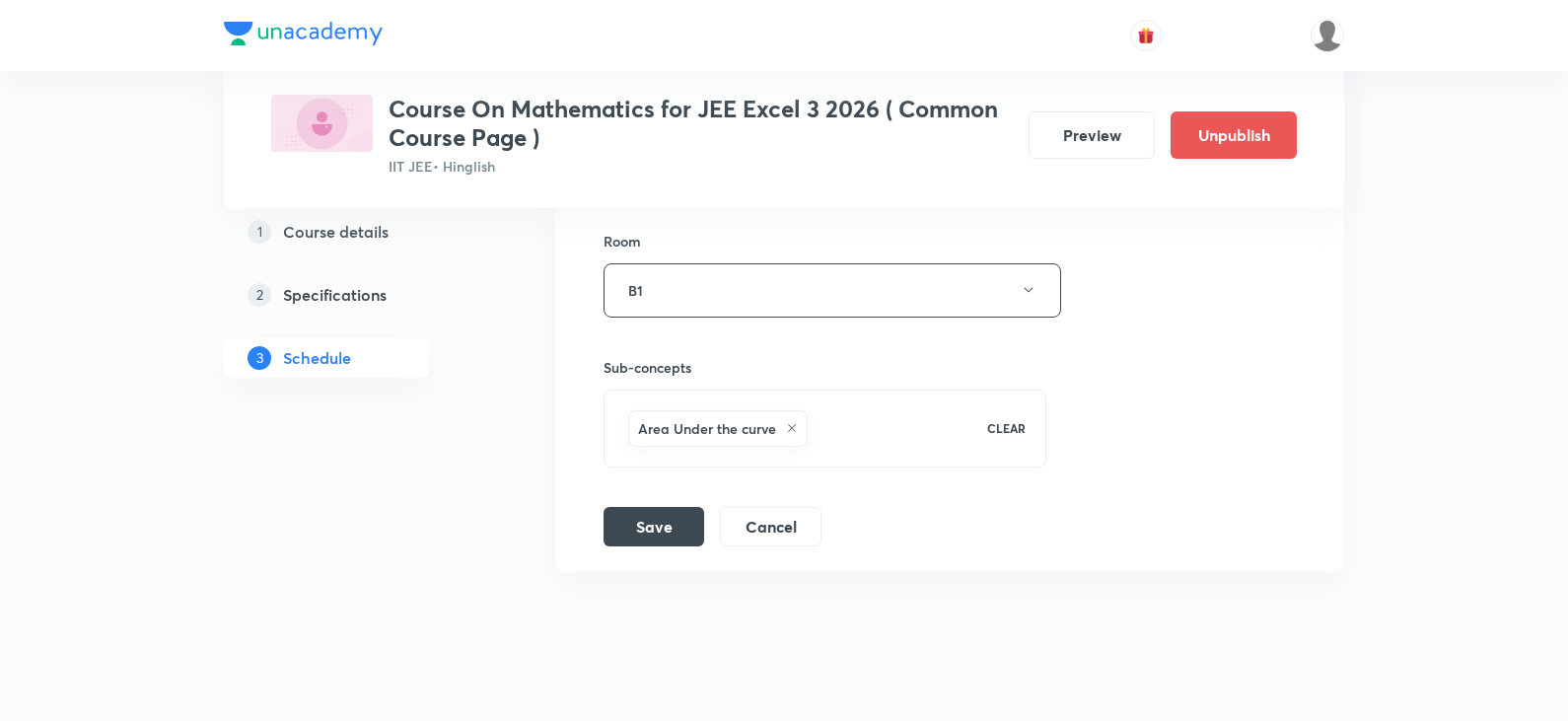
scroll to position [5477, 0]
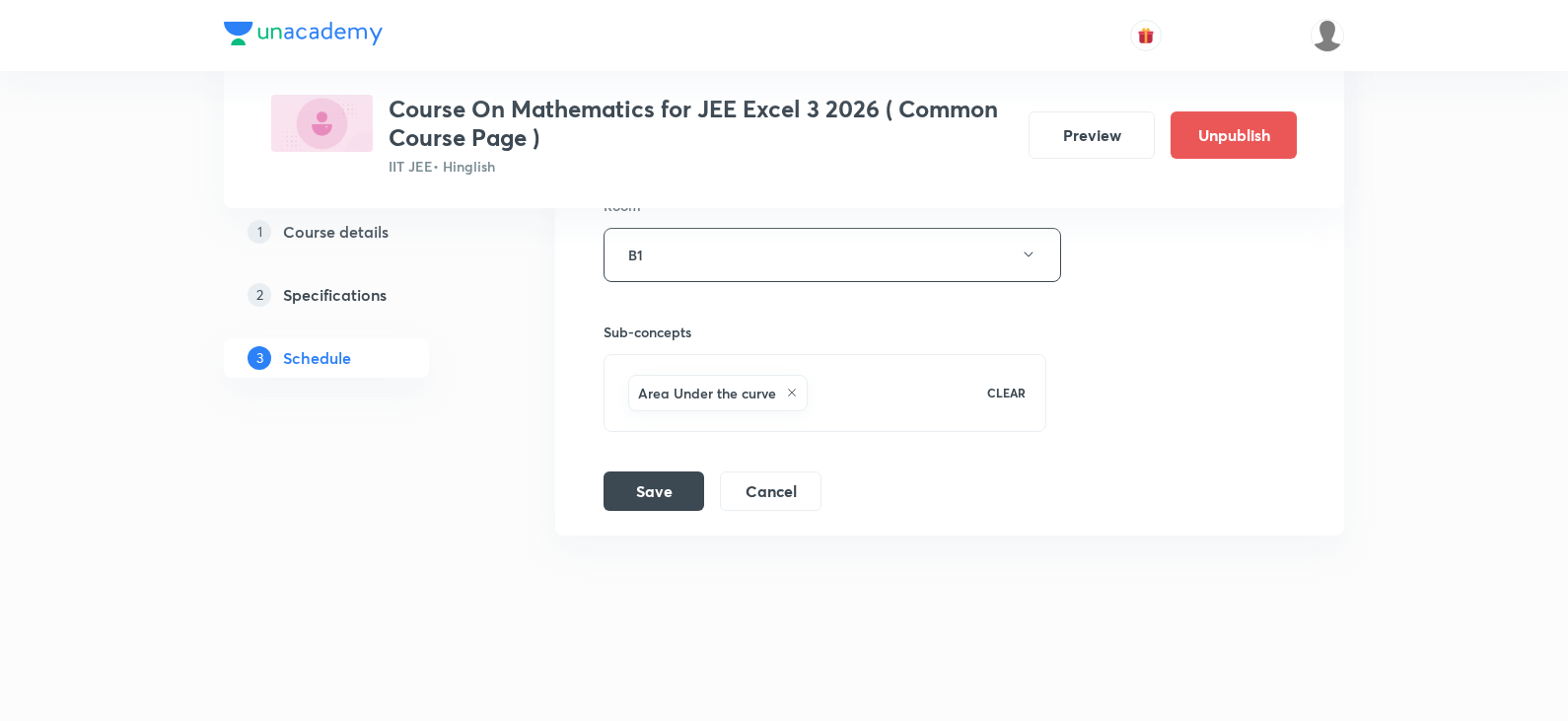
click at [792, 393] on icon at bounding box center [791, 393] width 12 height 12
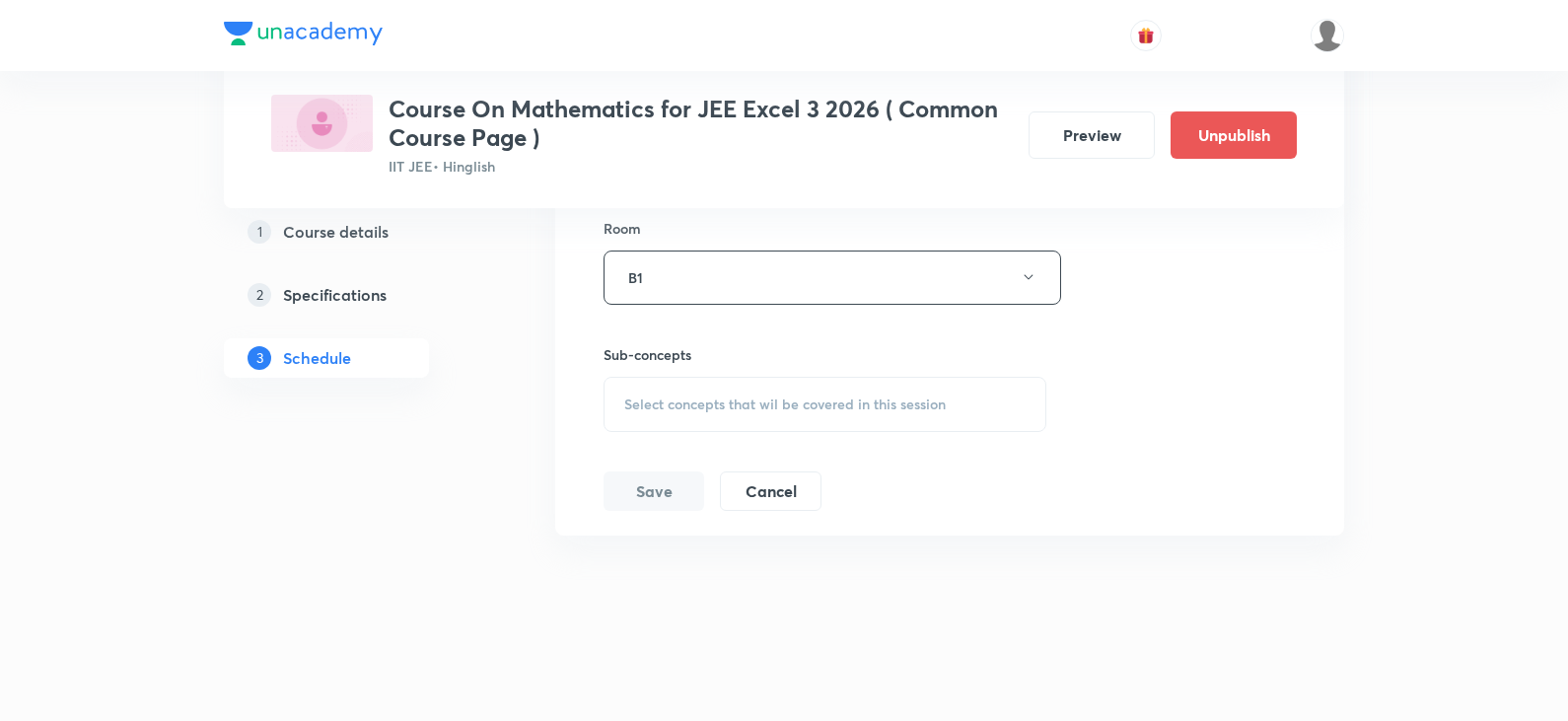
click at [718, 402] on span "Select concepts that wil be covered in this session" at bounding box center [784, 405] width 321 height 16
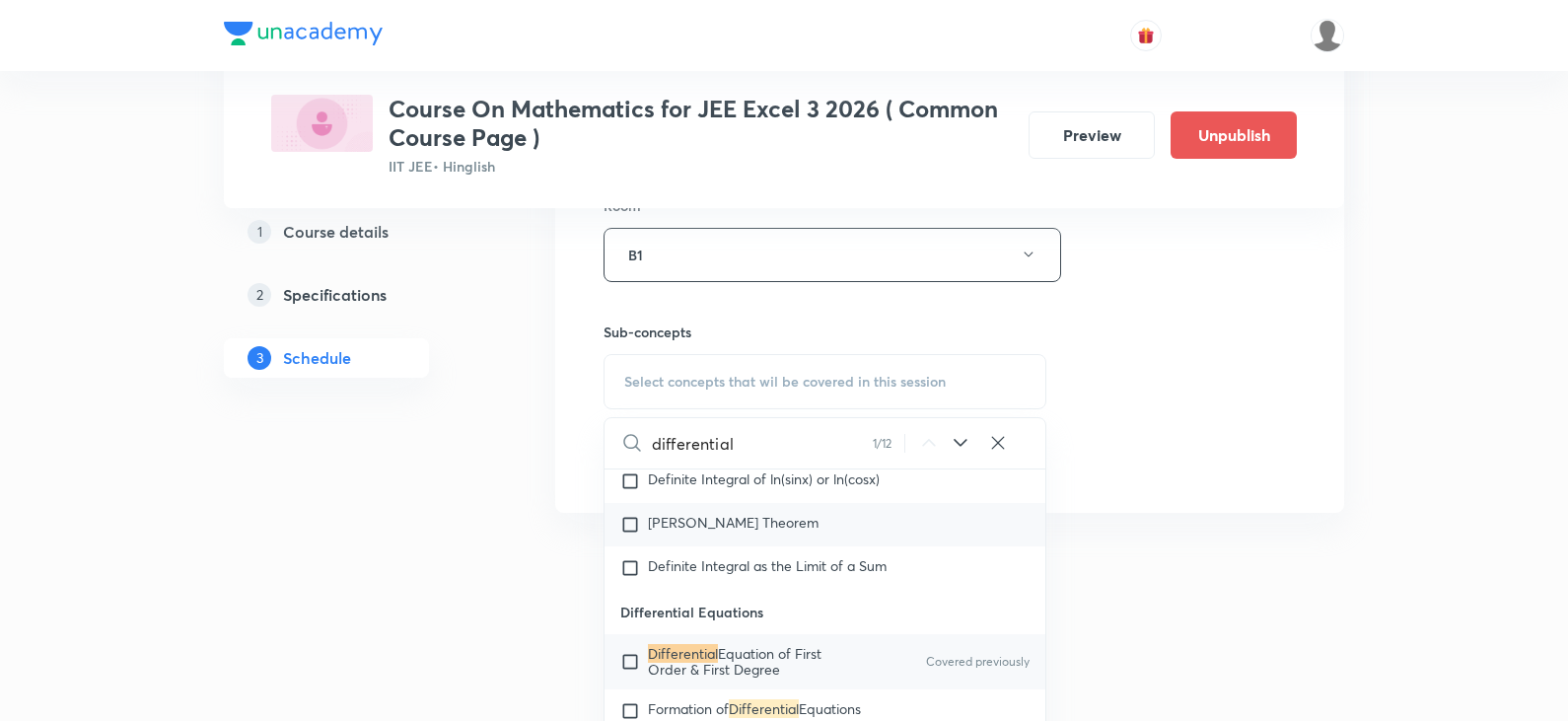
scroll to position [17321, 0]
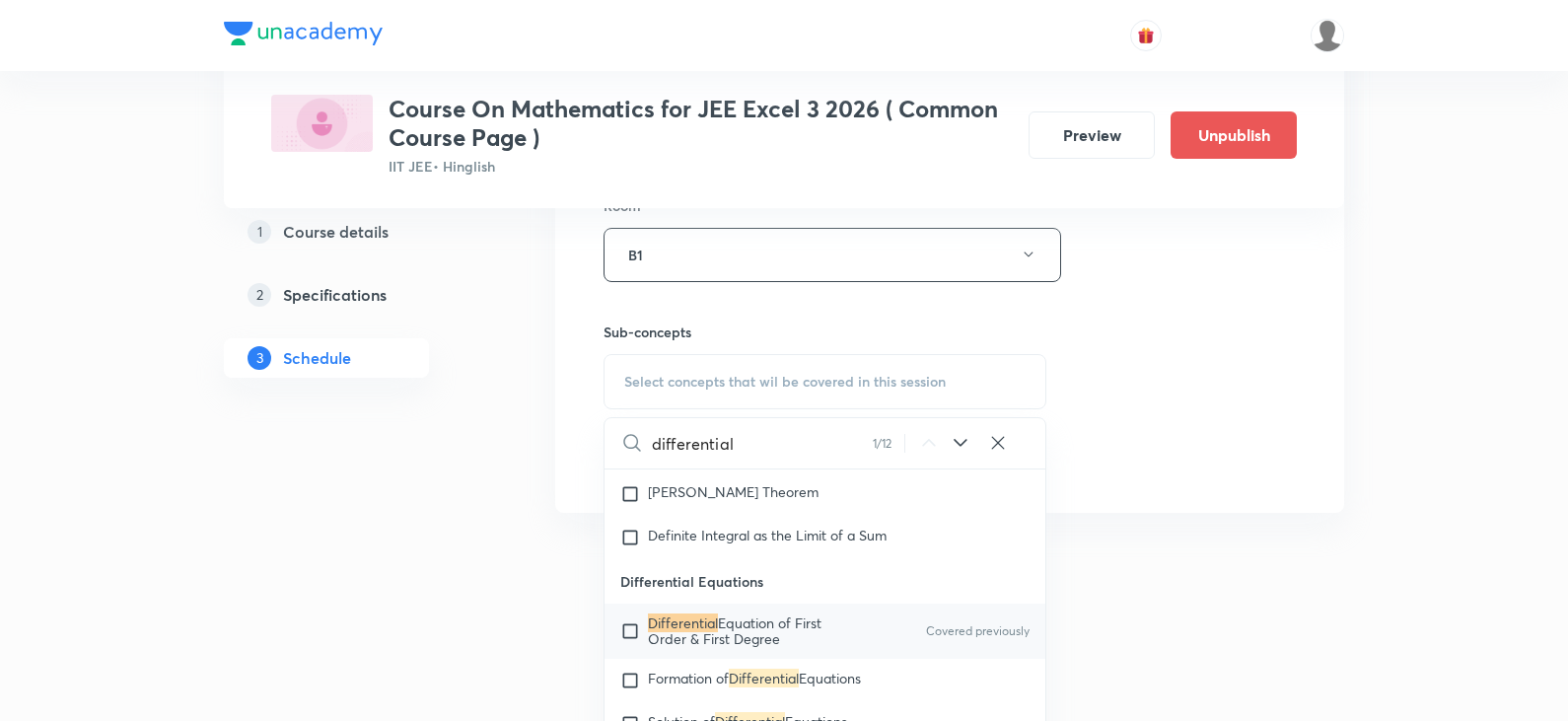
type input "differential"
click at [624, 621] on input "checkbox" at bounding box center [634, 631] width 28 height 32
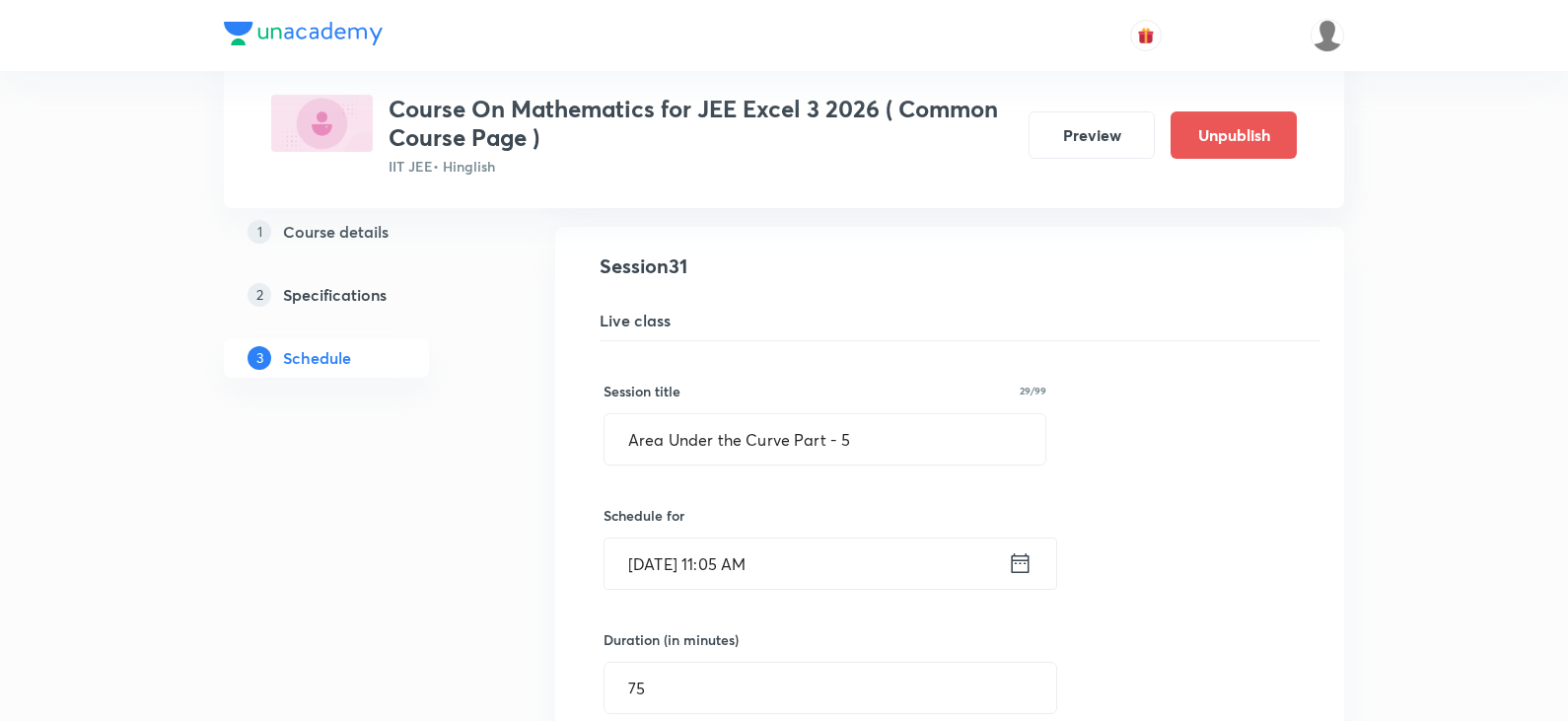
scroll to position [4786, 0]
drag, startPoint x: 627, startPoint y: 448, endPoint x: 785, endPoint y: 448, distance: 158.0
click at [785, 448] on input "Area Under the Curve Part - 5" at bounding box center [824, 440] width 440 height 51
paste input "Differential Equation Part - 1"
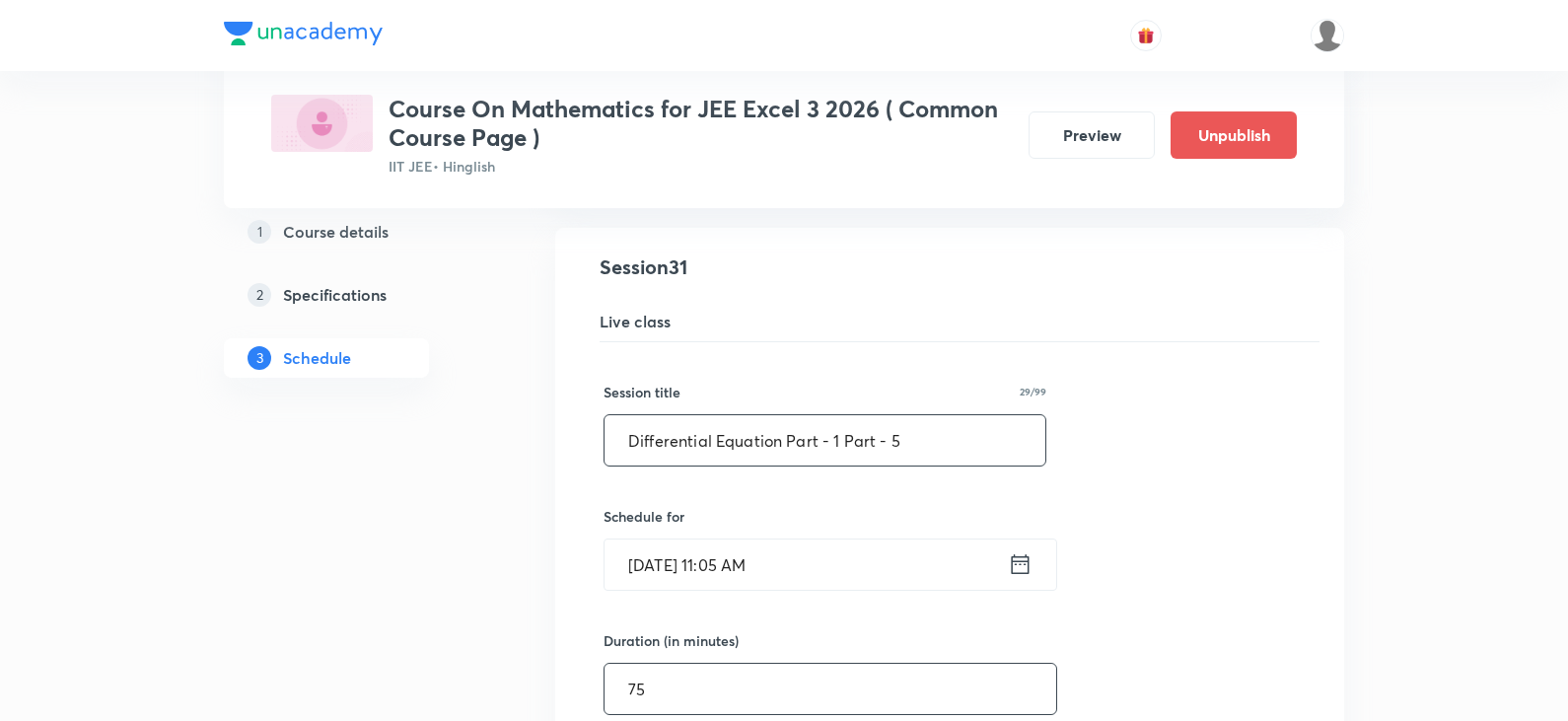
click at [790, 696] on input "75" at bounding box center [830, 688] width 451 height 51
drag, startPoint x: 911, startPoint y: 444, endPoint x: 836, endPoint y: 442, distance: 75.0
click at [836, 442] on input "Differential Equation Part - 1 Part - 5" at bounding box center [824, 440] width 440 height 51
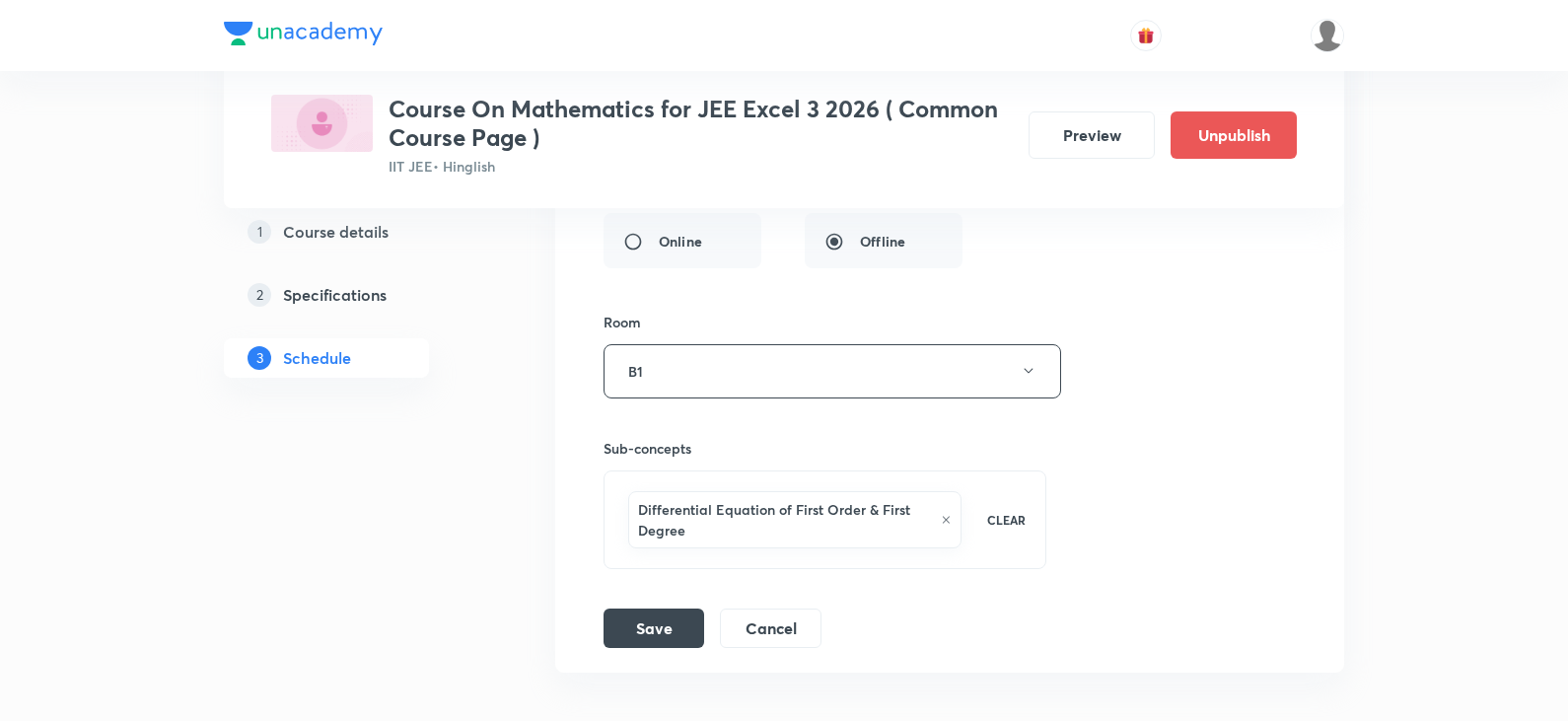
scroll to position [5498, 0]
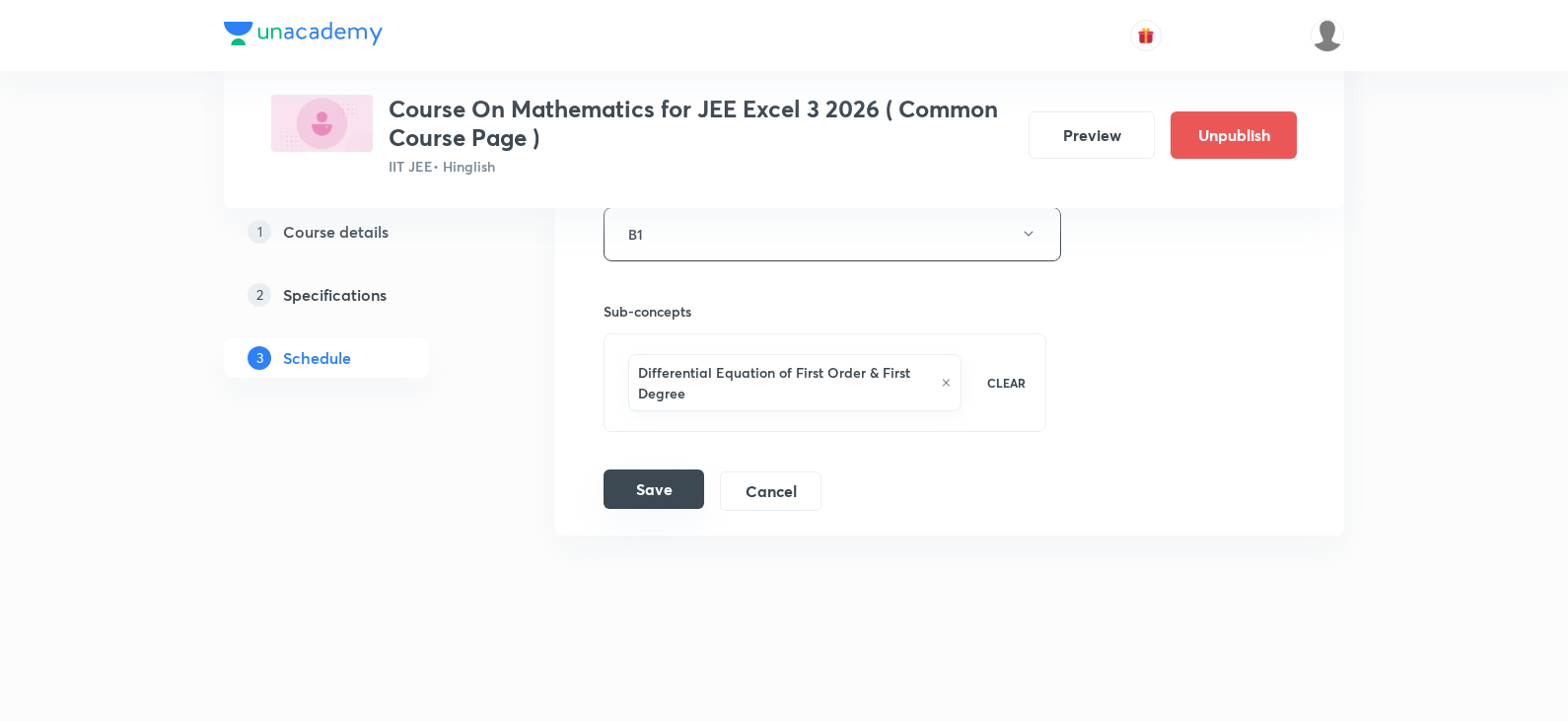
type input "Differential Equation Part - 2"
click at [640, 487] on button "Save" at bounding box center [653, 489] width 100 height 40
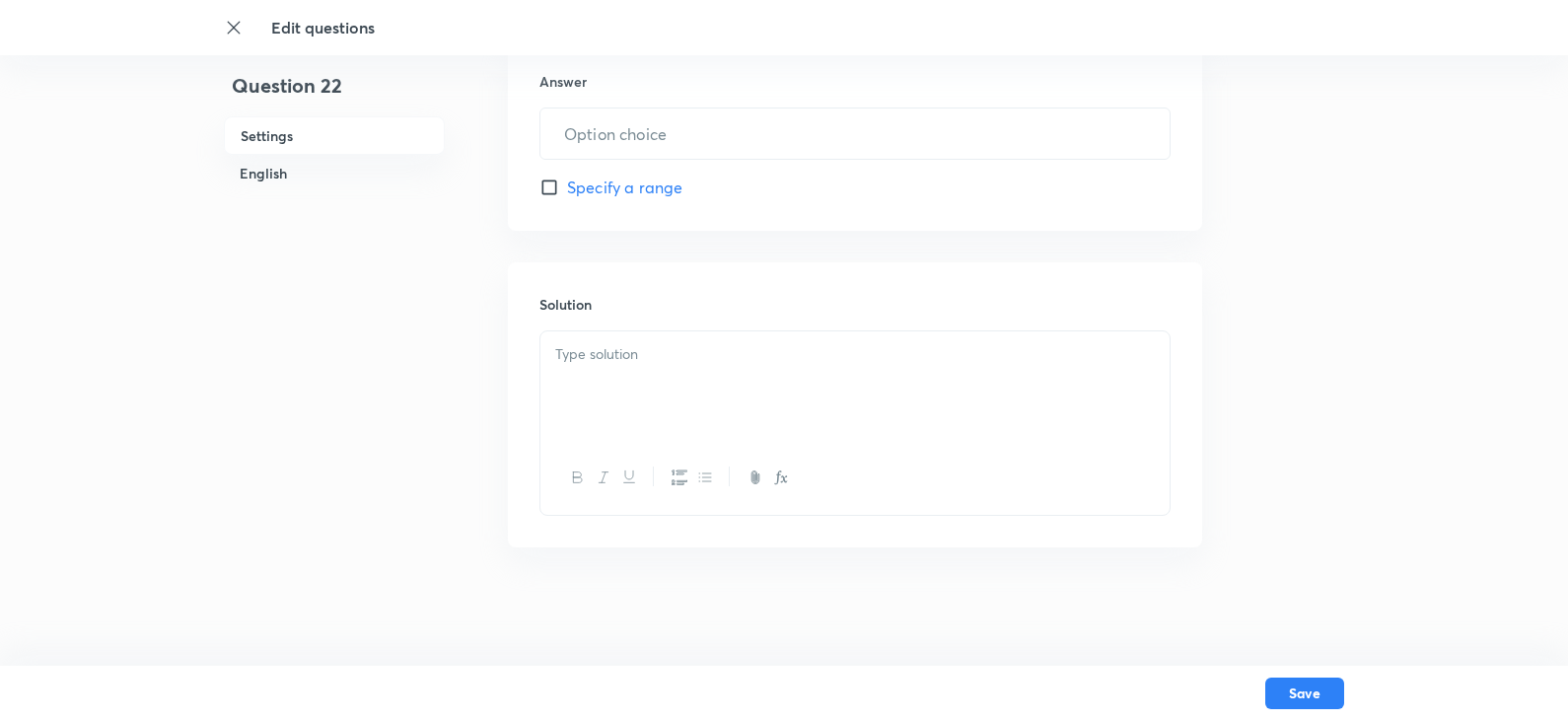
type input "7"
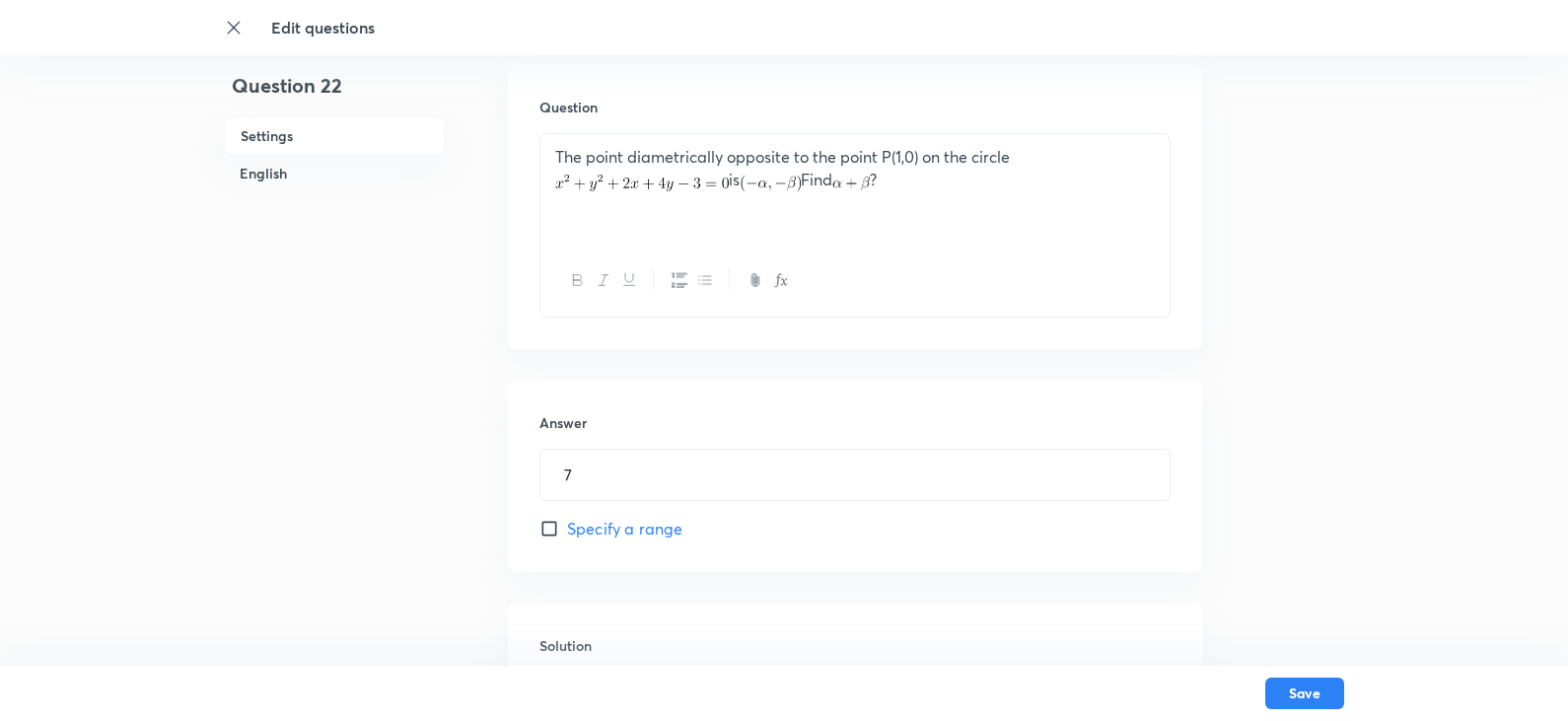
scroll to position [395, 0]
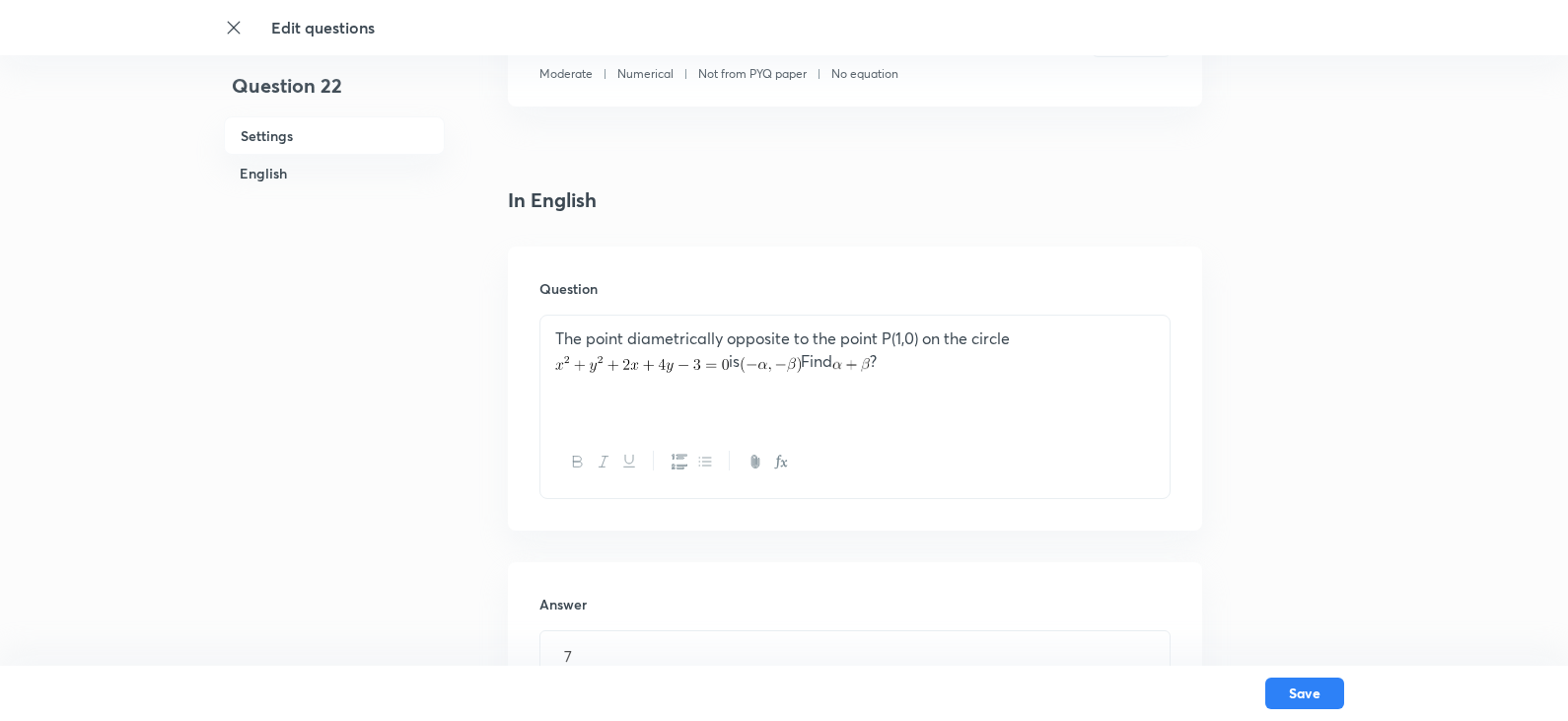
drag, startPoint x: 548, startPoint y: 339, endPoint x: 978, endPoint y: 380, distance: 432.0
click at [978, 380] on div "The point diametrically opposite to the point P(1,0) on the circle is Find ?" at bounding box center [854, 370] width 629 height 110
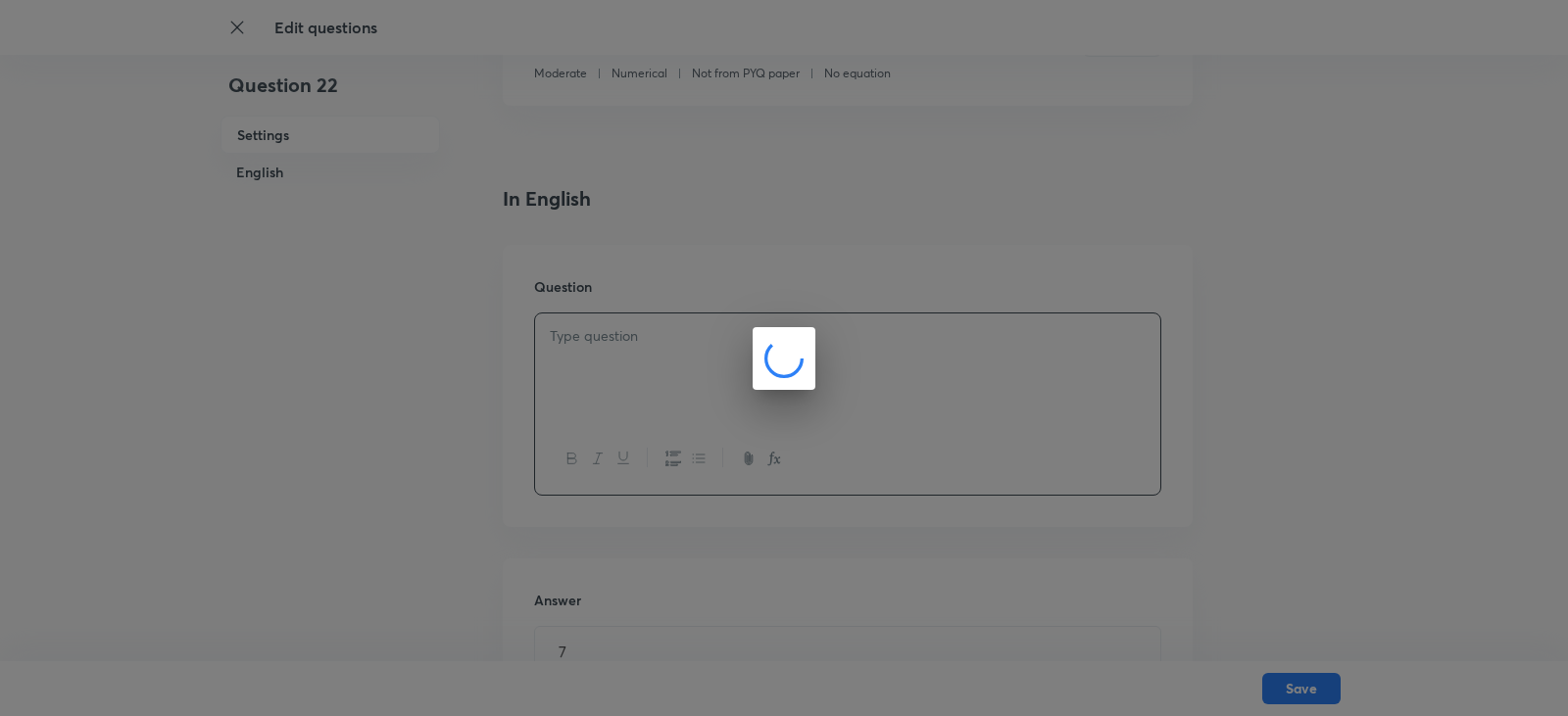
click at [1346, 267] on div at bounding box center [784, 358] width 1568 height 716
